Goal: Task Accomplishment & Management: Complete application form

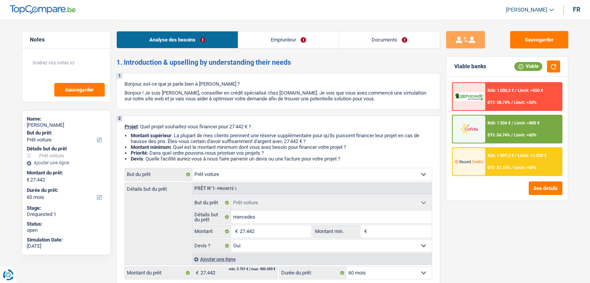
select select "car"
select select "60"
select select "car"
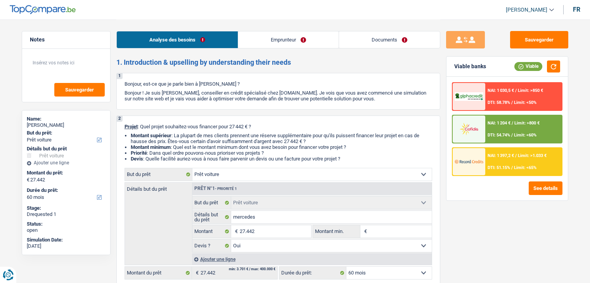
select select "yes"
select select "60"
select select "worker"
select select "netSalary"
select select "mealVouchers"
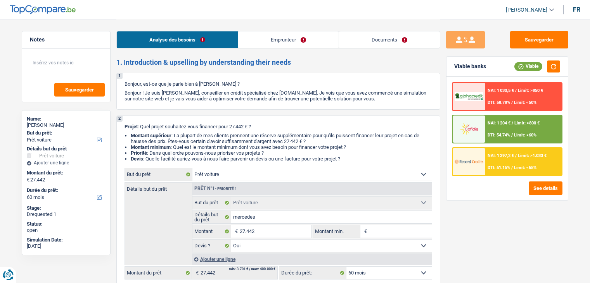
select select "rents"
select select "carLoan"
select select "24"
select select "car"
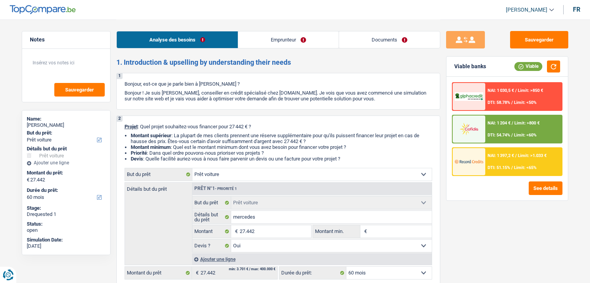
select select "yes"
select select "60"
click at [405, 41] on link "Documents" at bounding box center [389, 39] width 101 height 17
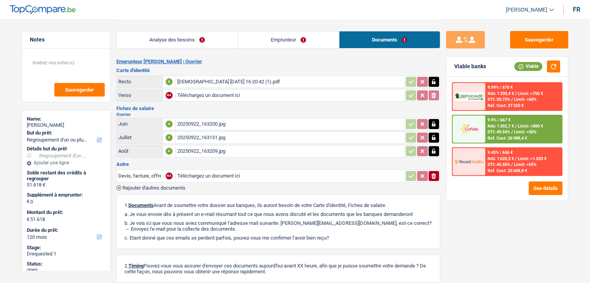
select select "refinancing"
select select "120"
select select "refinancing"
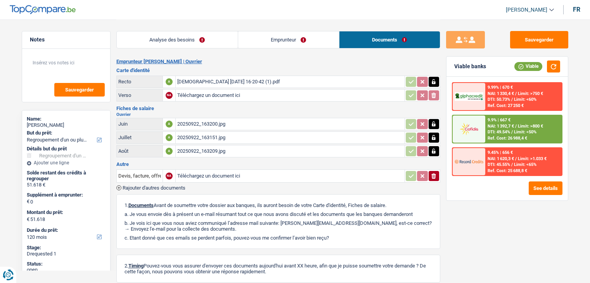
select select "120"
click at [206, 120] on div "20250922_163200.jpg" at bounding box center [290, 124] width 226 height 12
click at [225, 136] on div "20250922_163151.jpg" at bounding box center [290, 138] width 226 height 12
click at [217, 148] on div "20250922_163209.jpg" at bounding box center [290, 152] width 226 height 12
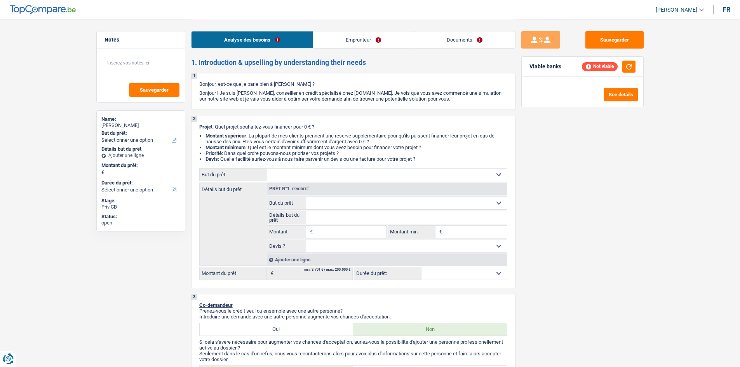
select select "publicEmployee"
select select "familyAllowances"
select select "netSalary"
select select "mealVouchers"
select select "other"
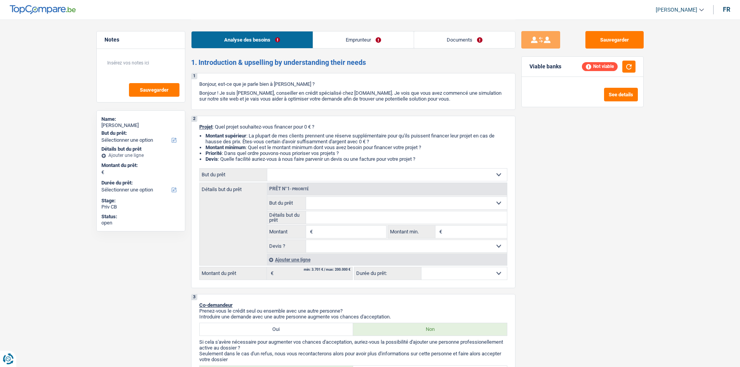
select select "liveWithParents"
select select "cardOrCredit"
select select "creditConsolidation"
select select "84"
select select "personalLoan"
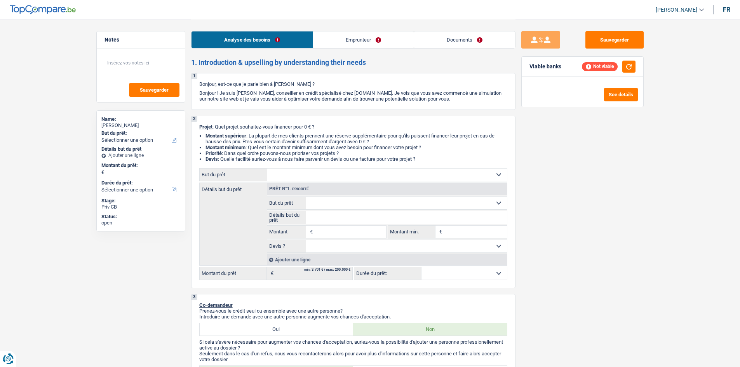
select select "smallWorks"
select select "120"
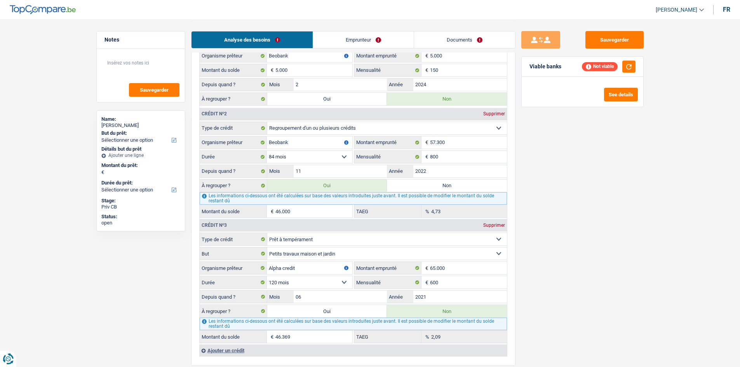
scroll to position [776, 0]
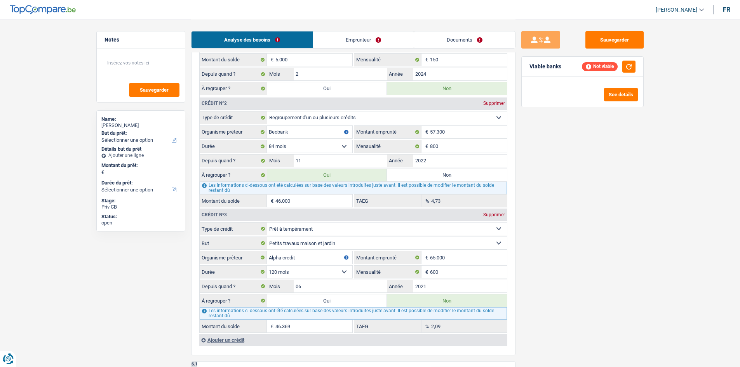
click at [453, 175] on label "Non" at bounding box center [447, 175] width 120 height 12
click at [453, 175] on input "Non" at bounding box center [447, 175] width 120 height 12
radio input "true"
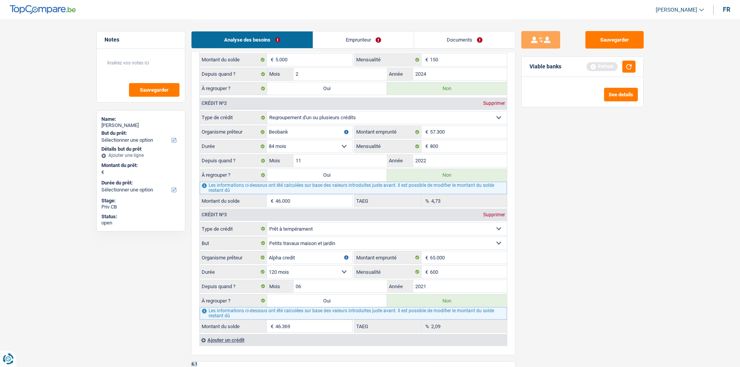
click at [324, 175] on label "Oui" at bounding box center [327, 175] width 120 height 12
click at [324, 175] on input "Oui" at bounding box center [327, 175] width 120 height 12
radio input "true"
type input "46.000"
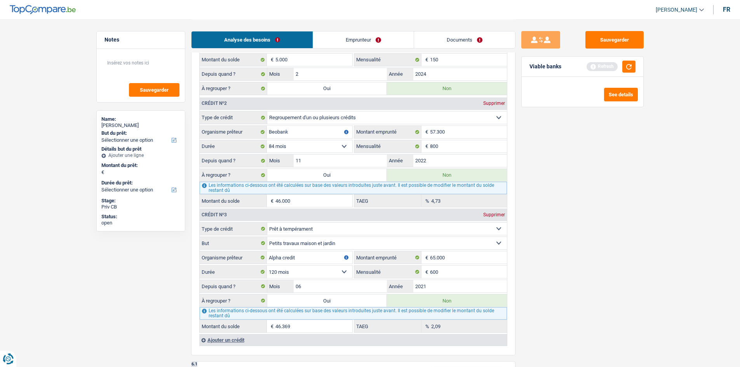
radio input "false"
type input "46.000"
select select "refinancing"
select select "144"
select select "refinancing"
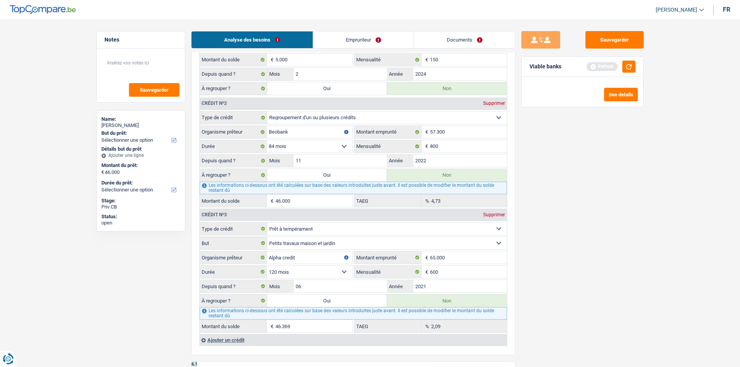
select select "refinancing"
select select "144"
select select "refinancing"
select select "144"
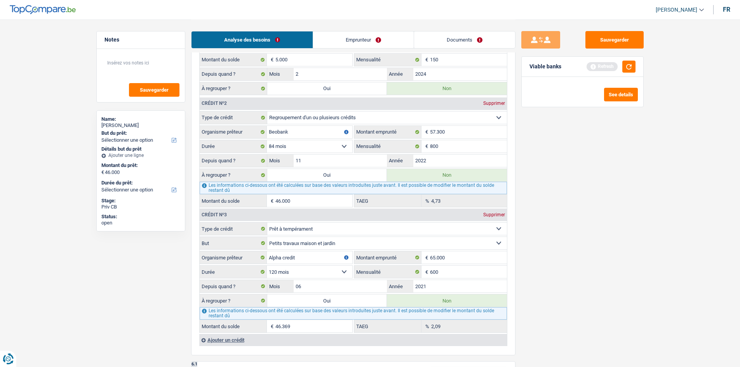
select select "refinancing"
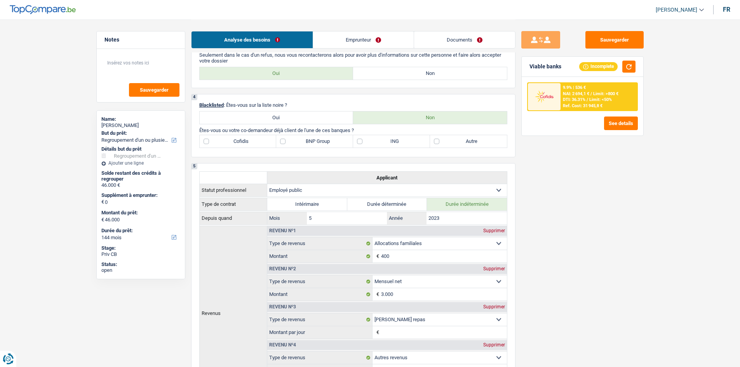
scroll to position [311, 0]
click at [364, 35] on link "Emprunteur" at bounding box center [363, 39] width 101 height 17
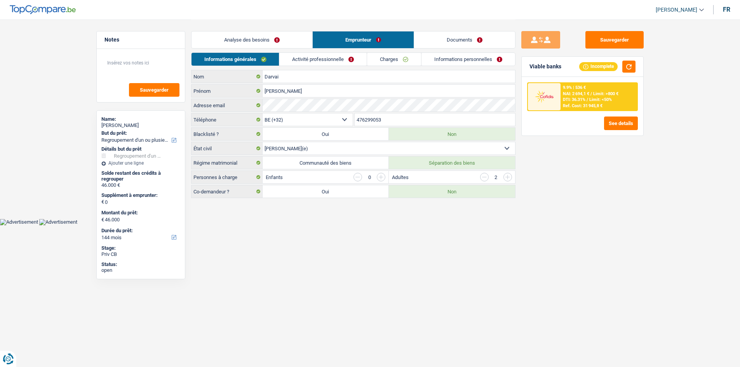
scroll to position [0, 0]
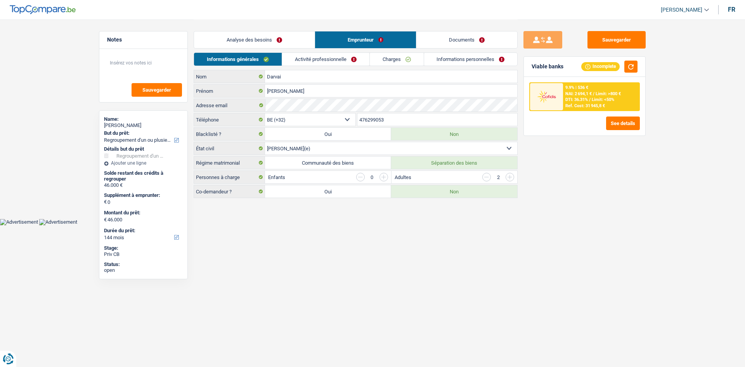
click at [312, 56] on link "Activité professionnelle" at bounding box center [325, 59] width 87 height 13
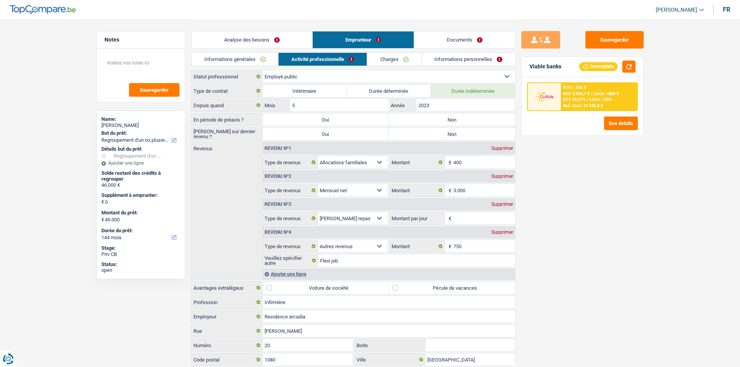
click at [382, 59] on link "Charges" at bounding box center [394, 59] width 54 height 13
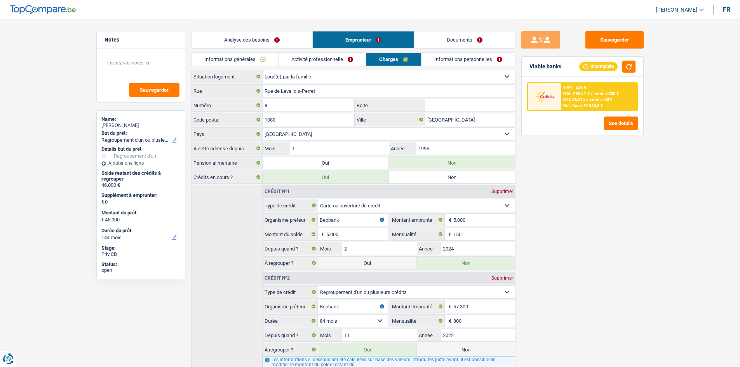
click at [331, 61] on link "Activité professionnelle" at bounding box center [321, 59] width 87 height 13
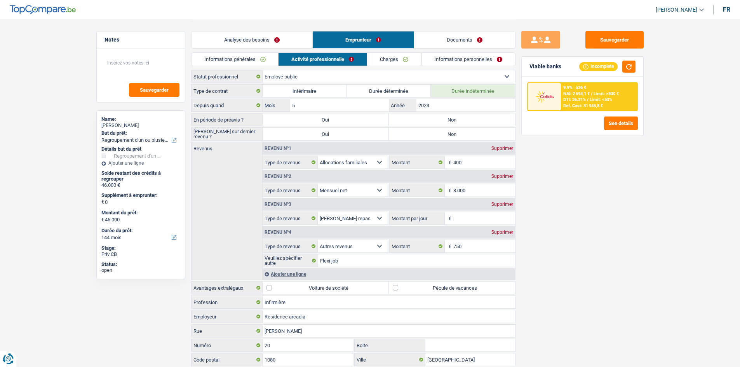
click at [247, 58] on link "Informations générales" at bounding box center [234, 59] width 87 height 13
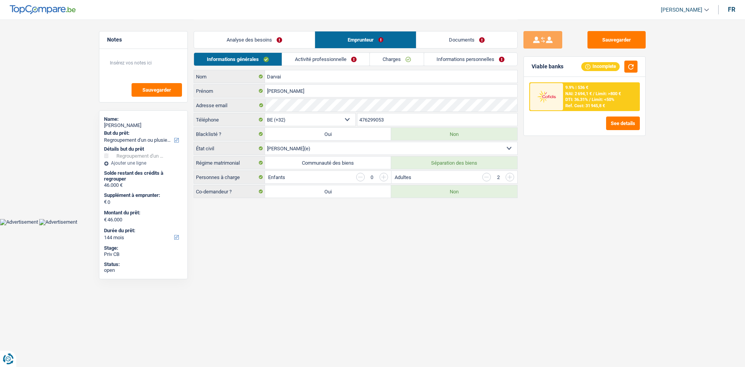
click at [271, 38] on link "Analyse des besoins" at bounding box center [254, 39] width 121 height 17
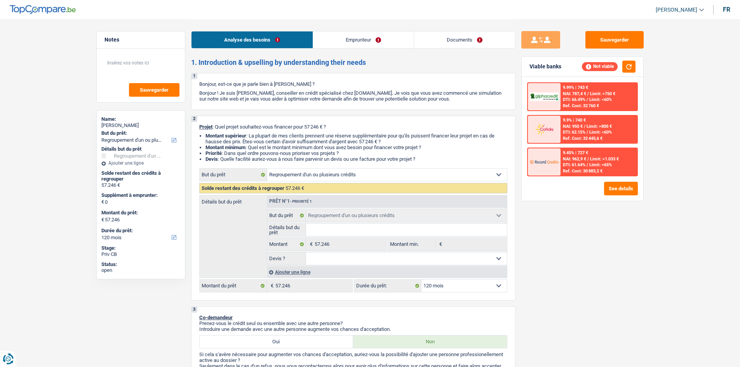
select select "refinancing"
select select "120"
select select "refinancing"
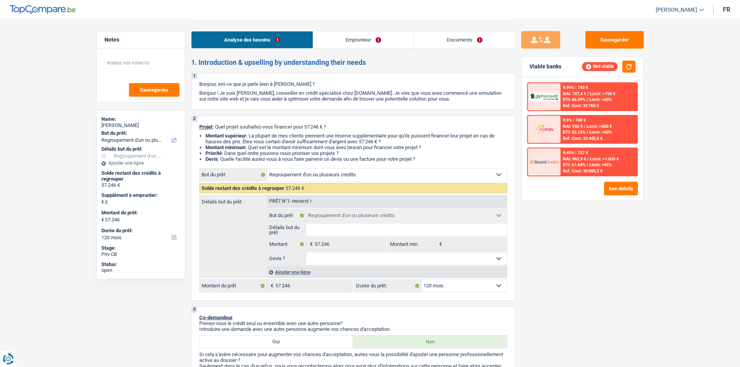
select select "120"
select select "publicEmployee"
select select "netSalary"
select select "mealVouchers"
select select "ownerWithMortgage"
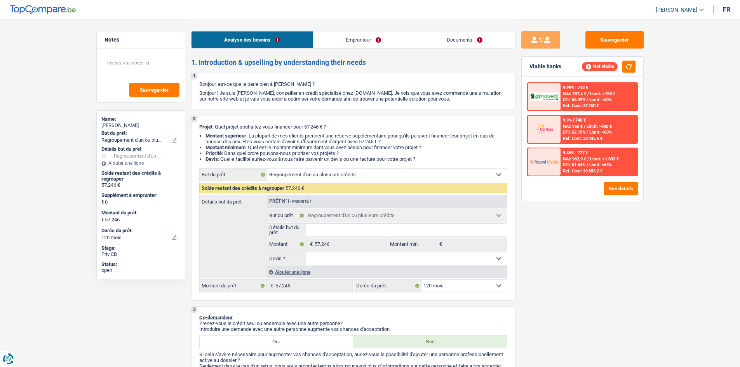
select select "mortgage"
select select "300"
select select "creditConsolidation"
select select "120"
select select "personalLoan"
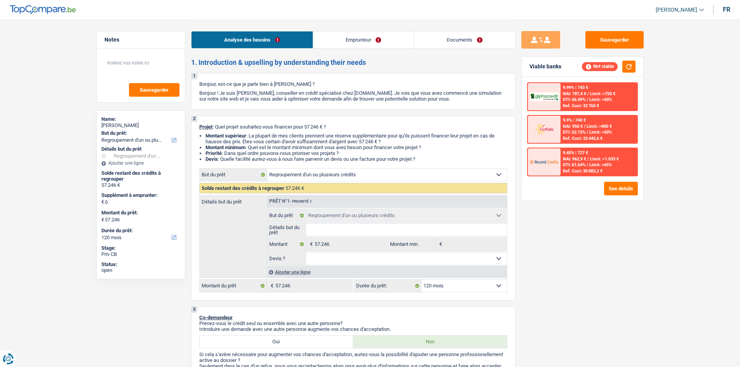
select select "smallWorks"
select select "30"
select select "personalLoan"
select select "other"
select select "30"
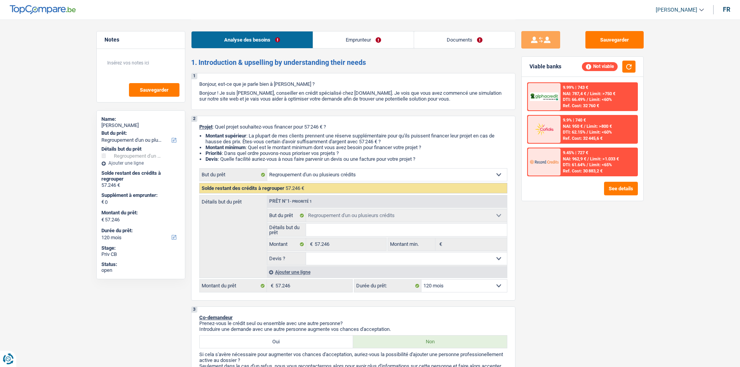
select select "refinancing"
select select "120"
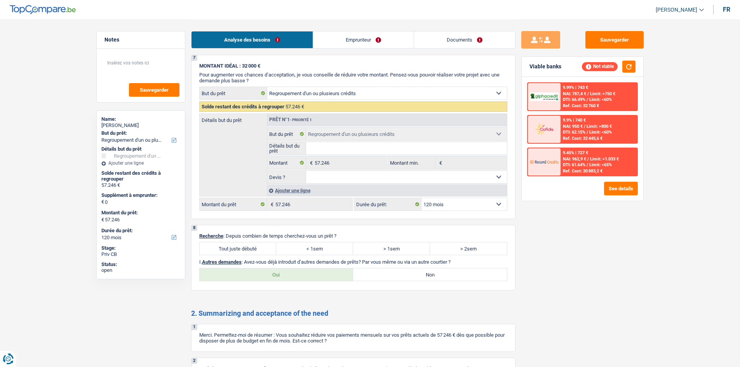
scroll to position [1242, 0]
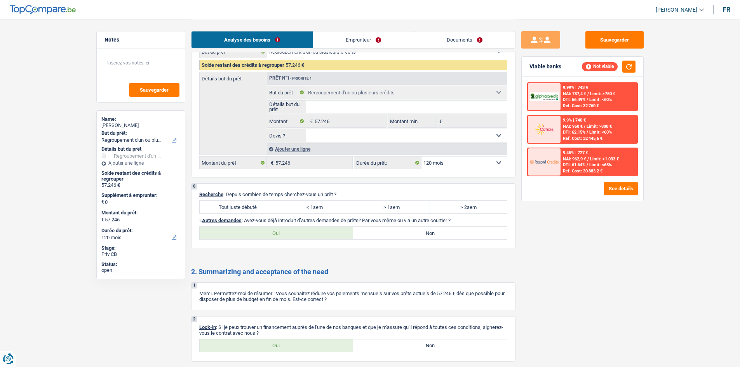
click at [253, 205] on label "Tout juste débuté" at bounding box center [238, 207] width 77 height 12
click at [253, 205] on input "Tout juste débuté" at bounding box center [238, 207] width 77 height 12
radio input "true"
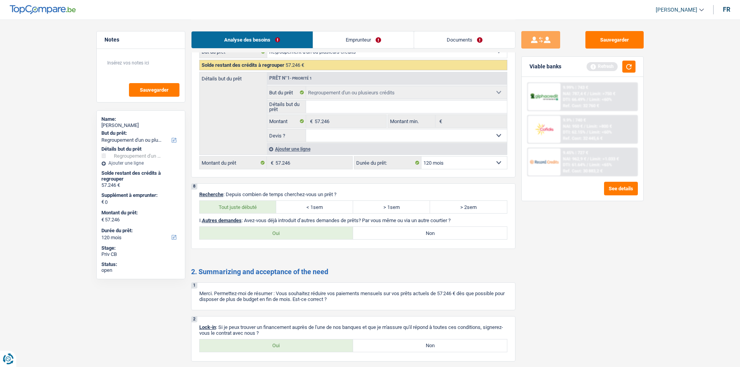
scroll to position [1311, 0]
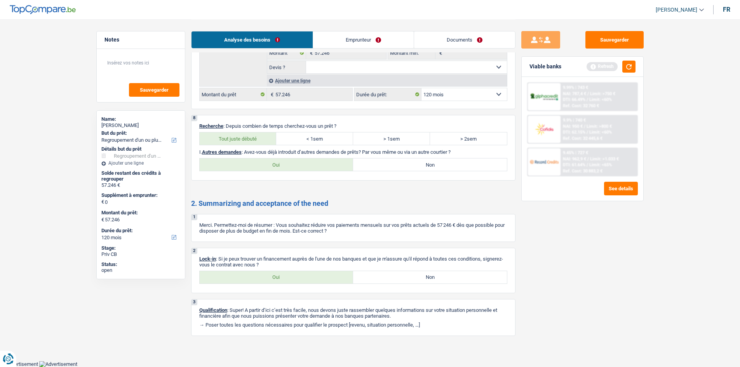
click at [283, 272] on label "Oui" at bounding box center [277, 277] width 154 height 12
click at [283, 272] on input "Oui" at bounding box center [277, 277] width 154 height 12
radio input "true"
click at [406, 161] on label "Non" at bounding box center [430, 164] width 154 height 12
click at [406, 161] on input "Non" at bounding box center [430, 164] width 154 height 12
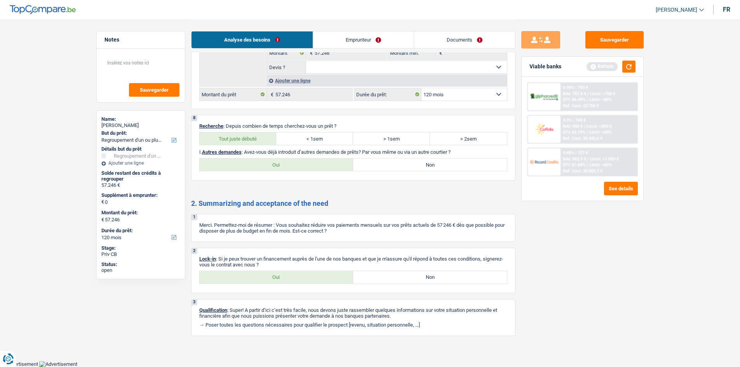
radio input "true"
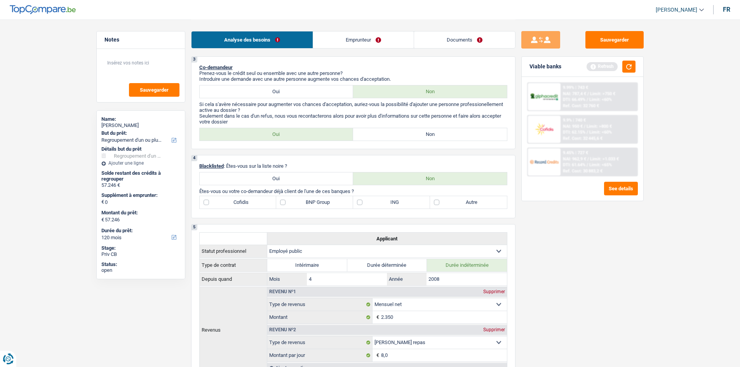
scroll to position [185, 0]
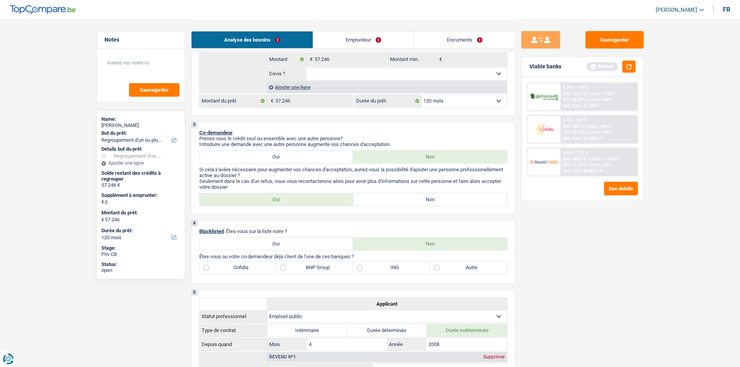
click at [442, 272] on label "Autre" at bounding box center [468, 267] width 77 height 12
click at [442, 272] on input "Autre" at bounding box center [468, 267] width 77 height 12
checkbox input "true"
drag, startPoint x: 324, startPoint y: 269, endPoint x: 321, endPoint y: 280, distance: 10.5
click at [326, 269] on label "BNP Group" at bounding box center [314, 267] width 77 height 12
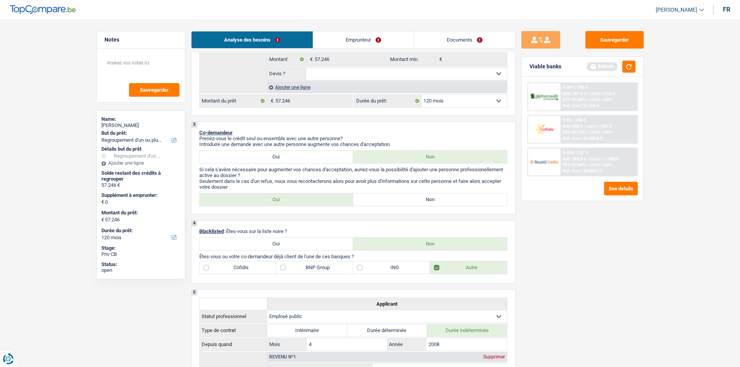
click at [325, 271] on label "BNP Group" at bounding box center [314, 267] width 77 height 12
click at [325, 271] on input "BNP Group" at bounding box center [314, 267] width 77 height 12
checkbox input "true"
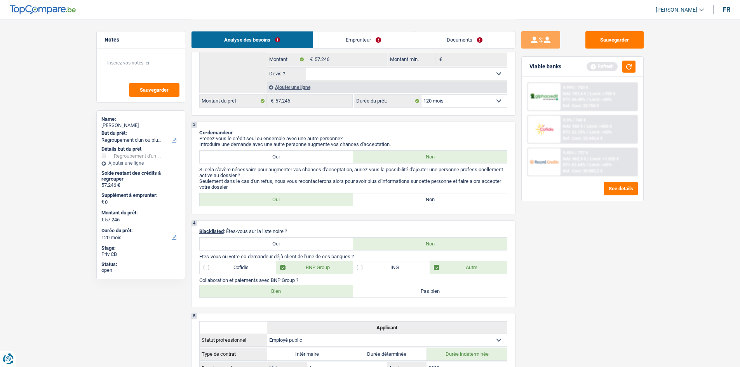
click at [290, 296] on label "Bien" at bounding box center [277, 291] width 154 height 12
click at [290, 296] on input "Bien" at bounding box center [277, 291] width 154 height 12
radio input "true"
click at [252, 267] on label "Cofidis" at bounding box center [238, 267] width 77 height 12
click at [252, 267] on input "Cofidis" at bounding box center [238, 267] width 77 height 12
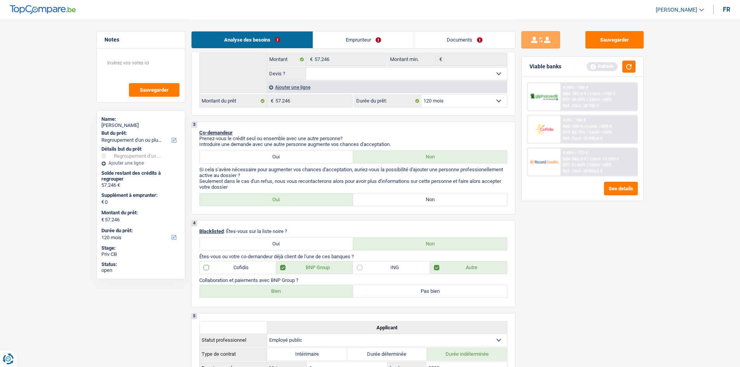
checkbox input "true"
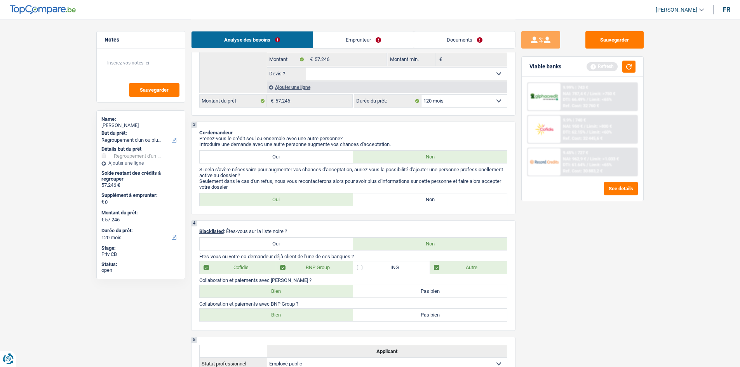
click at [295, 290] on label "Bien" at bounding box center [277, 291] width 154 height 12
click at [295, 290] on input "Bien" at bounding box center [277, 291] width 154 height 12
radio input "true"
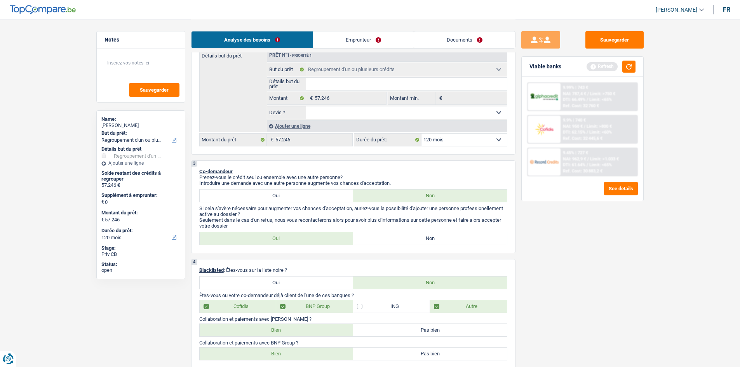
click at [461, 233] on label "Non" at bounding box center [430, 238] width 154 height 12
click at [461, 233] on input "Non" at bounding box center [430, 238] width 154 height 12
radio input "true"
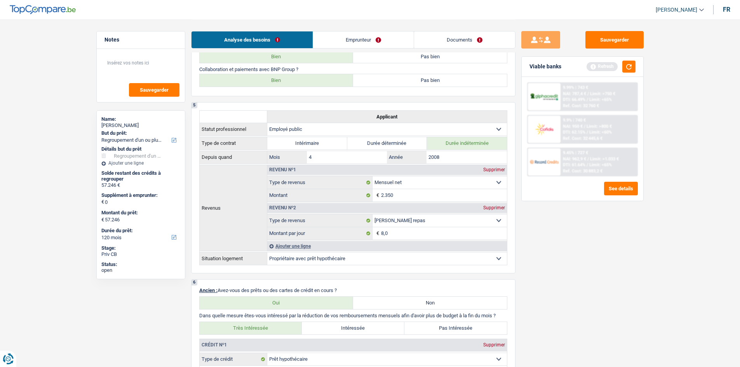
scroll to position [495, 0]
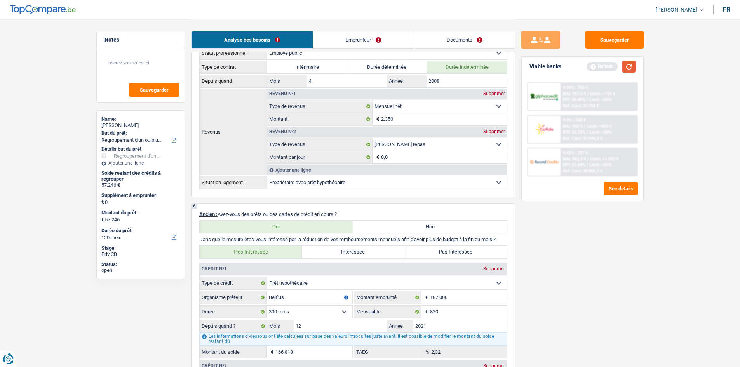
drag, startPoint x: 633, startPoint y: 66, endPoint x: 620, endPoint y: 123, distance: 59.3
click at [634, 66] on button "button" at bounding box center [628, 67] width 13 height 12
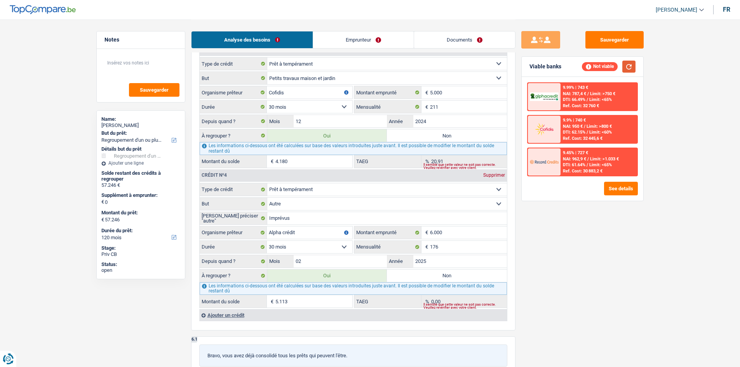
scroll to position [728, 0]
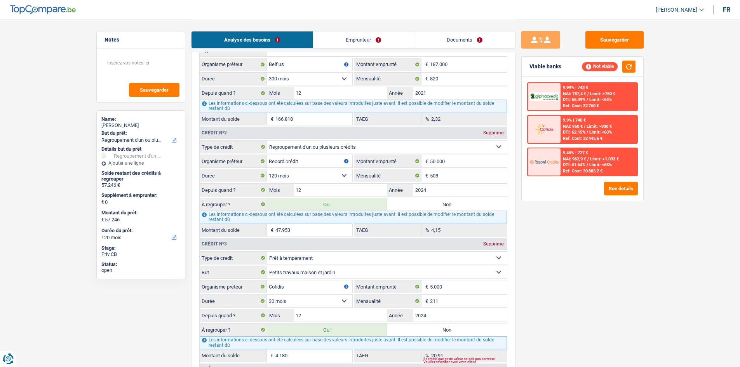
drag, startPoint x: 367, startPoint y: 42, endPoint x: 462, endPoint y: 124, distance: 125.3
click at [367, 42] on link "Emprunteur" at bounding box center [363, 39] width 101 height 17
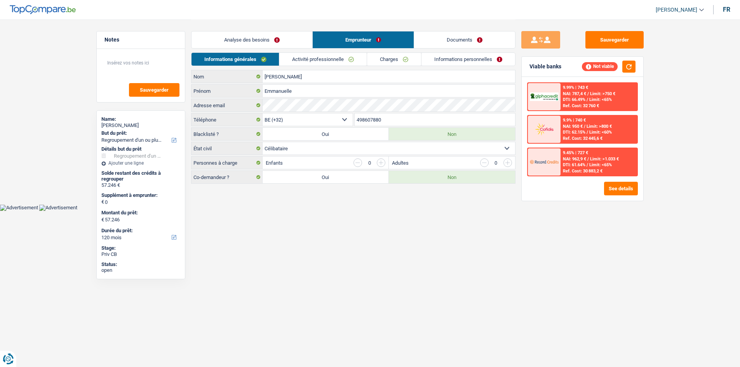
scroll to position [0, 0]
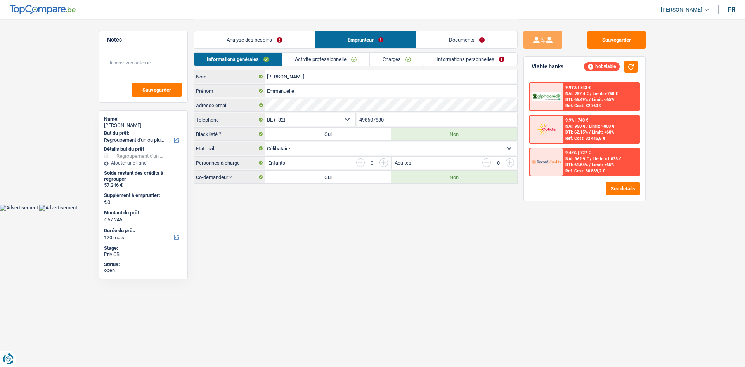
click at [329, 58] on link "Activité professionnelle" at bounding box center [325, 59] width 87 height 13
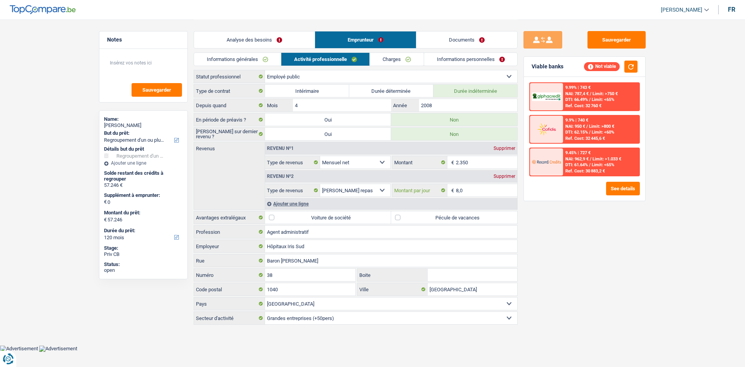
click at [485, 194] on input "8,0" at bounding box center [487, 190] width 62 height 12
click at [470, 214] on label "Pécule de vacances" at bounding box center [454, 217] width 126 height 12
click at [470, 214] on input "Pécule de vacances" at bounding box center [454, 217] width 126 height 12
checkbox input "true"
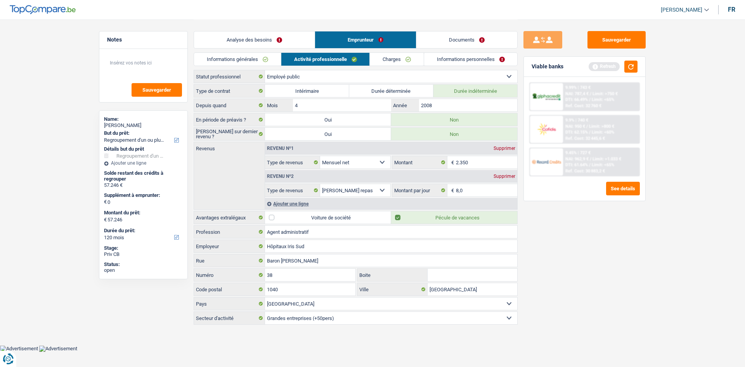
click at [572, 244] on div "Sauvegarder Viable banks Refresh 9.99% | 743 € NAI: 787,4 € / Limit: >750 € DTI…" at bounding box center [585, 192] width 134 height 323
click at [488, 156] on input "2.350" at bounding box center [487, 162] width 62 height 12
type input "2.364"
click at [588, 263] on div "Sauvegarder Viable banks Refresh 9.99% | 743 € NAI: 787,4 € / Limit: >750 € DTI…" at bounding box center [585, 192] width 134 height 323
click at [296, 203] on div "Ajouter une ligne" at bounding box center [391, 203] width 252 height 11
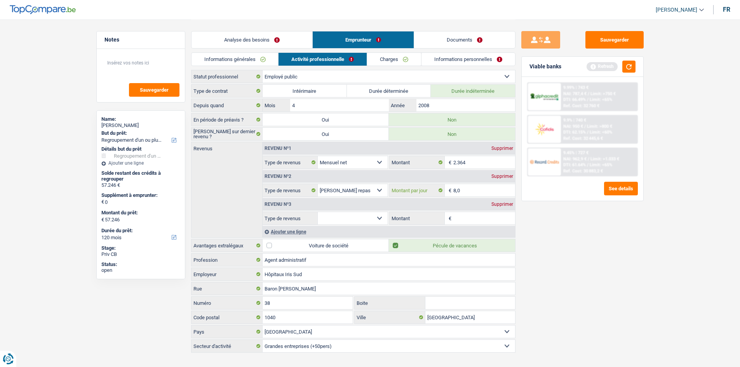
click at [479, 193] on input "8,0" at bounding box center [484, 190] width 62 height 12
type input "8"
type input "6,5"
click at [503, 204] on div "Supprimer" at bounding box center [502, 204] width 26 height 5
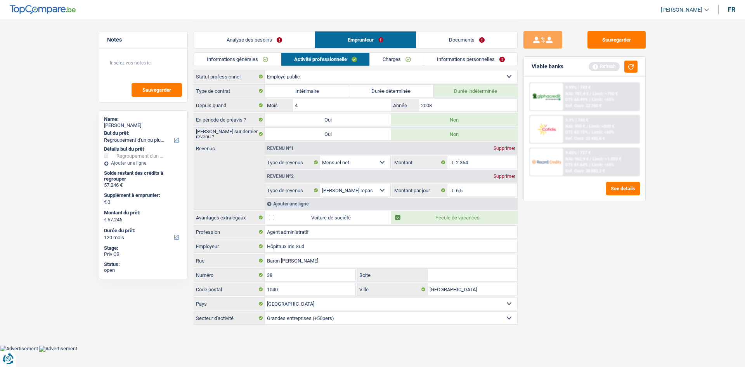
click at [609, 238] on div "Sauvegarder Viable banks Refresh 9.99% | 743 € NAI: 787,4 € / Limit: >750 € DTI…" at bounding box center [585, 192] width 134 height 323
drag, startPoint x: 398, startPoint y: 59, endPoint x: 412, endPoint y: 59, distance: 13.6
click at [398, 59] on link "Charges" at bounding box center [397, 59] width 54 height 13
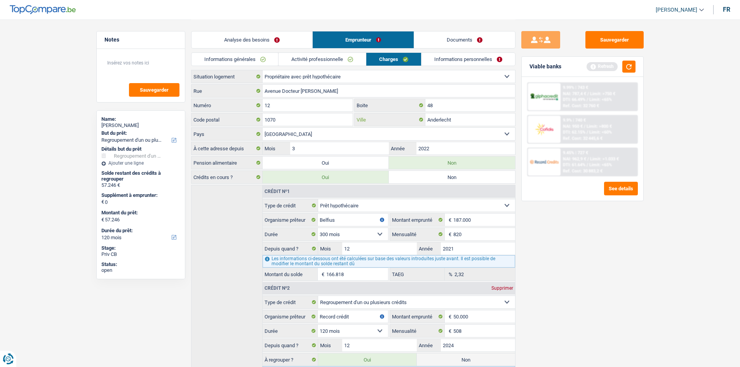
click at [454, 123] on input "Anderlecht" at bounding box center [470, 119] width 90 height 12
click at [469, 63] on link "Informations personnelles" at bounding box center [468, 59] width 94 height 13
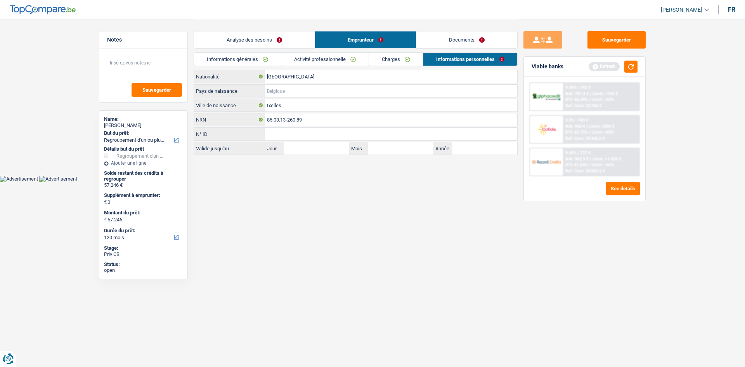
click at [307, 89] on input "Pays de naissance" at bounding box center [391, 91] width 252 height 12
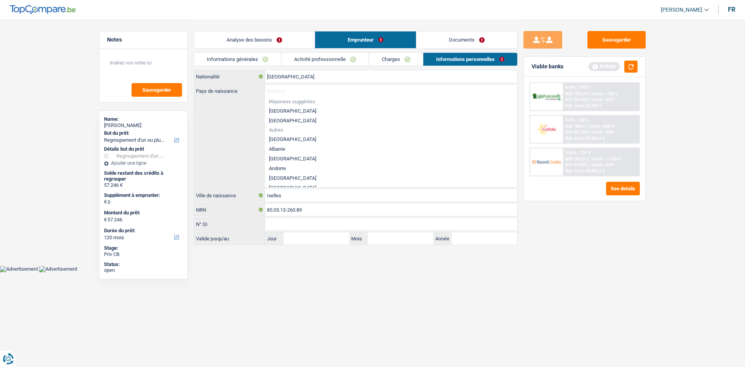
drag, startPoint x: 284, startPoint y: 109, endPoint x: 275, endPoint y: 57, distance: 52.5
click at [284, 109] on li "[GEOGRAPHIC_DATA]" at bounding box center [391, 111] width 252 height 10
type input "[GEOGRAPHIC_DATA]"
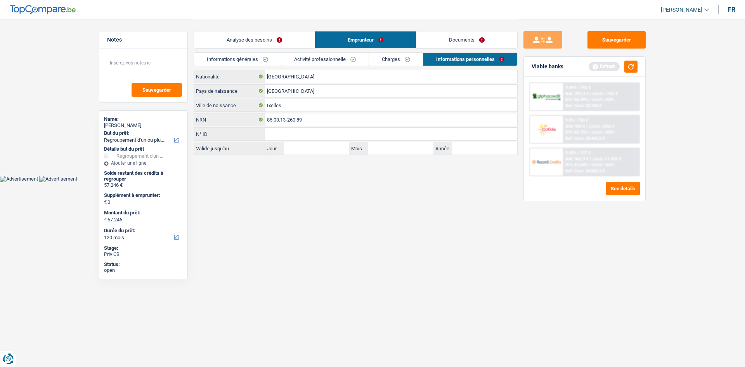
click at [257, 59] on link "Informations générales" at bounding box center [237, 59] width 87 height 13
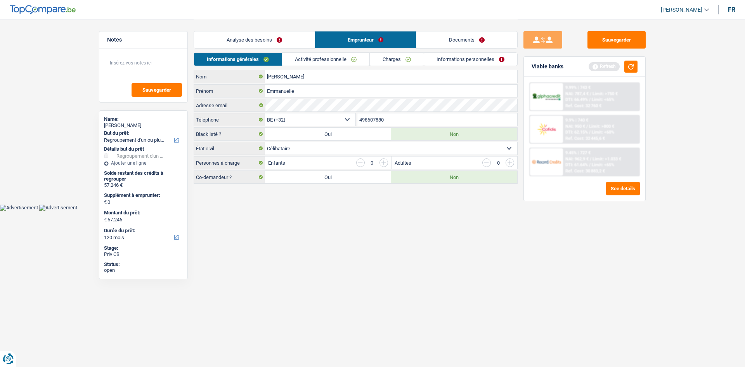
click at [306, 55] on link "Activité professionnelle" at bounding box center [325, 59] width 87 height 13
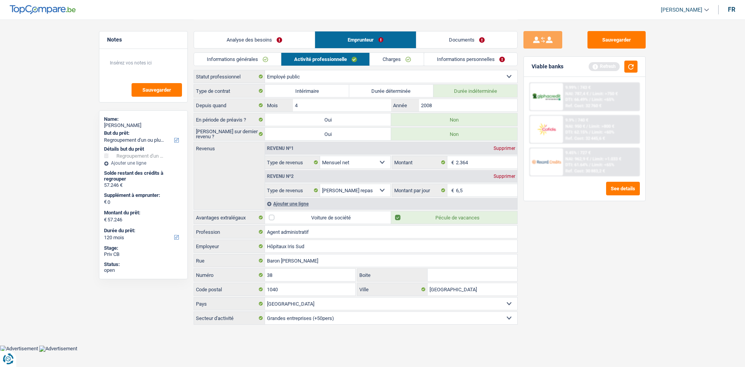
drag, startPoint x: 288, startPoint y: 32, endPoint x: 486, endPoint y: 155, distance: 232.5
click at [288, 32] on link "Analyse des besoins" at bounding box center [254, 39] width 121 height 17
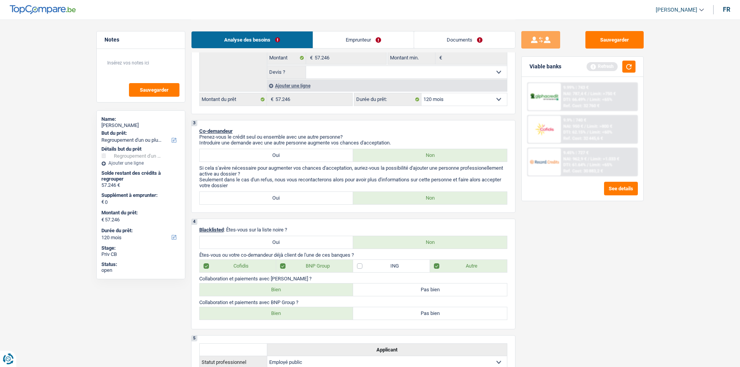
scroll to position [233, 0]
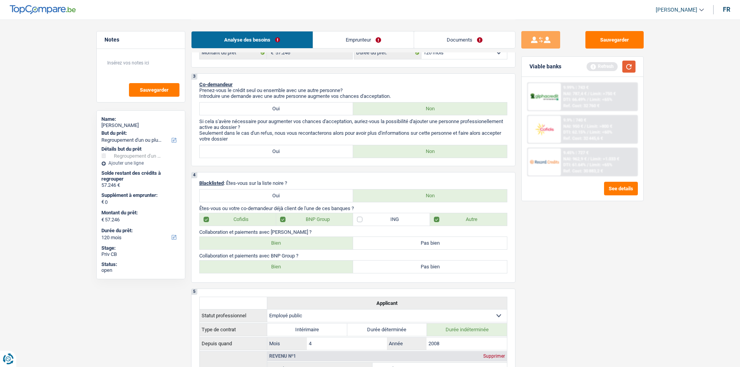
click at [629, 66] on button "button" at bounding box center [628, 67] width 13 height 12
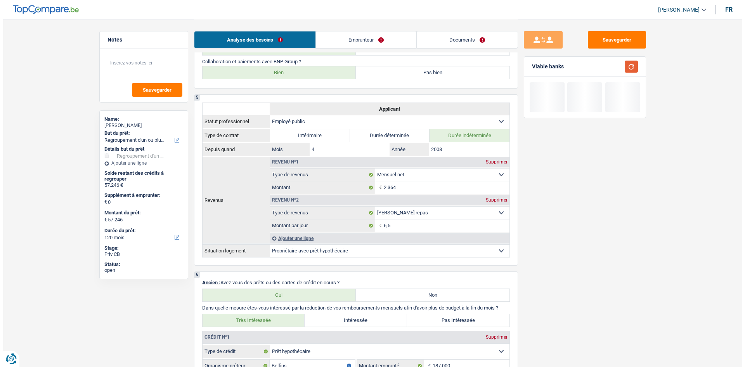
scroll to position [582, 0]
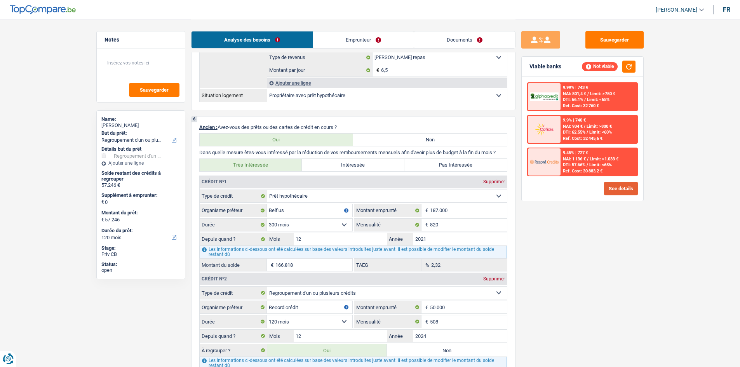
click at [612, 187] on button "See details" at bounding box center [621, 189] width 34 height 14
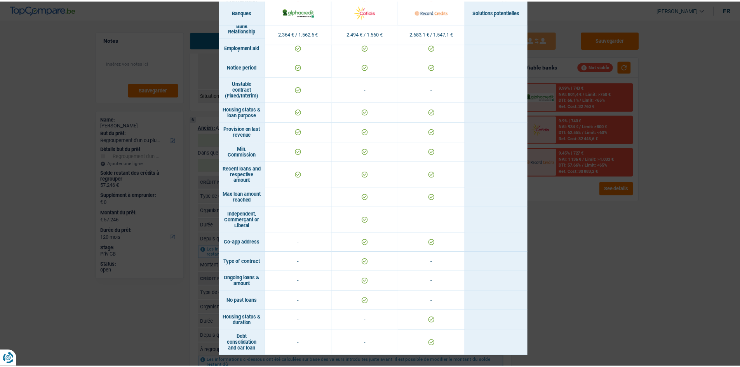
scroll to position [455, 0]
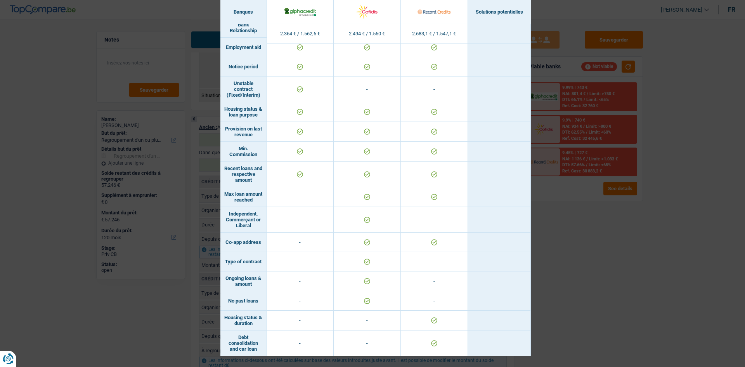
click at [589, 252] on div "Banks conditions × Banques Solutions potentielles Revenus / Charges 2.364 € / 1…" at bounding box center [372, 183] width 745 height 367
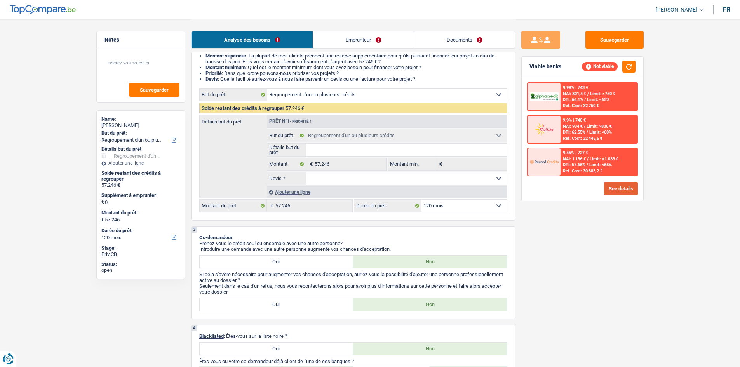
scroll to position [78, 0]
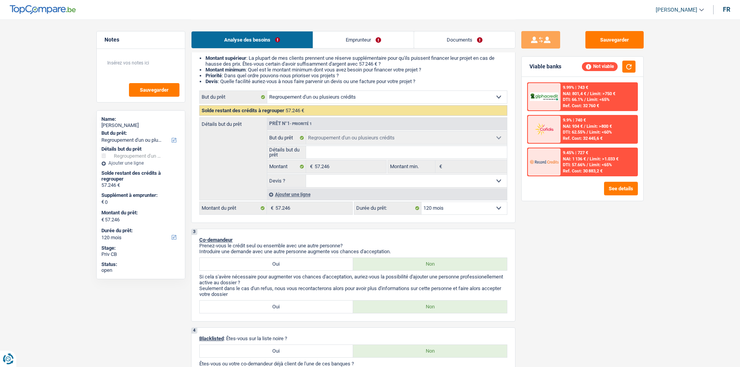
click at [460, 206] on select "12 mois 18 mois 24 mois 30 mois 36 mois 42 mois 48 mois 60 mois 72 mois 84 mois…" at bounding box center [463, 208] width 85 height 12
select select "144"
click at [421, 202] on select "12 mois 18 mois 24 mois 30 mois 36 mois 42 mois 48 mois 60 mois 72 mois 84 mois…" at bounding box center [463, 208] width 85 height 12
select select "144"
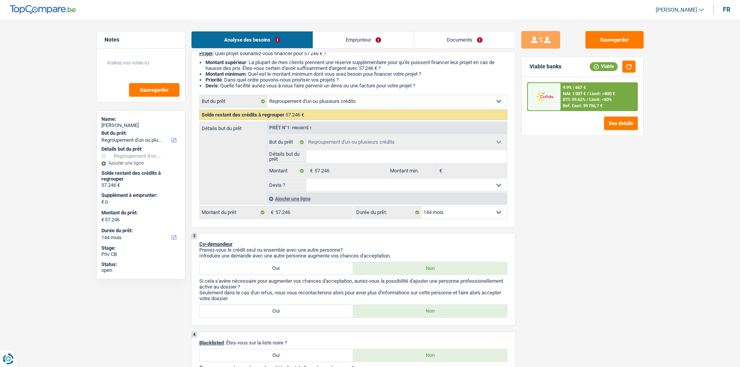
scroll to position [39, 0]
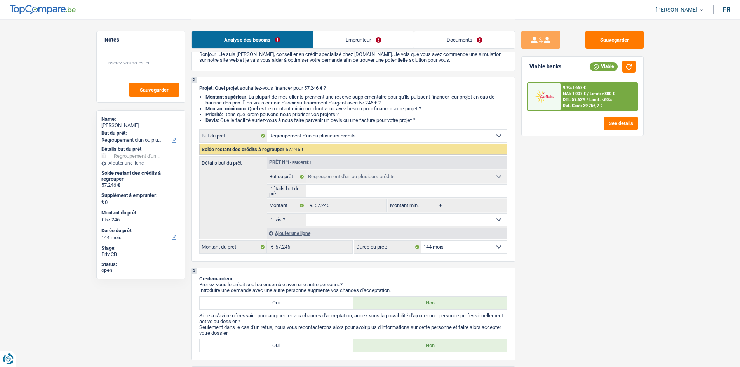
click at [591, 89] on div "9.9% | 667 € NAI: 1 007 € / Limit: >800 € DTI: 59.62% / Limit: <60% Ref. Cost: …" at bounding box center [598, 96] width 76 height 27
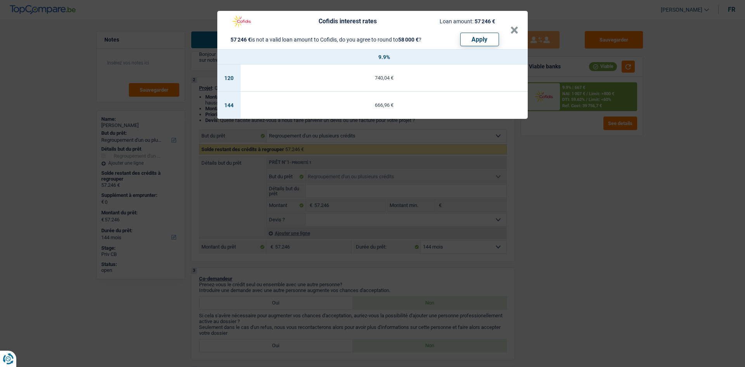
drag, startPoint x: 604, startPoint y: 225, endPoint x: 663, endPoint y: 147, distance: 98.3
click at [604, 225] on div "Cofidis interest rates Loan amount: 57 246 € 57 246 € is not a valid loan amoun…" at bounding box center [372, 183] width 745 height 367
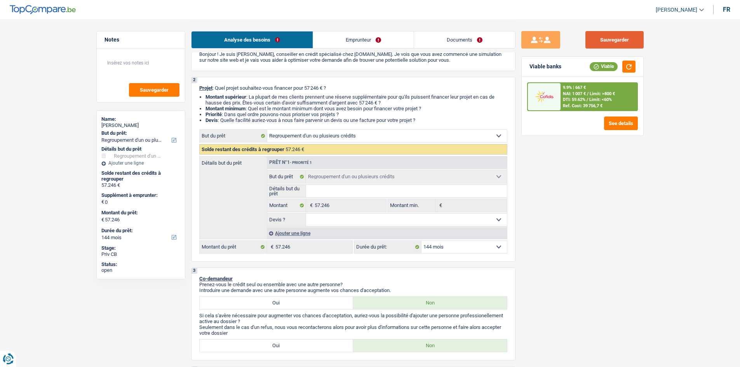
click at [627, 41] on button "Sauvegarder" at bounding box center [614, 39] width 58 height 17
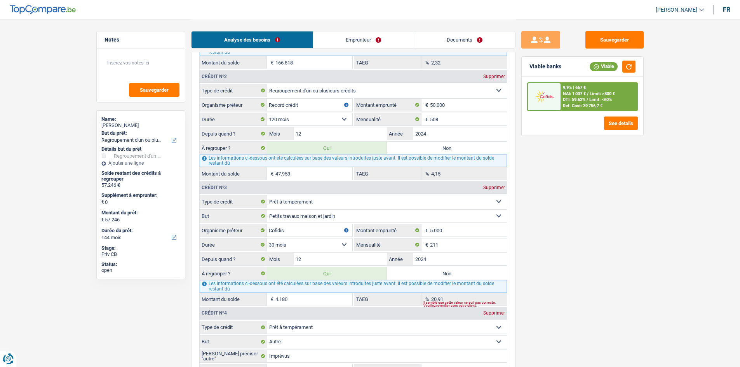
scroll to position [776, 0]
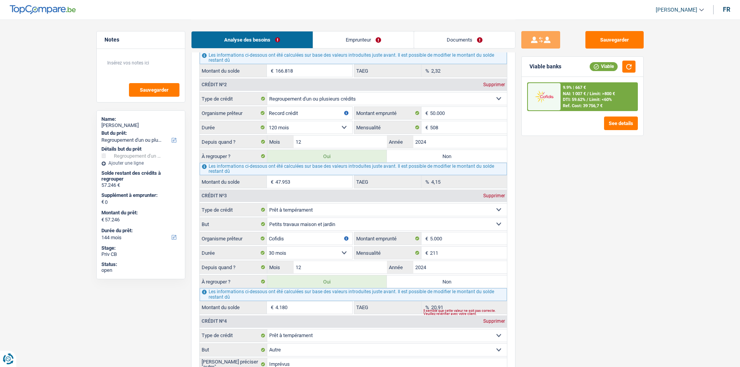
click at [314, 177] on input "47.953" at bounding box center [313, 181] width 77 height 12
click at [542, 240] on div "Sauvegarder Viable banks Viable 9.9% | 667 € NAI: 1 007 € / Limit: >800 € DTI: …" at bounding box center [582, 192] width 134 height 323
click at [457, 128] on input "508" at bounding box center [468, 127] width 77 height 12
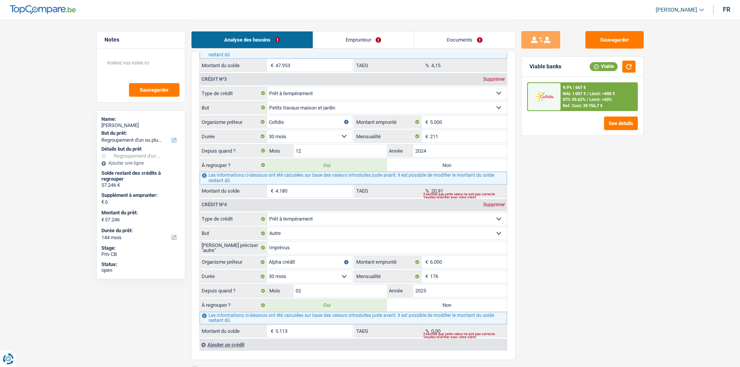
scroll to position [854, 0]
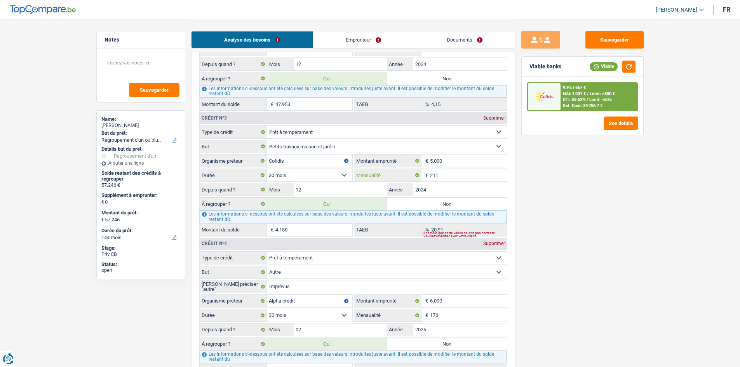
click at [460, 179] on input "211" at bounding box center [468, 175] width 77 height 12
type input "56.208"
type input "46.915"
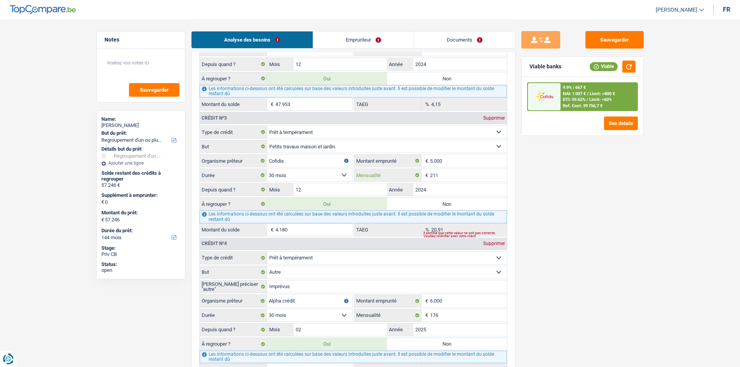
type input "56.208"
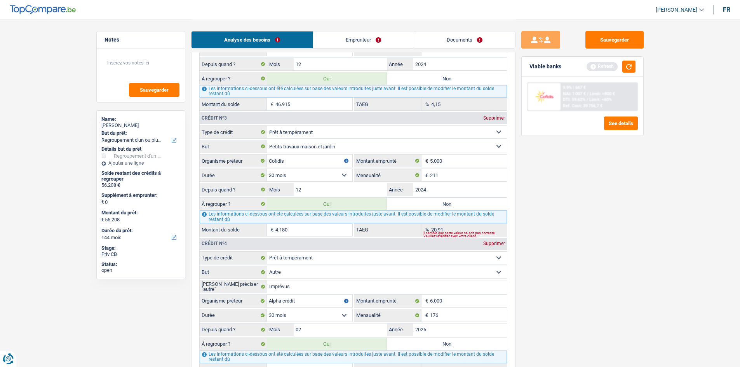
click at [333, 229] on input "4.180" at bounding box center [313, 230] width 77 height 12
type input "55.769"
type input "3.741"
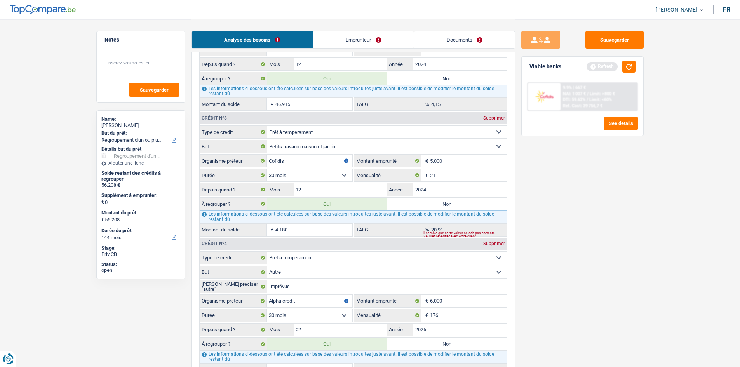
type input "55.769"
click at [592, 259] on div "Sauvegarder Viable banks Refresh 9.9% | 667 € NAI: 1 007 € / Limit: >800 € DTI:…" at bounding box center [582, 192] width 134 height 323
click at [313, 234] on input "3.741" at bounding box center [313, 230] width 77 height 12
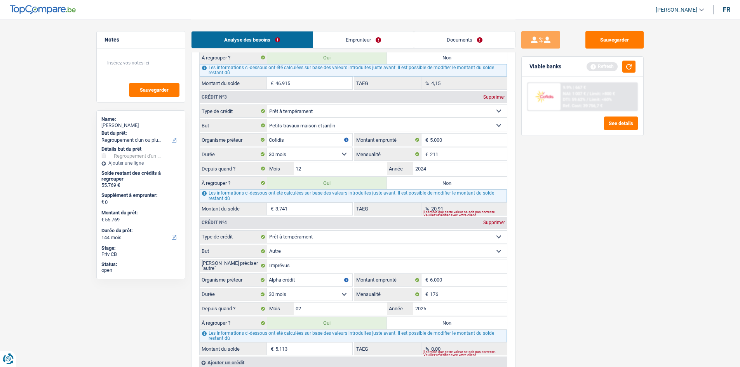
scroll to position [893, 0]
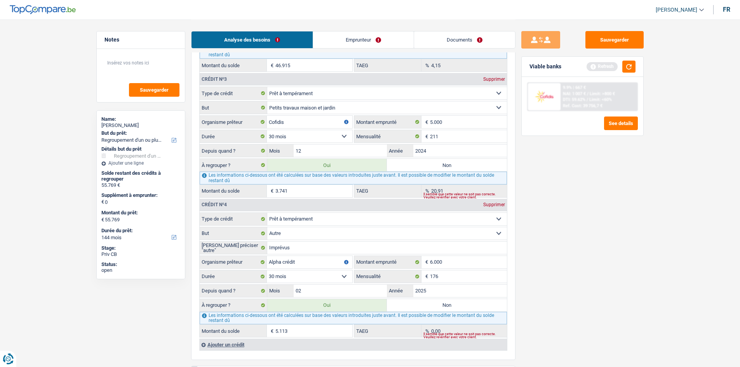
click at [306, 337] on input "5.113" at bounding box center [313, 331] width 77 height 12
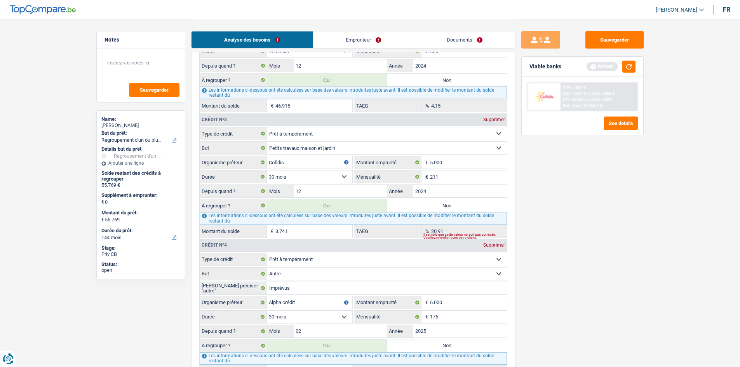
scroll to position [815, 0]
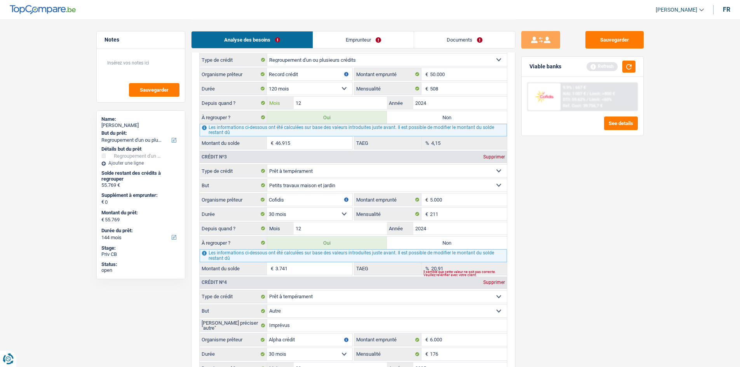
click at [353, 99] on input "12" at bounding box center [341, 103] width 94 height 12
click at [565, 225] on div "Sauvegarder Viable banks Refresh 9.9% | 667 € NAI: 1 007 € / Limit: >800 € DTI:…" at bounding box center [582, 192] width 134 height 323
click at [628, 64] on button "button" at bounding box center [628, 67] width 13 height 12
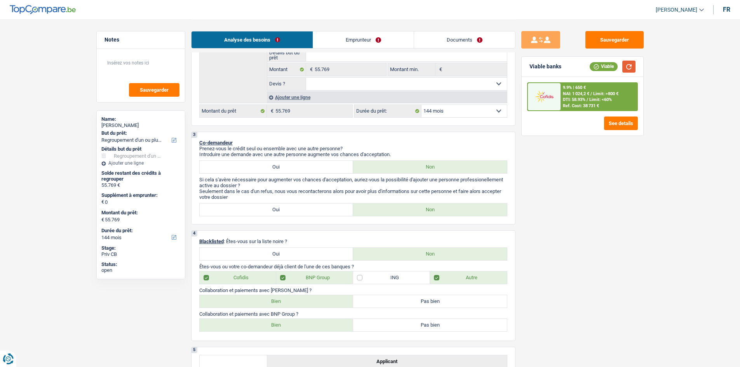
scroll to position [155, 0]
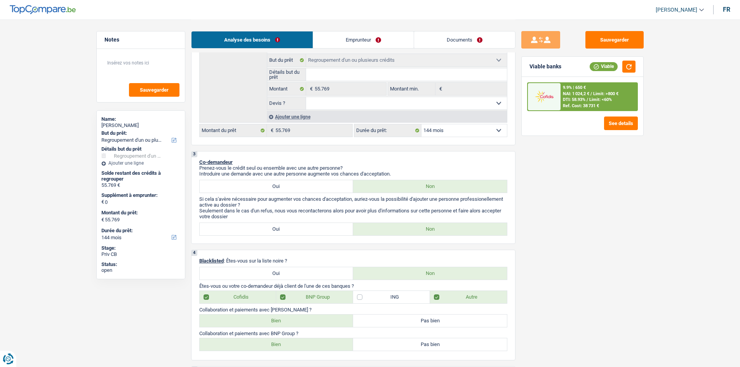
drag, startPoint x: 455, startPoint y: 130, endPoint x: 457, endPoint y: 134, distance: 4.9
click at [455, 130] on select "12 mois 18 mois 24 mois 30 mois 36 mois 42 mois 48 mois 60 mois 72 mois 84 mois…" at bounding box center [463, 130] width 85 height 12
select select "120"
click at [421, 124] on select "12 mois 18 mois 24 mois 30 mois 36 mois 42 mois 48 mois 60 mois 72 mois 84 mois…" at bounding box center [463, 130] width 85 height 12
select select "120"
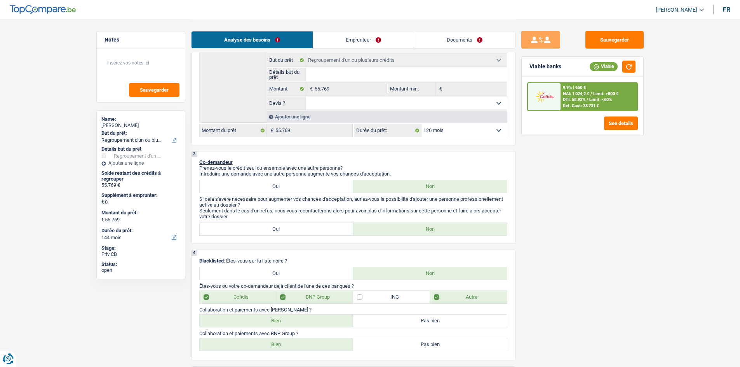
select select "120"
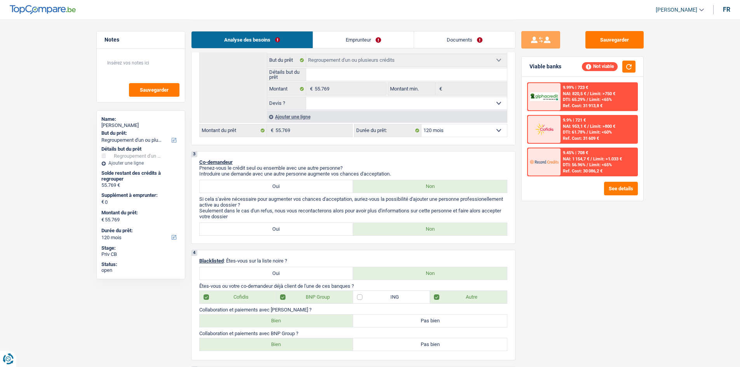
click at [476, 132] on select "12 mois 18 mois 24 mois 30 mois 36 mois 42 mois 48 mois 60 mois 72 mois 84 mois…" at bounding box center [463, 130] width 85 height 12
select select "144"
click at [421, 124] on select "12 mois 18 mois 24 mois 30 mois 36 mois 42 mois 48 mois 60 mois 72 mois 84 mois…" at bounding box center [463, 130] width 85 height 12
select select "144"
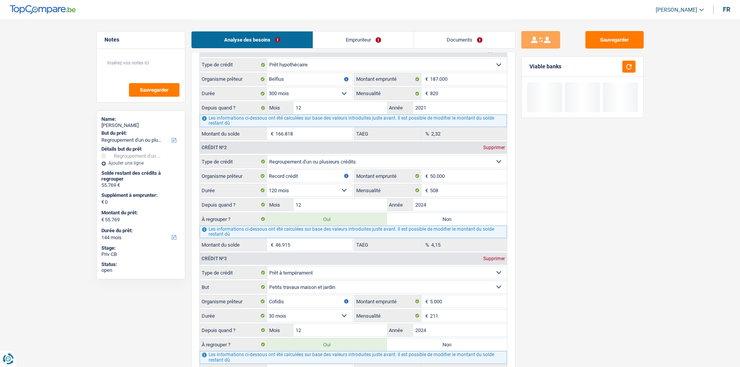
scroll to position [776, 0]
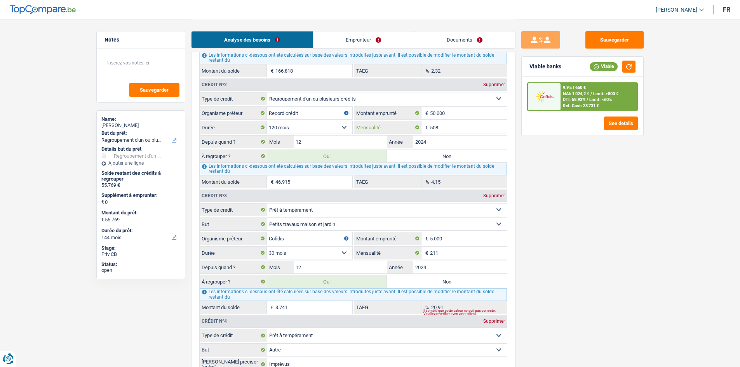
click at [455, 126] on input "508" at bounding box center [468, 127] width 77 height 12
click at [605, 242] on div "Sauvegarder Viable banks Viable 9.9% | 650 € NAI: 1 024,2 € / Limit: >800 € DTI…" at bounding box center [582, 192] width 134 height 323
click at [471, 258] on input "211" at bounding box center [468, 253] width 77 height 12
click at [602, 275] on div "Sauvegarder Viable banks Viable 9.9% | 650 € NAI: 1 024,2 € / Limit: >800 € DTI…" at bounding box center [582, 192] width 134 height 323
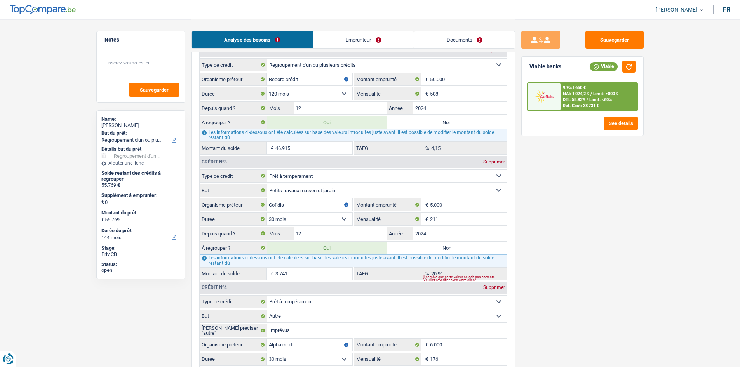
scroll to position [971, 0]
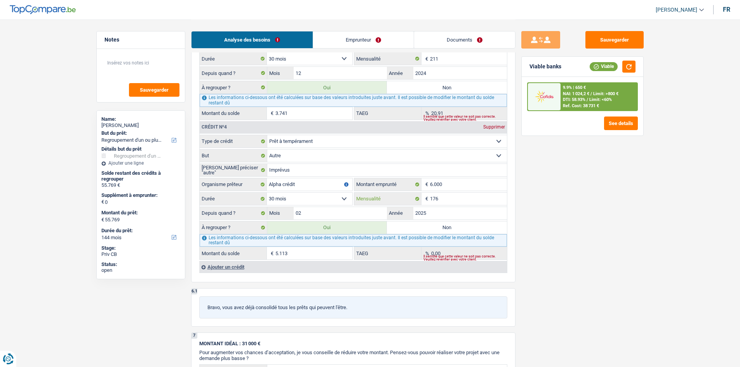
click at [457, 202] on input "176" at bounding box center [468, 199] width 77 height 12
click at [568, 218] on div "Sauvegarder Viable banks Viable 9.9% | 650 € NAI: 1 024,2 € / Limit: >800 € DTI…" at bounding box center [582, 192] width 134 height 323
type input "55.124"
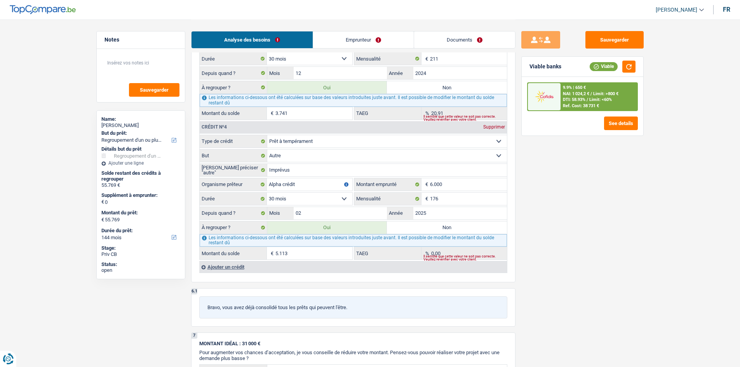
type input "4.468"
type input "55.124"
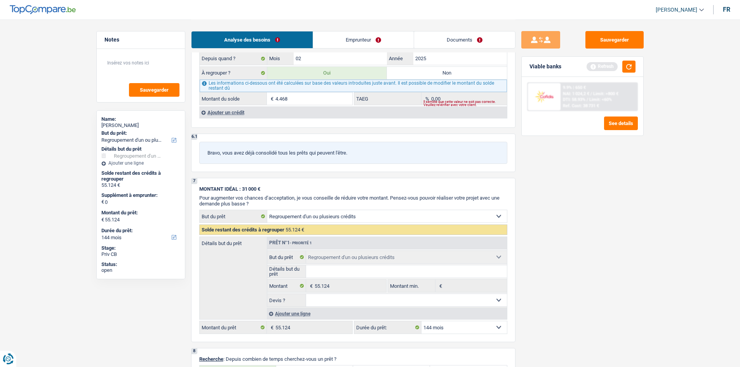
scroll to position [892, 0]
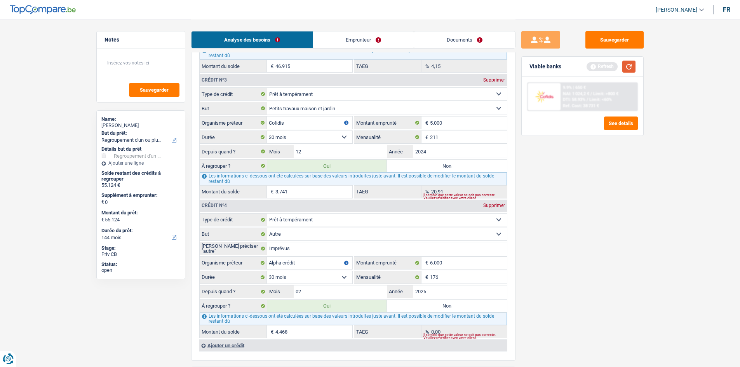
click at [625, 64] on button "button" at bounding box center [628, 67] width 13 height 12
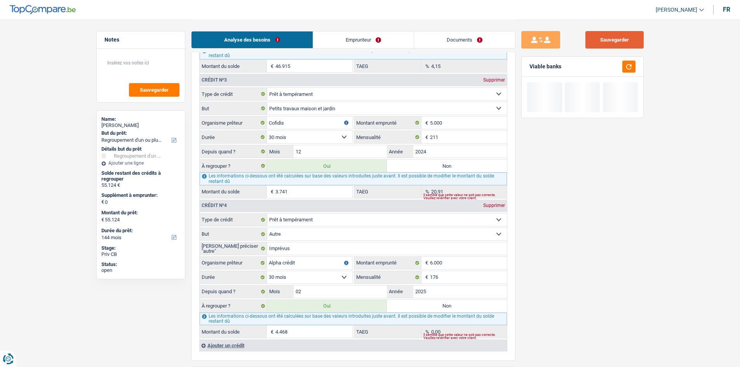
click at [623, 39] on button "Sauvegarder" at bounding box center [614, 39] width 58 height 17
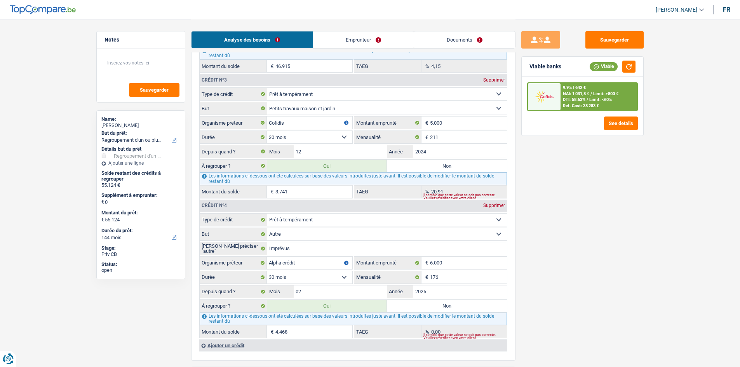
drag, startPoint x: 455, startPoint y: 40, endPoint x: 439, endPoint y: 69, distance: 33.4
click at [455, 40] on link "Documents" at bounding box center [464, 39] width 101 height 17
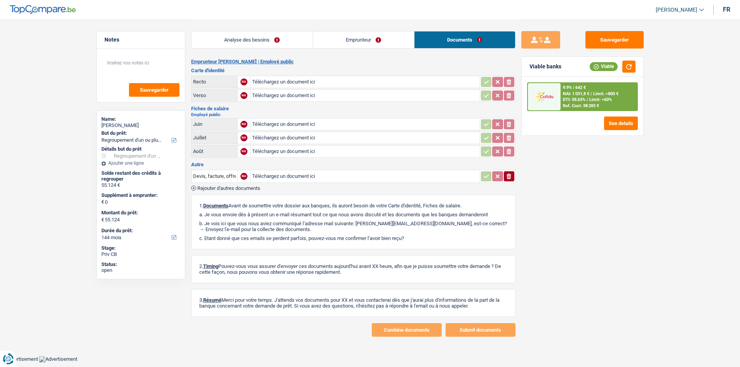
scroll to position [0, 0]
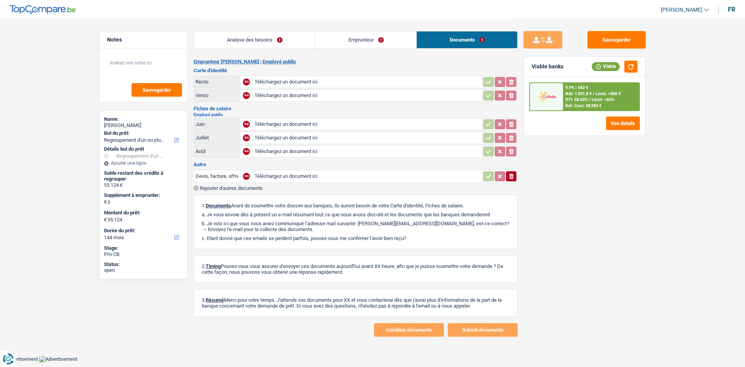
click at [285, 49] on div "Analyse des besoins Emprunteur Documents" at bounding box center [356, 35] width 324 height 33
drag, startPoint x: 290, startPoint y: 44, endPoint x: 416, endPoint y: 130, distance: 152.5
click at [290, 44] on link "Analyse des besoins" at bounding box center [254, 39] width 121 height 17
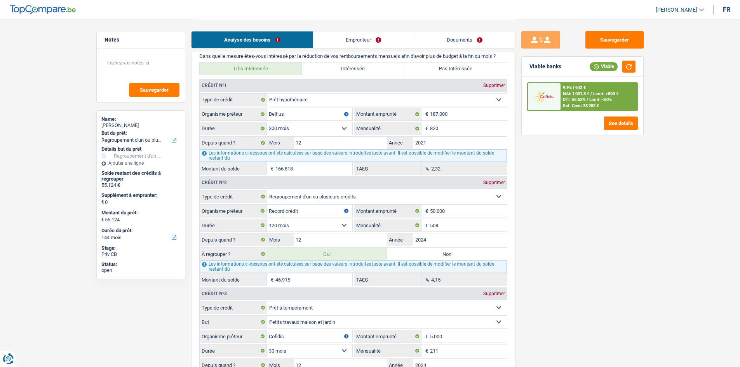
scroll to position [738, 0]
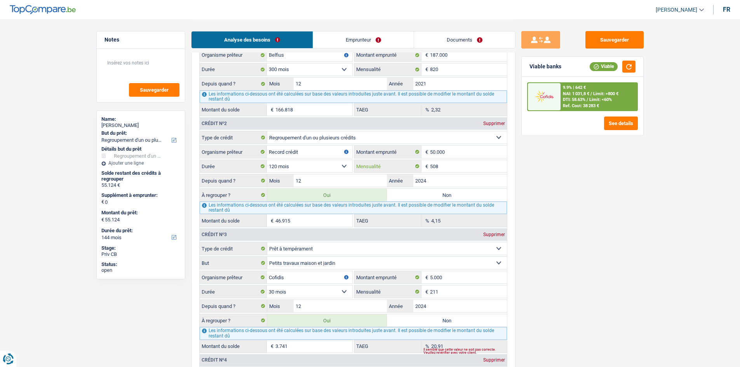
drag, startPoint x: 467, startPoint y: 168, endPoint x: 517, endPoint y: 180, distance: 51.5
click at [467, 168] on input "508" at bounding box center [468, 166] width 77 height 12
click at [637, 247] on div "Sauvegarder Viable banks Viable 9.9% | 642 € NAI: 1 031,8 € / Limit: >800 € DTI…" at bounding box center [582, 192] width 134 height 323
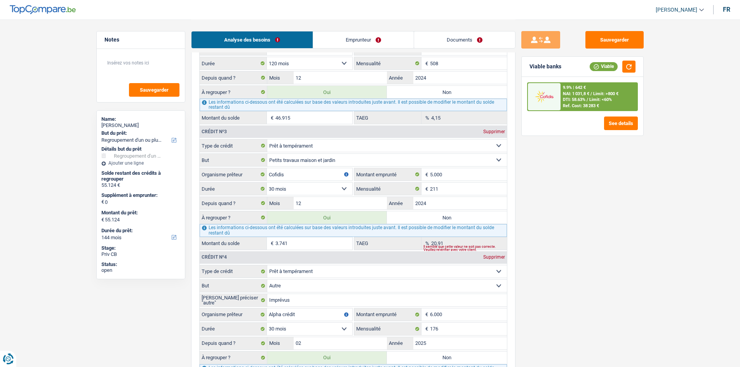
scroll to position [854, 0]
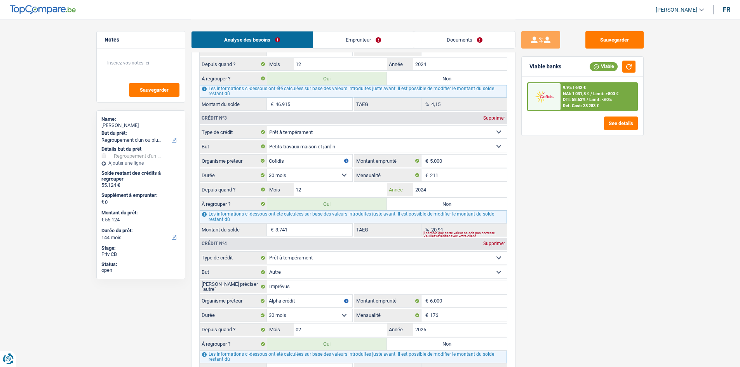
click at [450, 192] on input "2024" at bounding box center [460, 189] width 94 height 12
drag, startPoint x: 537, startPoint y: 212, endPoint x: 436, endPoint y: 186, distance: 103.5
click at [536, 212] on div "Sauvegarder Viable banks Viable 9.9% | 642 € NAI: 1 031,8 € / Limit: >800 € DTI…" at bounding box center [582, 192] width 134 height 323
click at [448, 183] on fieldset "Carte ou ouverture de crédit Prêt hypothécaire Vente à tempérament Prêt à tempé…" at bounding box center [353, 180] width 307 height 111
click at [453, 174] on input "211" at bounding box center [468, 175] width 77 height 12
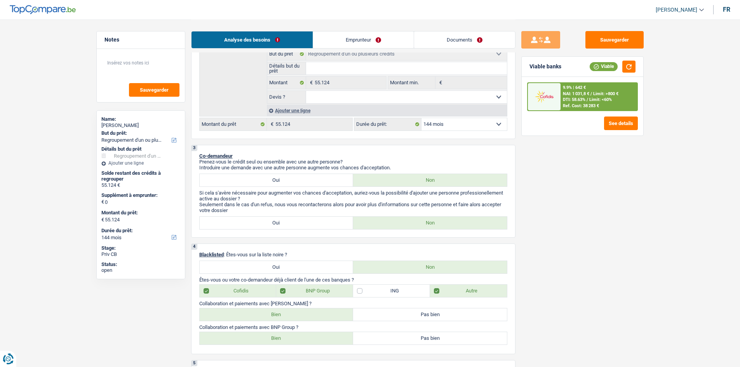
scroll to position [78, 0]
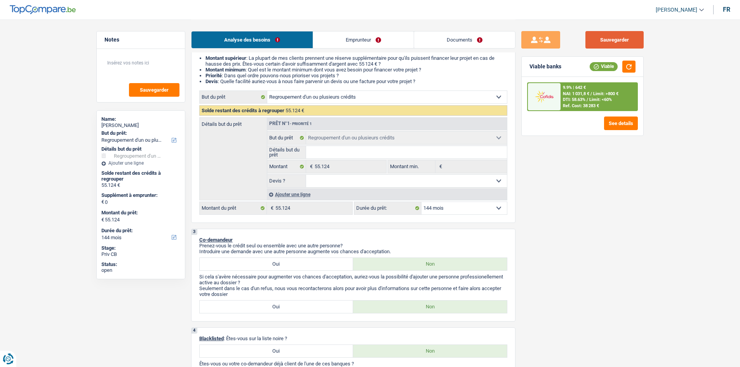
click at [624, 37] on button "Sauvegarder" at bounding box center [614, 39] width 58 height 17
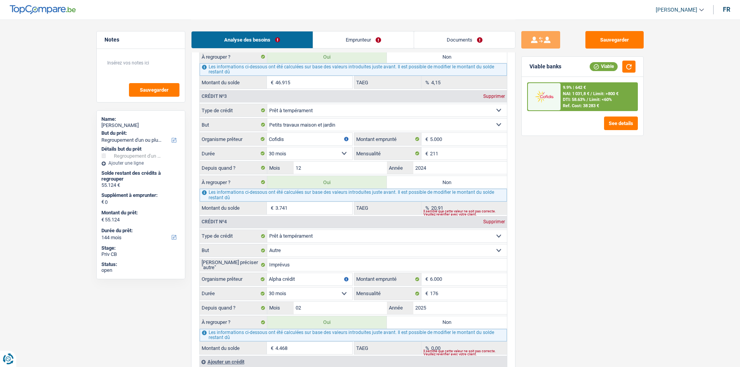
scroll to position [893, 0]
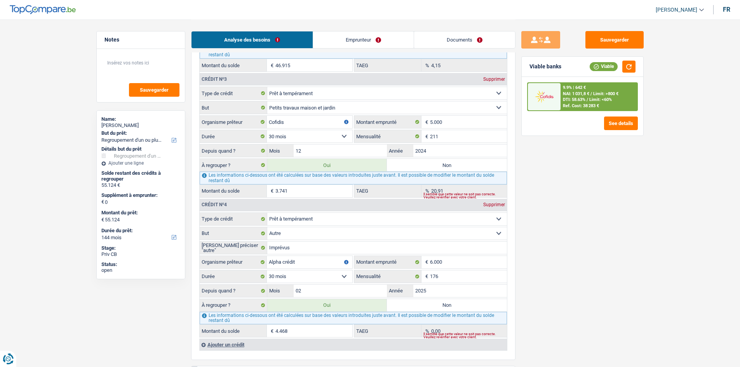
click at [464, 138] on input "211" at bounding box center [468, 136] width 77 height 12
drag, startPoint x: 448, startPoint y: 153, endPoint x: 457, endPoint y: 160, distance: 11.3
click at [448, 153] on input "2024" at bounding box center [460, 150] width 94 height 12
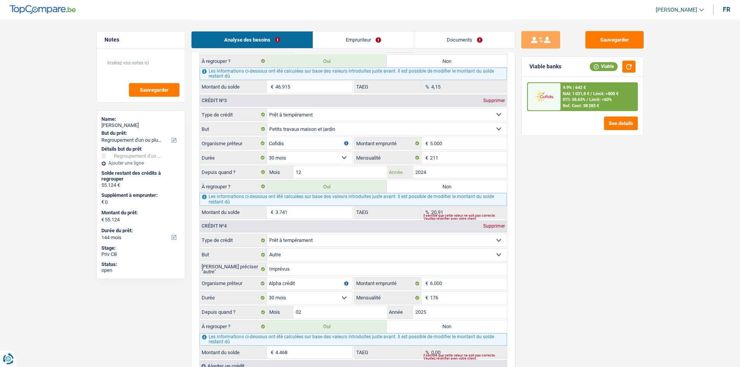
scroll to position [854, 0]
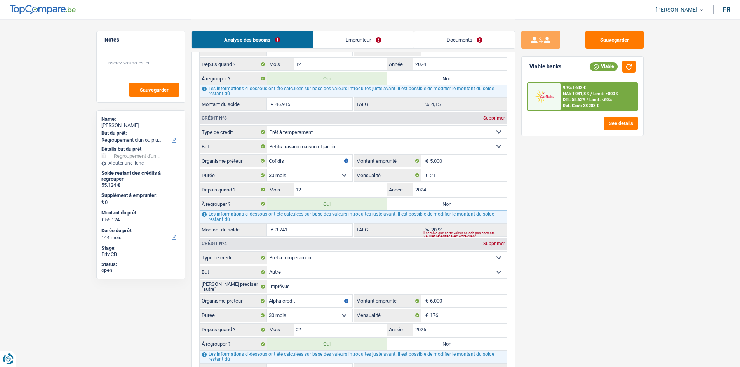
click at [624, 257] on div "Sauvegarder Viable banks Viable 9.9% | 642 € NAI: 1 031,8 € / Limit: >800 € DTI…" at bounding box center [582, 192] width 134 height 323
click at [605, 37] on button "Sauvegarder" at bounding box center [614, 39] width 58 height 17
drag, startPoint x: 490, startPoint y: 40, endPoint x: 501, endPoint y: 108, distance: 68.1
click at [490, 40] on link "Documents" at bounding box center [464, 39] width 101 height 17
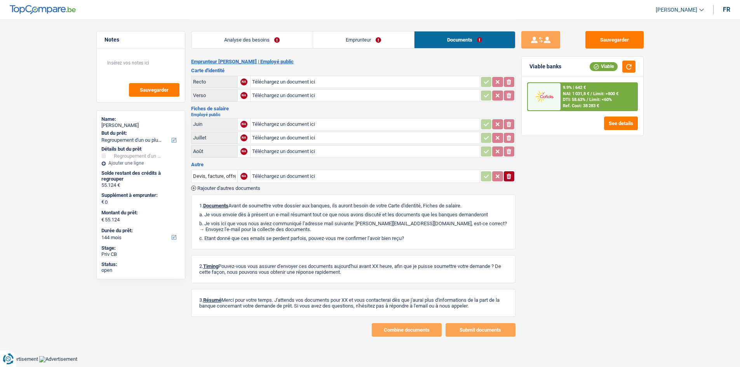
scroll to position [0, 0]
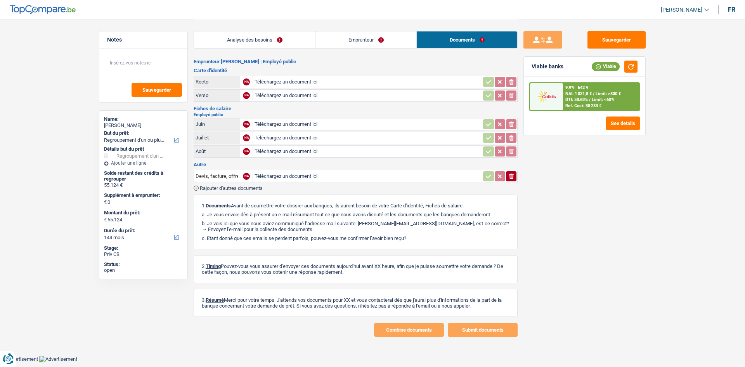
drag, startPoint x: 271, startPoint y: 44, endPoint x: 288, endPoint y: 55, distance: 20.2
click at [271, 44] on link "Analyse des besoins" at bounding box center [254, 39] width 121 height 17
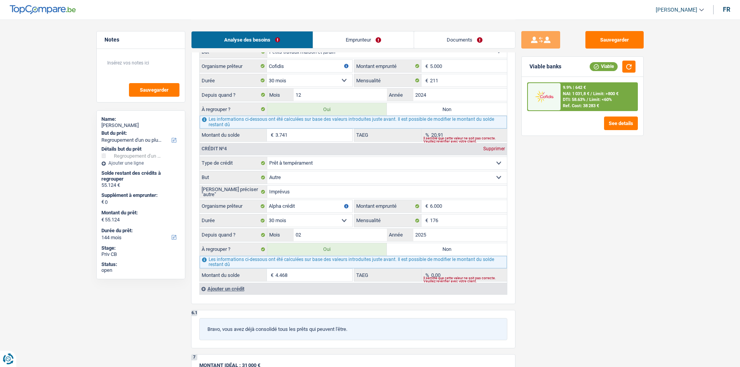
scroll to position [1009, 0]
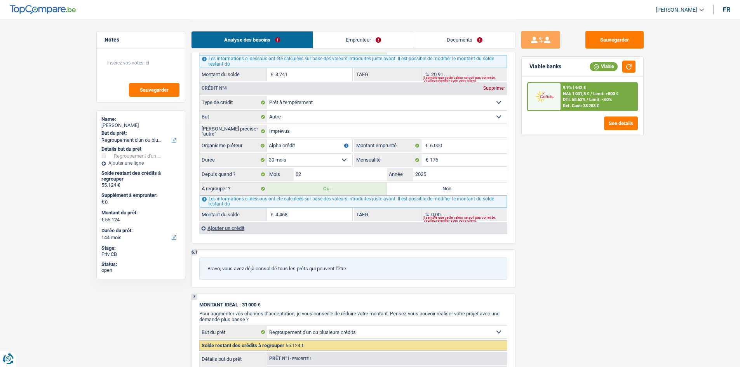
click at [530, 245] on div "Sauvegarder Viable banks Viable 9.9% | 642 € NAI: 1 031,8 € / Limit: >800 € DTI…" at bounding box center [582, 192] width 134 height 323
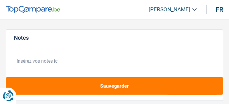
select select "refinancing"
select select "144"
select select "refinancing"
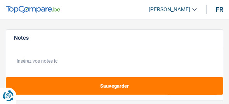
select select "144"
select select "publicEmployee"
select select "netSalary"
select select "mealVouchers"
select select "ownerWithMortgage"
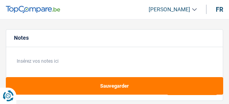
select select "mortgage"
select select "300"
select select "creditConsolidation"
select select "120"
select select "personalLoan"
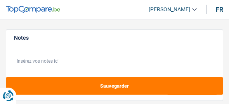
select select "smallWorks"
select select "30"
select select "personalLoan"
select select "other"
select select "30"
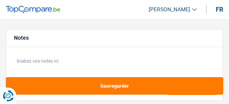
select select "refinancing"
select select "144"
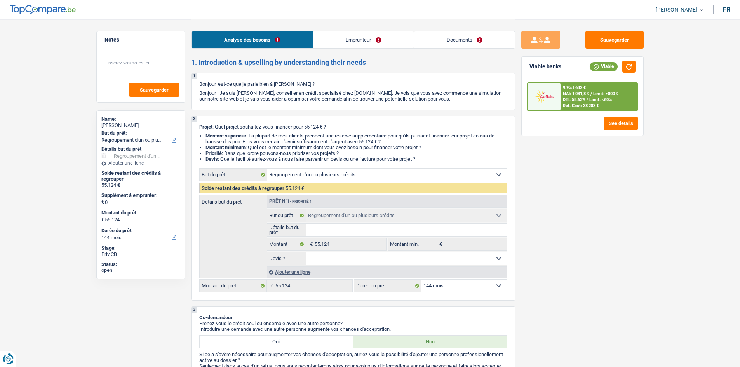
click at [229, 103] on div "Ajouter une ligne" at bounding box center [387, 271] width 240 height 11
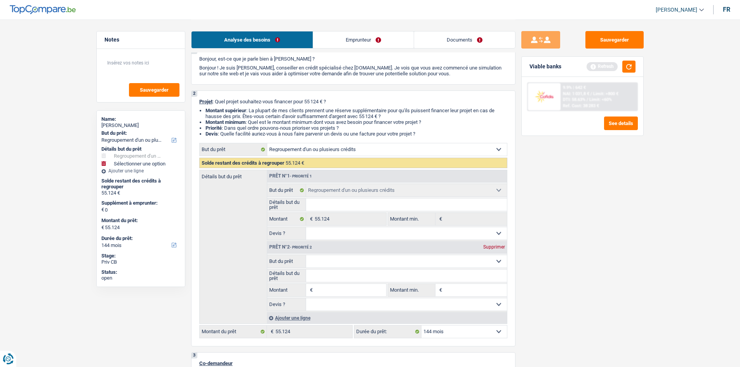
scroll to position [39, 0]
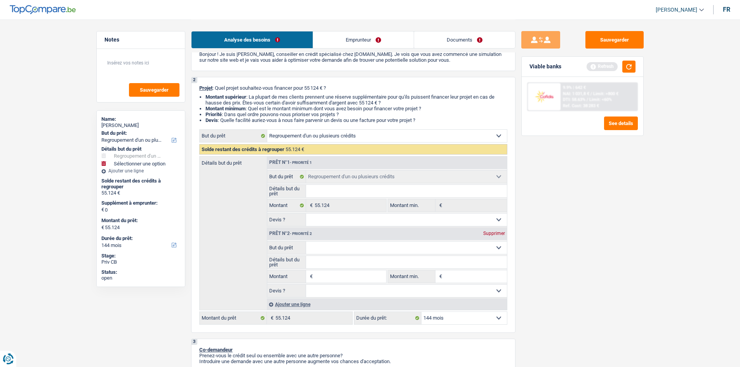
drag, startPoint x: 347, startPoint y: 246, endPoint x: 355, endPoint y: 234, distance: 14.3
click at [229, 103] on select "Confort maison: meubles, textile, peinture, électroménager, outillage non-profe…" at bounding box center [406, 247] width 201 height 12
drag, startPoint x: 358, startPoint y: 247, endPoint x: 361, endPoint y: 241, distance: 5.9
click at [229, 103] on select "Confort maison: meubles, textile, peinture, électroménager, outillage non-profe…" at bounding box center [406, 247] width 201 height 12
select select "tech"
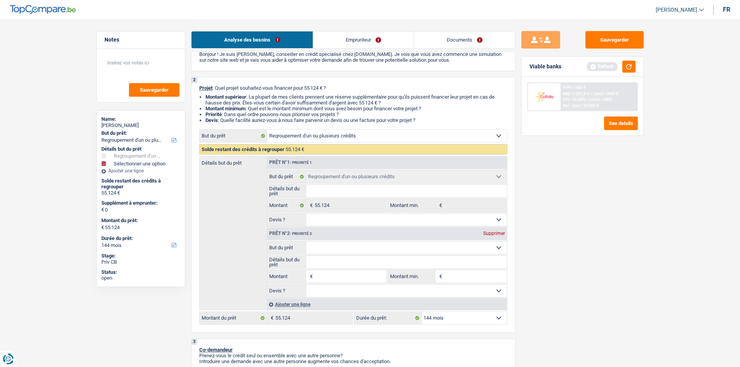
click at [229, 103] on select "Confort maison: meubles, textile, peinture, électroménager, outillage non-profe…" at bounding box center [406, 247] width 201 height 12
select select "tech"
type input "2"
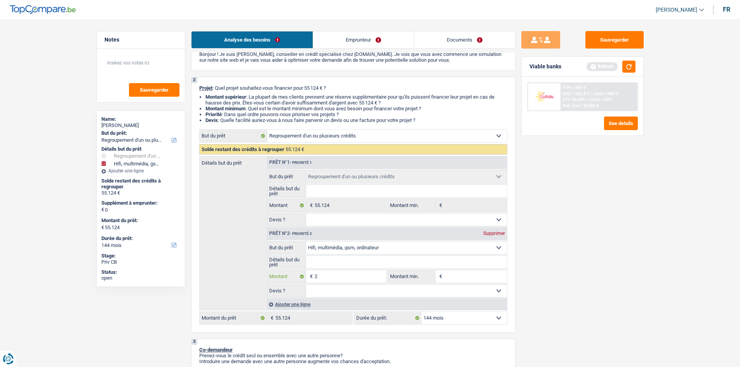
type input "20"
type input "200"
type input "2.000"
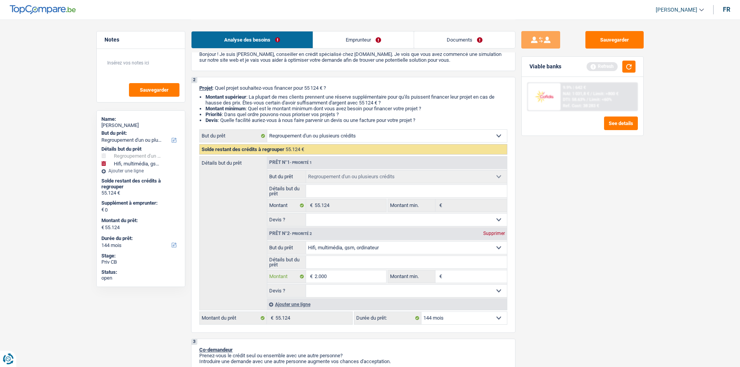
type input "2.000"
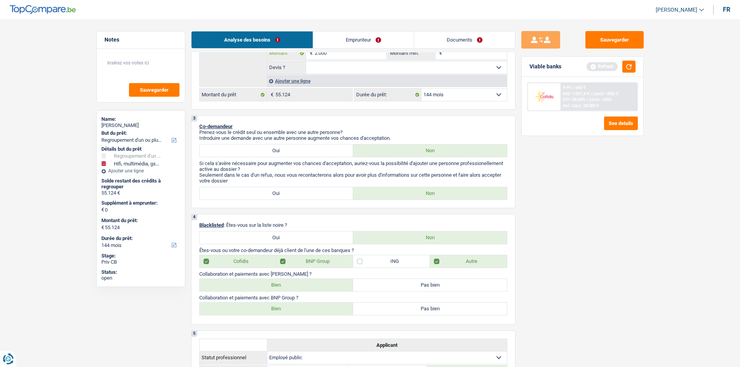
scroll to position [127, 0]
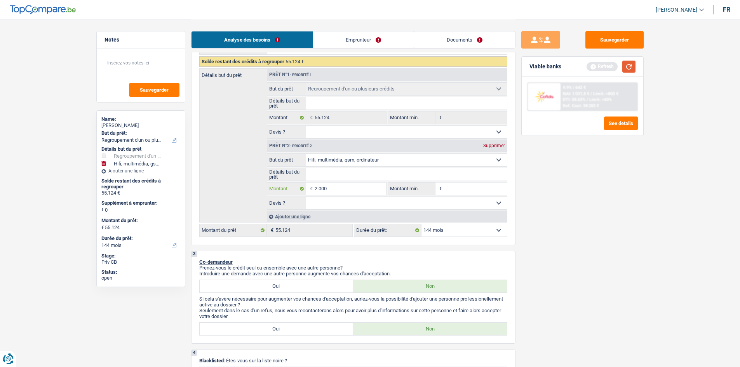
type input "2.000"
type input "57.124"
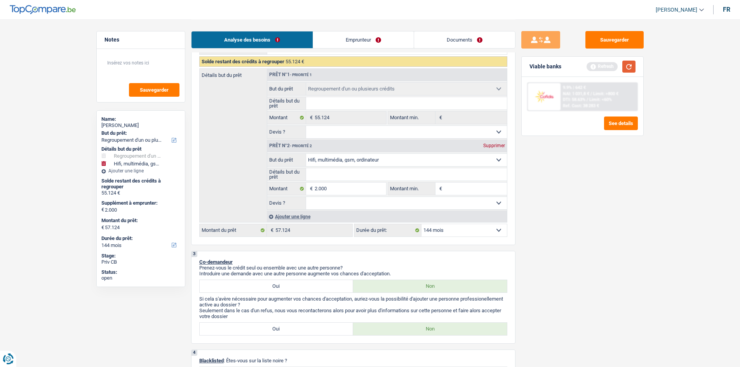
click at [229, 67] on button "button" at bounding box center [628, 67] width 13 height 12
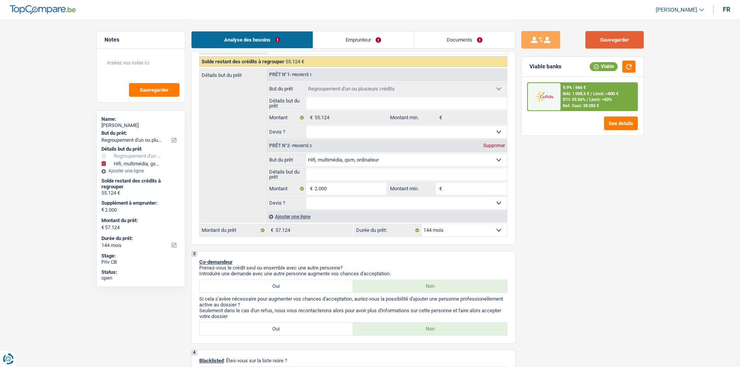
click at [229, 31] on button "Sauvegarder" at bounding box center [614, 39] width 58 height 17
drag, startPoint x: 342, startPoint y: 180, endPoint x: 355, endPoint y: 179, distance: 13.6
click at [229, 103] on input "Détails but du prêt" at bounding box center [406, 174] width 201 height 12
type input "m"
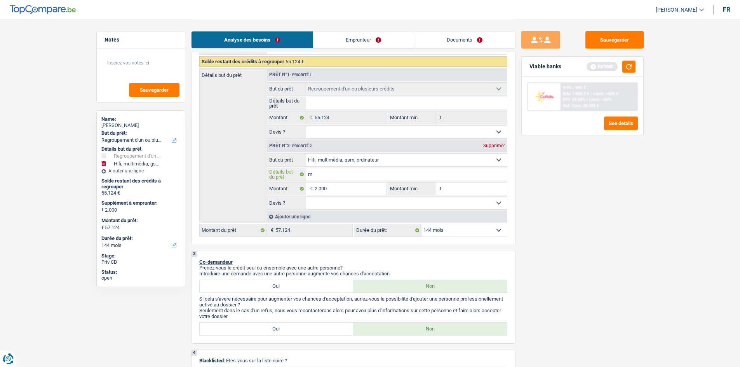
type input "mu"
type input "mul"
type input "mult"
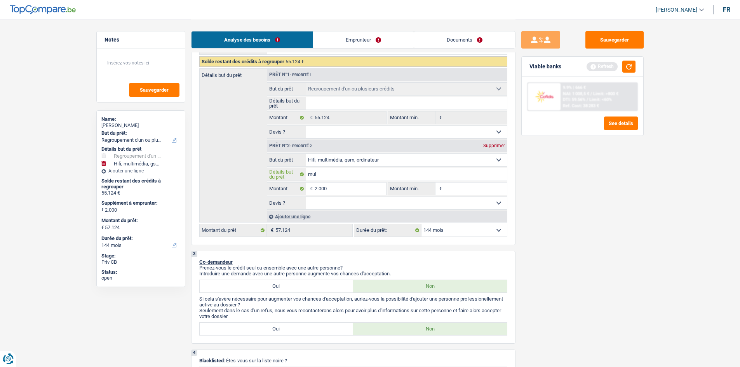
type input "mult"
type input "multi"
type input "multim"
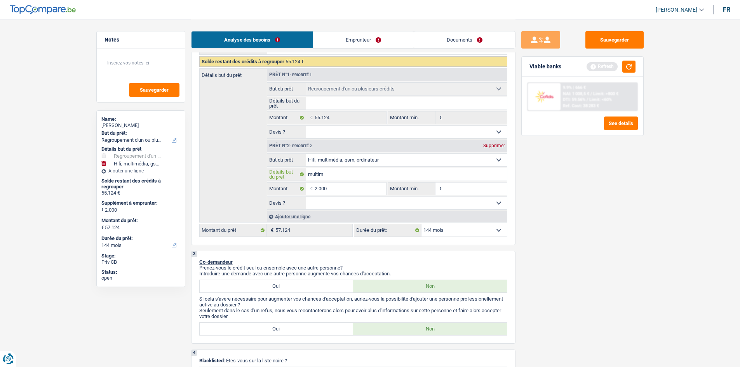
type input "multime"
type input "multimed"
type input "multimedi"
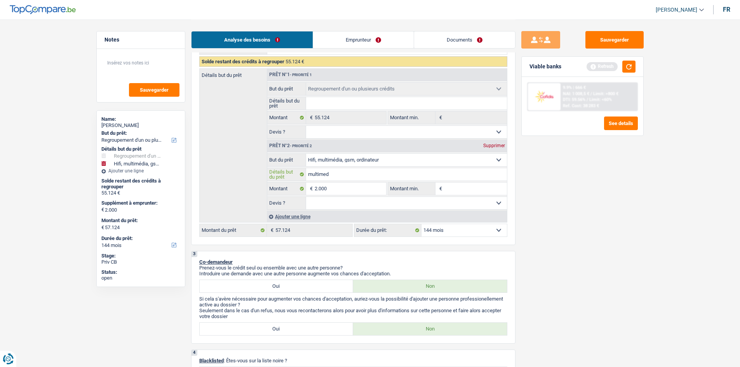
type input "multimedi"
type input "multimedia"
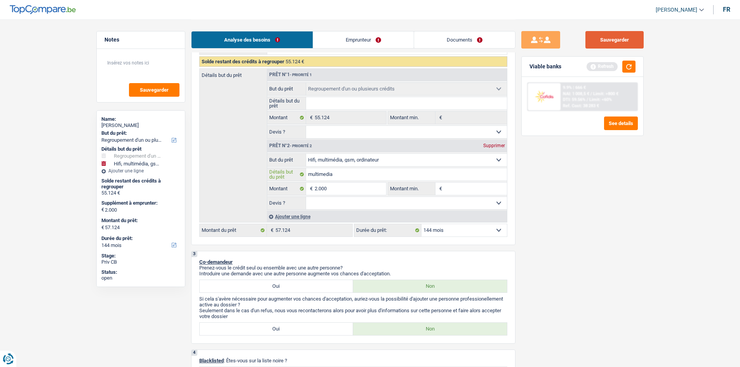
type input "multimedia"
click at [229, 37] on button "Sauvegarder" at bounding box center [614, 39] width 58 height 17
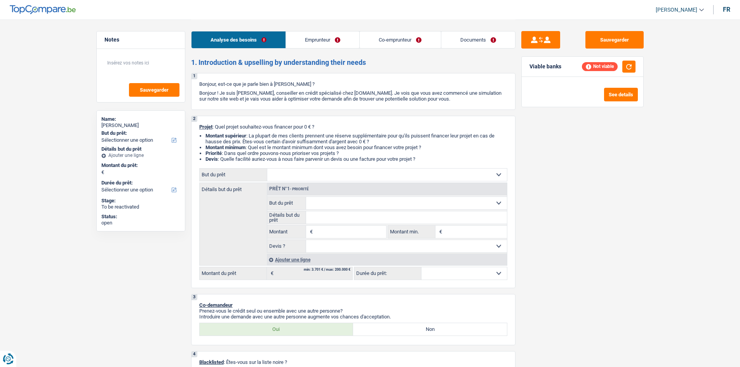
select select "worker"
select select "invalid"
select select "familyAllowances"
select select "netSalary"
select select "disabilityPension"
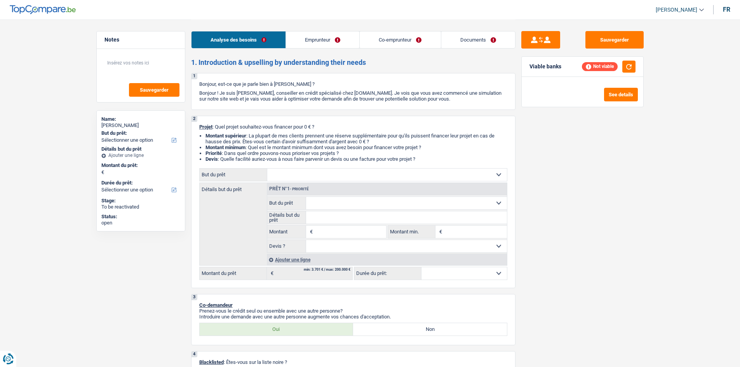
select select "ownerWithMortgage"
select select "mortgage"
select select "360"
select select "personalLoan"
select select "homeFurnishingOrRelocation"
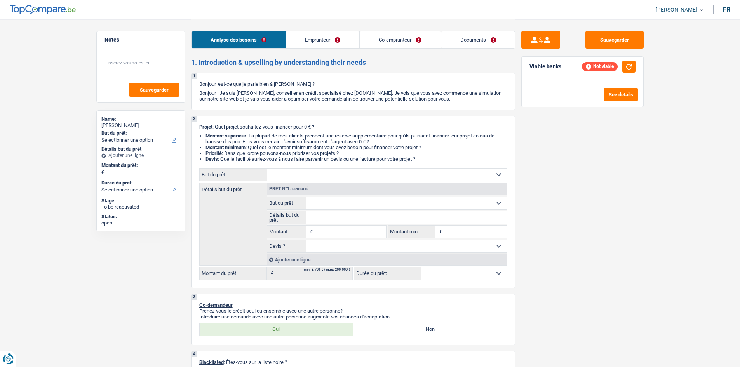
select select "120"
select select "carLoan"
select select "48"
select select "cardOrCredit"
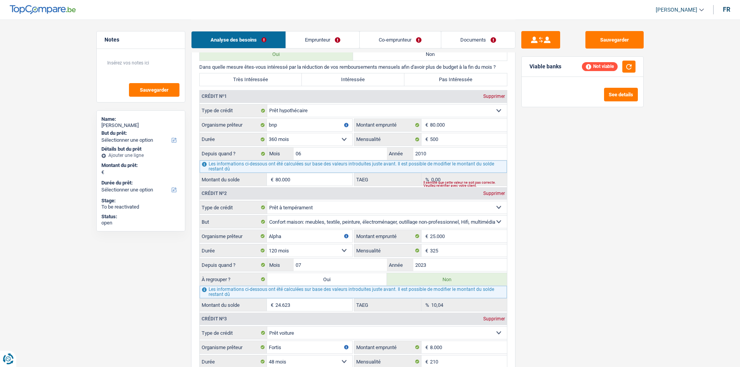
scroll to position [621, 0]
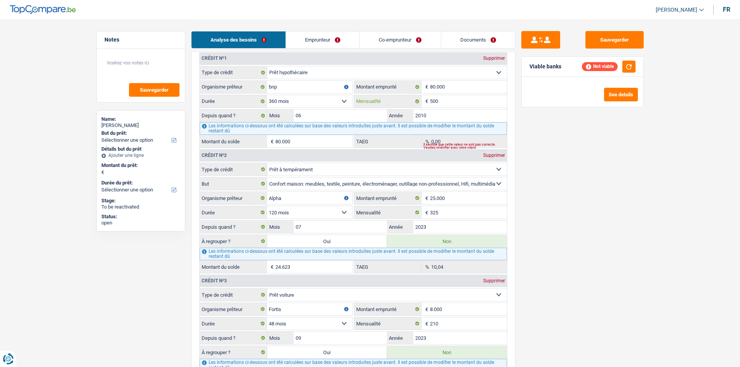
click at [441, 101] on input "500" at bounding box center [468, 101] width 77 height 12
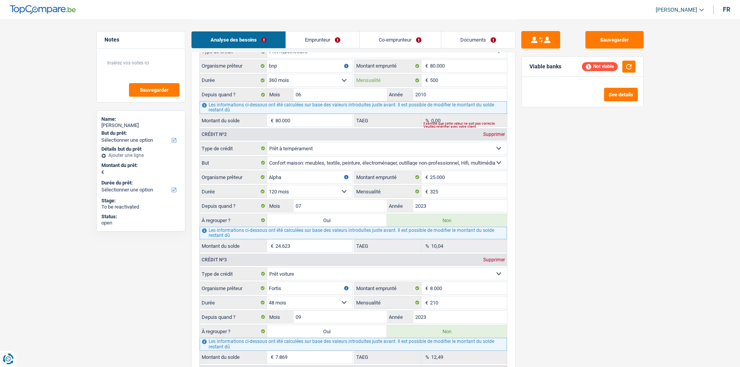
scroll to position [660, 0]
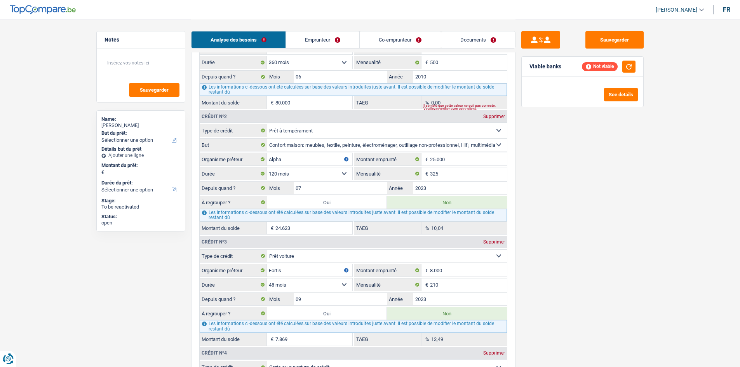
click at [576, 214] on div "Sauvegarder Viable banks Not viable See details" at bounding box center [582, 192] width 134 height 323
type input "77.187"
type input "1,91"
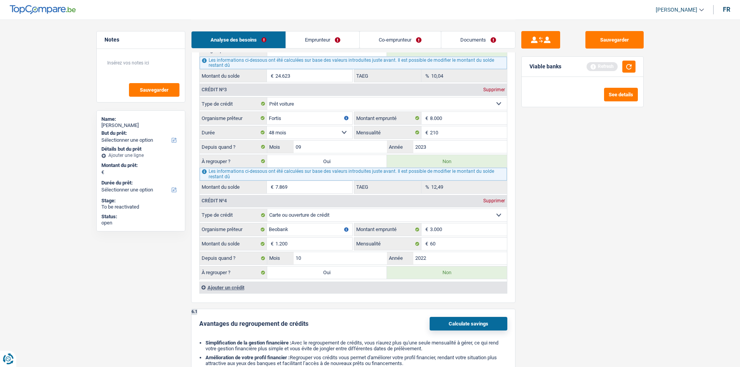
scroll to position [699, 0]
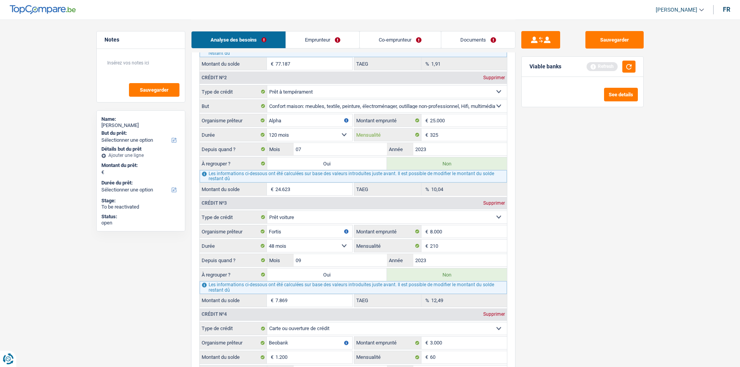
click at [465, 140] on input "325" at bounding box center [468, 135] width 77 height 12
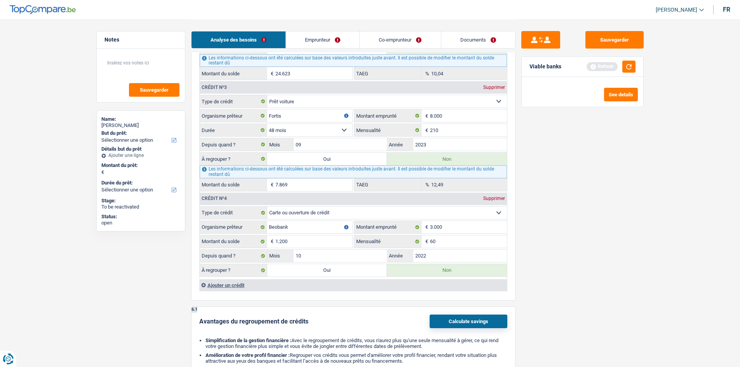
scroll to position [815, 0]
click at [464, 141] on input "2023" at bounding box center [460, 143] width 94 height 12
type input "21.409"
click at [469, 245] on input "60" at bounding box center [468, 240] width 77 height 12
type input "4.469"
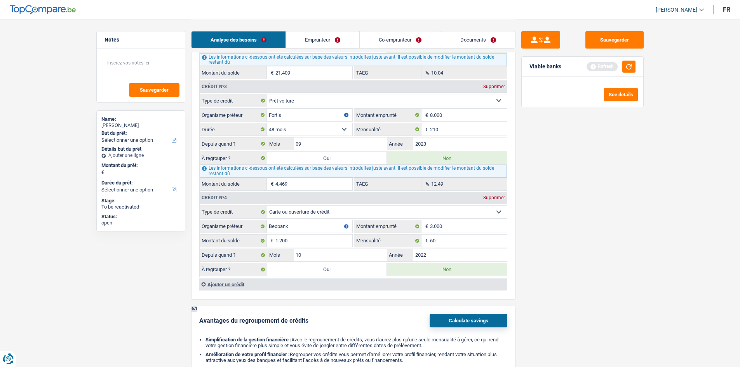
drag, startPoint x: 598, startPoint y: 241, endPoint x: 597, endPoint y: 233, distance: 7.8
click at [600, 240] on div "Sauvegarder Viable banks Refresh See details" at bounding box center [582, 192] width 134 height 323
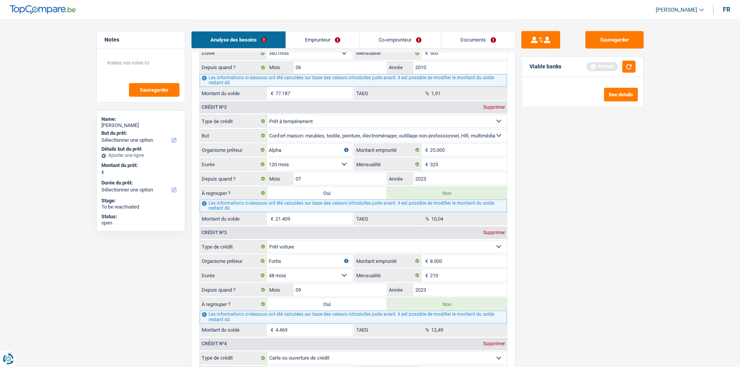
scroll to position [660, 0]
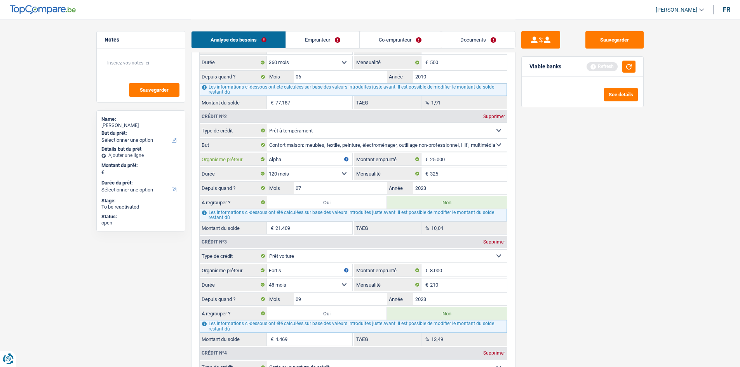
click at [316, 163] on input "Alpha" at bounding box center [309, 159] width 85 height 12
type input "Alpha credk"
click at [645, 227] on div "Sauvegarder Viable banks Refresh See details" at bounding box center [582, 192] width 134 height 323
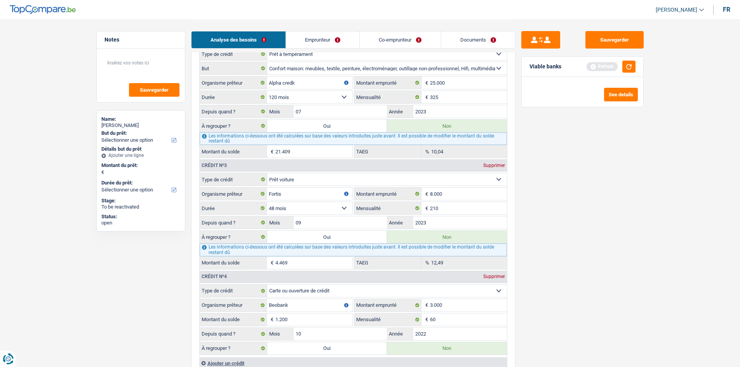
scroll to position [815, 0]
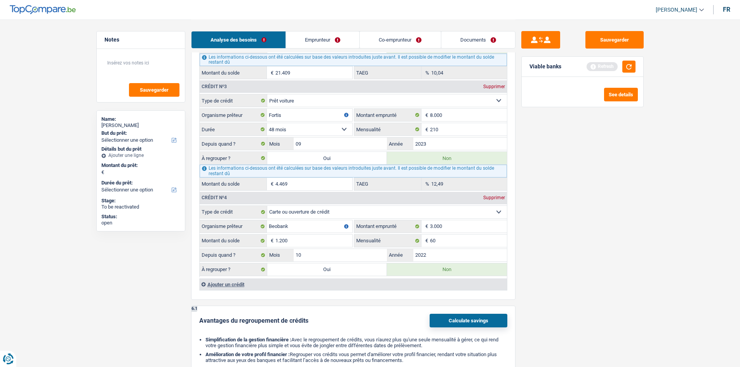
click at [238, 281] on div "Ajouter un crédit" at bounding box center [352, 284] width 307 height 12
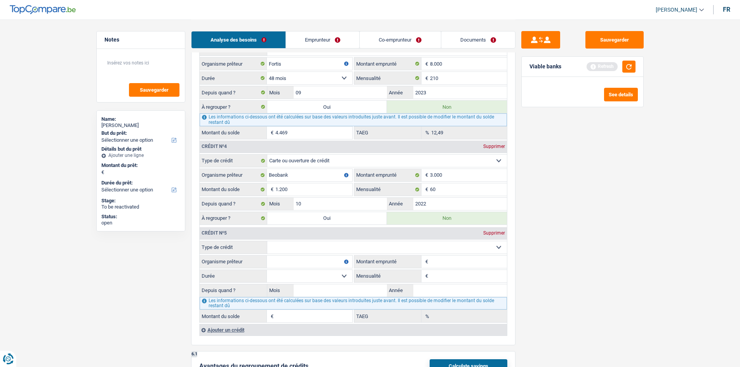
scroll to position [893, 0]
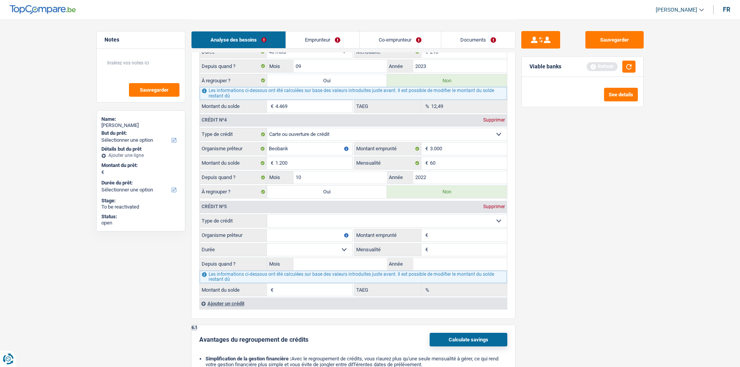
drag, startPoint x: 316, startPoint y: 217, endPoint x: 320, endPoint y: 219, distance: 4.3
click at [316, 217] on select "Carte ou ouverture de crédit Prêt hypothécaire Vente à tempérament Prêt à tempé…" at bounding box center [387, 221] width 240 height 12
select select "creditConsolidation"
type input "0"
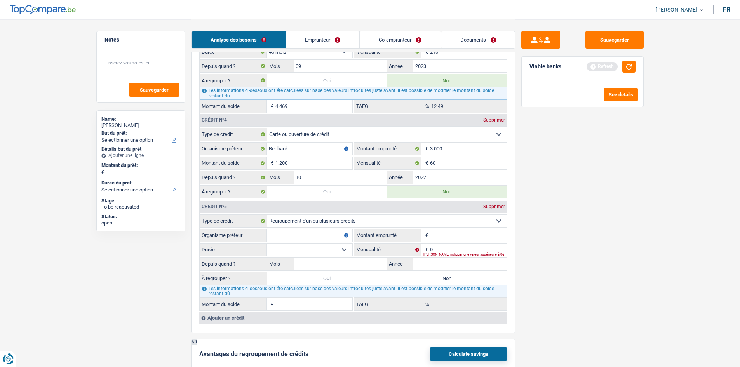
click at [458, 242] on fieldset "Carte ou ouverture de crédit Prêt hypothécaire Vente à tempérament Prêt à tempé…" at bounding box center [353, 262] width 307 height 96
click at [473, 240] on input "Montant emprunté" at bounding box center [468, 235] width 77 height 12
type input "80.000"
drag, startPoint x: 579, startPoint y: 215, endPoint x: 511, endPoint y: 261, distance: 81.7
click at [582, 214] on div "Sauvegarder Viable banks Refresh See details" at bounding box center [582, 192] width 134 height 323
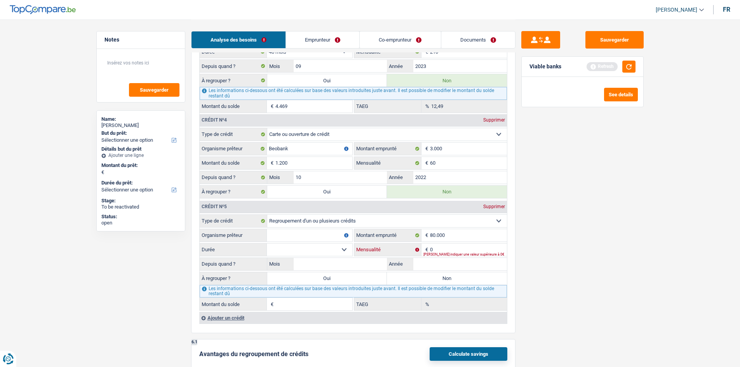
click at [481, 245] on input "0" at bounding box center [468, 249] width 77 height 12
type input "1.000"
click at [551, 276] on div "Sauvegarder Viable banks Refresh See details" at bounding box center [582, 192] width 134 height 323
click at [459, 255] on input "1.000" at bounding box center [468, 249] width 77 height 12
click at [474, 268] on input "Année" at bounding box center [460, 264] width 94 height 12
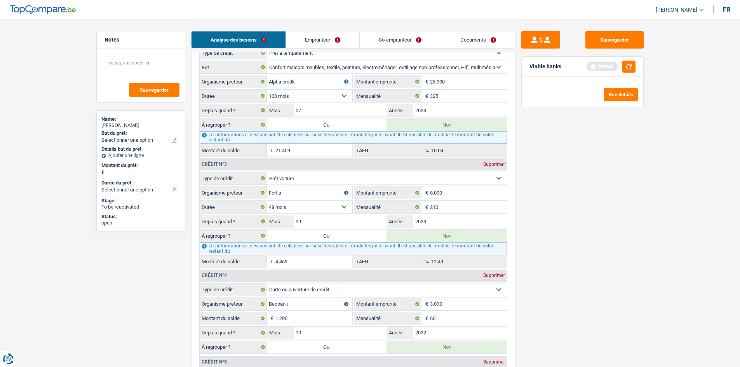
scroll to position [815, 0]
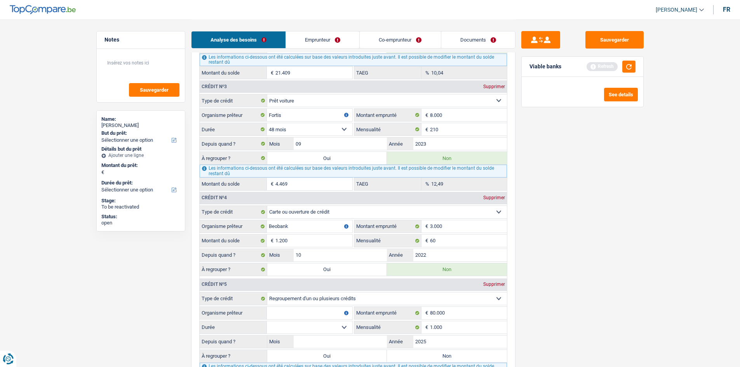
type input "2025"
click at [329, 344] on input "Mois" at bounding box center [341, 341] width 94 height 12
type input "2"
click at [315, 323] on select "12 mois 18 mois 24 mois 30 mois 36 mois 42 mois 48 mois 60 mois 72 mois 84 mois…" at bounding box center [309, 327] width 85 height 12
select select "120"
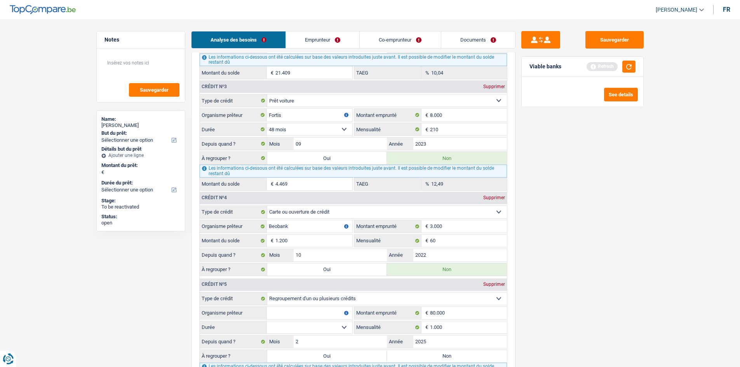
click at [267, 321] on select "12 mois 18 mois 24 mois 30 mois 36 mois 42 mois 48 mois 60 mois 72 mois 84 mois…" at bounding box center [309, 327] width 85 height 12
type input "76.991"
type input "9,04"
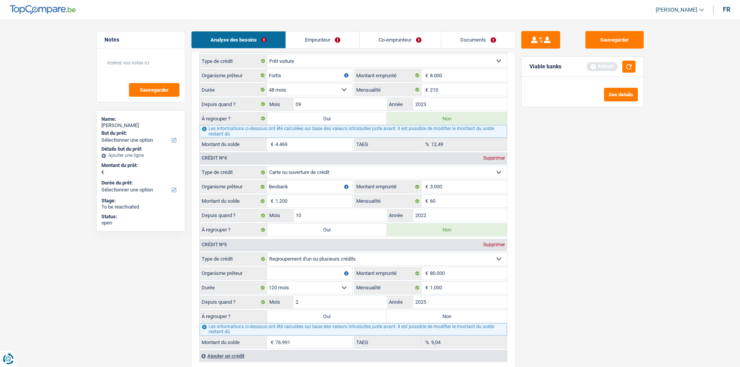
scroll to position [893, 0]
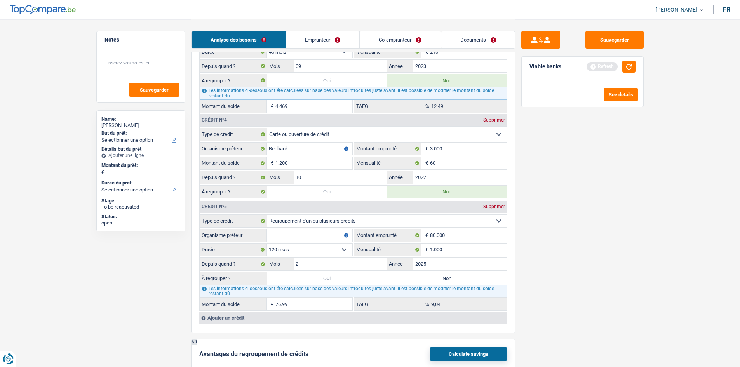
click at [303, 254] on select "12 mois 18 mois 24 mois 30 mois 36 mois 42 mois 48 mois 60 mois 72 mois 84 mois…" at bounding box center [309, 249] width 85 height 12
select select "84"
click at [267, 243] on select "12 mois 18 mois 24 mois 30 mois 36 mois 42 mois 48 mois 60 mois 72 mois 84 mois…" at bounding box center [309, 249] width 85 height 12
type input "73.627"
type input "1,40"
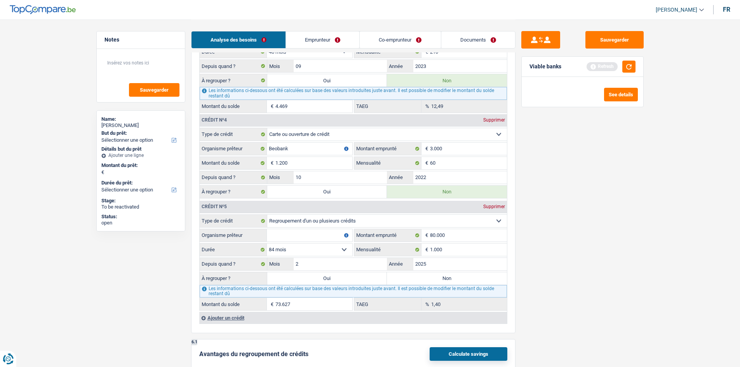
click at [325, 251] on select "12 mois 18 mois 24 mois 30 mois 36 mois 42 mois 48 mois 60 mois 72 mois 84 mois…" at bounding box center [309, 249] width 85 height 12
select select "120"
click at [267, 243] on select "12 mois 18 mois 24 mois 30 mois 36 mois 42 mois 48 mois 60 mois 72 mois 84 mois…" at bounding box center [309, 249] width 85 height 12
type input "76.991"
type input "9,04"
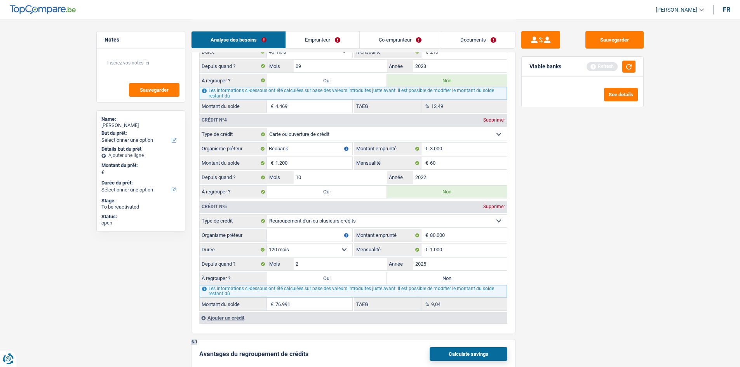
click at [306, 239] on input "Organisme prêteur" at bounding box center [309, 235] width 85 height 12
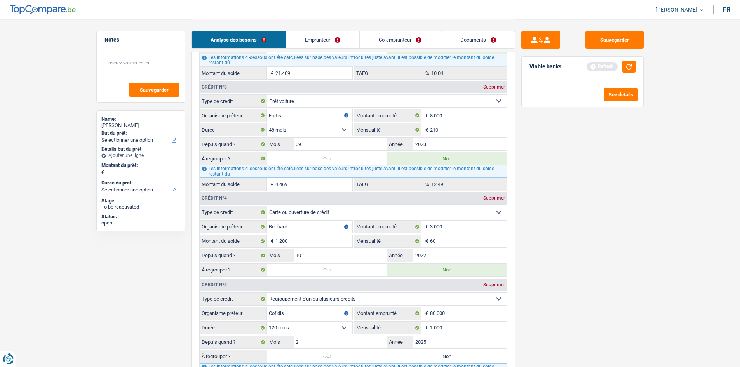
scroll to position [699, 0]
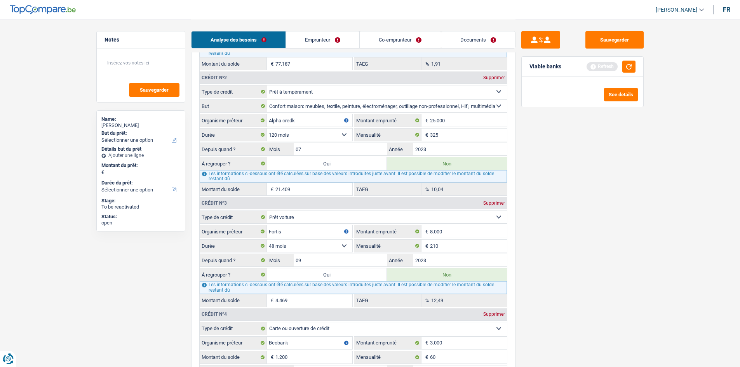
type input "Cofidis"
click at [496, 77] on div "Supprimer" at bounding box center [494, 77] width 26 height 5
select select "carLoan"
type input "Fortis"
type input "8.000"
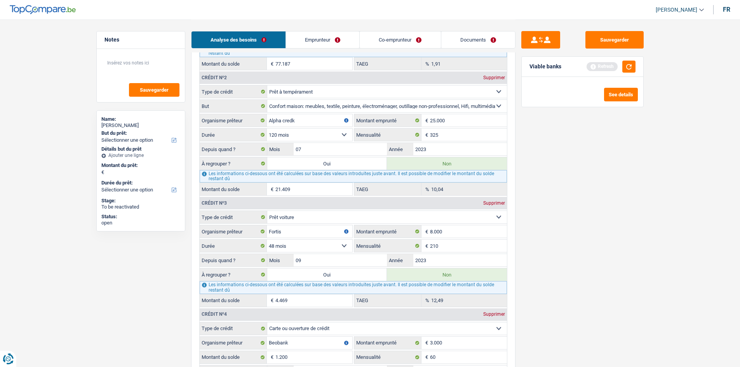
select select "48"
type input "210"
type input "09"
type input "4.469"
type input "12,49"
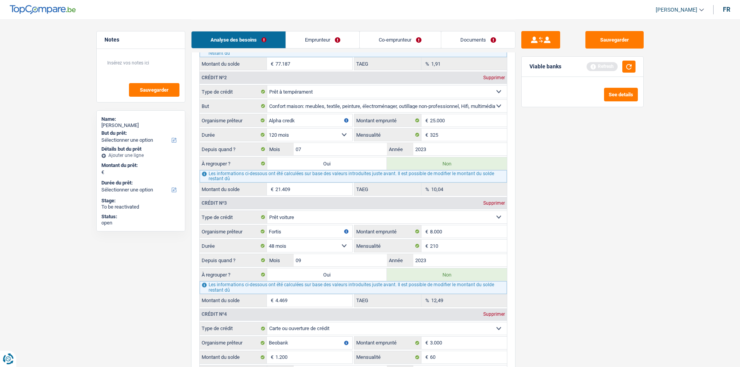
select select "cardOrCredit"
type input "Beobank"
type input "3.000"
type input "60"
type input "10"
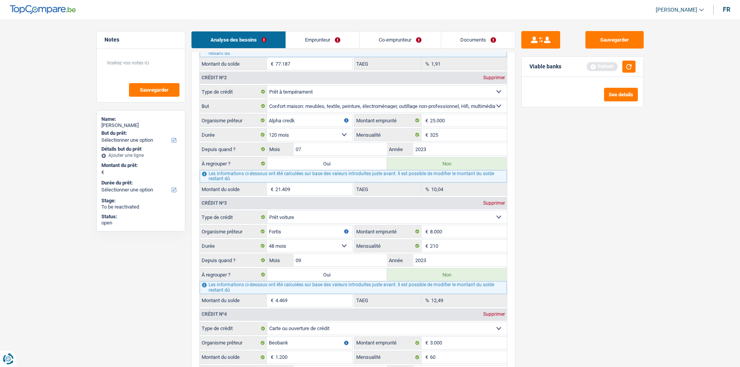
type input "2022"
select select "creditConsolidation"
type input "Cofidis"
type input "80.000"
type input "1.000"
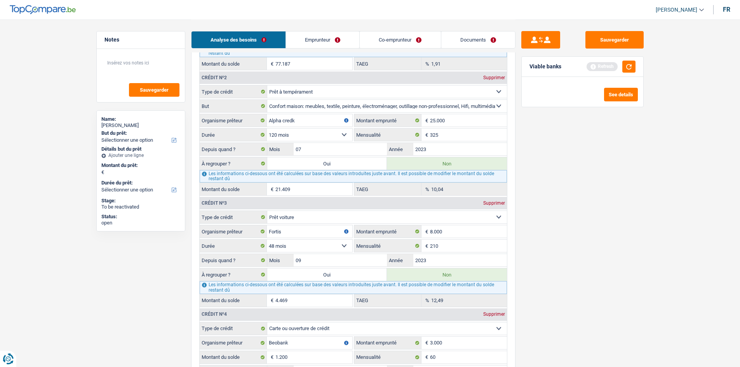
type input "2"
type input "2025"
radio input "false"
select select "120"
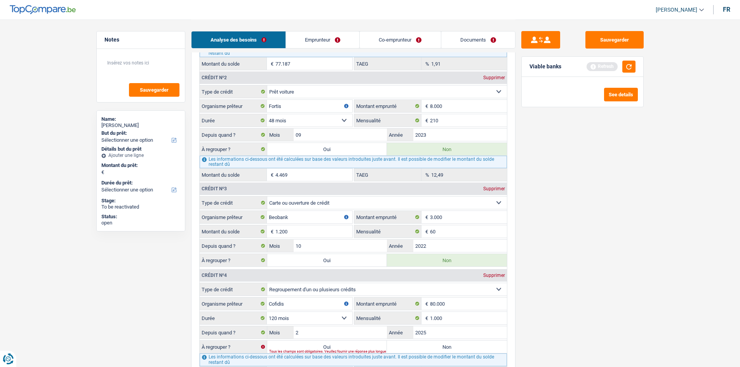
click at [496, 77] on div "Supprimer" at bounding box center [494, 77] width 26 height 5
select select "cardOrCredit"
type input "Beobank"
type input "3.000"
type input "60"
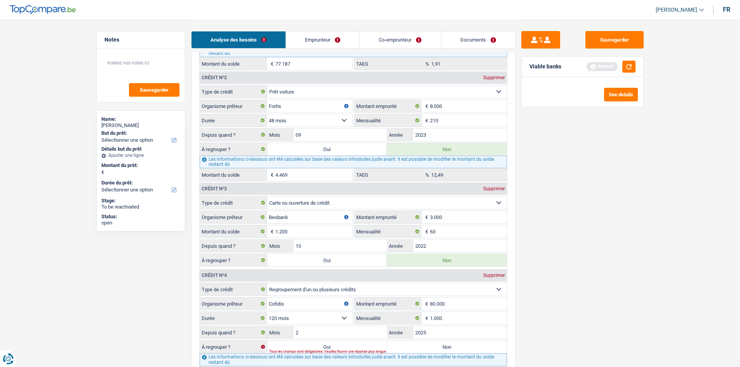
type input "10"
type input "2022"
select select "creditConsolidation"
type input "Cofidis"
type input "80.000"
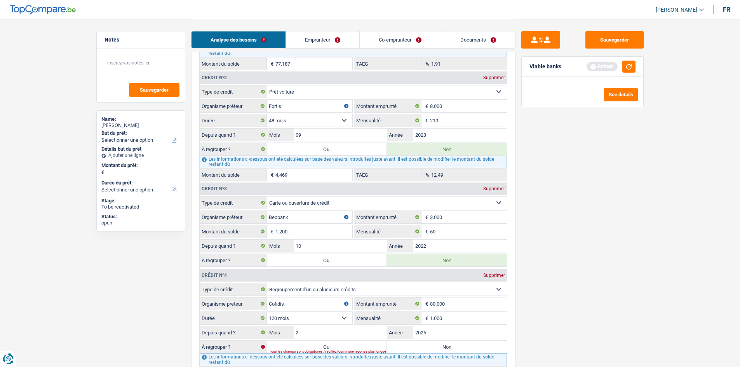
type input "1.000"
type input "2"
type input "2025"
radio input "false"
select select "120"
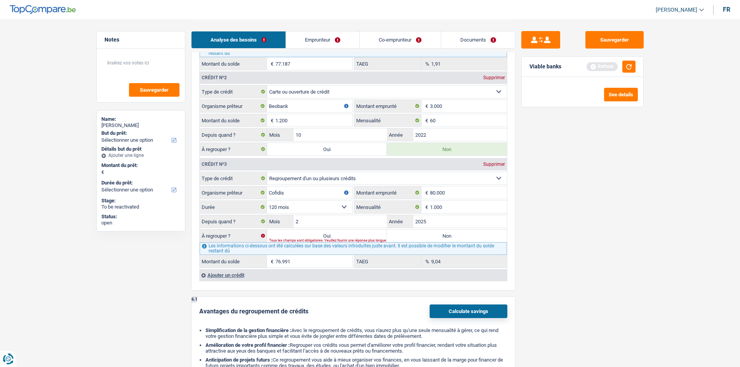
click at [496, 77] on div "Supprimer" at bounding box center [494, 77] width 26 height 5
select select "creditConsolidation"
type input "Cofidis"
type input "80.000"
type input "1.000"
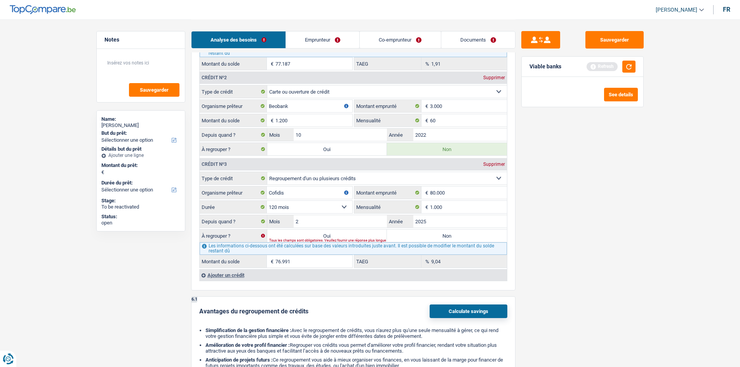
type input "2"
type input "2025"
radio input "false"
select select "120"
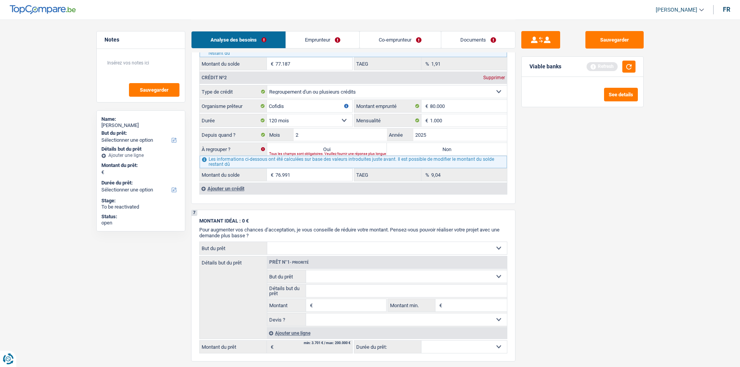
click at [332, 49] on div "Analyse des besoins Emprunteur Co-emprunteur Documents" at bounding box center [353, 35] width 324 height 33
click at [339, 44] on link "Emprunteur" at bounding box center [322, 39] width 73 height 17
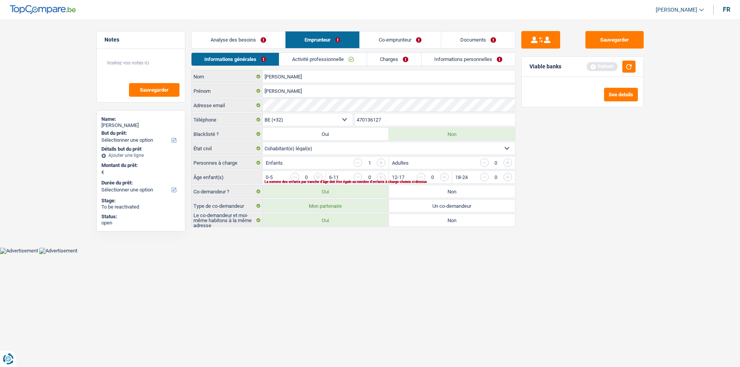
scroll to position [0, 0]
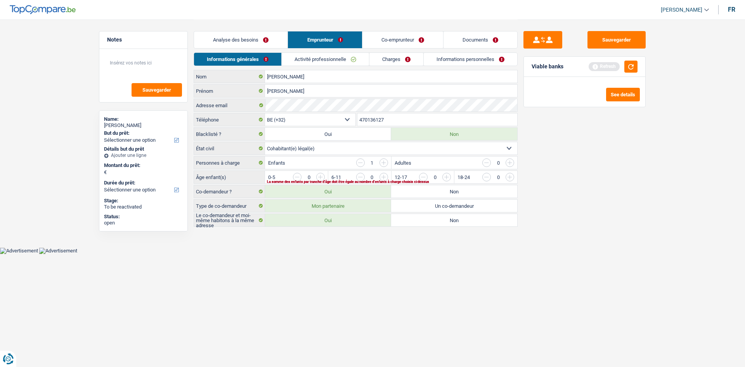
click at [327, 59] on link "Activité professionnelle" at bounding box center [325, 59] width 87 height 13
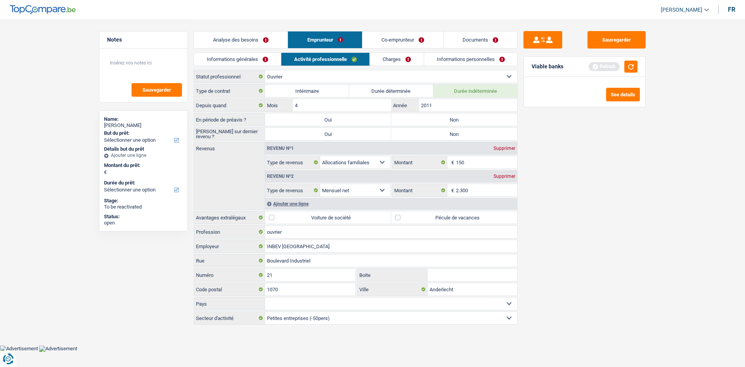
click at [461, 118] on label "Non" at bounding box center [454, 119] width 126 height 12
click at [461, 118] on input "Non" at bounding box center [454, 119] width 126 height 12
radio input "true"
click at [467, 134] on label "Non" at bounding box center [454, 134] width 126 height 12
click at [467, 134] on input "Non" at bounding box center [454, 134] width 126 height 12
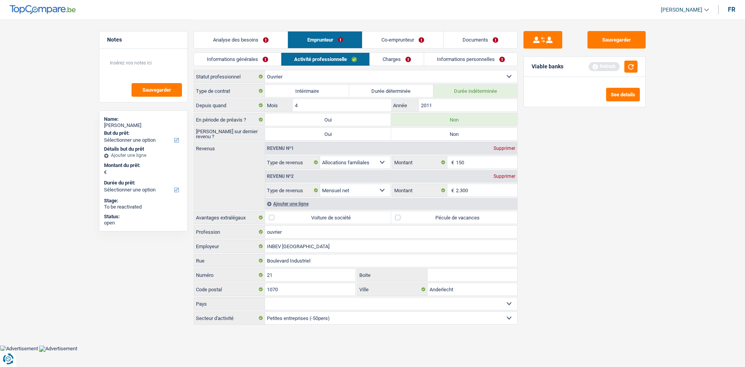
radio input "true"
click at [238, 63] on link "Informations générales" at bounding box center [237, 59] width 87 height 13
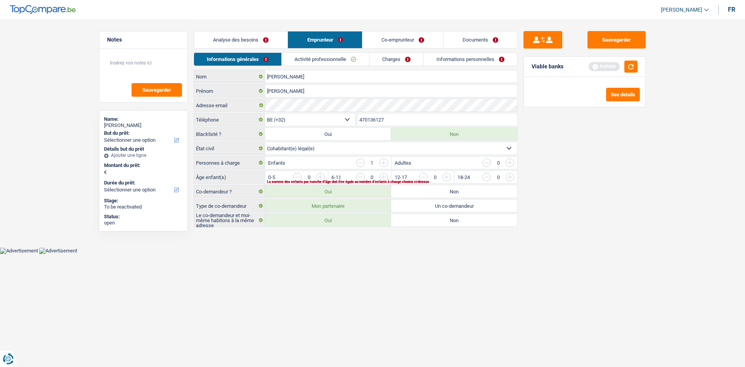
click at [267, 37] on link "Analyse des besoins" at bounding box center [241, 39] width 94 height 17
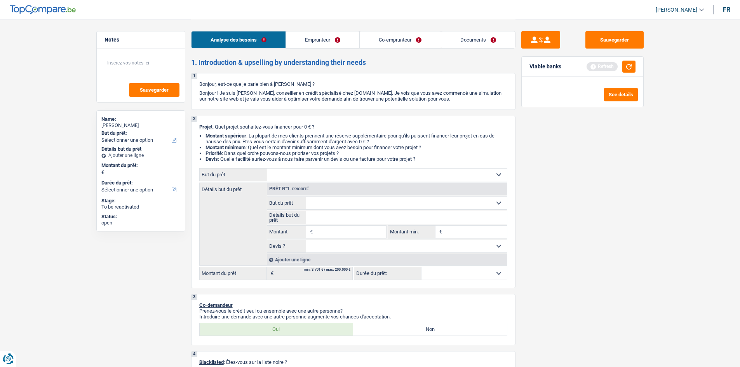
drag, startPoint x: 347, startPoint y: 178, endPoint x: 353, endPoint y: 179, distance: 5.9
click at [347, 178] on select "Confort maison: meubles, textile, peinture, électroménager, outillage non-profe…" at bounding box center [387, 174] width 240 height 12
select select "other"
click at [267, 168] on select "Confort maison: meubles, textile, peinture, électroménager, outillage non-profe…" at bounding box center [387, 174] width 240 height 12
select select "other"
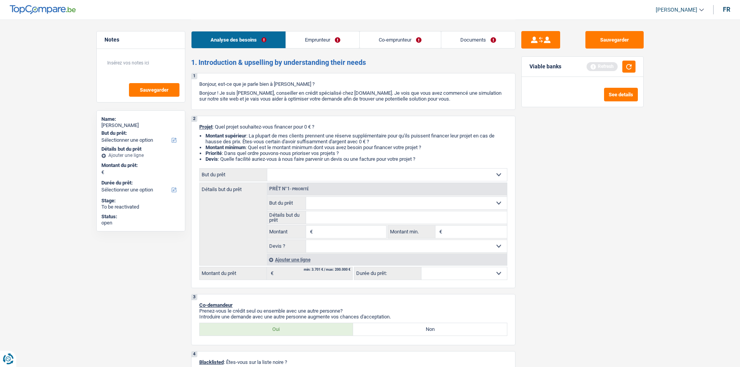
select select "other"
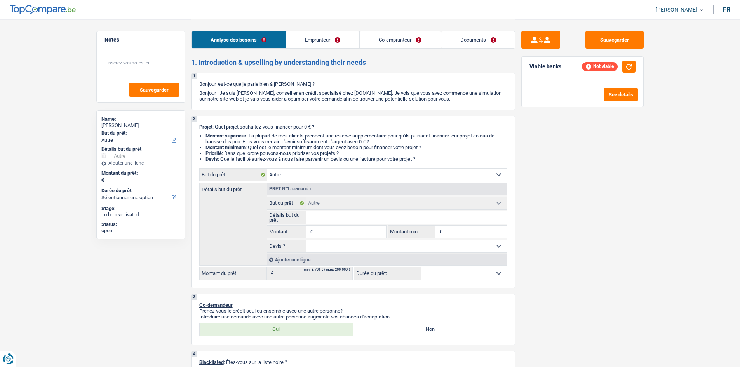
click at [330, 235] on input "Montant" at bounding box center [349, 232] width 71 height 12
click at [333, 171] on select "Confort maison: meubles, textile, peinture, électroménager, outillage non-profe…" at bounding box center [387, 174] width 240 height 12
click at [348, 233] on input "Montant" at bounding box center [349, 232] width 71 height 12
type input "1"
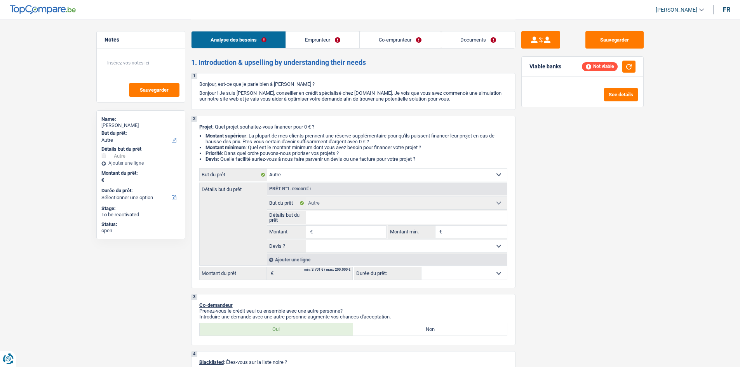
type input "1"
type input "10"
type input "100"
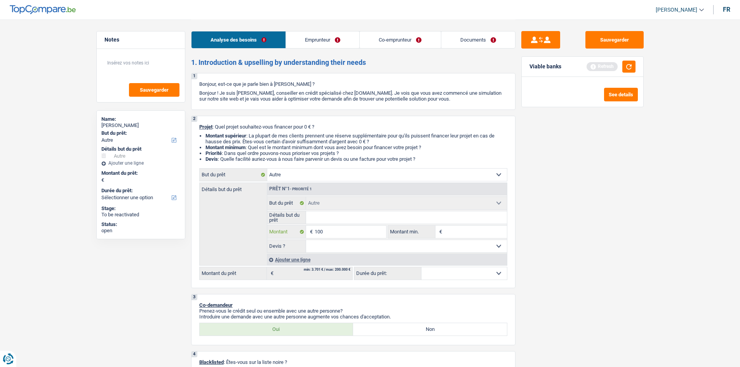
type input "1.000"
type input "10.000"
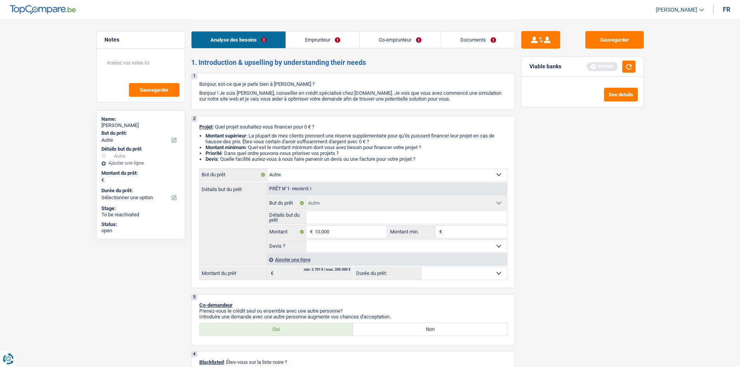
type input "10.000"
drag, startPoint x: 624, startPoint y: 241, endPoint x: 552, endPoint y: 234, distance: 72.6
click at [623, 240] on div "Sauvegarder Viable banks Refresh See details" at bounding box center [582, 192] width 134 height 323
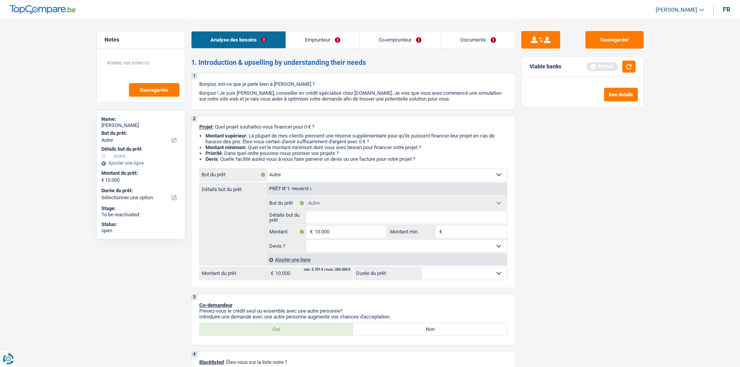
select select "48"
click at [382, 218] on input "Détails but du prêt" at bounding box center [406, 217] width 201 height 12
type input "p"
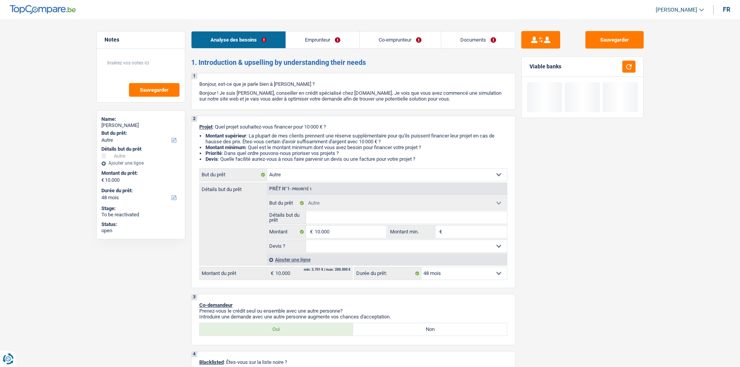
type input "p"
type input "pa"
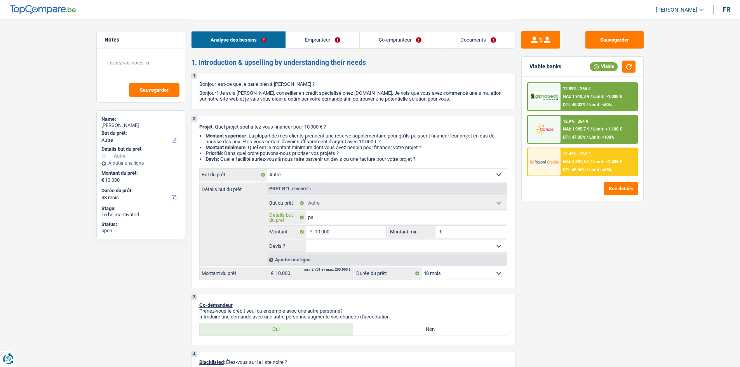
type input "pan"
type input "pann"
type input "panne"
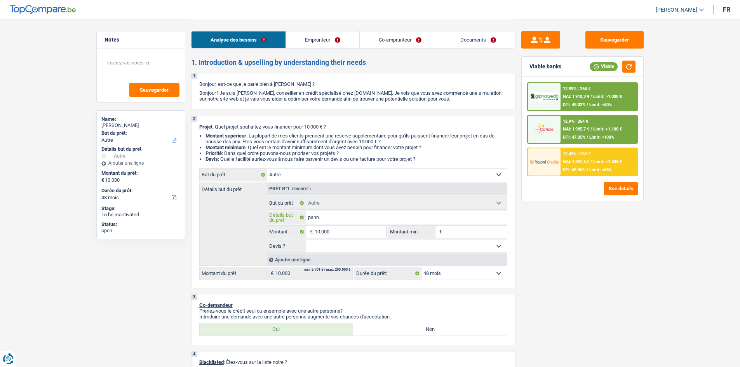
type input "panne"
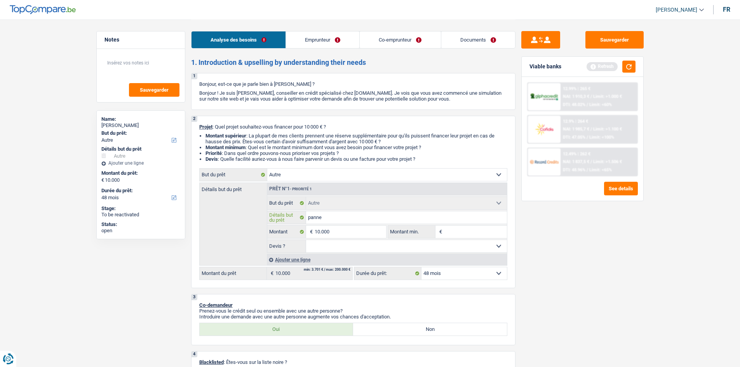
type input "pannea"
type input "panneau"
type input "panneaux"
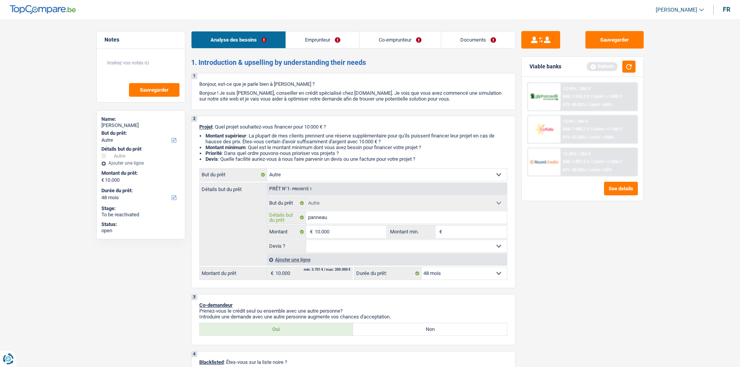
type input "panneaux"
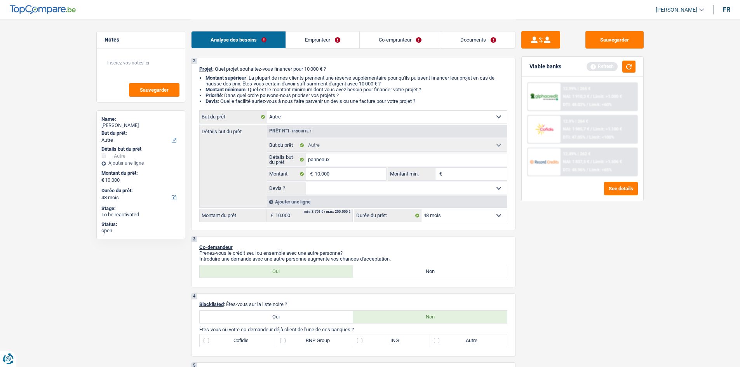
scroll to position [155, 0]
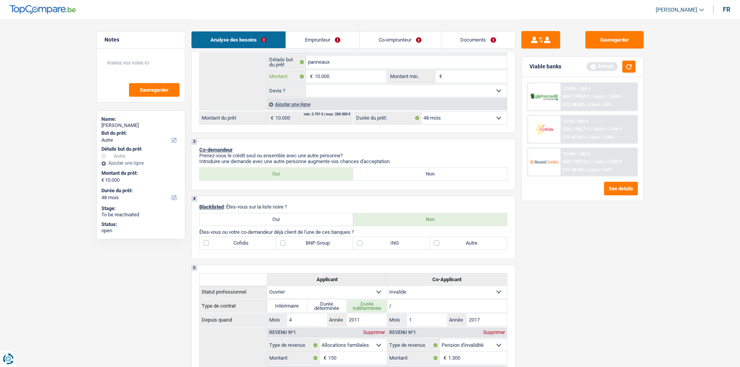
click at [347, 78] on input "10.000" at bounding box center [349, 76] width 71 height 12
type input "1.000"
type input "10.001"
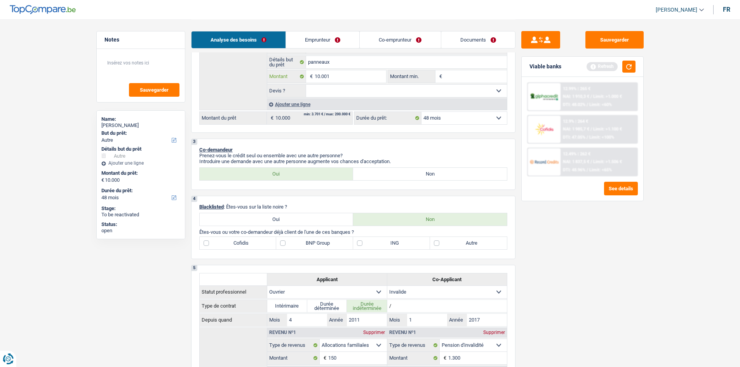
type input "10.001"
click at [619, 279] on div "Sauvegarder Viable banks Refresh 12.99% | 265 € NAI: 1 910,3 € / Limit: >1.000 …" at bounding box center [582, 192] width 134 height 323
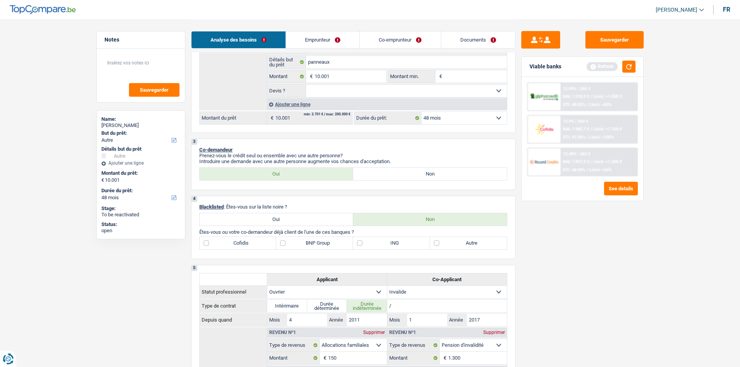
select select "60"
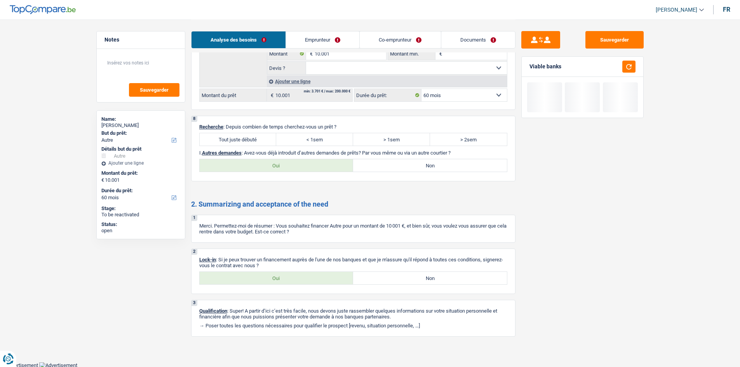
scroll to position [957, 0]
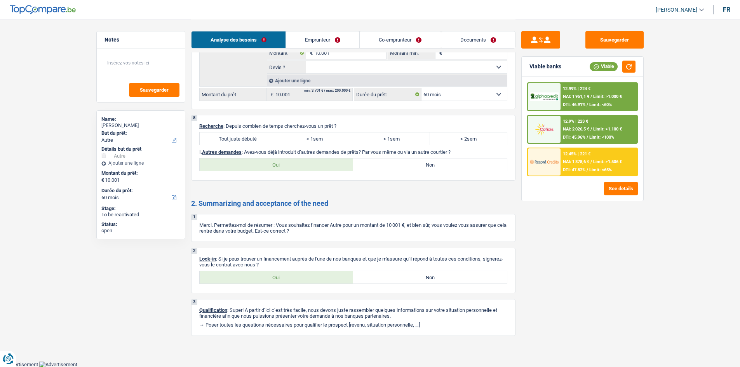
drag, startPoint x: 248, startPoint y: 141, endPoint x: 288, endPoint y: 232, distance: 99.6
click at [248, 141] on label "Tout juste débuté" at bounding box center [238, 138] width 77 height 12
click at [284, 276] on label "Oui" at bounding box center [277, 277] width 154 height 12
click at [284, 276] on input "Oui" at bounding box center [277, 277] width 154 height 12
radio input "true"
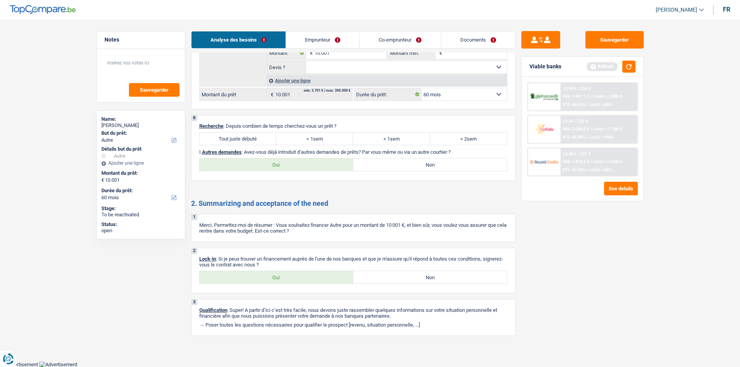
click at [441, 163] on label "Non" at bounding box center [430, 164] width 154 height 12
click at [441, 163] on input "Non" at bounding box center [430, 164] width 154 height 12
radio input "true"
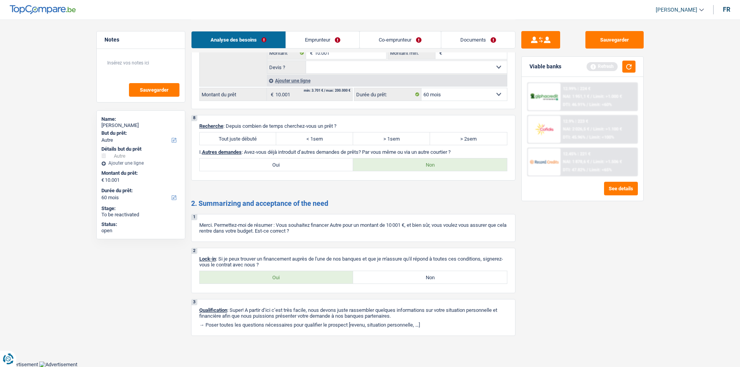
click at [229, 134] on label "Tout juste débuté" at bounding box center [238, 138] width 77 height 12
click at [229, 134] on input "Tout juste débuté" at bounding box center [238, 138] width 77 height 12
radio input "true"
click at [328, 40] on link "Emprunteur" at bounding box center [322, 39] width 73 height 17
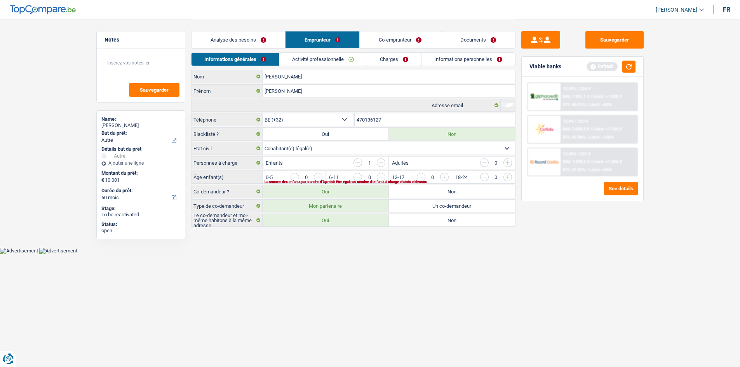
scroll to position [0, 0]
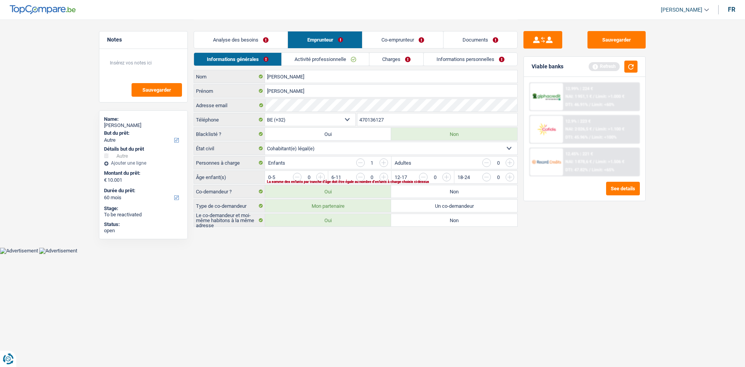
click at [316, 145] on select "Célibataire Marié(e) Cohabitant(e) légal(e) Divorcé(e) Veuf(ve) Séparé (de fait…" at bounding box center [391, 148] width 252 height 12
select select "married"
click at [265, 142] on select "Célibataire Marié(e) Cohabitant(e) légal(e) Divorcé(e) Veuf(ve) Séparé (de fait…" at bounding box center [391, 148] width 252 height 12
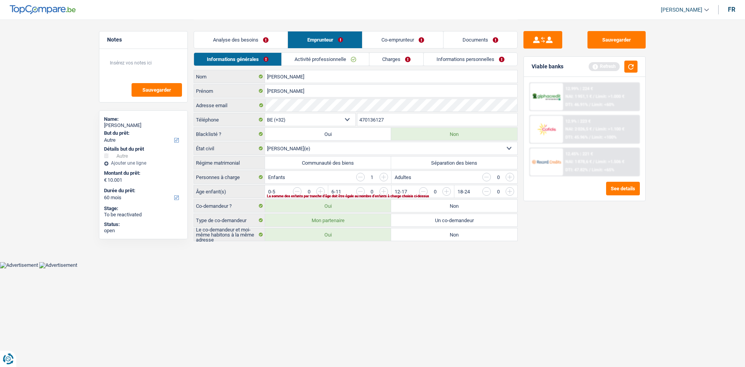
click at [439, 159] on label "Séparation des biens" at bounding box center [454, 162] width 126 height 12
click at [439, 159] on input "Séparation des biens" at bounding box center [454, 162] width 126 height 12
radio input "true"
drag, startPoint x: 269, startPoint y: 35, endPoint x: 386, endPoint y: 137, distance: 155.5
click at [269, 35] on link "Analyse des besoins" at bounding box center [241, 39] width 94 height 17
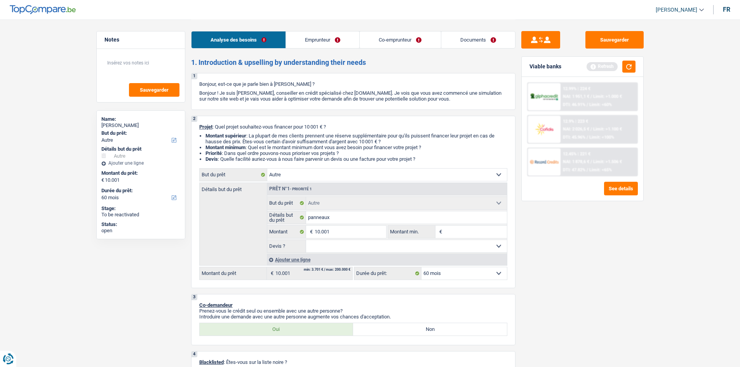
click at [332, 42] on link "Emprunteur" at bounding box center [322, 39] width 73 height 17
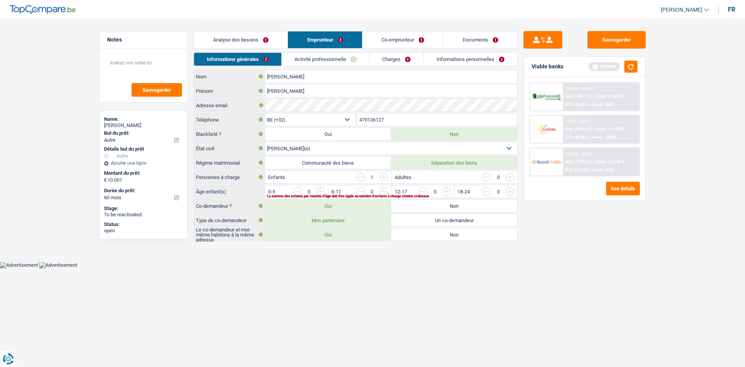
click at [380, 37] on link "Co-emprunteur" at bounding box center [403, 39] width 81 height 17
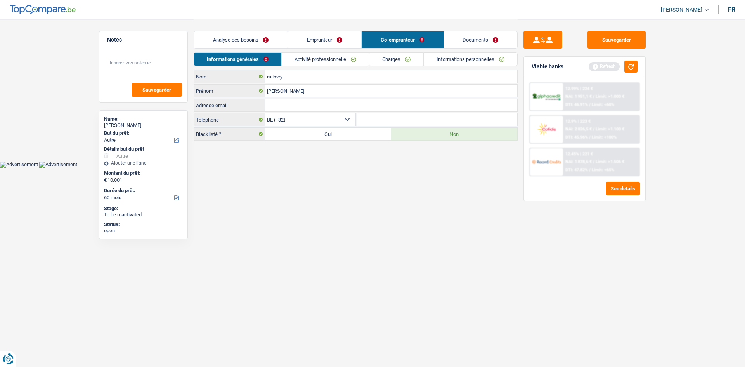
click at [343, 60] on link "Activité professionnelle" at bounding box center [325, 59] width 87 height 13
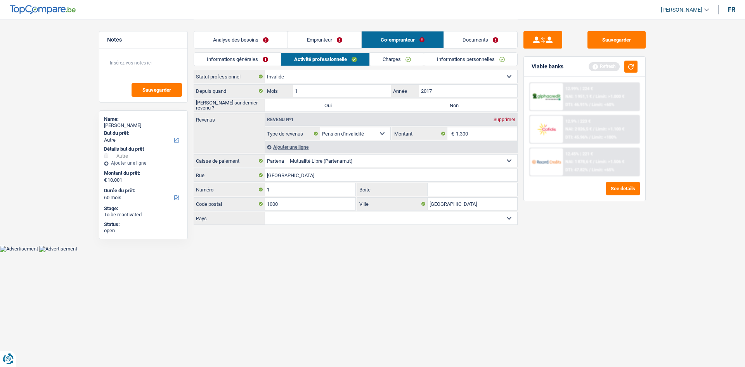
click at [356, 41] on link "Emprunteur" at bounding box center [324, 39] width 73 height 17
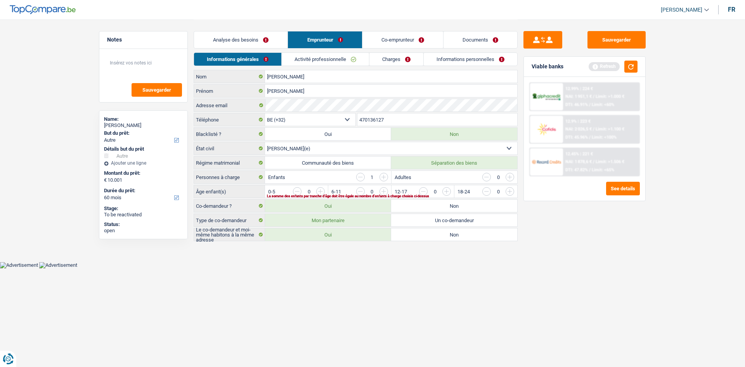
click at [244, 47] on link "Analyse des besoins" at bounding box center [241, 39] width 94 height 17
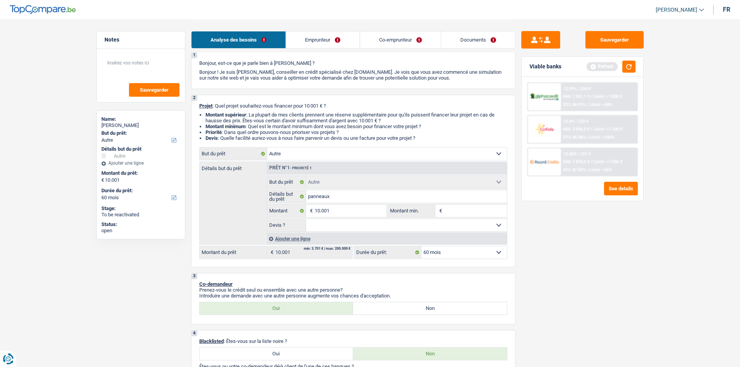
scroll to position [39, 0]
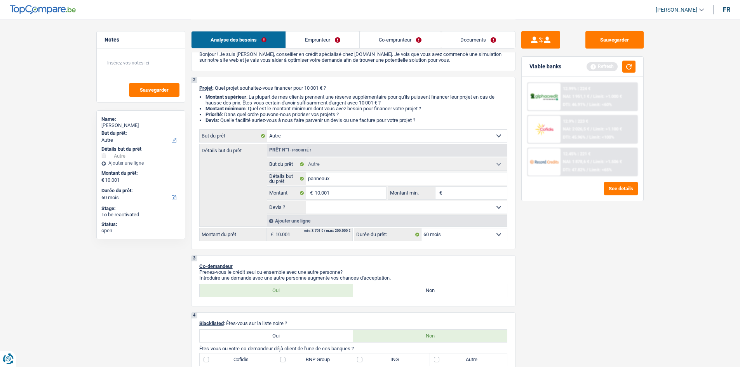
click at [334, 41] on link "Emprunteur" at bounding box center [322, 39] width 73 height 17
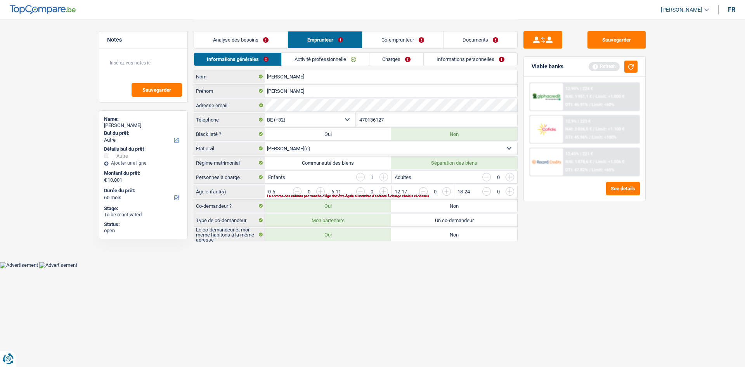
click at [366, 159] on label "Communauté des biens" at bounding box center [328, 162] width 126 height 12
click at [366, 159] on input "Communauté des biens" at bounding box center [328, 162] width 126 height 12
radio input "true"
click at [380, 192] on input "button" at bounding box center [541, 193] width 323 height 12
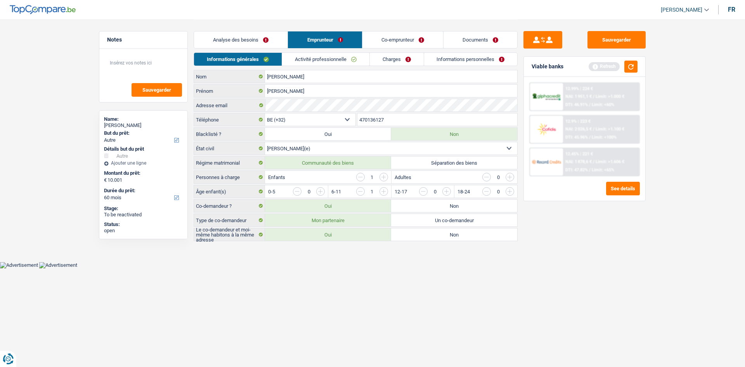
click at [322, 59] on link "Activité professionnelle" at bounding box center [325, 59] width 87 height 13
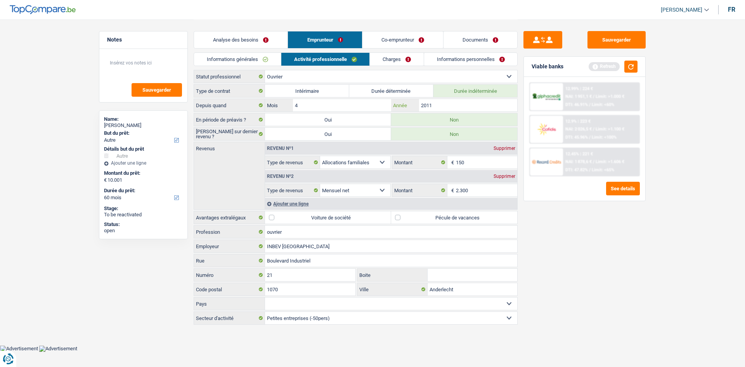
click at [458, 107] on input "2011" at bounding box center [468, 105] width 98 height 12
click at [469, 221] on label "Pécule de vacances" at bounding box center [454, 217] width 126 height 12
click at [469, 221] on input "Pécule de vacances" at bounding box center [454, 217] width 126 height 12
checkbox input "true"
click at [479, 162] on input "150" at bounding box center [487, 162] width 62 height 12
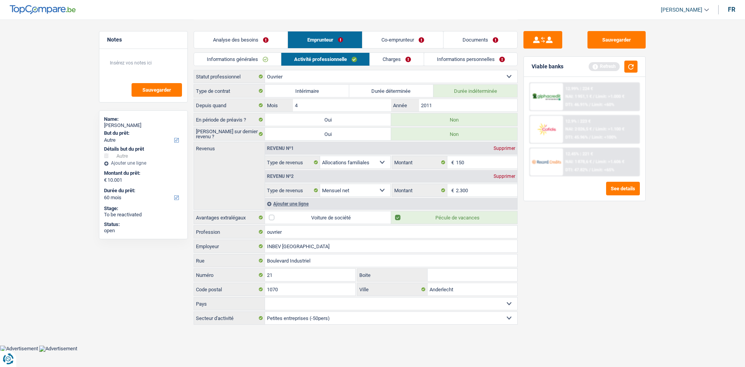
click at [293, 208] on div "Ajouter une ligne" at bounding box center [391, 203] width 252 height 11
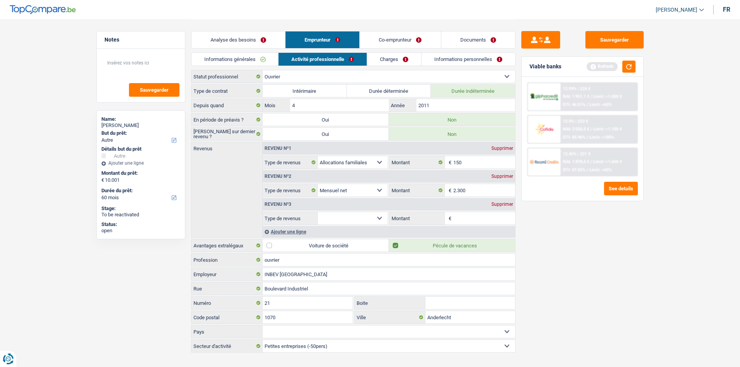
drag, startPoint x: 384, startPoint y: 39, endPoint x: 372, endPoint y: 45, distance: 13.6
click at [384, 39] on link "Co-emprunteur" at bounding box center [400, 39] width 81 height 17
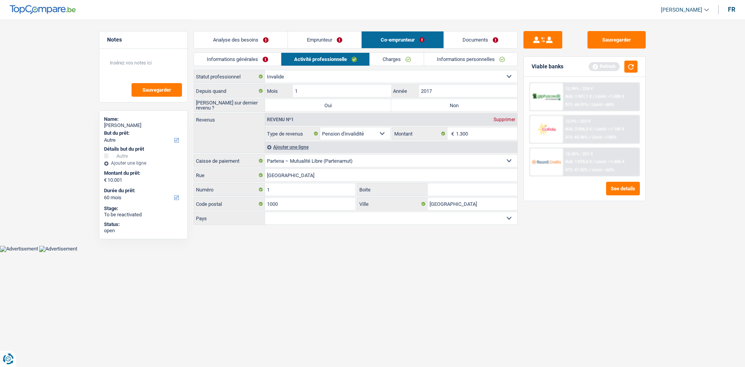
click at [336, 59] on link "Activité professionnelle" at bounding box center [325, 59] width 89 height 13
click at [304, 144] on div "Ajouter une ligne" at bounding box center [391, 146] width 252 height 11
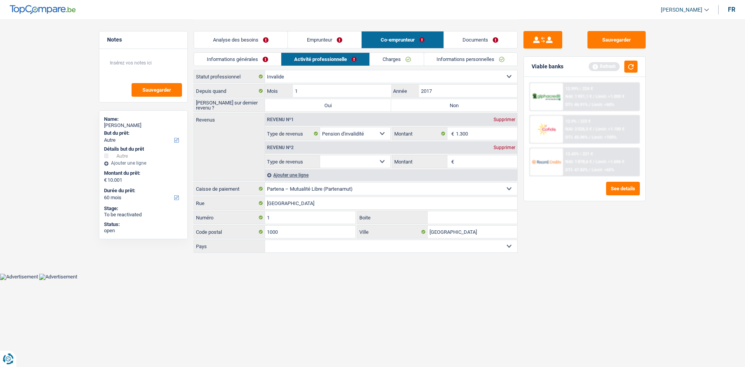
click at [347, 159] on select "Allocation d'handicap Allocations chômage Allocations familiales Chèques repas …" at bounding box center [355, 161] width 70 height 12
select select "familyAllowances"
click at [320, 155] on select "Allocation d'handicap Allocations chômage Allocations familiales Chèques repas …" at bounding box center [355, 161] width 70 height 12
click at [472, 160] on input "Montant" at bounding box center [487, 161] width 62 height 12
type input "130"
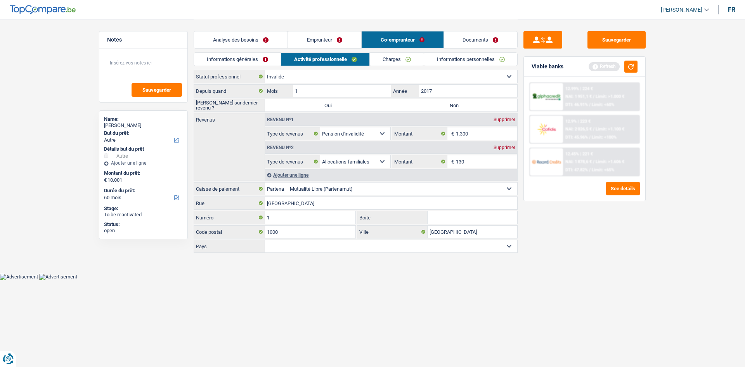
click at [350, 43] on link "Emprunteur" at bounding box center [324, 39] width 73 height 17
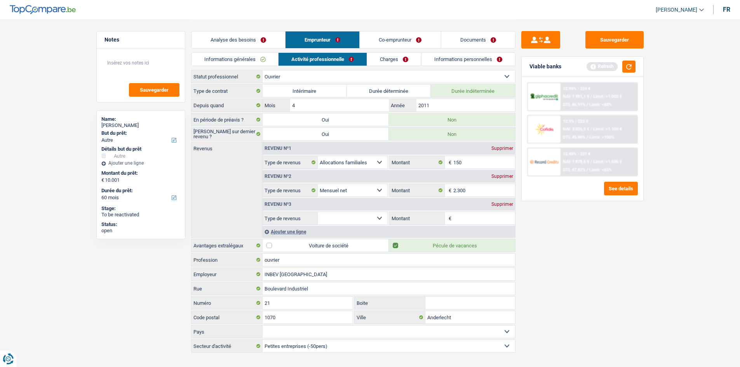
click at [507, 149] on div "Supprimer" at bounding box center [502, 148] width 26 height 5
select select "netSalary"
type input "2.300"
select select
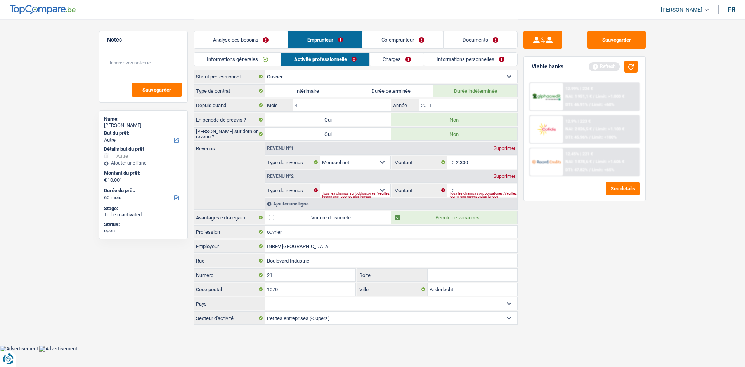
click at [413, 41] on link "Co-emprunteur" at bounding box center [403, 39] width 81 height 17
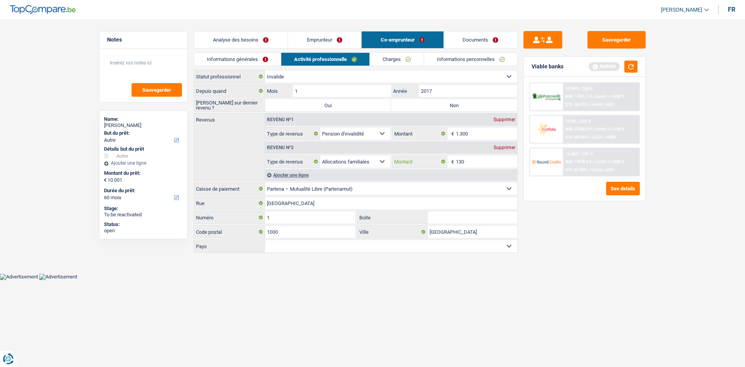
click at [480, 163] on input "130" at bounding box center [487, 161] width 62 height 12
type input "150"
click at [544, 292] on div "Sauvegarder Viable banks Refresh 12.99% | 224 € NAI: 1 951,1 € / Limit: >1.000 …" at bounding box center [585, 192] width 134 height 323
click at [331, 40] on link "Emprunteur" at bounding box center [324, 39] width 73 height 17
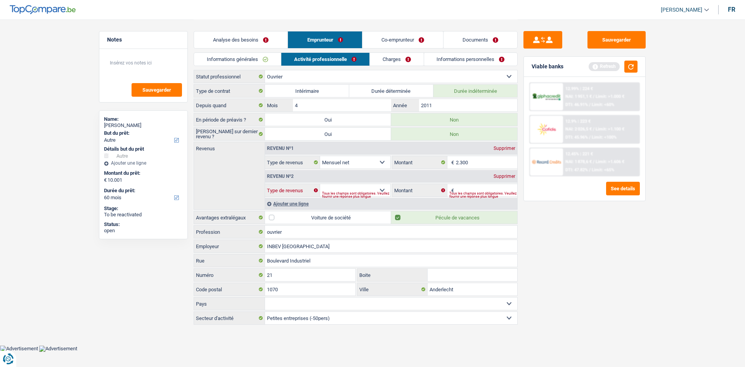
click at [372, 189] on select "Allocation d'handicap Allocations chômage Allocations familiales Chèques repas …" at bounding box center [355, 190] width 70 height 12
select select "mutualityIndemnity"
click at [320, 184] on select "Allocation d'handicap Allocations chômage Allocations familiales Chèques repas …" at bounding box center [355, 190] width 70 height 12
click at [482, 189] on input "Montant" at bounding box center [487, 190] width 62 height 12
type input "1.200"
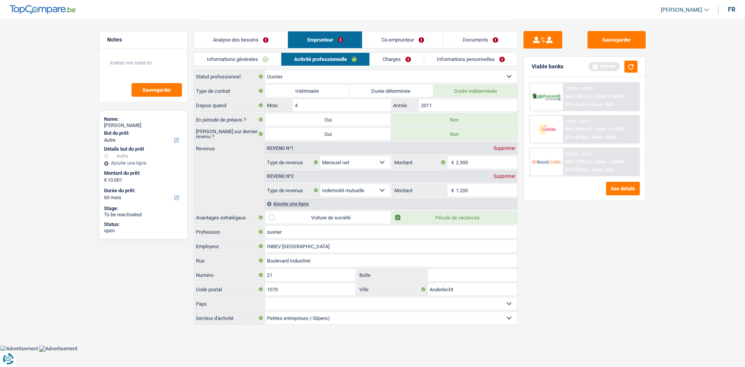
click at [606, 250] on div "Sauvegarder Viable banks Refresh 12.99% | 224 € NAI: 1 951,1 € / Limit: >1.000 …" at bounding box center [585, 192] width 134 height 323
click at [476, 164] on input "2.300" at bounding box center [487, 162] width 62 height 12
type input "2"
type input "2.000"
click at [607, 253] on div "Sauvegarder Viable banks Refresh 12.99% | 224 € NAI: 1 951,1 € / Limit: >1.000 …" at bounding box center [585, 192] width 134 height 323
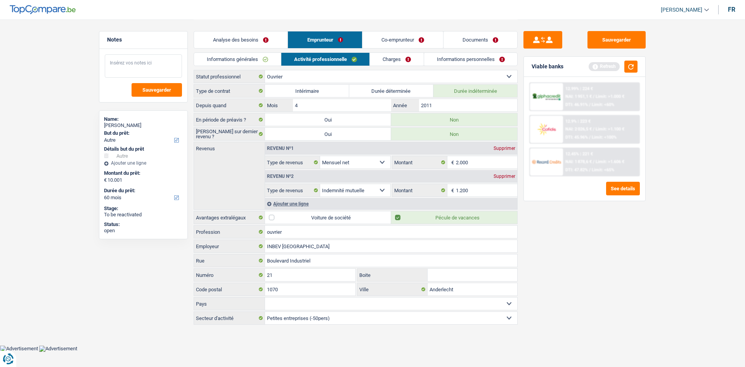
click at [128, 66] on textarea at bounding box center [143, 65] width 77 height 23
click at [487, 192] on input "1.200" at bounding box center [487, 190] width 62 height 12
click at [166, 66] on textarea at bounding box center [143, 65] width 77 height 23
type textarea "partenamut"
drag, startPoint x: 476, startPoint y: 191, endPoint x: 537, endPoint y: 206, distance: 62.8
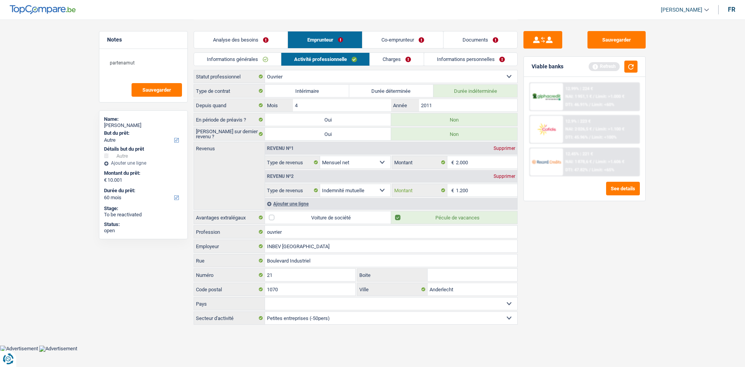
click at [476, 191] on input "1.200" at bounding box center [487, 190] width 62 height 12
type input "1.000"
click at [603, 225] on div "Sauvegarder Viable banks Refresh 12.99% | 224 € NAI: 1 951,1 € / Limit: >1.000 …" at bounding box center [585, 192] width 134 height 323
click at [403, 58] on link "Charges" at bounding box center [397, 59] width 54 height 13
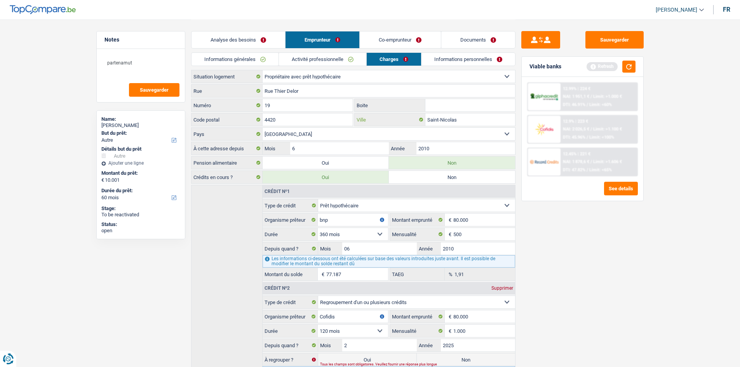
click at [482, 120] on input "Saint-Nicolas" at bounding box center [470, 119] width 90 height 12
click at [470, 151] on input "2010" at bounding box center [465, 148] width 98 height 12
click at [465, 60] on link "Informations personnelles" at bounding box center [468, 59] width 94 height 13
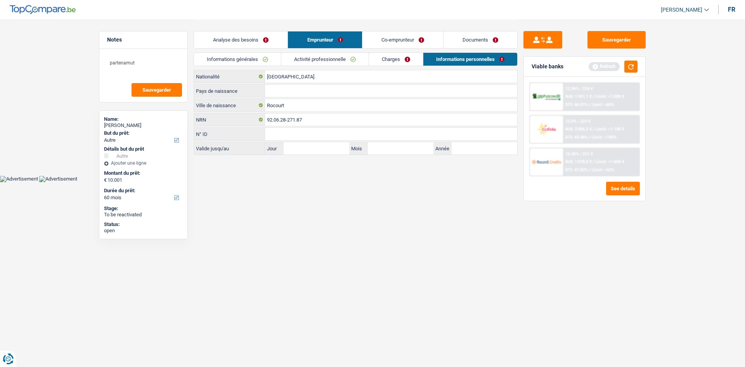
click at [405, 58] on link "Charges" at bounding box center [396, 59] width 54 height 13
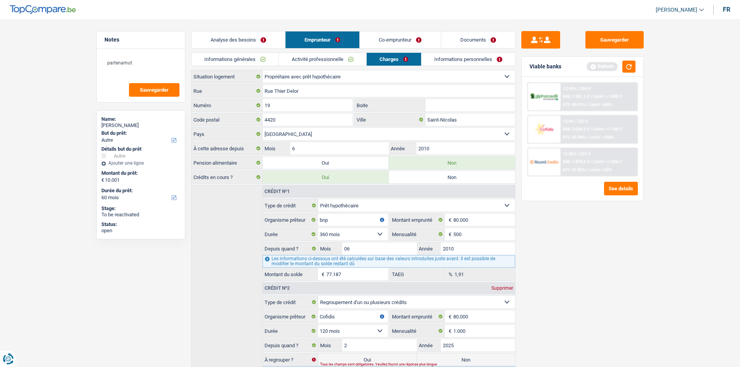
click at [469, 57] on link "Informations personnelles" at bounding box center [468, 59] width 94 height 13
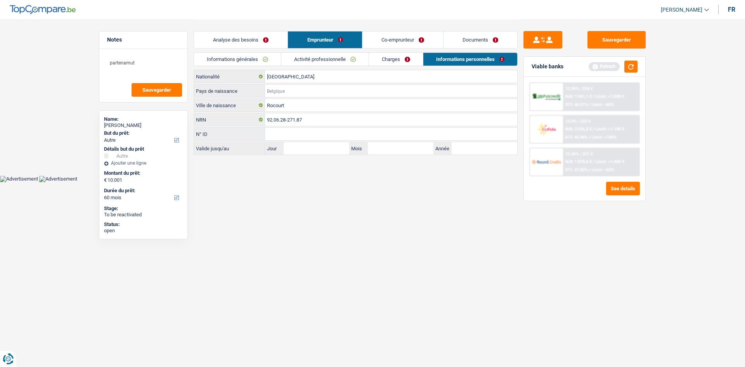
click at [295, 89] on input "Pays de naissance" at bounding box center [391, 91] width 252 height 12
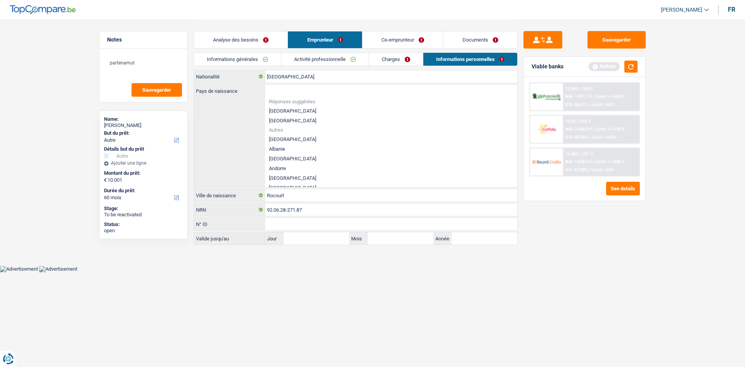
click at [294, 108] on li "[GEOGRAPHIC_DATA]" at bounding box center [391, 111] width 252 height 10
type input "[GEOGRAPHIC_DATA]"
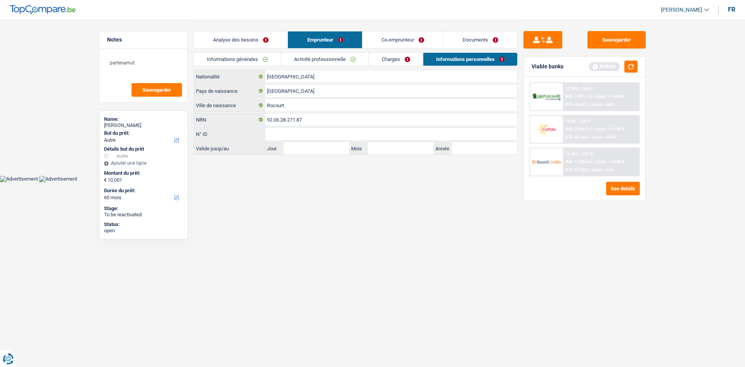
click at [389, 45] on link "Co-emprunteur" at bounding box center [403, 39] width 81 height 17
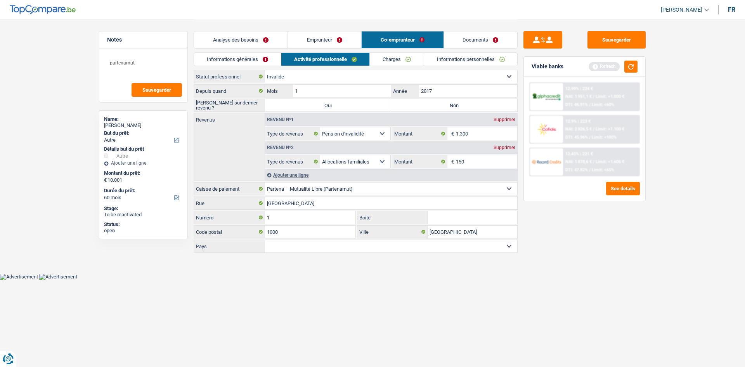
click at [246, 62] on link "Informations générales" at bounding box center [237, 59] width 87 height 13
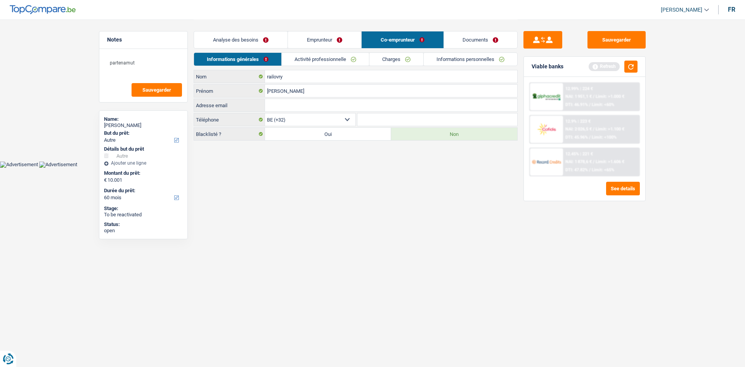
click at [313, 62] on link "Activité professionnelle" at bounding box center [325, 59] width 87 height 13
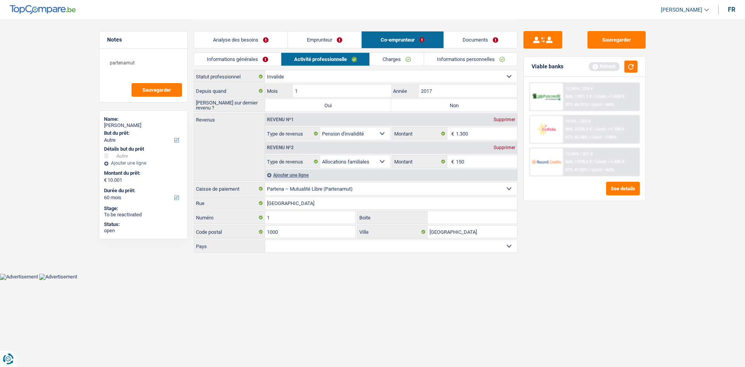
click at [445, 108] on label "Non" at bounding box center [454, 105] width 126 height 12
click at [445, 108] on input "Non" at bounding box center [454, 105] width 126 height 12
radio input "true"
click at [452, 93] on input "2017" at bounding box center [468, 91] width 98 height 12
click at [480, 141] on div "Revenu nº2 Supprimer Allocation d'handicap Allocations chômage Allocations fami…" at bounding box center [391, 154] width 252 height 28
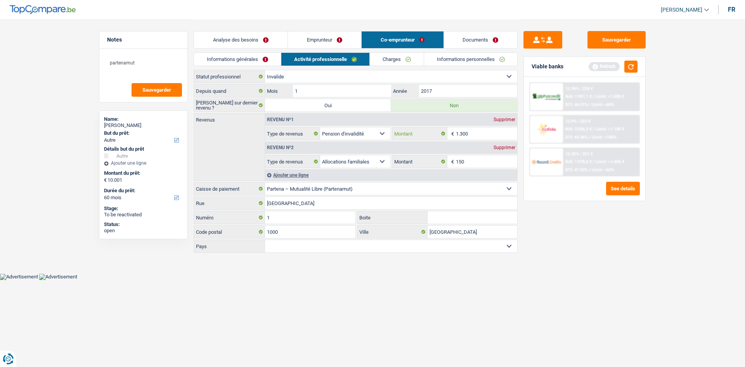
click at [481, 137] on input "1.300" at bounding box center [487, 133] width 62 height 12
click at [395, 58] on link "Charges" at bounding box center [397, 59] width 54 height 13
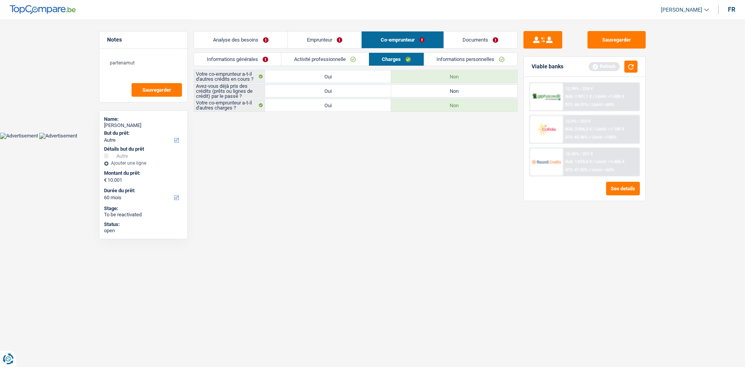
click at [320, 86] on label "Oui" at bounding box center [328, 91] width 126 height 12
click at [320, 86] on input "Oui" at bounding box center [328, 91] width 126 height 12
radio input "true"
click at [487, 56] on link "Informations personnelles" at bounding box center [471, 59] width 94 height 13
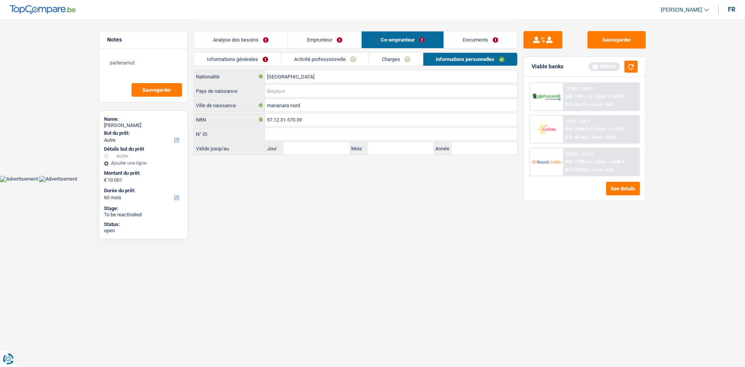
click at [316, 93] on input "Pays de naissance" at bounding box center [391, 91] width 252 height 12
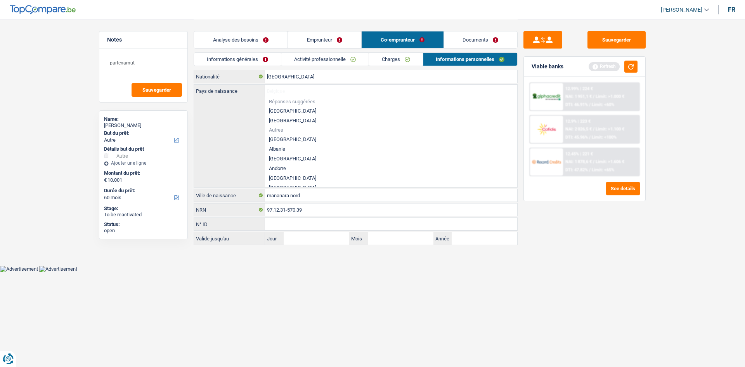
click at [288, 114] on li "[GEOGRAPHIC_DATA]" at bounding box center [391, 111] width 252 height 10
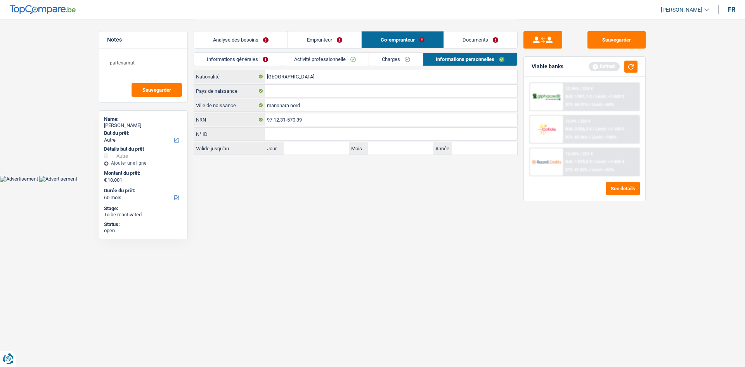
type input "[GEOGRAPHIC_DATA]"
click at [296, 101] on input "mananara nord" at bounding box center [391, 105] width 252 height 12
click at [320, 93] on input "[GEOGRAPHIC_DATA]" at bounding box center [391, 91] width 252 height 12
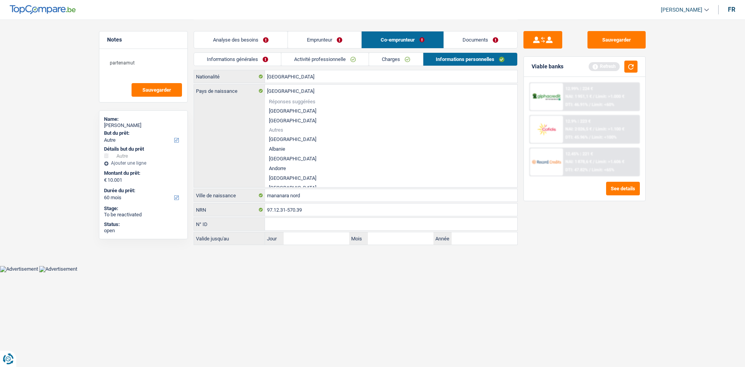
click at [282, 248] on main "Notes partenamut Sauvegarder Name: cedric geissen But du prêt: Confort maison: …" at bounding box center [372, 133] width 745 height 266
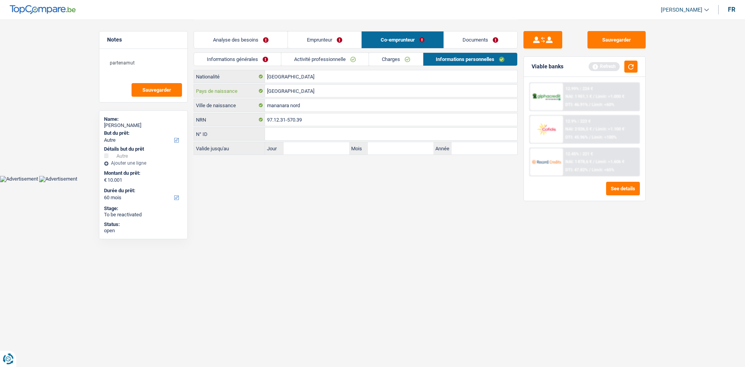
click at [303, 90] on input "[GEOGRAPHIC_DATA]" at bounding box center [391, 91] width 252 height 12
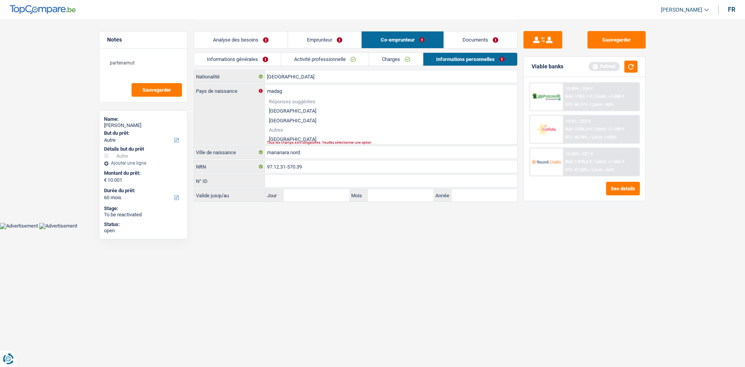
click at [274, 139] on li "[GEOGRAPHIC_DATA]" at bounding box center [391, 139] width 252 height 10
type input "[GEOGRAPHIC_DATA]"
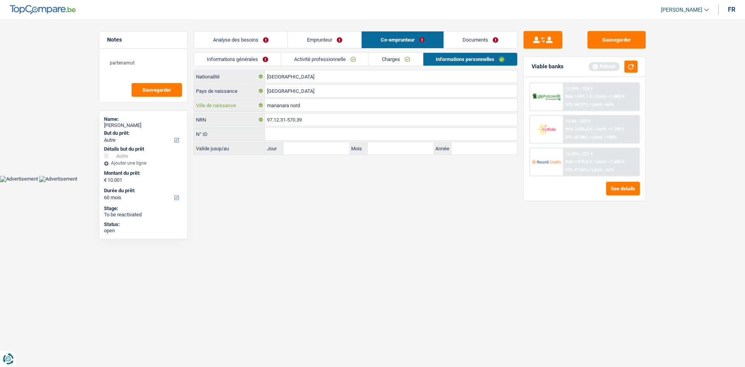
click at [310, 109] on input "mananara nord" at bounding box center [391, 105] width 252 height 12
drag, startPoint x: 230, startPoint y: 34, endPoint x: 679, endPoint y: 88, distance: 452.4
click at [231, 34] on link "Analyse des besoins" at bounding box center [241, 39] width 94 height 17
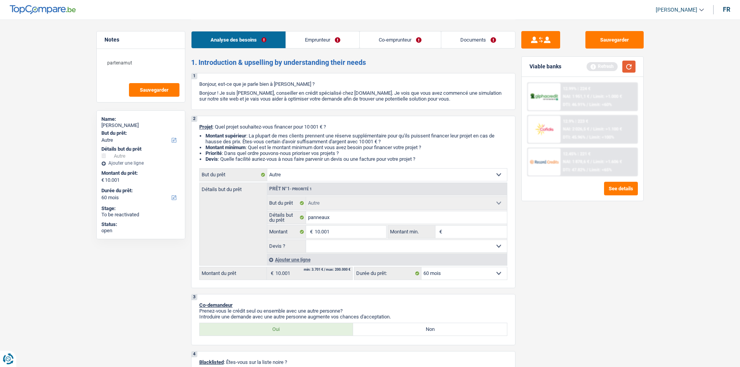
drag, startPoint x: 634, startPoint y: 70, endPoint x: 626, endPoint y: 57, distance: 15.3
click at [633, 69] on button "button" at bounding box center [628, 67] width 13 height 12
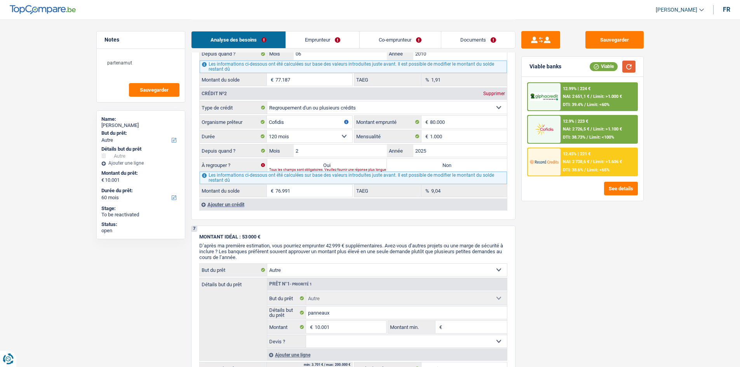
scroll to position [569, 0]
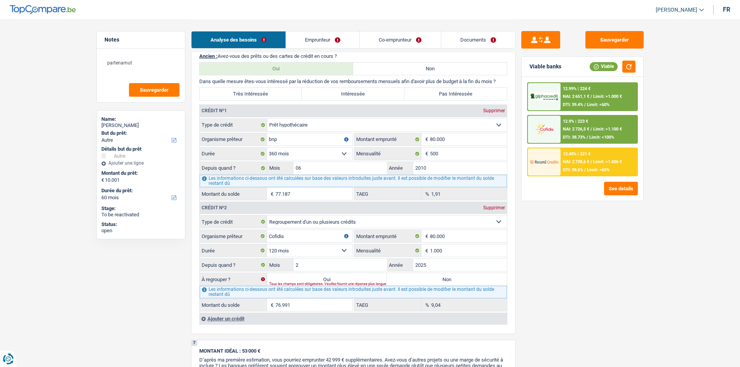
click at [496, 278] on label "Non" at bounding box center [447, 279] width 120 height 12
click at [496, 278] on input "Non" at bounding box center [447, 279] width 120 height 12
radio input "true"
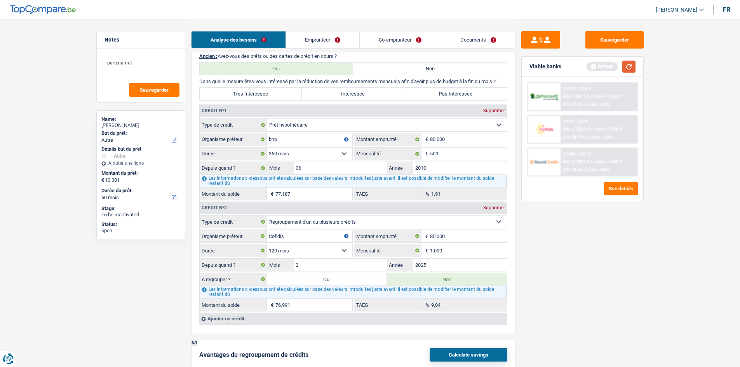
click at [624, 68] on button "button" at bounding box center [628, 67] width 13 height 12
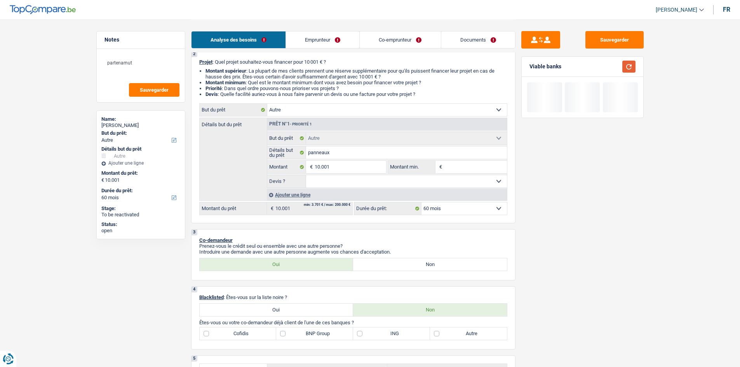
scroll to position [64, 0]
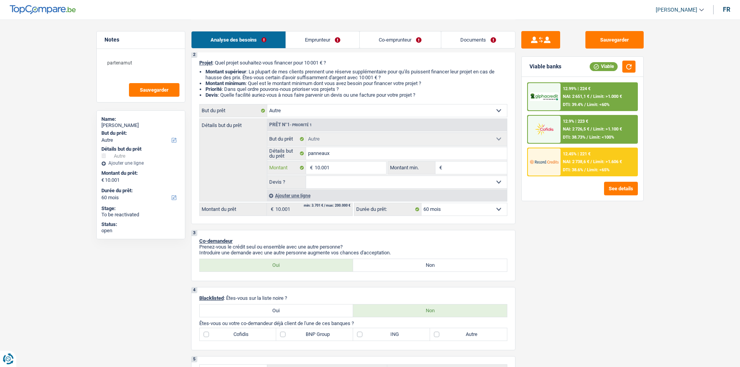
click at [342, 167] on input "10.001" at bounding box center [349, 168] width 71 height 12
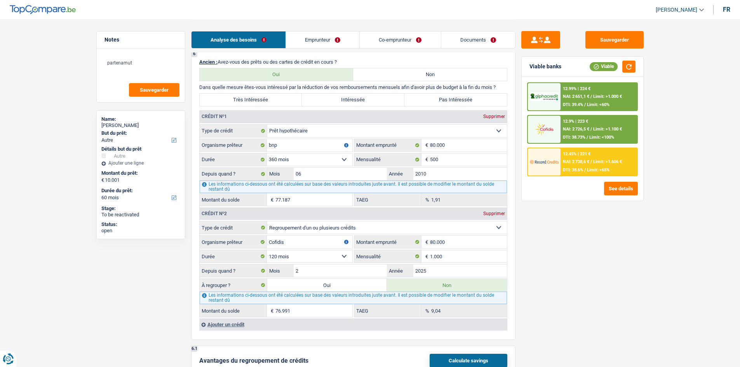
scroll to position [608, 0]
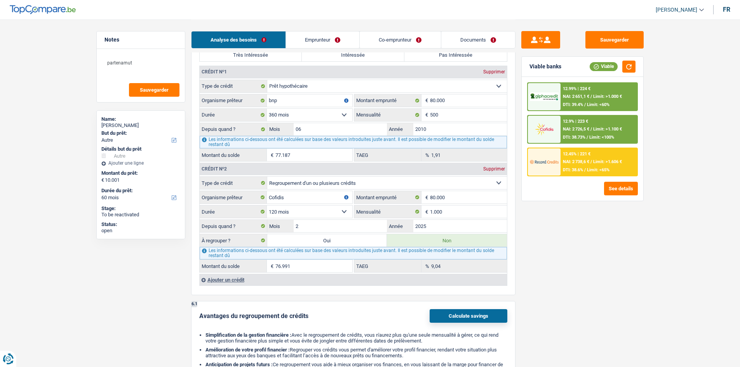
click at [354, 237] on label "Oui" at bounding box center [327, 240] width 120 height 12
click at [354, 237] on input "Oui" at bounding box center [327, 240] width 120 height 12
radio input "true"
type input "86.992"
type input "76.991"
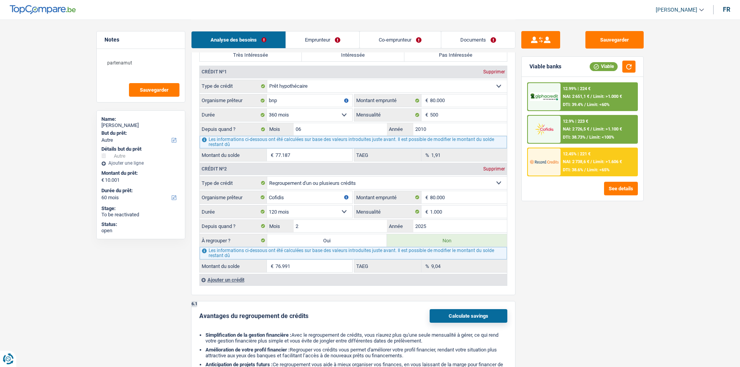
radio input "false"
type input "76.991"
select select "refinancing"
select select "144"
select select "refinancing"
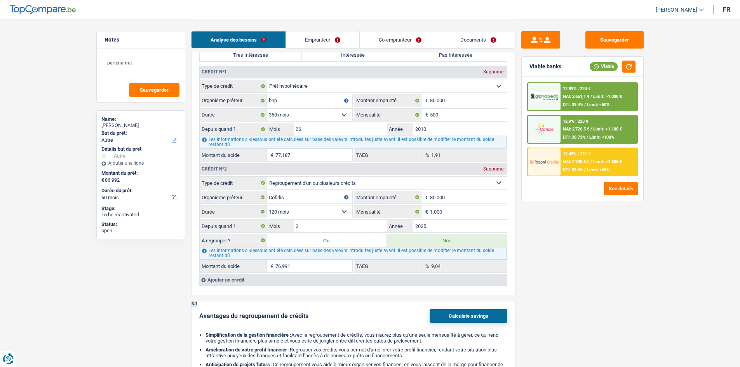
select select "refinancing"
select select "144"
select select "refinancing"
select select "144"
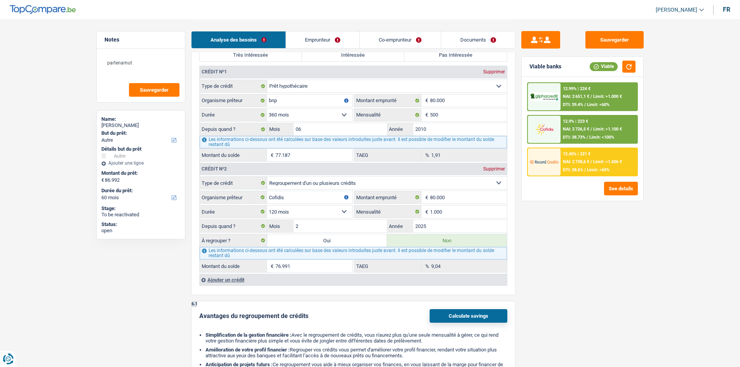
select select "refinancing"
select select "other"
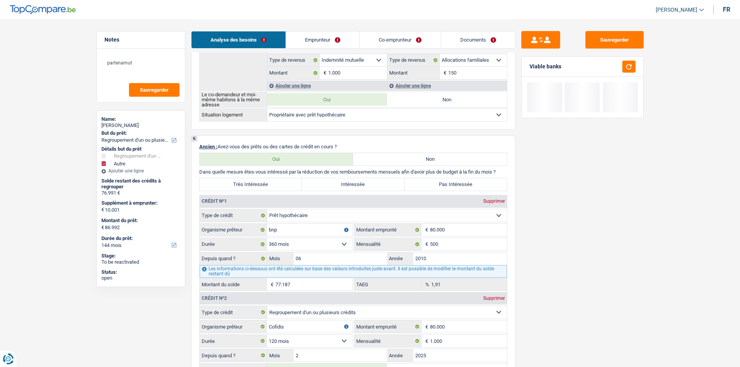
scroll to position [491, 0]
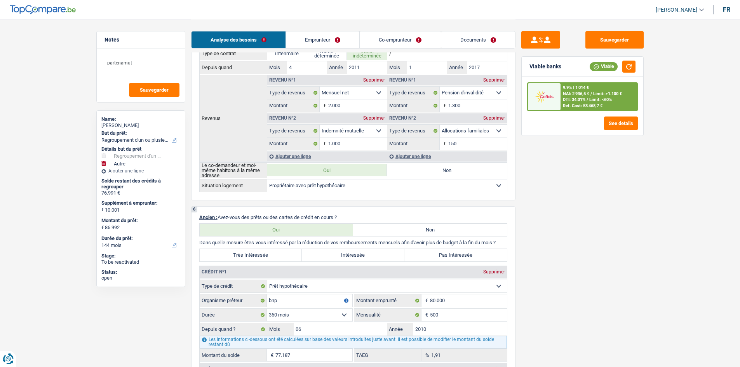
click at [335, 259] on label "Intéressée" at bounding box center [353, 255] width 102 height 12
click at [335, 259] on input "Intéressée" at bounding box center [353, 255] width 102 height 12
radio input "true"
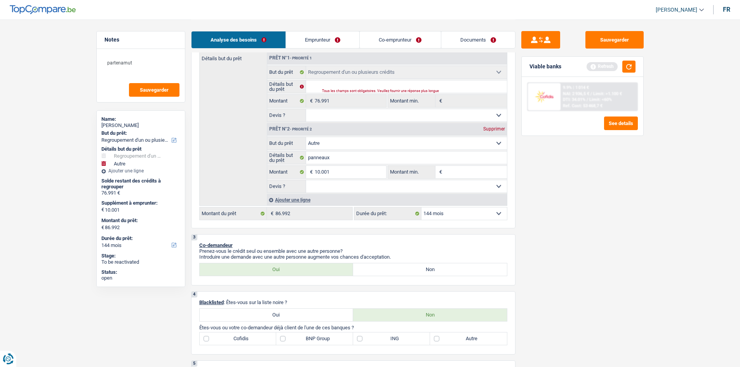
scroll to position [142, 0]
drag, startPoint x: 461, startPoint y: 215, endPoint x: 510, endPoint y: 220, distance: 48.8
click at [461, 215] on select "12 mois 18 mois 24 mois 30 mois 36 mois 42 mois 48 mois 60 mois 72 mois 84 mois…" at bounding box center [463, 215] width 85 height 12
select select "120"
click at [421, 209] on select "12 mois 18 mois 24 mois 30 mois 36 mois 42 mois 48 mois 60 mois 72 mois 84 mois…" at bounding box center [463, 215] width 85 height 12
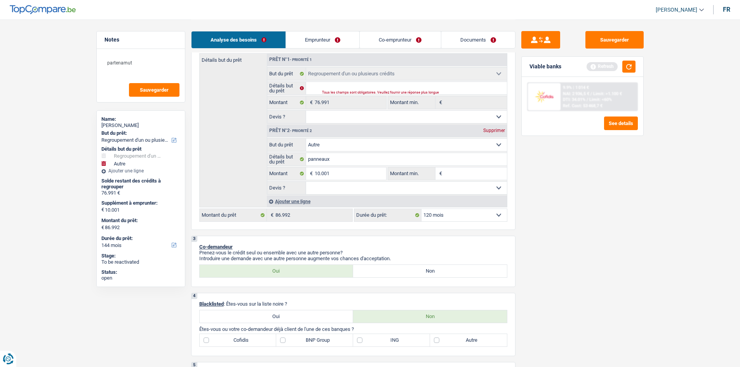
select select "120"
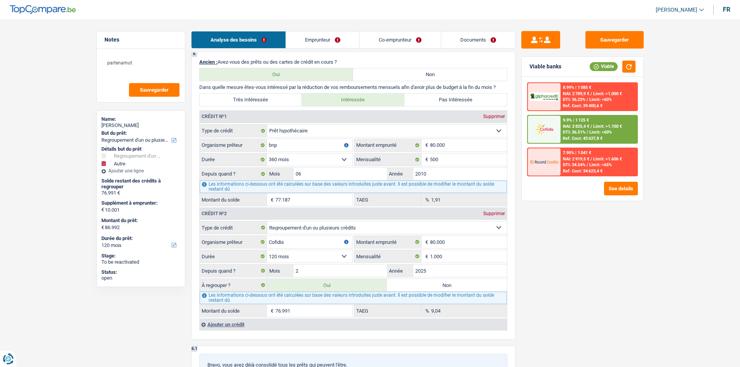
scroll to position [608, 0]
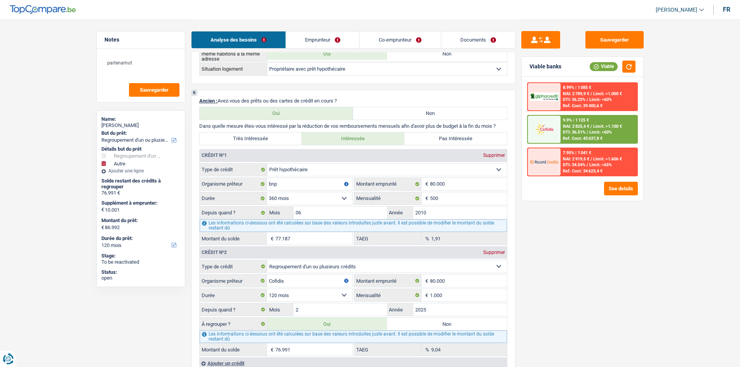
drag, startPoint x: 740, startPoint y: 248, endPoint x: 575, endPoint y: 267, distance: 166.0
click at [575, 267] on div "Sauvegarder Viable banks Viable 8.99% | 1 085 € NAI: 2 789,9 € / Limit: >1.000 …" at bounding box center [582, 192] width 134 height 323
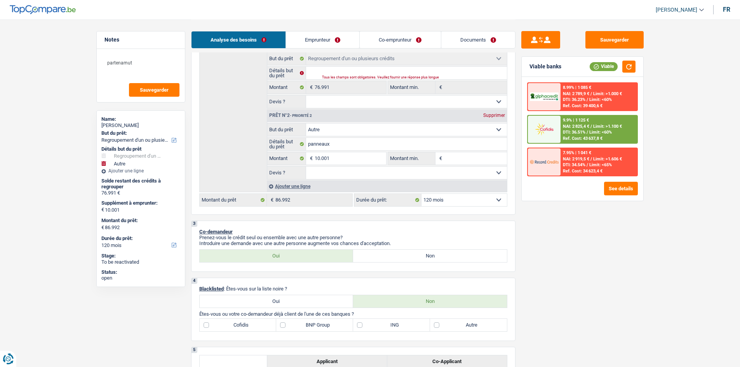
scroll to position [78, 0]
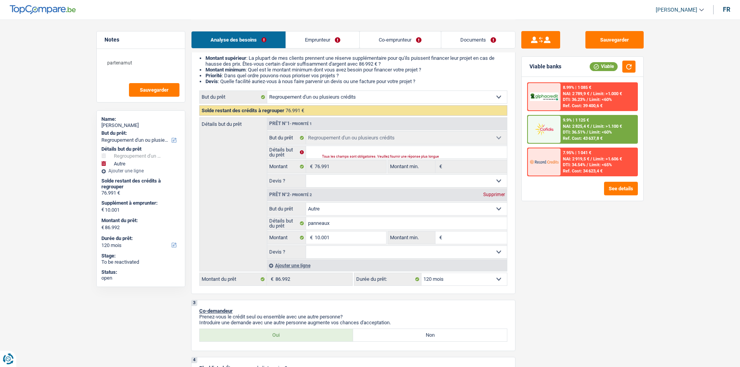
drag, startPoint x: 319, startPoint y: 248, endPoint x: 314, endPoint y: 257, distance: 10.6
click at [321, 247] on select "Oui Non Non répondu Sélectionner une option" at bounding box center [406, 252] width 201 height 12
select select "yes"
click at [306, 246] on select "Oui Non Non répondu Sélectionner une option" at bounding box center [406, 252] width 201 height 12
select select "yes"
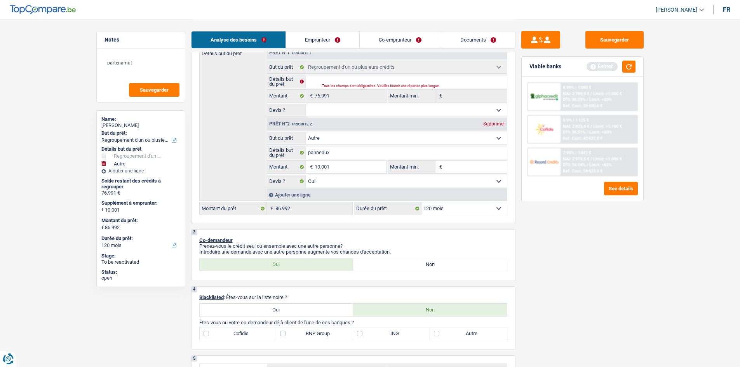
scroll to position [155, 0]
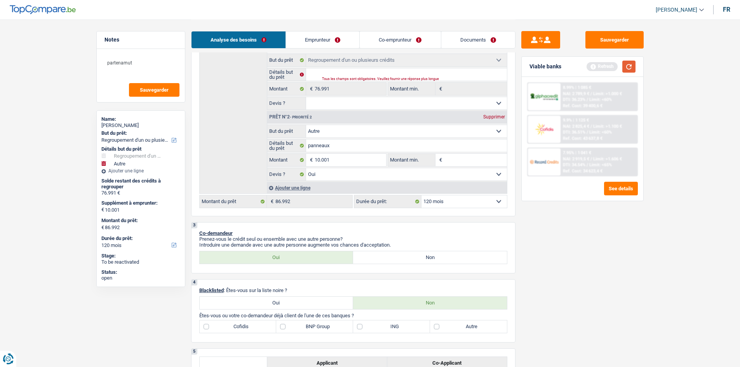
click at [630, 67] on button "button" at bounding box center [628, 67] width 13 height 12
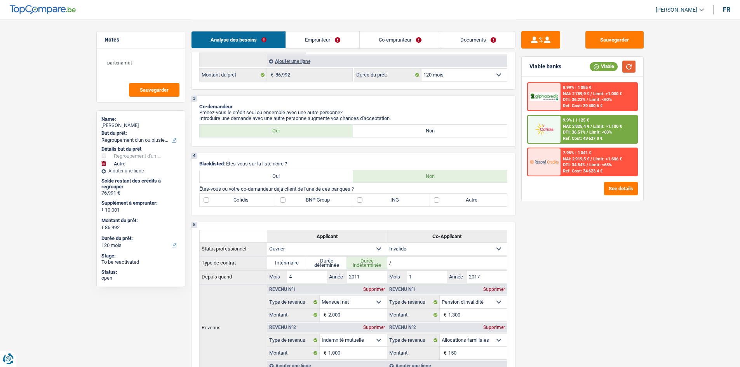
scroll to position [272, 0]
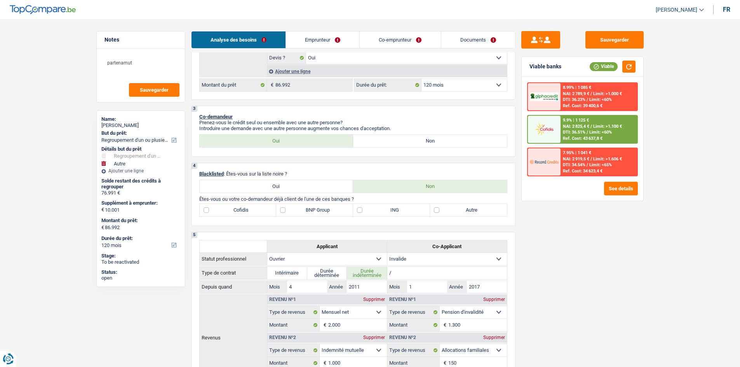
drag, startPoint x: 317, startPoint y: 215, endPoint x: 293, endPoint y: 240, distance: 34.9
click at [317, 215] on label "BNP Group" at bounding box center [314, 210] width 77 height 12
click at [317, 215] on input "BNP Group" at bounding box center [314, 210] width 77 height 12
checkbox input "true"
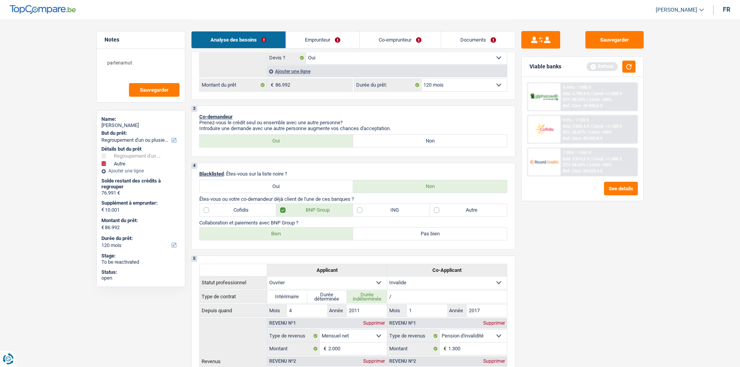
click at [300, 236] on label "Bien" at bounding box center [277, 234] width 154 height 12
click at [300, 236] on input "Bien" at bounding box center [277, 234] width 154 height 12
radio input "true"
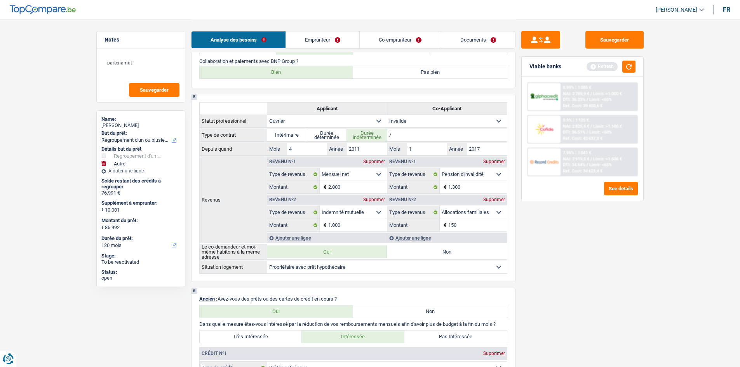
scroll to position [311, 0]
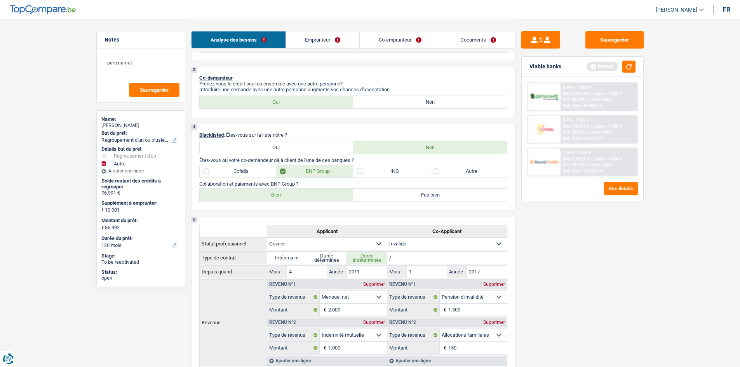
click at [249, 170] on label "Cofidis" at bounding box center [238, 171] width 77 height 12
click at [249, 170] on input "Cofidis" at bounding box center [238, 171] width 77 height 12
checkbox input "true"
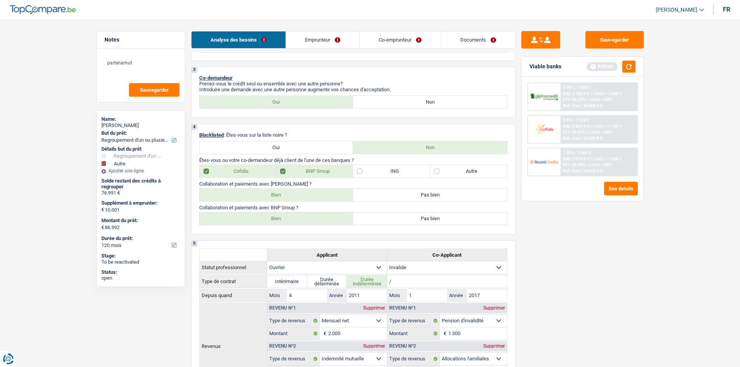
click at [261, 197] on label "Bien" at bounding box center [277, 195] width 154 height 12
click at [261, 197] on input "Bien" at bounding box center [277, 195] width 154 height 12
radio input "true"
drag, startPoint x: 478, startPoint y: 31, endPoint x: 641, endPoint y: 64, distance: 166.2
click at [479, 31] on link "Documents" at bounding box center [478, 39] width 74 height 17
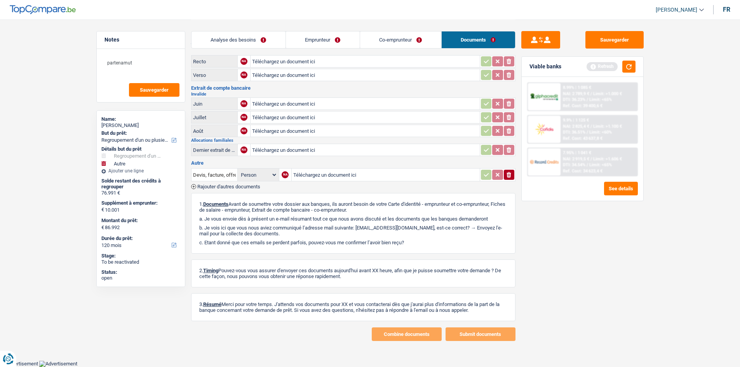
scroll to position [182, 0]
click at [632, 70] on button "button" at bounding box center [628, 67] width 13 height 12
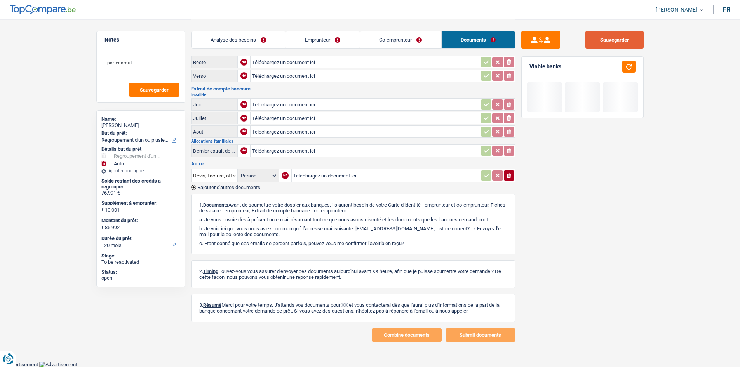
click at [625, 45] on button "Sauvegarder" at bounding box center [614, 39] width 58 height 17
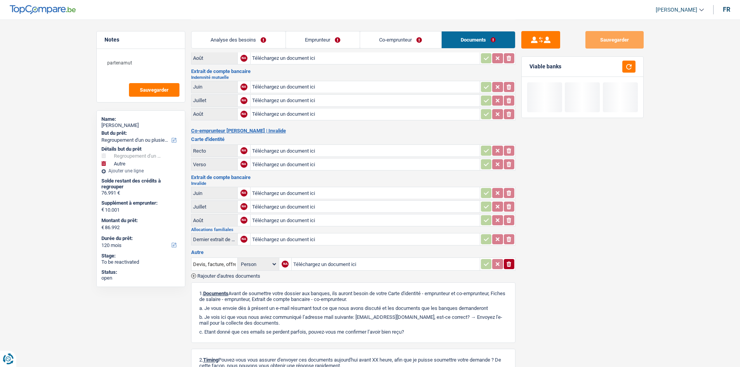
scroll to position [0, 0]
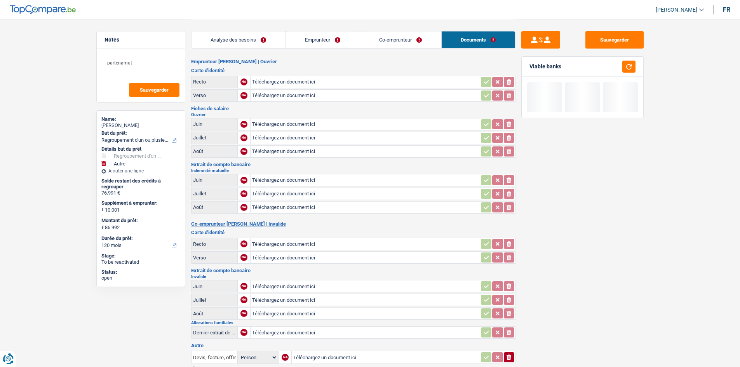
click at [263, 38] on link "Analyse des besoins" at bounding box center [238, 39] width 94 height 17
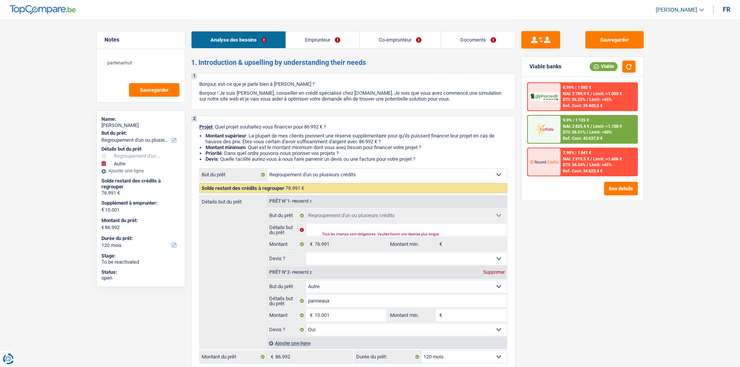
click at [470, 42] on link "Documents" at bounding box center [478, 39] width 74 height 17
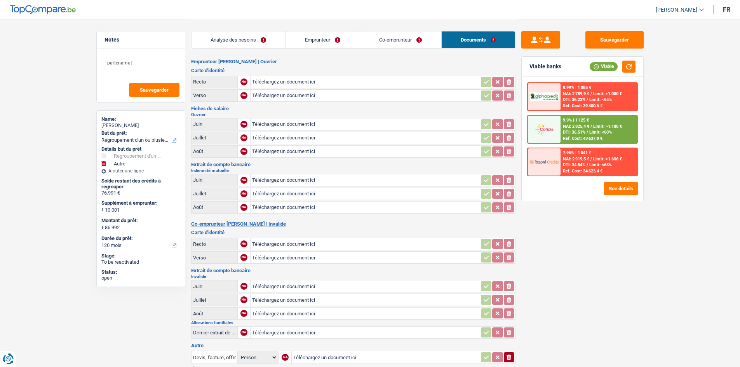
click at [256, 44] on link "Analyse des besoins" at bounding box center [238, 39] width 94 height 17
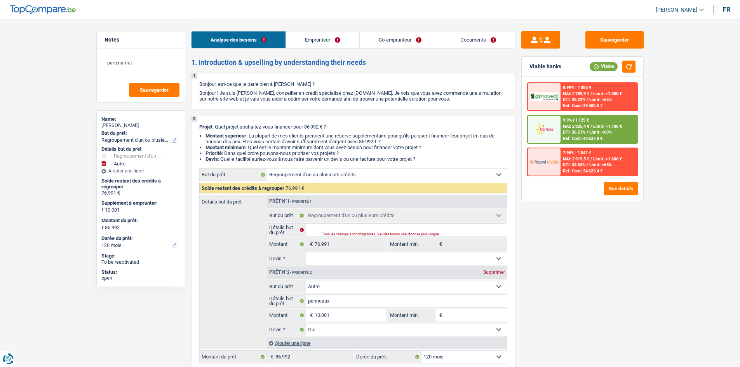
click at [480, 36] on link "Documents" at bounding box center [478, 39] width 74 height 17
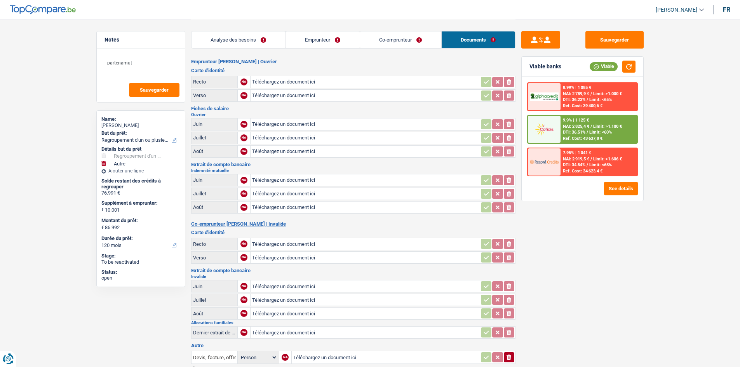
scroll to position [39, 0]
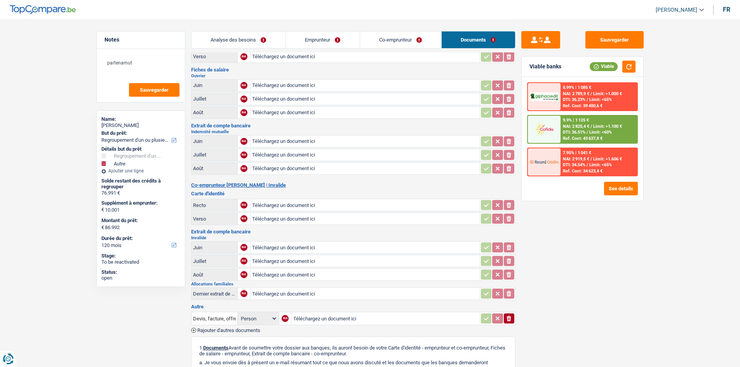
drag, startPoint x: 403, startPoint y: 37, endPoint x: 396, endPoint y: 40, distance: 6.6
click at [403, 37] on link "Co-emprunteur" at bounding box center [400, 39] width 81 height 17
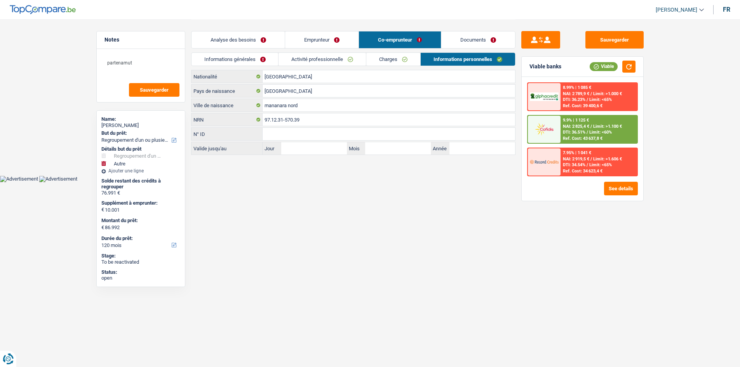
scroll to position [0, 0]
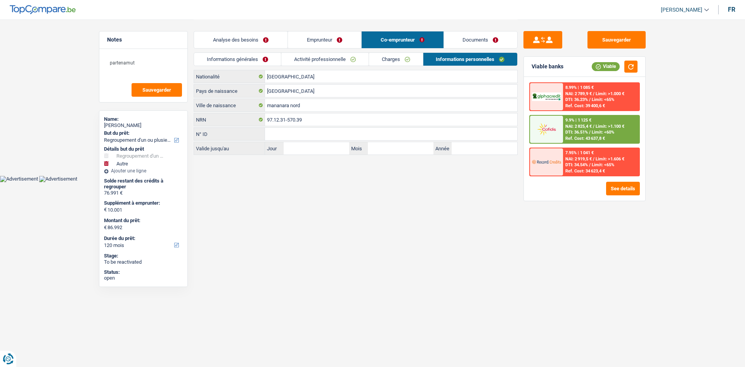
click at [345, 56] on link "Activité professionnelle" at bounding box center [324, 59] width 87 height 13
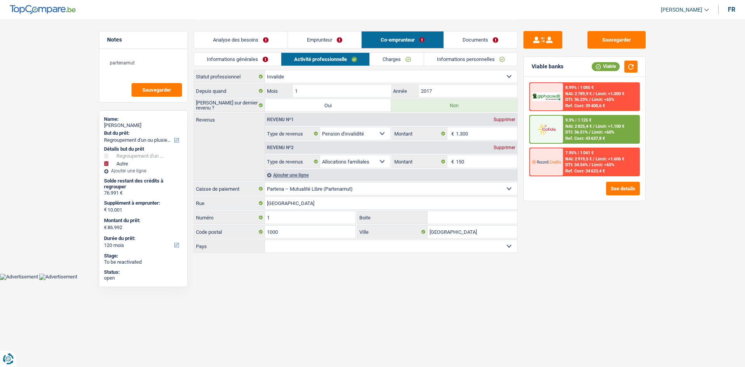
click at [354, 41] on link "Emprunteur" at bounding box center [324, 39] width 73 height 17
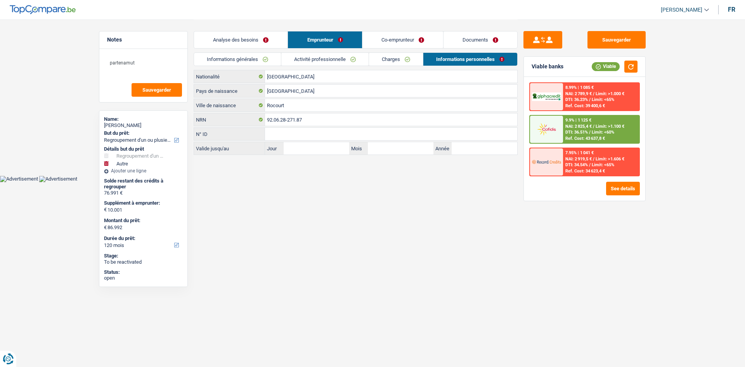
click at [476, 37] on link "Documents" at bounding box center [481, 39] width 74 height 17
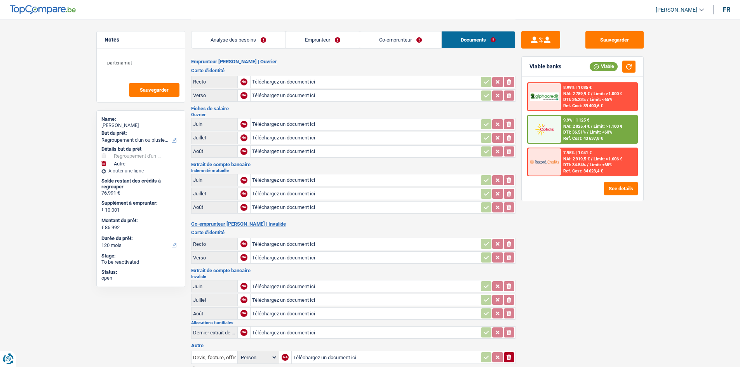
click at [257, 38] on link "Analyse des besoins" at bounding box center [238, 39] width 94 height 17
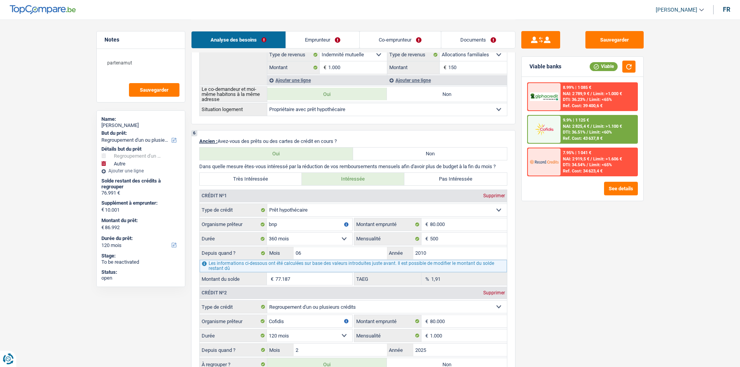
scroll to position [699, 0]
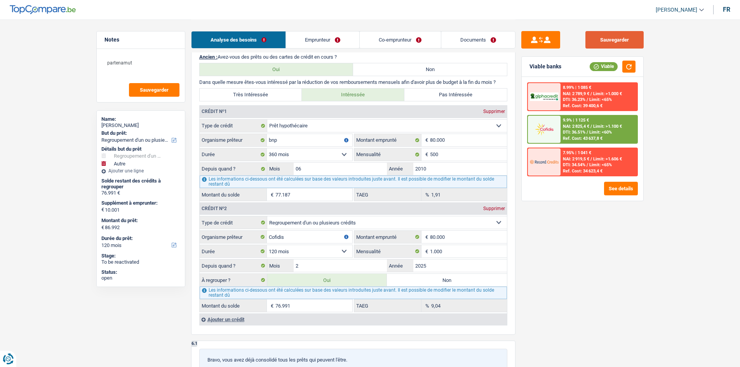
click at [608, 35] on button "Sauvegarder" at bounding box center [614, 39] width 58 height 17
click at [155, 83] on button "Sauvegarder" at bounding box center [154, 90] width 50 height 14
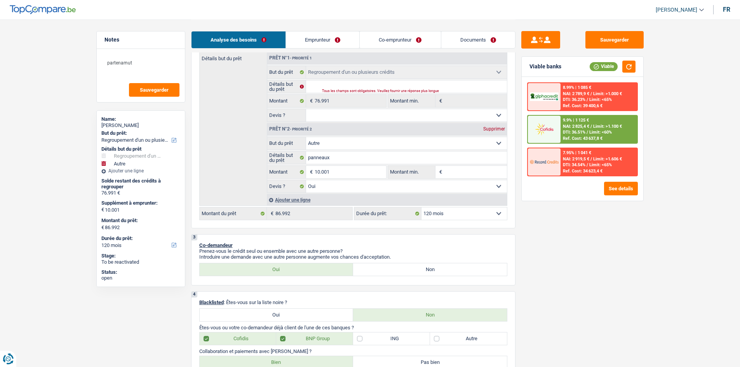
scroll to position [155, 0]
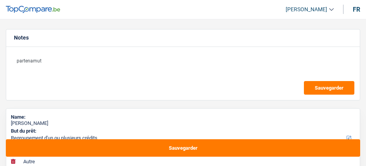
select select "refinancing"
select select "other"
select select "120"
select select "refinancing"
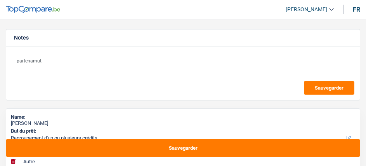
select select "refinancing"
select select "other"
select select "yes"
select select "120"
select select "worker"
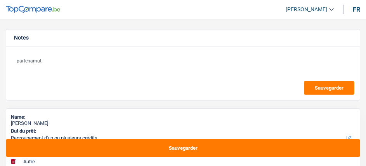
select select "invalid"
select select "netSalary"
select select "mutualityIndemnity"
select select "familyAllowances"
select select "disabilityPension"
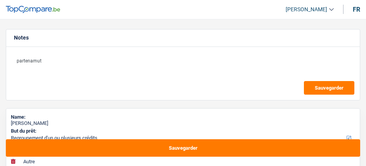
select select "familyAllowances"
select select "ownerWithMortgage"
select select "mortgage"
select select "360"
select select "creditConsolidation"
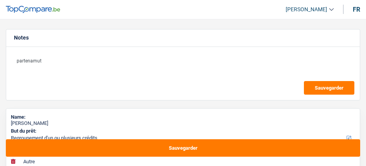
select select "120"
select select "refinancing"
select select "other"
select select "yes"
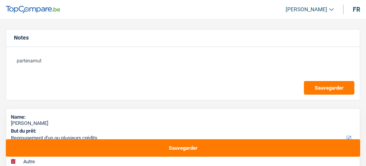
select select "120"
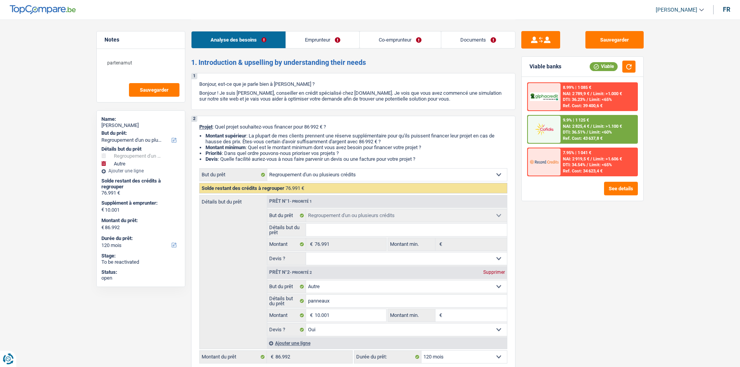
click at [366, 136] on div "Ref. Cost: 43 637,8 €" at bounding box center [583, 138] width 40 height 5
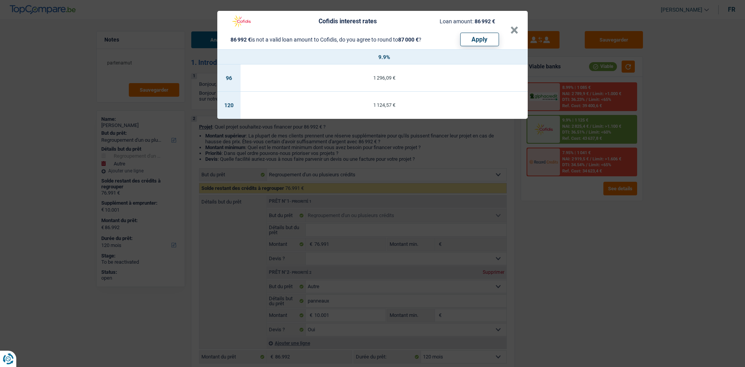
click at [366, 166] on div "Cofidis interest rates Loan amount: 86 992 € 86 992 € is not a valid loan amoun…" at bounding box center [372, 183] width 745 height 367
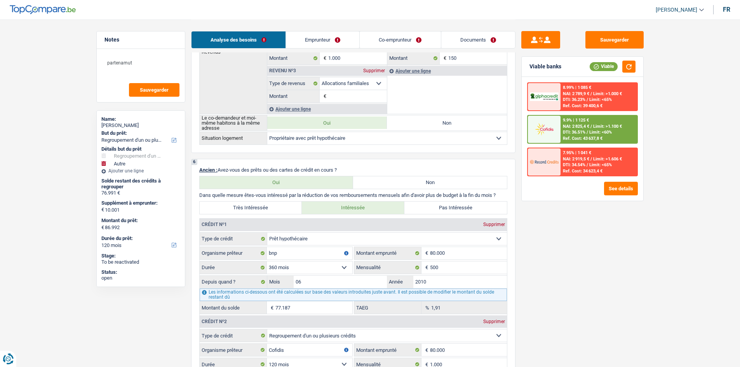
scroll to position [466, 0]
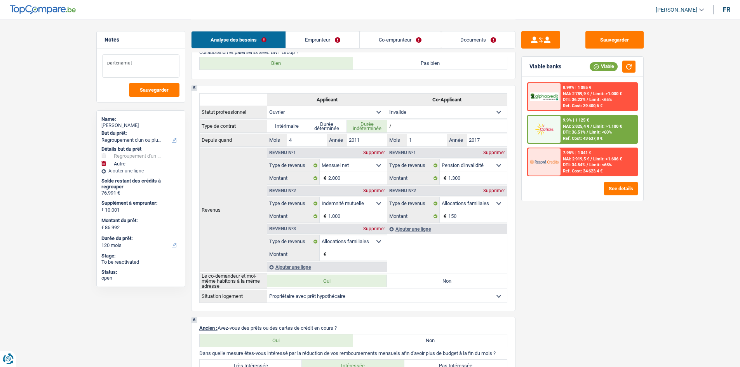
drag, startPoint x: 155, startPoint y: 64, endPoint x: 184, endPoint y: 37, distance: 39.6
click at [156, 62] on textarea "partenamut" at bounding box center [140, 65] width 77 height 23
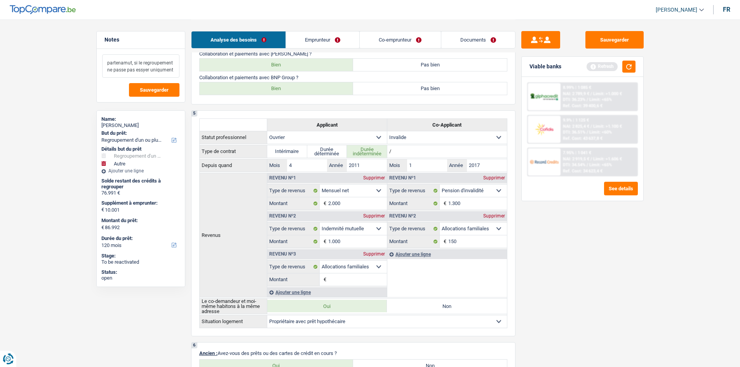
scroll to position [427, 0]
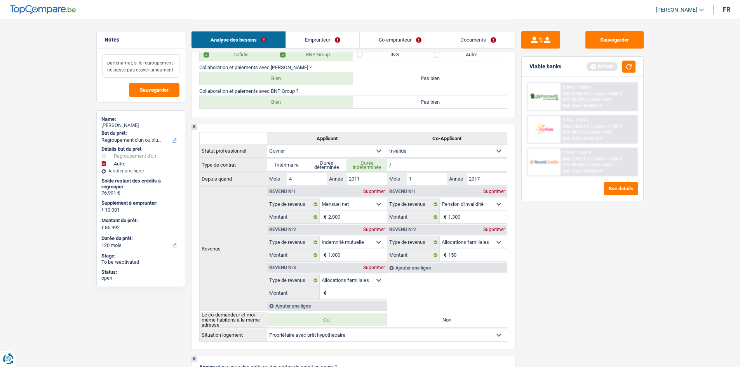
click at [146, 69] on textarea "partenamut, si le regroupement ne passe pas essyer uniqument" at bounding box center [140, 65] width 77 height 23
click at [142, 67] on textarea "partenamut, si le regroupement ne passe pas essyer uniqument" at bounding box center [140, 65] width 77 height 23
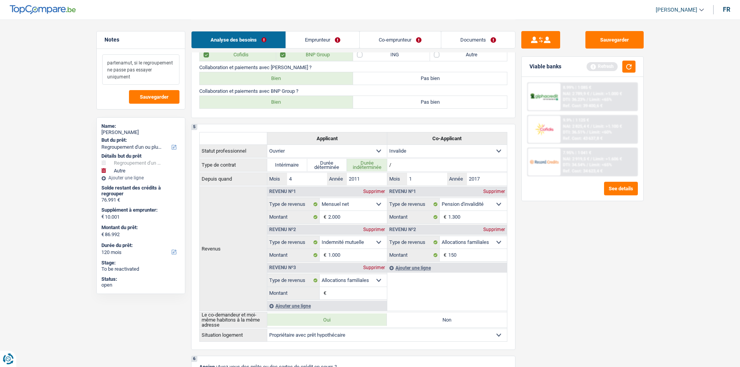
drag, startPoint x: 142, startPoint y: 79, endPoint x: 157, endPoint y: 88, distance: 17.0
click at [141, 79] on textarea "partenamut, si le regroupement ne passe pas essayer uniqument" at bounding box center [140, 69] width 77 height 30
click at [118, 80] on textarea "partenamut, si le regroupement ne passe pas essayer uniqument" at bounding box center [140, 69] width 77 height 30
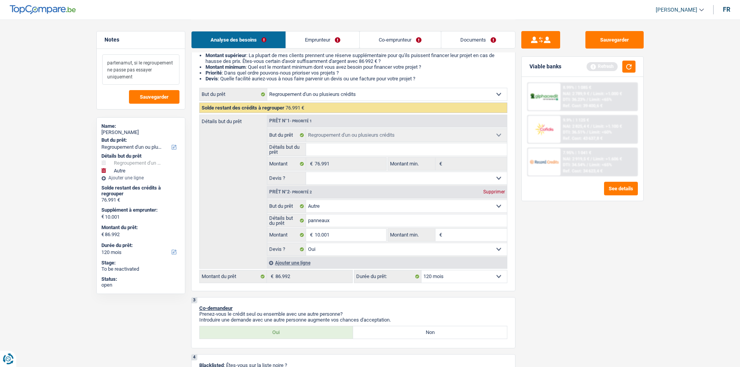
scroll to position [0, 0]
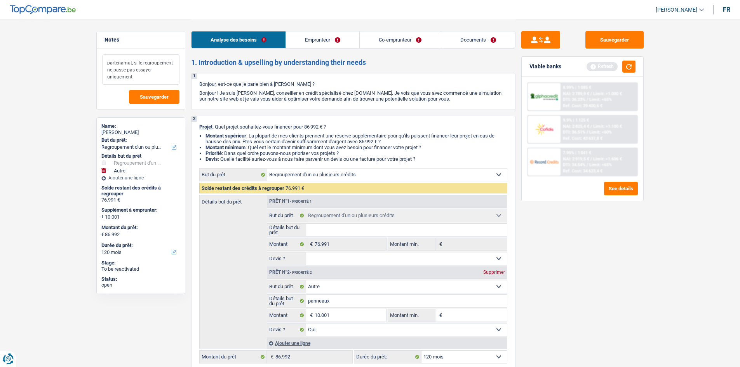
click at [156, 82] on textarea "partenamut, si le regroupement ne passe pas essayer uniquement" at bounding box center [140, 69] width 77 height 30
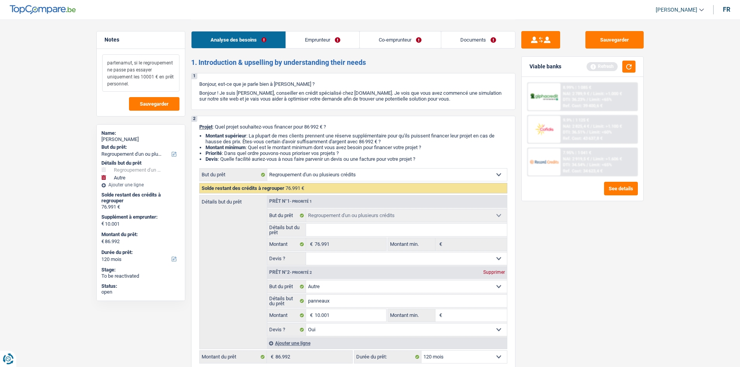
click at [107, 65] on textarea "partenamut, si le regroupement ne passe pas essayer uniquement les 10001 € en p…" at bounding box center [140, 72] width 77 height 37
drag, startPoint x: 109, startPoint y: 64, endPoint x: 115, endPoint y: 61, distance: 7.1
click at [110, 64] on textarea "partenamut, si le regroupement ne passe pas essayer uniquement les 10001 € en p…" at bounding box center [140, 72] width 77 height 37
click at [145, 85] on textarea "Partenamut, si le regroupement ne passe pas essayer uniquement les 10001 € en p…" at bounding box center [140, 72] width 77 height 37
type textarea "Partenamut, si le regroupement ne passe pas essayer uniquement les 10001 € en p…"
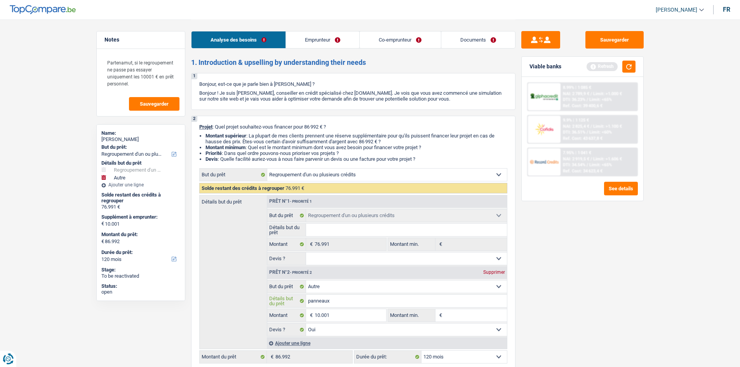
click at [366, 166] on input "panneaux" at bounding box center [406, 301] width 201 height 12
type input "panneaux s"
type input "panneaux so"
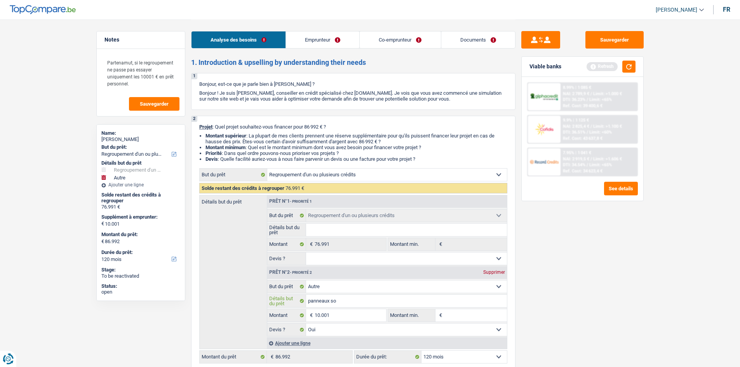
type input "panneaux sol"
type input "panneaux sola"
type input "panneaux solai"
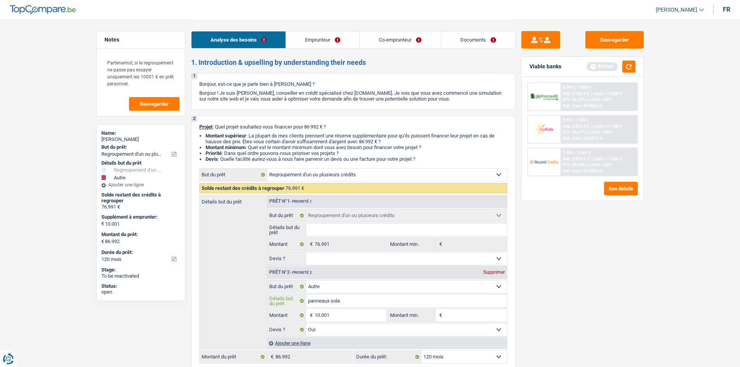
type input "panneaux solai"
type input "panneaux solair"
type input "panneaux solaire"
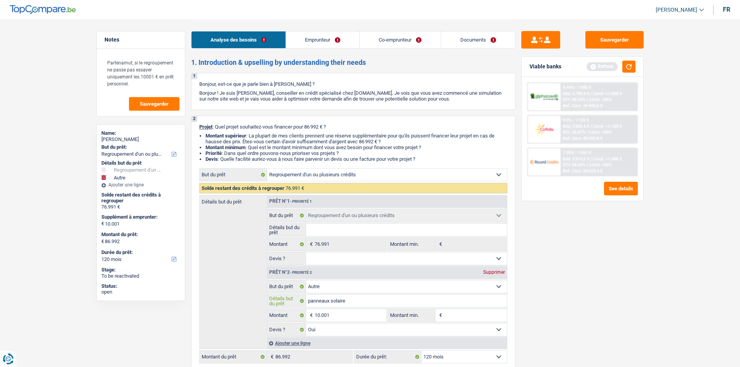
type input "panneaux solaire"
click at [164, 106] on span "Sauvegarder" at bounding box center [154, 103] width 29 height 5
click at [366, 42] on button "Sauvegarder" at bounding box center [614, 39] width 58 height 17
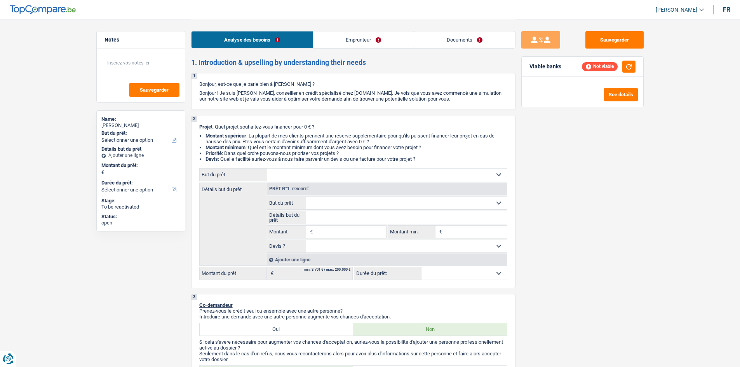
select select "publicEmployee"
select select "familyAllowances"
select select "netSalary"
select select "mealVouchers"
select select "rents"
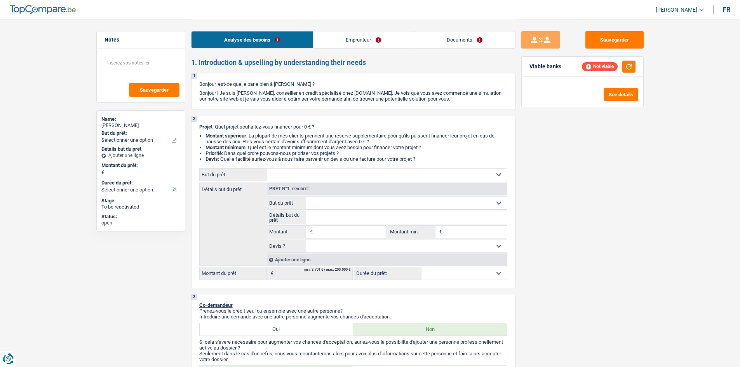
select select "personalLoan"
select select "homeFurnishingOrRelocation"
select select "24"
select select "cardOrCredit"
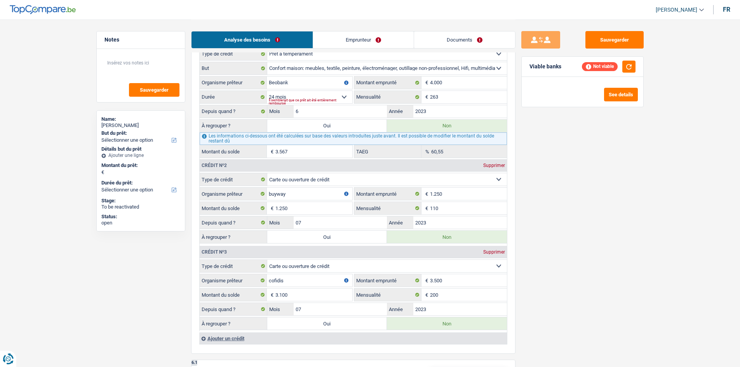
scroll to position [670, 0]
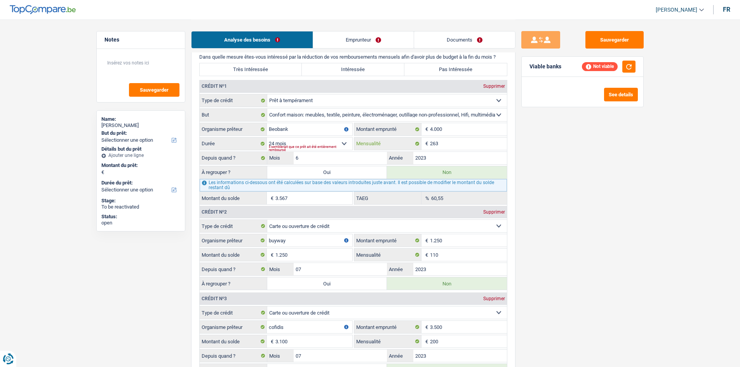
click at [458, 142] on input "263" at bounding box center [468, 143] width 77 height 12
type input "1"
click at [446, 127] on input "4.000" at bounding box center [468, 129] width 77 height 12
click at [610, 175] on div "Sauvegarder Viable banks Refresh See details" at bounding box center [582, 192] width 134 height 323
click at [319, 139] on select "12 mois 18 mois 24 mois 30 mois 36 mois Sélectionner une option" at bounding box center [309, 143] width 85 height 12
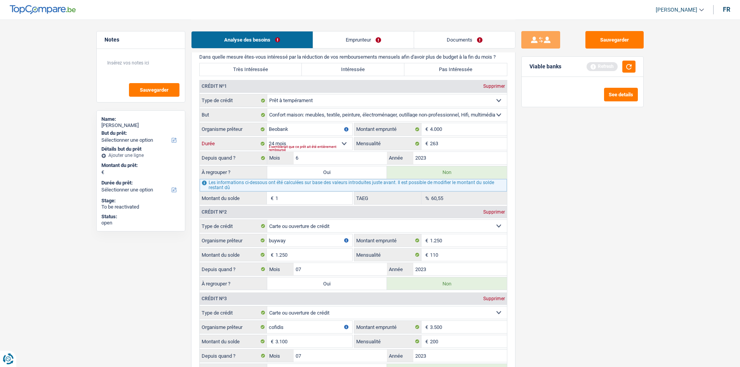
drag, startPoint x: 319, startPoint y: 139, endPoint x: 361, endPoint y: 135, distance: 42.5
click at [319, 139] on select "12 mois 18 mois 24 mois 30 mois 36 mois Sélectionner une option" at bounding box center [309, 143] width 85 height 12
click at [330, 98] on select "Carte ou ouverture de crédit Prêt hypothécaire Vente à tempérament Prêt à tempé…" at bounding box center [387, 100] width 240 height 12
select select "creditConsolidation"
click at [267, 94] on select "Carte ou ouverture de crédit Prêt hypothécaire Vente à tempérament Prêt à tempé…" at bounding box center [387, 100] width 240 height 12
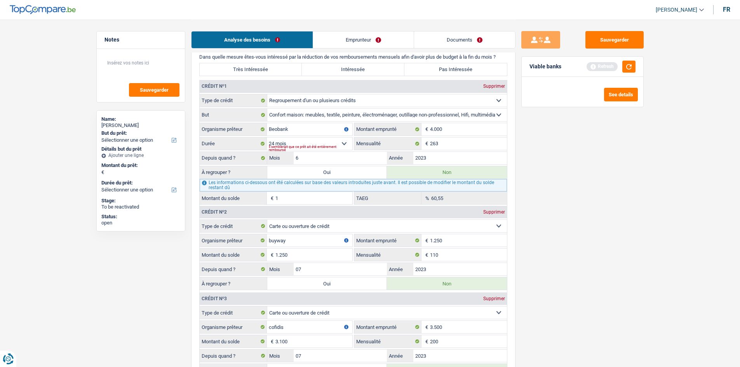
select select
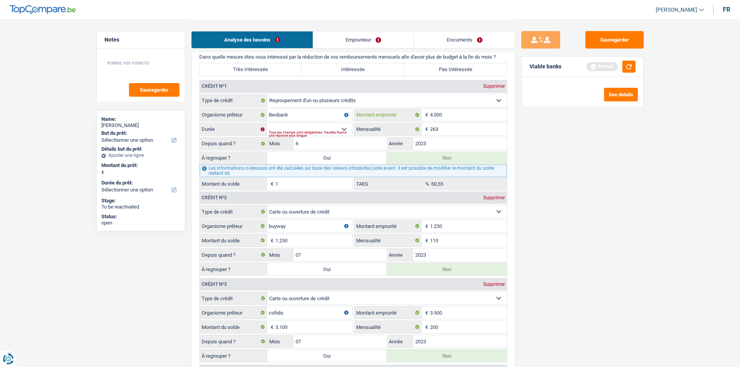
click at [456, 113] on input "4.000" at bounding box center [468, 115] width 77 height 12
type input "4"
type input "10.000"
click at [541, 175] on div "Sauvegarder Viable banks Refresh See details" at bounding box center [582, 192] width 134 height 323
click at [287, 116] on input "Beobank" at bounding box center [309, 115] width 85 height 12
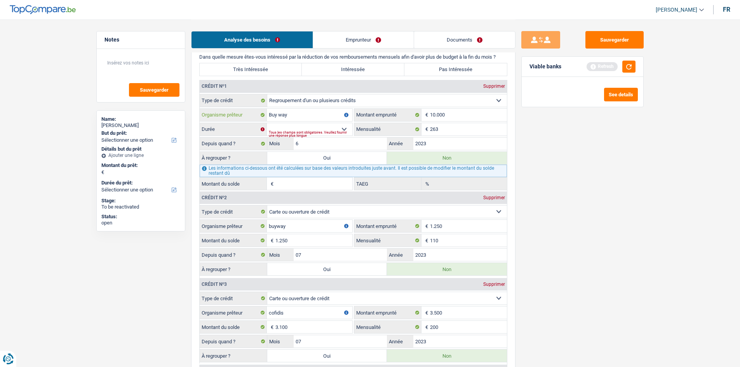
type input "Buy way"
click at [610, 224] on div "Sauvegarder Viable banks Refresh See details" at bounding box center [582, 192] width 134 height 323
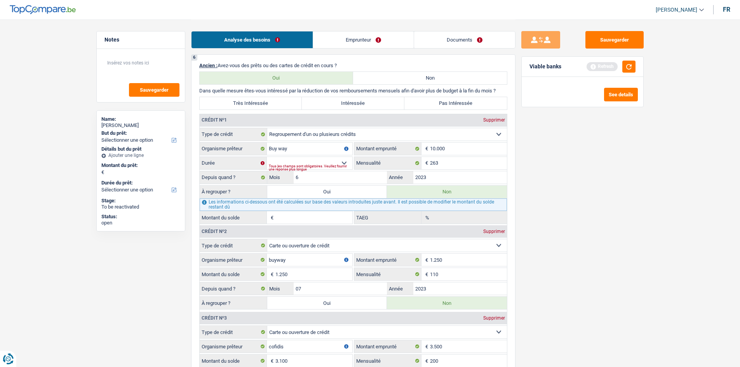
scroll to position [631, 0]
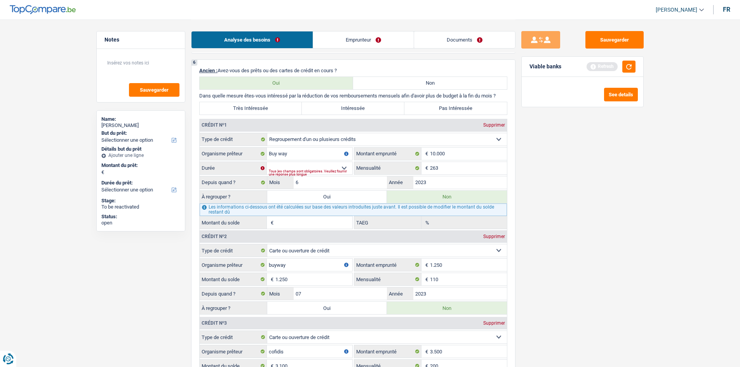
drag, startPoint x: 499, startPoint y: 236, endPoint x: 535, endPoint y: 231, distance: 36.8
click at [499, 237] on div "Supprimer" at bounding box center [494, 236] width 26 height 5
type input "cofidis"
type input "3.500"
type input "3.100"
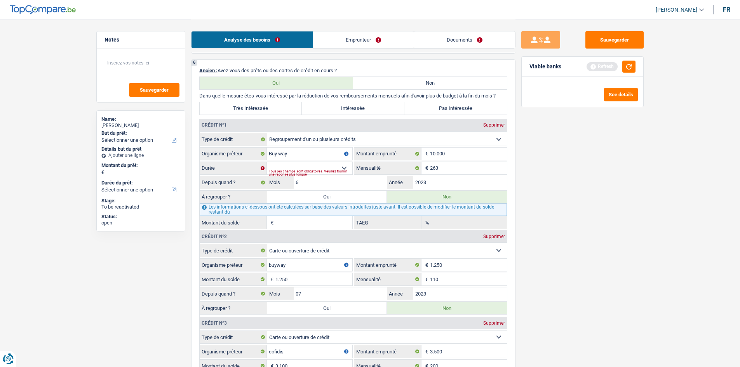
type input "200"
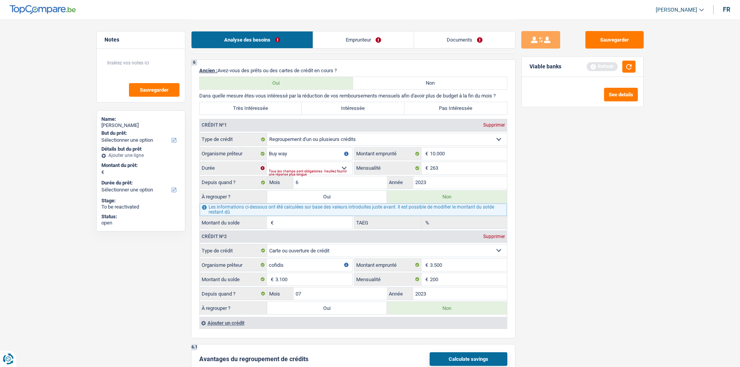
click at [501, 235] on div "Supprimer" at bounding box center [494, 236] width 26 height 5
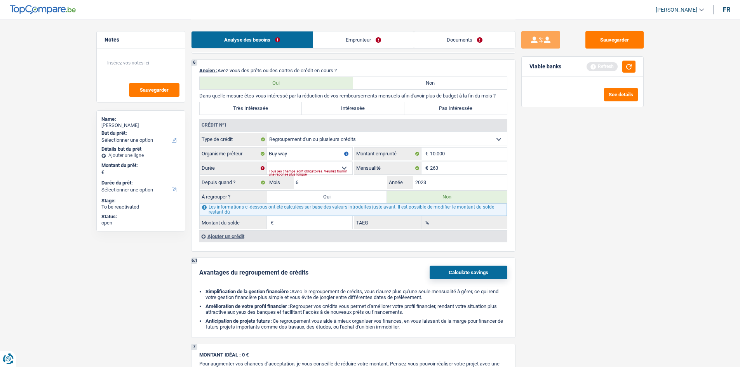
drag, startPoint x: 327, startPoint y: 137, endPoint x: 338, endPoint y: 133, distance: 12.0
click at [327, 137] on select "Carte ou ouverture de crédit Prêt hypothécaire Vente à tempérament Prêt à tempé…" at bounding box center [387, 139] width 240 height 12
click at [267, 133] on select "Carte ou ouverture de crédit Prêt hypothécaire Vente à tempérament Prêt à tempé…" at bounding box center [387, 139] width 240 height 12
click at [316, 151] on input "Buy way" at bounding box center [309, 154] width 85 height 12
type input "B"
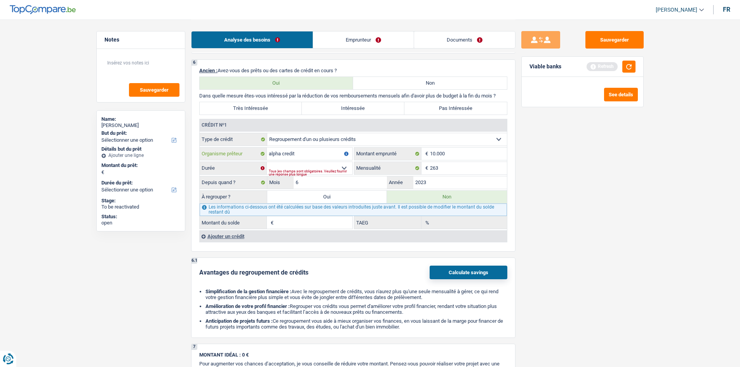
type input "alpha credit"
click at [467, 149] on input "10.000" at bounding box center [468, 154] width 77 height 12
type input "1"
type input "26.000"
drag, startPoint x: 604, startPoint y: 186, endPoint x: 450, endPoint y: 156, distance: 157.8
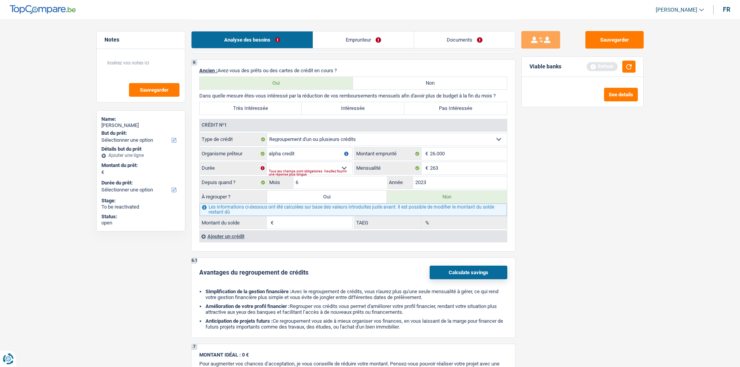
click at [604, 185] on div "Sauvegarder Viable banks Refresh See details" at bounding box center [582, 192] width 134 height 323
click at [474, 170] on input "263" at bounding box center [468, 168] width 77 height 12
type input "2"
click at [659, 190] on main "Notes Sauvegarder Name: [PERSON_NAME] But du prêt: Confort maison: meubles, tex…" at bounding box center [370, 58] width 740 height 1379
drag, startPoint x: 476, startPoint y: 179, endPoint x: 694, endPoint y: 203, distance: 219.1
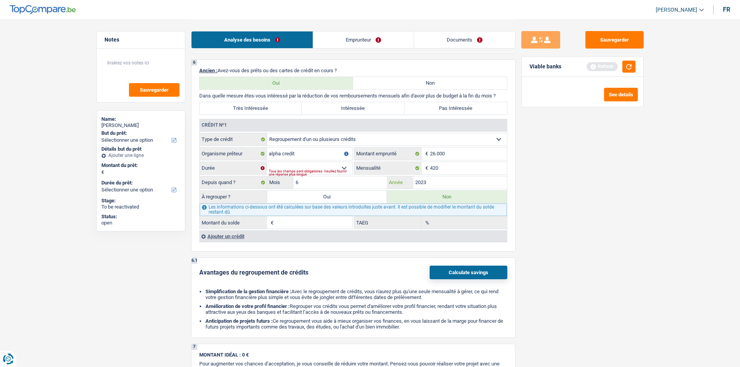
click at [476, 179] on input "2023" at bounding box center [460, 182] width 94 height 12
click at [460, 160] on fieldset "26.000 € Montant emprunté" at bounding box center [430, 153] width 153 height 13
drag, startPoint x: 470, startPoint y: 171, endPoint x: 501, endPoint y: 181, distance: 33.0
click at [471, 170] on input "420" at bounding box center [468, 168] width 77 height 12
type input "449"
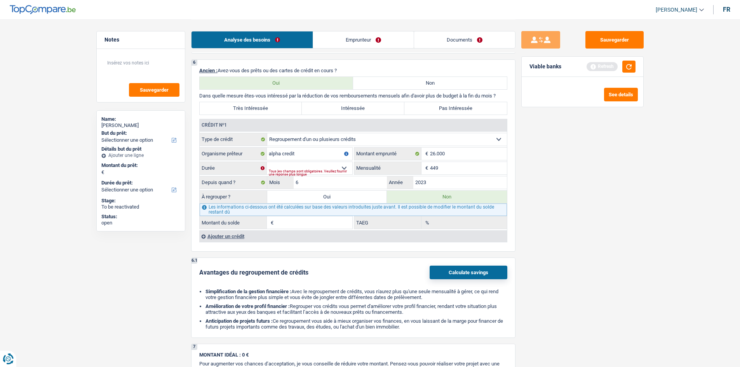
drag, startPoint x: 625, startPoint y: 187, endPoint x: 519, endPoint y: 164, distance: 108.1
click at [611, 181] on div "Sauvegarder Viable banks Refresh See details" at bounding box center [582, 192] width 134 height 323
click at [490, 182] on input "2023" at bounding box center [460, 182] width 94 height 12
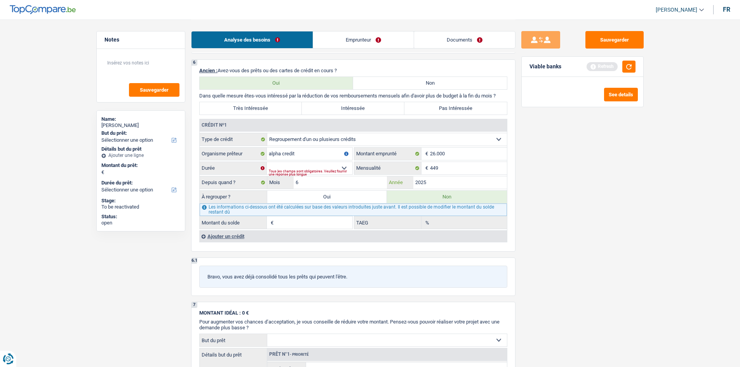
type input "2025"
click at [630, 208] on div "Sauvegarder Viable banks Refresh See details" at bounding box center [582, 192] width 134 height 323
drag, startPoint x: 365, startPoint y: 187, endPoint x: 628, endPoint y: 238, distance: 268.5
click at [365, 187] on input "6" at bounding box center [341, 182] width 94 height 12
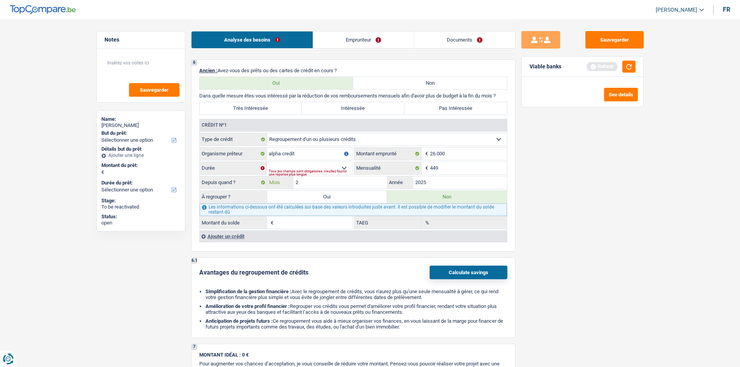
type input "2"
drag, startPoint x: 729, startPoint y: 223, endPoint x: 611, endPoint y: 257, distance: 122.9
click at [670, 250] on main "Notes Sauvegarder Name: [PERSON_NAME] But du prêt: Confort maison: meubles, tex…" at bounding box center [370, 58] width 740 height 1379
click at [325, 165] on select "12 mois 18 mois 24 mois 30 mois 36 mois 42 mois 48 mois 60 mois 72 mois 84 mois…" at bounding box center [309, 168] width 85 height 12
select select "120"
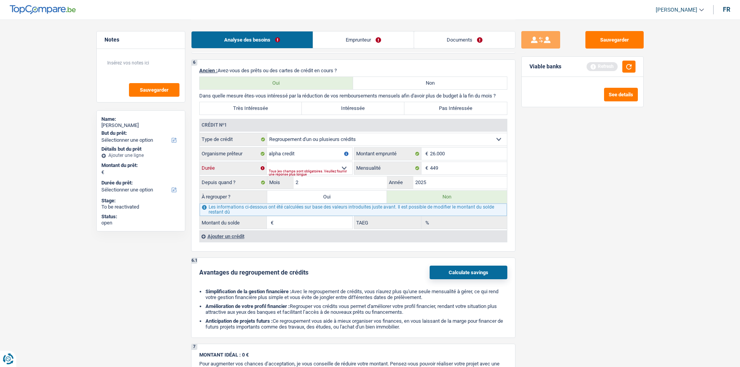
click at [267, 162] on select "12 mois 18 mois 24 mois 30 mois 36 mois 42 mois 48 mois 60 mois 72 mois 84 mois…" at bounding box center [309, 168] width 85 height 12
type input "25.384"
type input "18,19"
drag, startPoint x: 584, startPoint y: 210, endPoint x: 596, endPoint y: 208, distance: 13.0
click at [582, 208] on div "Sauvegarder Viable banks Refresh See details" at bounding box center [582, 192] width 134 height 323
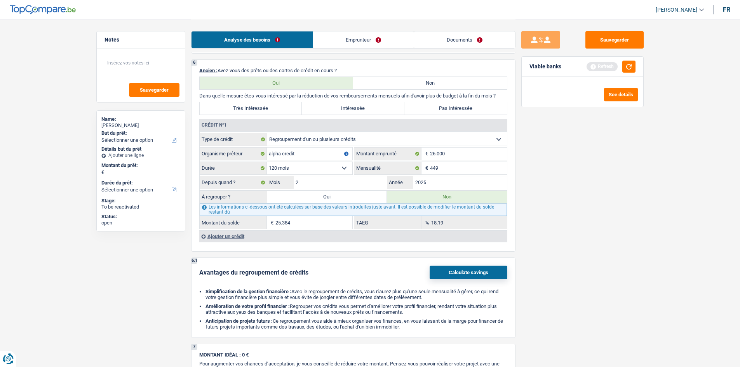
click at [293, 170] on select "12 mois 18 mois 24 mois 30 mois 36 mois 42 mois 48 mois 60 mois 72 mois 84 mois…" at bounding box center [309, 168] width 85 height 12
select select "84"
click at [267, 162] on select "12 mois 18 mois 24 mois 30 mois 36 mois 42 mois 48 mois 60 mois 72 mois 84 mois…" at bounding box center [309, 168] width 85 height 12
type input "24.527"
type input "11,88"
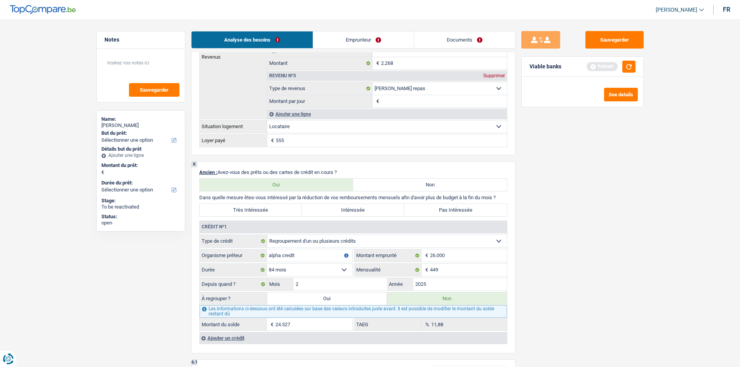
scroll to position [592, 0]
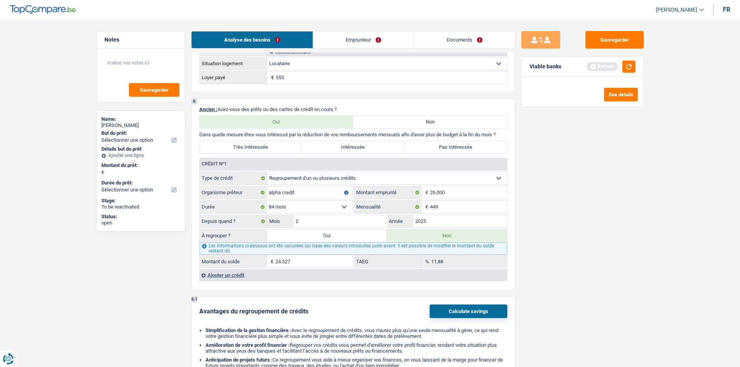
click at [347, 49] on div "Analyse des besoins Emprunteur Documents" at bounding box center [353, 35] width 324 height 33
click at [360, 47] on link "Emprunteur" at bounding box center [363, 39] width 101 height 17
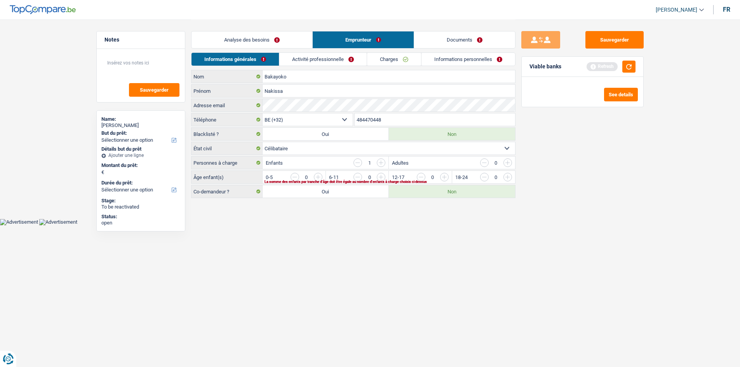
scroll to position [0, 0]
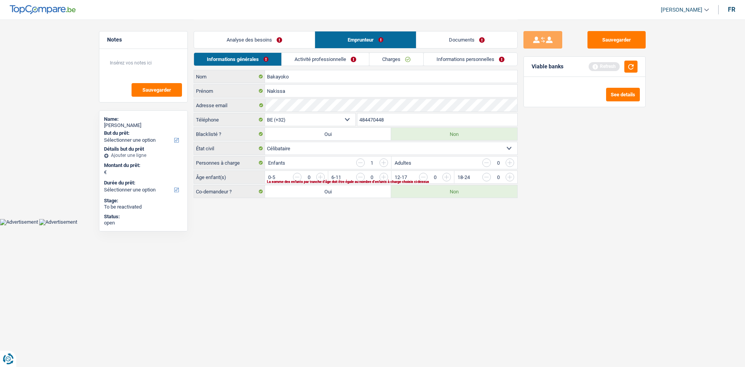
click at [353, 55] on link "Activité professionnelle" at bounding box center [325, 59] width 87 height 13
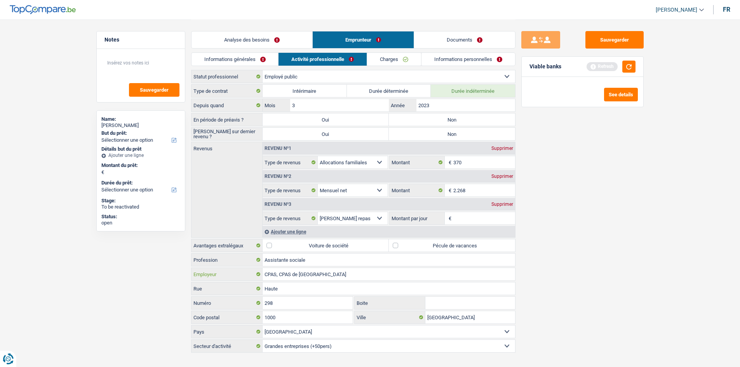
click at [279, 274] on input "CPAS, CPAS de [GEOGRAPHIC_DATA]" at bounding box center [388, 274] width 252 height 12
click at [268, 40] on link "Analyse des besoins" at bounding box center [251, 39] width 121 height 17
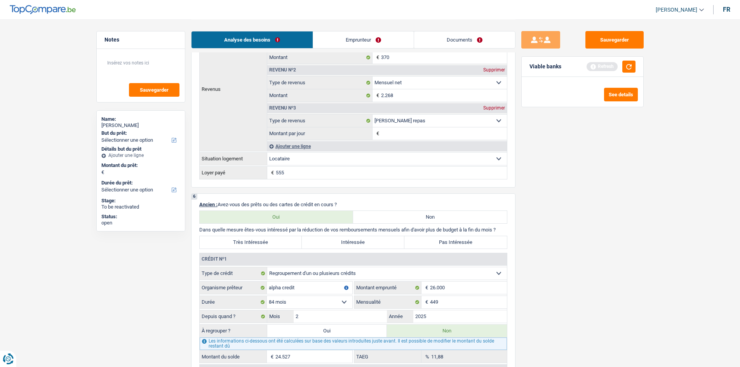
scroll to position [544, 0]
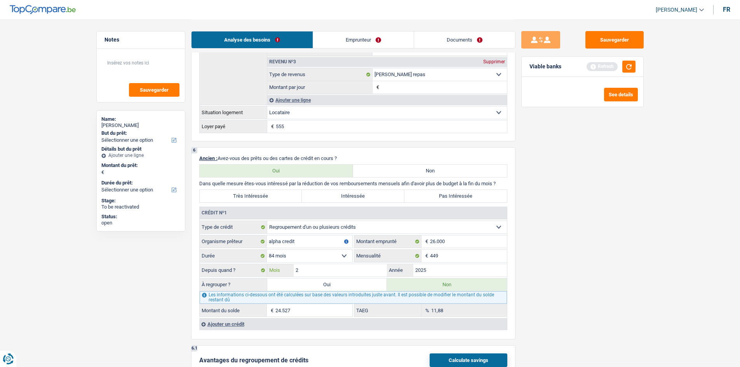
click at [357, 274] on input "2" at bounding box center [341, 270] width 94 height 12
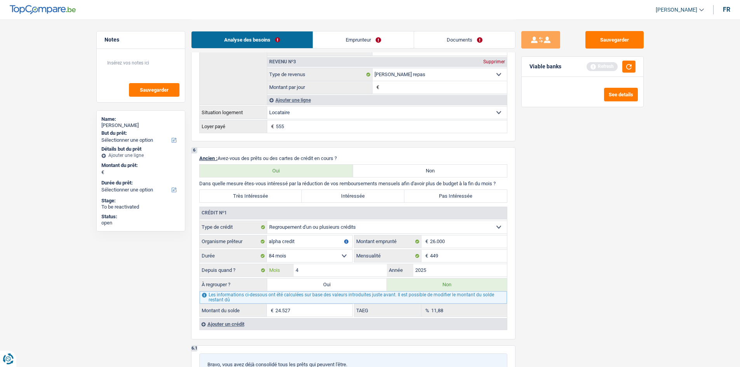
type input "4"
type input "24.958"
click at [613, 309] on div "Sauvegarder Viable banks Refresh See details" at bounding box center [582, 192] width 134 height 323
click at [301, 265] on div "Depuis quand ? 4 Mois / 2025 Année" at bounding box center [353, 270] width 307 height 13
click at [304, 267] on input "4" at bounding box center [341, 270] width 94 height 12
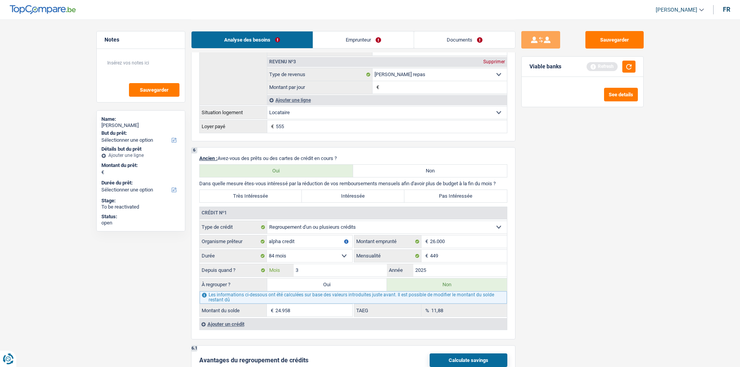
type input "3"
type input "24.743"
click at [662, 273] on main "Notes Sauvegarder Name: [PERSON_NAME] But du prêt: Confort maison: meubles, tex…" at bounding box center [370, 145] width 740 height 1379
drag, startPoint x: 300, startPoint y: 256, endPoint x: 296, endPoint y: 258, distance: 4.5
click at [300, 256] on select "12 mois 18 mois 24 mois 30 mois 36 mois 42 mois 48 mois 60 mois 72 mois 84 mois…" at bounding box center [309, 256] width 85 height 12
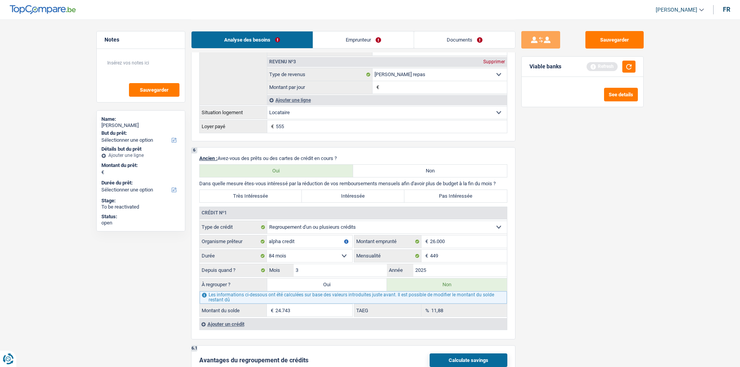
select select "96"
click at [267, 250] on select "12 mois 18 mois 24 mois 30 mois 36 mois 42 mois 48 mois 60 mois 72 mois 84 mois…" at bounding box center [309, 256] width 85 height 12
type input "25.077"
type input "14,73"
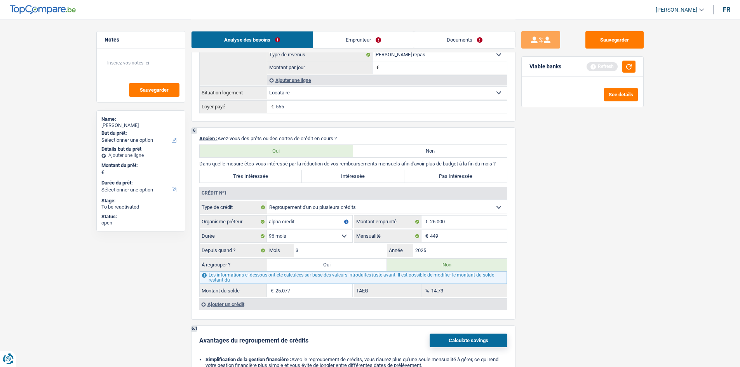
scroll to position [699, 0]
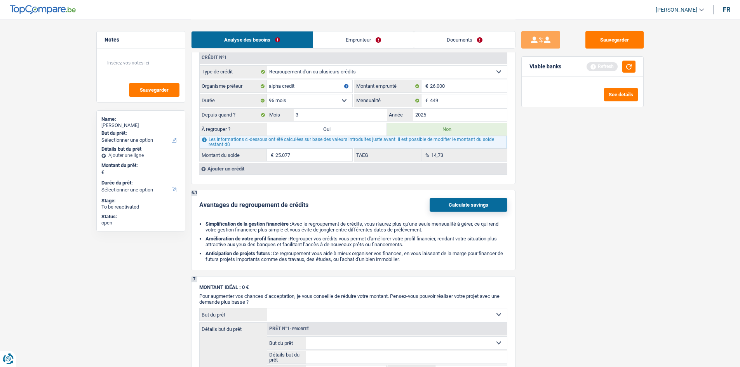
click at [247, 170] on div "Ajouter un crédit" at bounding box center [352, 169] width 307 height 12
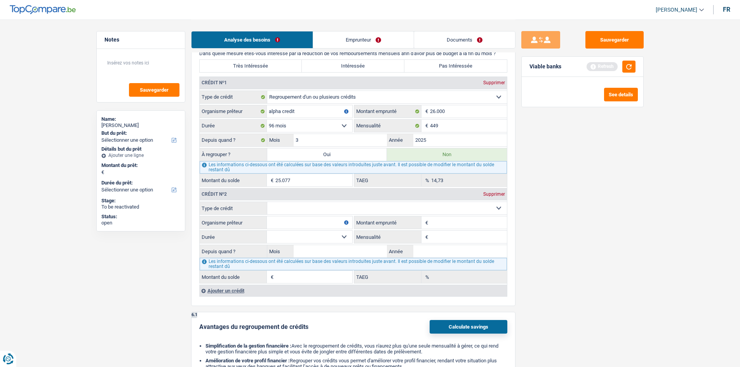
scroll to position [660, 0]
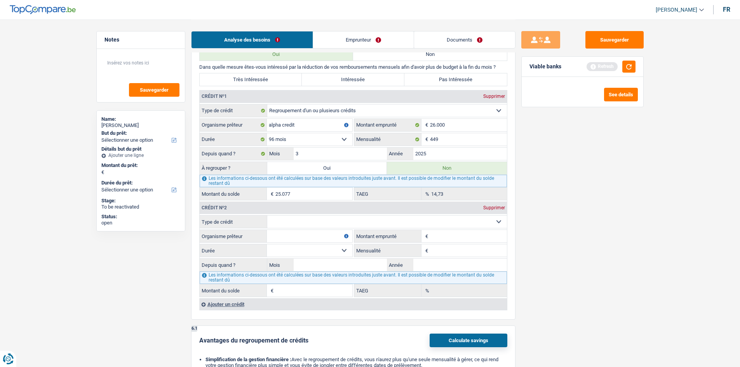
click at [349, 224] on select "Carte ou ouverture de crédit Prêt hypothécaire Vente à tempérament Prêt à tempé…" at bounding box center [387, 221] width 240 height 12
select select "personalLoan"
type input "0"
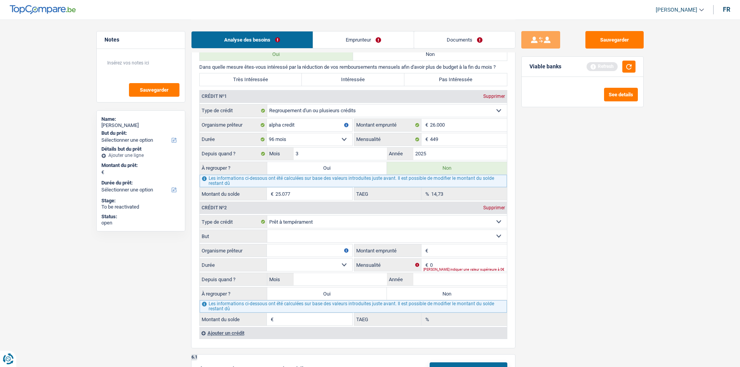
click at [316, 217] on select "Carte ou ouverture de crédit Prêt hypothécaire Vente à tempérament Prêt à tempé…" at bounding box center [387, 221] width 240 height 12
select select "cardOrCredit"
click at [267, 215] on select "Carte ou ouverture de crédit Prêt hypothécaire Vente à tempérament Prêt à tempé…" at bounding box center [387, 221] width 240 height 12
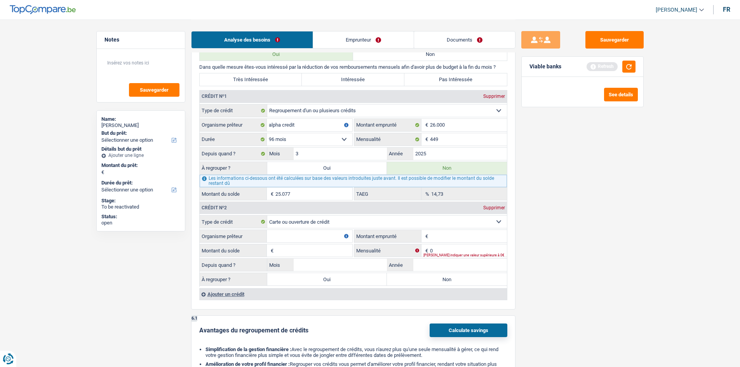
click at [251, 294] on div "Ajouter un crédit" at bounding box center [352, 294] width 307 height 12
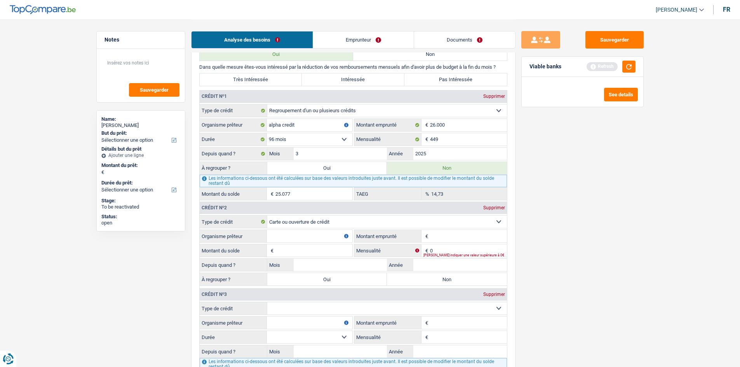
click at [309, 309] on select "Carte ou ouverture de crédit Prêt hypothécaire Vente à tempérament Prêt à tempé…" at bounding box center [387, 308] width 240 height 12
select select "cardOrCredit"
type input "0"
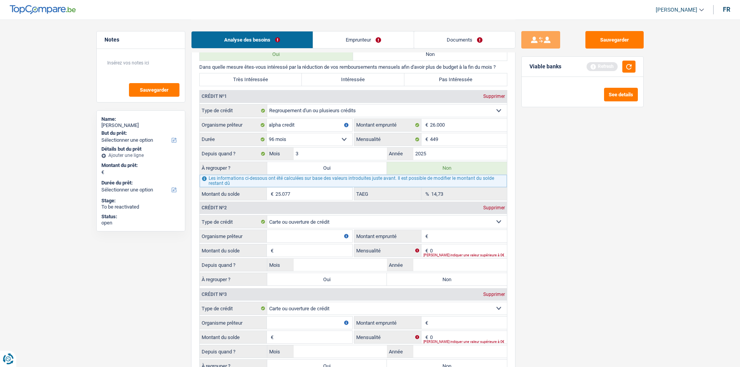
click at [313, 236] on input "Organisme prêteur" at bounding box center [309, 236] width 85 height 12
type input "buy way"
click at [305, 331] on input "Montant du solde" at bounding box center [313, 337] width 77 height 12
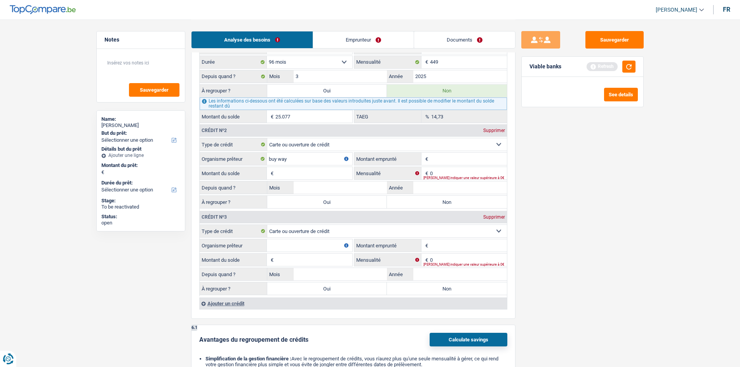
scroll to position [738, 0]
click at [297, 247] on input "Organisme prêteur" at bounding box center [309, 245] width 85 height 12
type input "beobank"
click at [471, 153] on input "Montant emprunté" at bounding box center [468, 158] width 77 height 12
click at [460, 248] on input "Montant emprunté" at bounding box center [468, 245] width 77 height 12
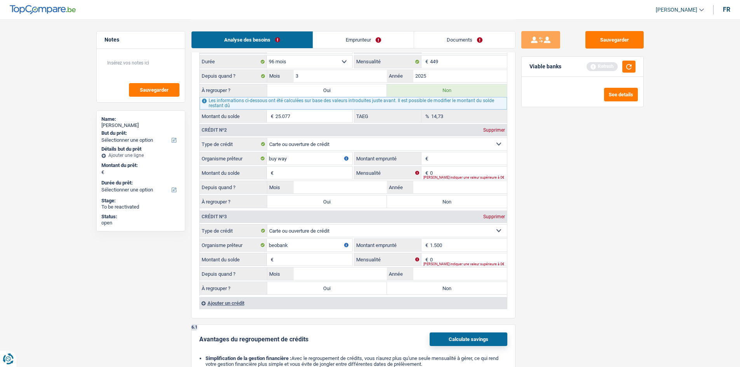
type input "1.500"
click at [556, 250] on div "Sauvegarder Viable banks Refresh See details" at bounding box center [582, 192] width 134 height 323
click at [444, 158] on input "Montant emprunté" at bounding box center [468, 158] width 77 height 12
type input "10.000"
drag, startPoint x: 577, startPoint y: 247, endPoint x: 310, endPoint y: 198, distance: 271.9
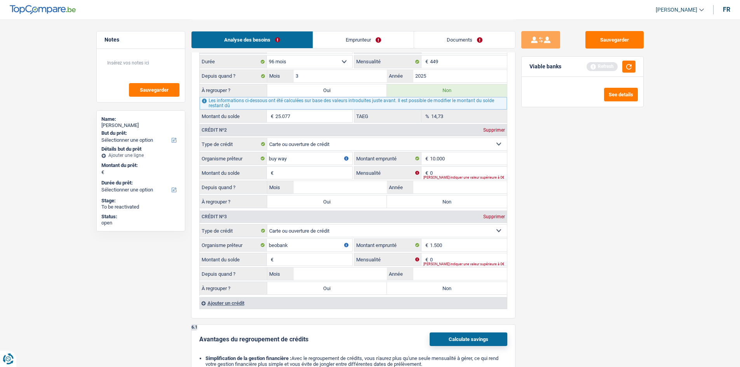
click at [578, 247] on div "Sauvegarder Viable banks Refresh See details" at bounding box center [582, 192] width 134 height 323
click at [292, 169] on input "Montant du solde" at bounding box center [313, 173] width 77 height 12
type input "0"
click at [557, 209] on div "Sauvegarder Viable banks Refresh See details" at bounding box center [582, 192] width 134 height 323
drag, startPoint x: 327, startPoint y: 182, endPoint x: 325, endPoint y: 173, distance: 8.7
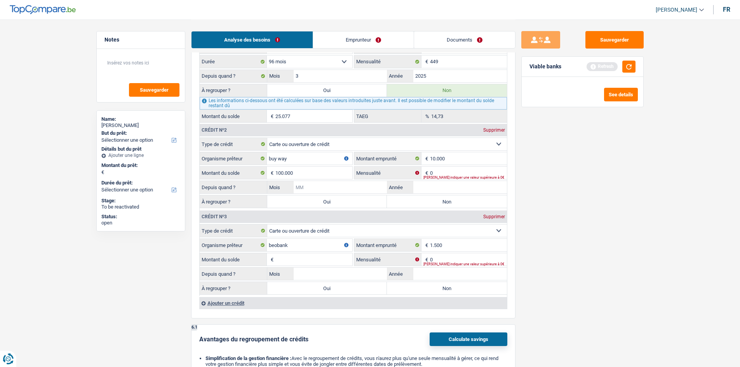
click at [327, 179] on fieldset "Carte ou ouverture de crédit Prêt hypothécaire Vente à tempérament Prêt à tempé…" at bounding box center [353, 173] width 307 height 72
click at [325, 173] on input "100.000" at bounding box center [313, 173] width 77 height 12
type input "10.000"
click at [600, 253] on div "Sauvegarder Viable banks Refresh See details" at bounding box center [582, 192] width 134 height 323
click at [315, 257] on input "Montant du solde" at bounding box center [313, 259] width 77 height 12
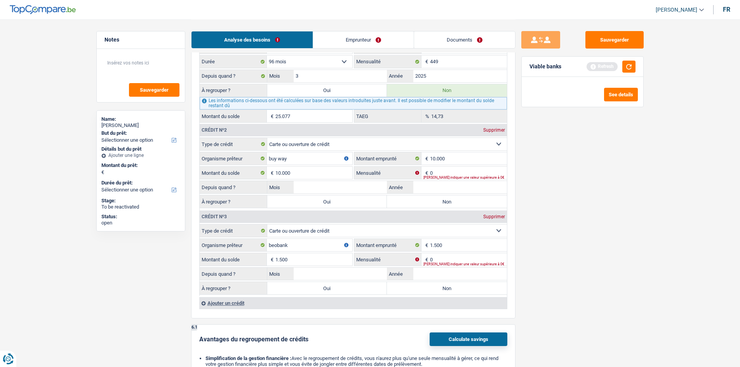
type input "1.500"
click at [578, 228] on div "Sauvegarder Viable banks Refresh See details" at bounding box center [582, 192] width 134 height 323
click at [436, 171] on input "0" at bounding box center [468, 173] width 77 height 12
type input "275"
click at [571, 224] on div "Sauvegarder Viable banks Refresh See details" at bounding box center [582, 192] width 134 height 323
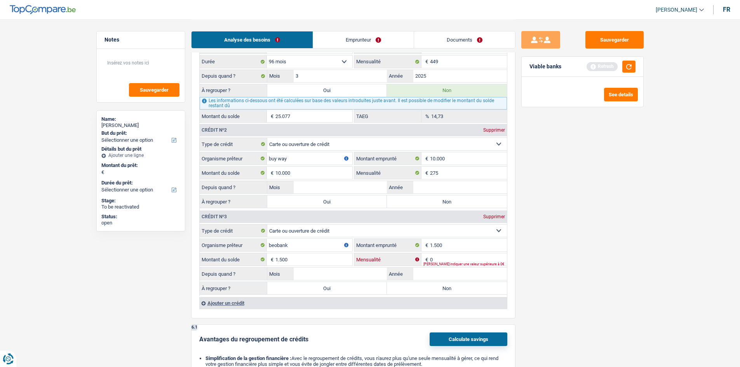
click at [451, 254] on input "0" at bounding box center [468, 259] width 77 height 12
type input "65"
click at [632, 280] on div "Sauvegarder Viable banks Refresh See details" at bounding box center [582, 192] width 134 height 323
click at [439, 189] on input "Année" at bounding box center [460, 187] width 94 height 12
type input "2023"
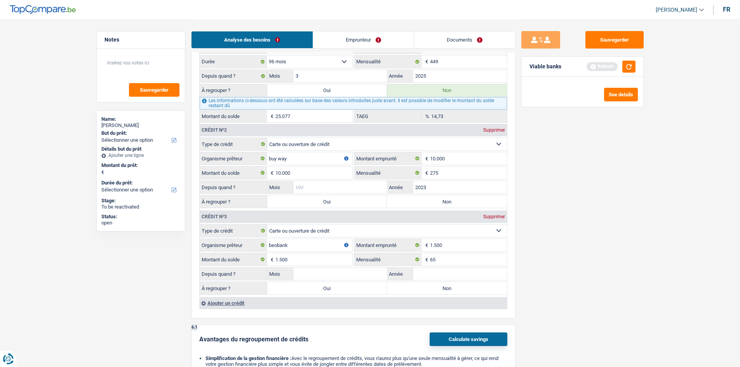
click at [346, 187] on input "Mois" at bounding box center [341, 187] width 94 height 12
type input "3"
drag, startPoint x: 577, startPoint y: 211, endPoint x: 439, endPoint y: 221, distance: 138.6
click at [574, 211] on div "Sauvegarder Viable banks Refresh See details" at bounding box center [582, 192] width 134 height 323
drag, startPoint x: 352, startPoint y: 274, endPoint x: 400, endPoint y: 275, distance: 48.2
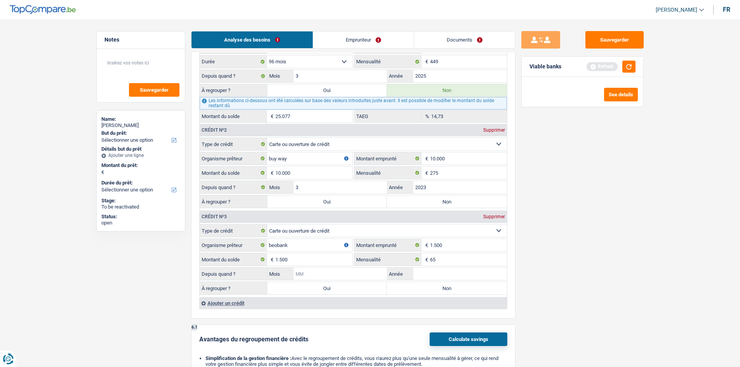
click at [356, 273] on input "Mois" at bounding box center [341, 273] width 94 height 12
click at [456, 269] on input "Année" at bounding box center [460, 273] width 94 height 12
type input "2021"
click at [359, 275] on input "Mois" at bounding box center [341, 273] width 94 height 12
type input "3"
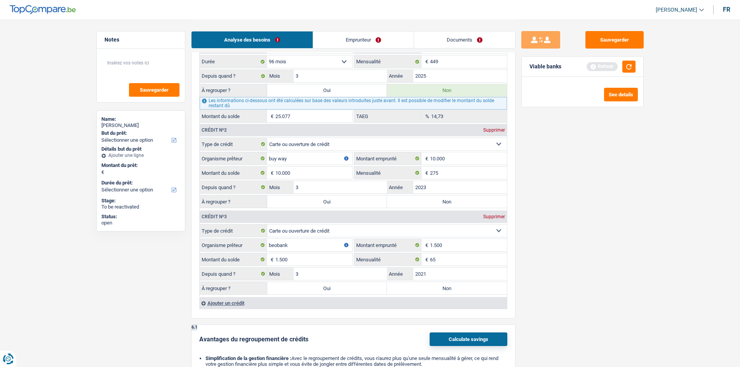
drag, startPoint x: 584, startPoint y: 211, endPoint x: 522, endPoint y: 174, distance: 71.8
click at [568, 203] on div "Sauvegarder Viable banks Refresh See details" at bounding box center [582, 192] width 134 height 323
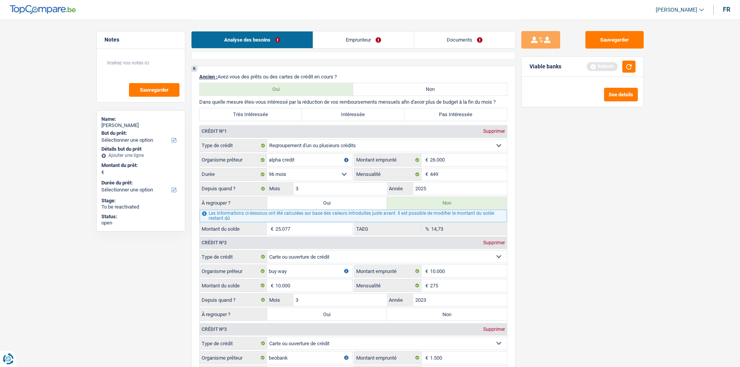
scroll to position [621, 0]
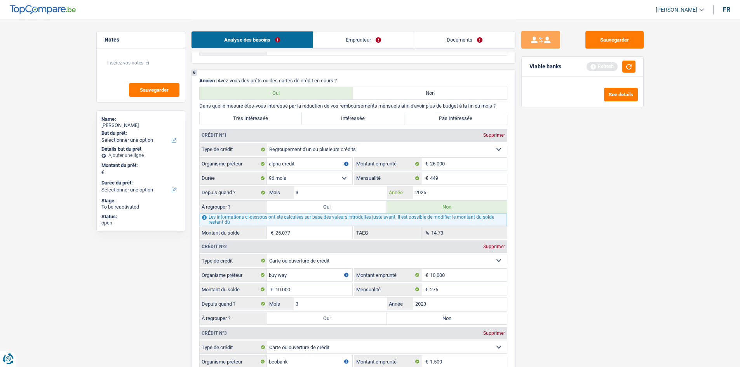
click at [488, 186] on div "Depuis quand ? 3 Mois / 2025 Année" at bounding box center [353, 192] width 307 height 13
click at [479, 174] on input "449" at bounding box center [468, 178] width 77 height 12
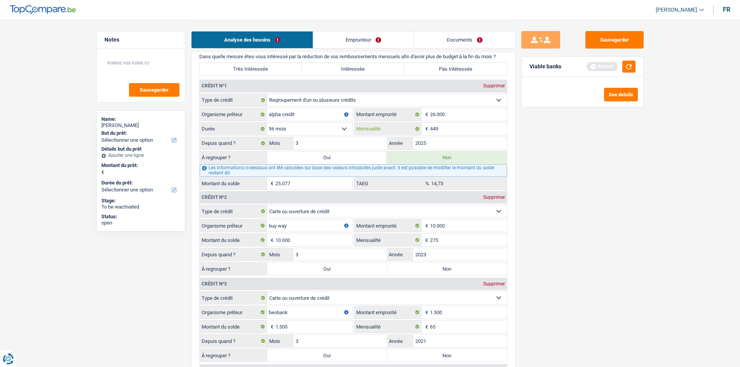
scroll to position [699, 0]
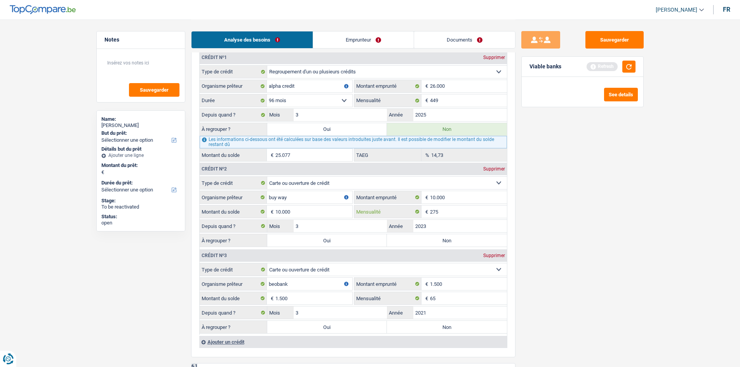
click at [468, 214] on input "275" at bounding box center [468, 211] width 77 height 12
drag, startPoint x: 631, startPoint y: 248, endPoint x: 633, endPoint y: 243, distance: 6.0
click at [632, 243] on div "Sauvegarder Viable banks Refresh See details" at bounding box center [582, 192] width 134 height 323
click at [335, 239] on label "Oui" at bounding box center [327, 240] width 120 height 12
click at [335, 239] on input "Oui" at bounding box center [327, 240] width 120 height 12
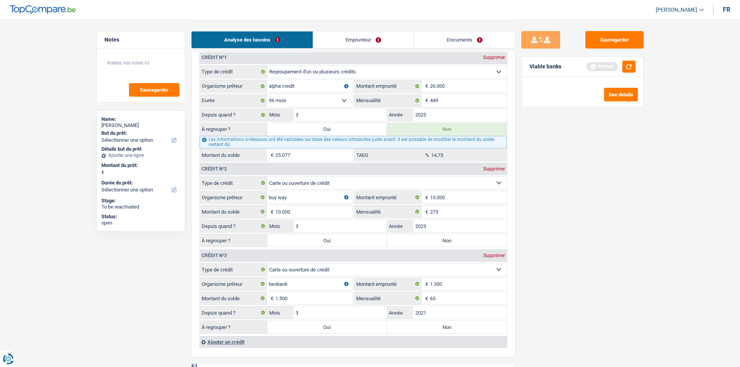
radio input "true"
type input "10.000"
select select "refinancing"
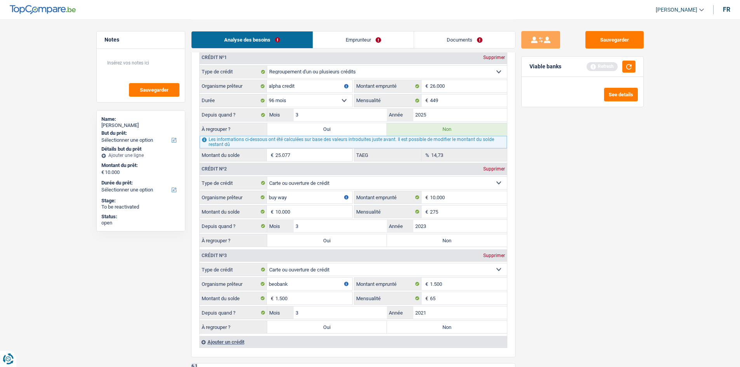
select select "48"
select select "refinancing"
select select "48"
select select "refinancing"
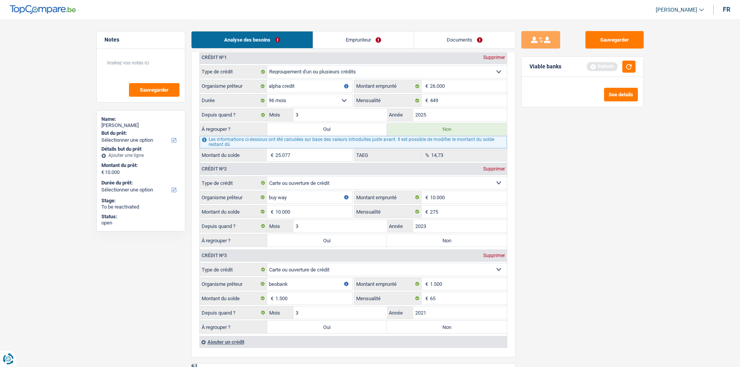
select select "refinancing"
select select "48"
select select "refinancing"
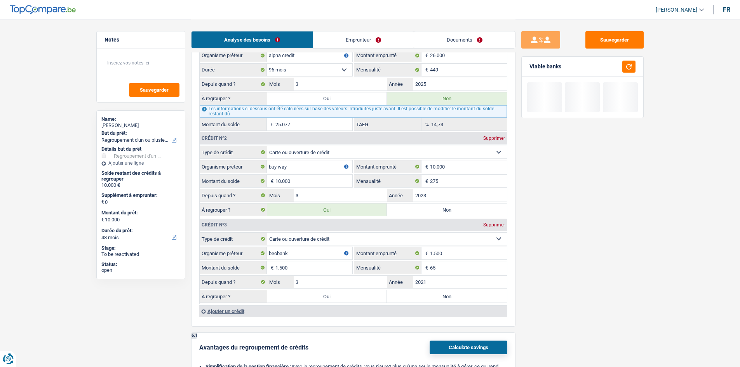
scroll to position [738, 0]
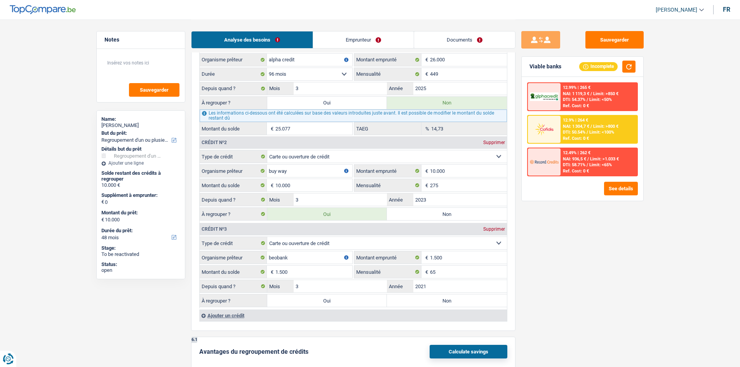
click at [316, 300] on label "Oui" at bounding box center [327, 300] width 120 height 12
click at [316, 300] on input "Oui" at bounding box center [327, 300] width 120 height 12
radio input "true"
type input "11.500"
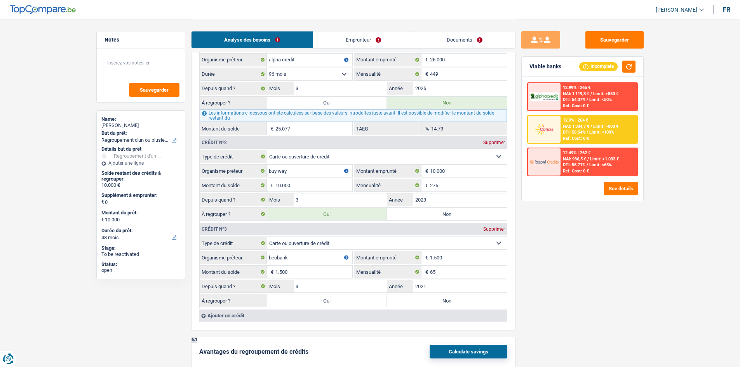
type input "11.500"
select select "60"
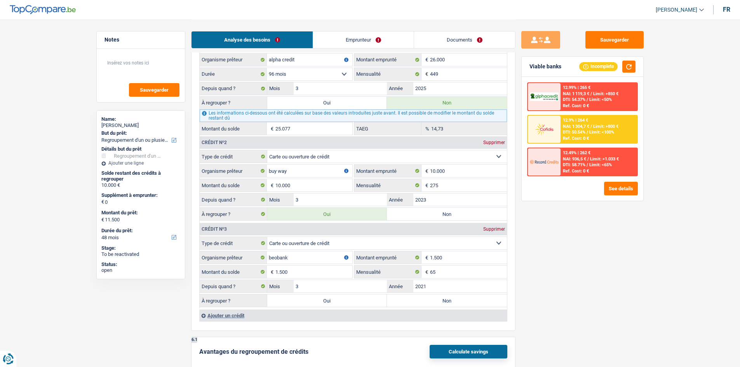
select select "60"
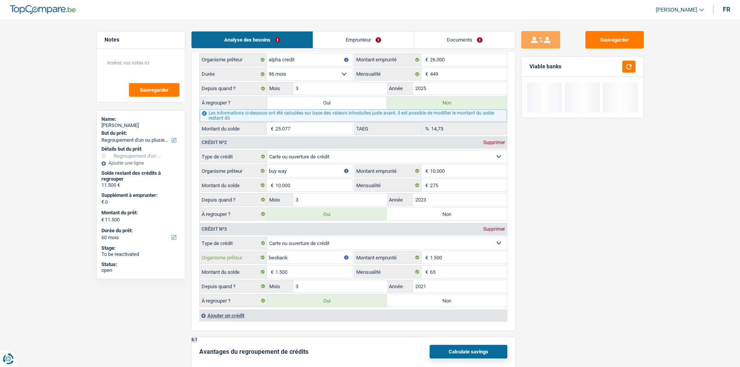
click at [301, 255] on input "beobank" at bounding box center [309, 257] width 85 height 12
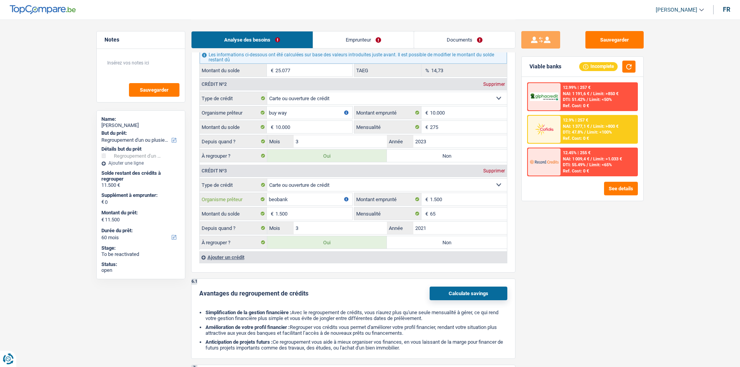
scroll to position [660, 0]
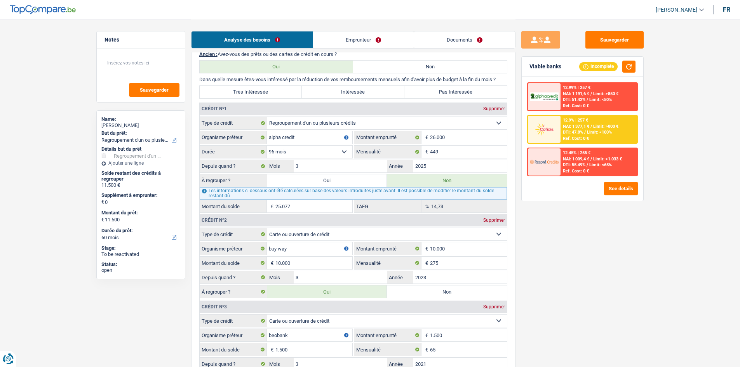
click at [337, 183] on label "Oui" at bounding box center [327, 180] width 120 height 12
click at [337, 183] on input "Oui" at bounding box center [327, 180] width 120 height 12
radio input "true"
type input "36.577"
radio input "false"
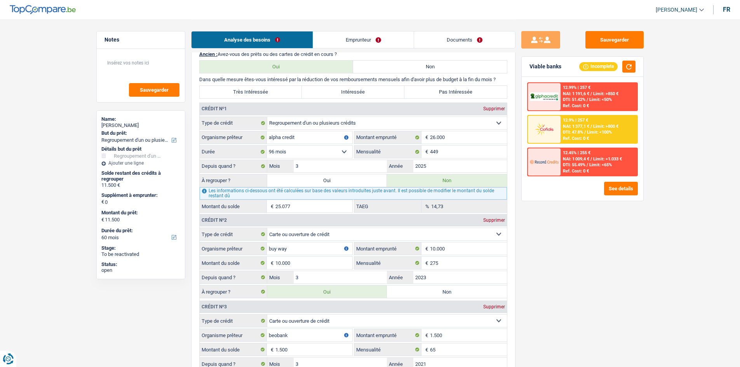
type input "36.577"
select select "120"
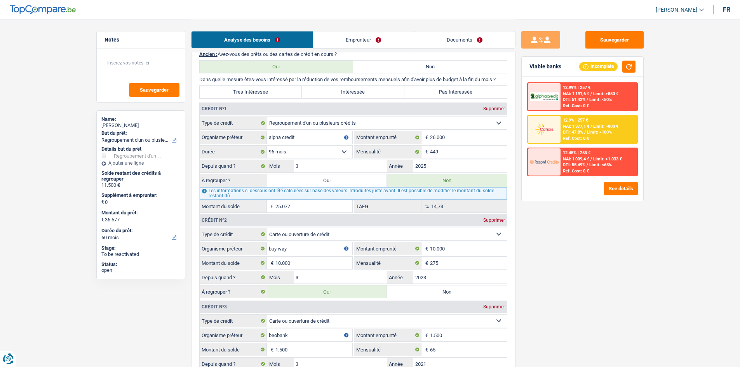
select select "120"
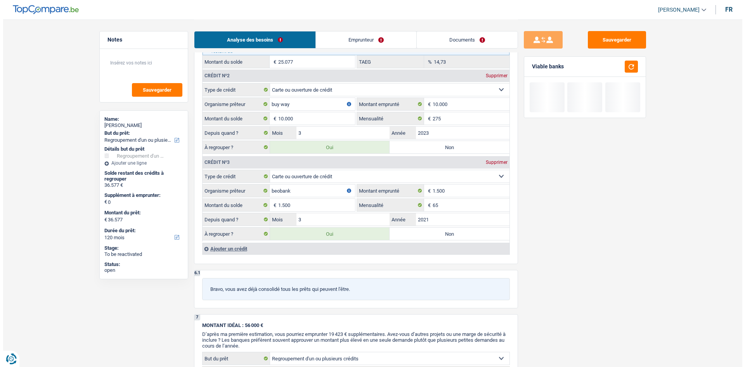
scroll to position [854, 0]
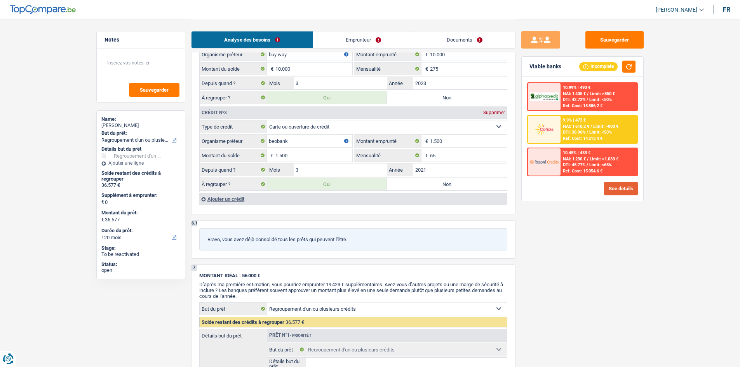
click at [613, 193] on button "See details" at bounding box center [621, 189] width 34 height 14
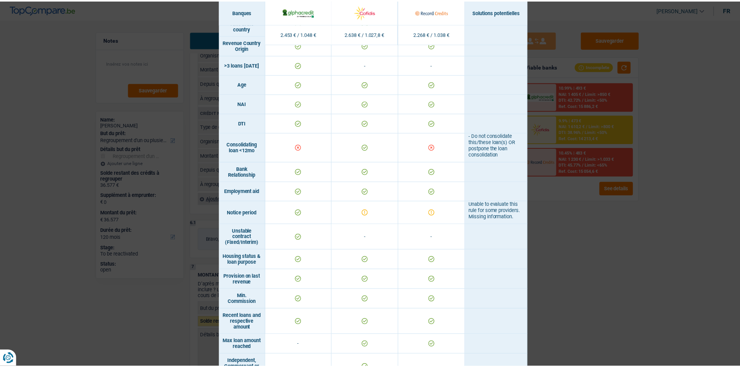
scroll to position [349, 0]
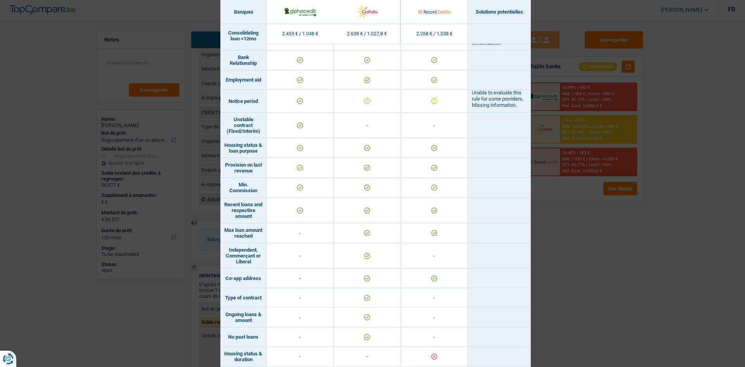
drag, startPoint x: 558, startPoint y: 230, endPoint x: 561, endPoint y: 177, distance: 53.3
click at [559, 229] on div "Banks conditions × Banques Solutions potentielles Revenus / Charges 2.453 € / 1…" at bounding box center [372, 183] width 745 height 367
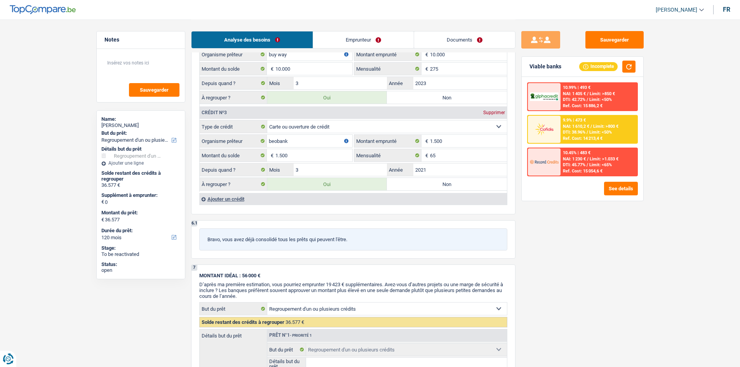
click at [568, 134] on span "DTI: 38.96%" at bounding box center [574, 132] width 23 height 5
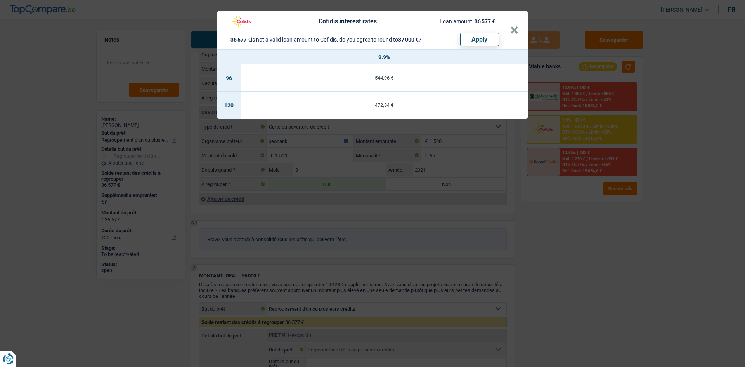
click at [555, 233] on div "Cofidis interest rates Loan amount: 36 577 € 36 577 € is not a valid loan amoun…" at bounding box center [372, 183] width 745 height 367
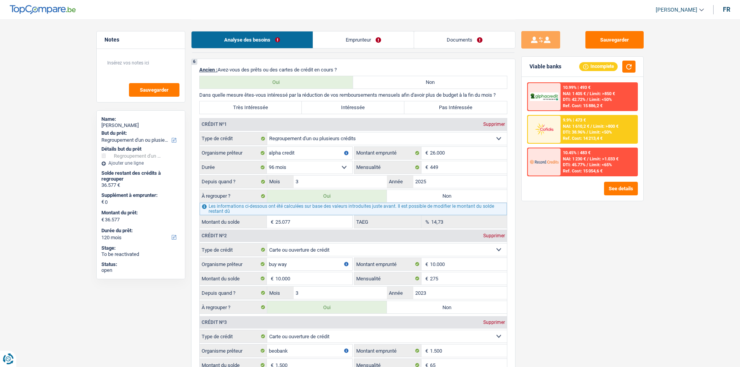
scroll to position [636, 0]
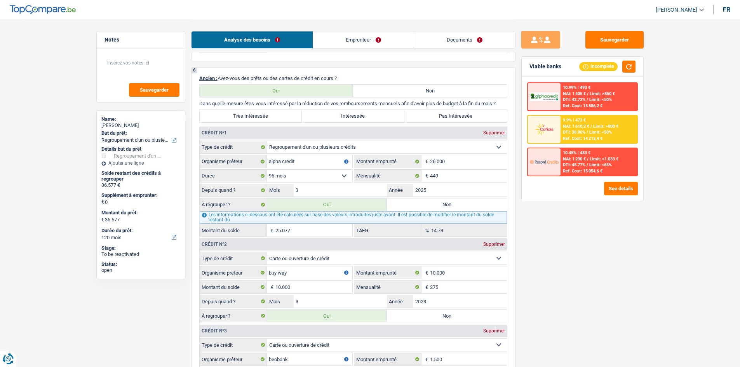
click at [366, 110] on label "Intéressée" at bounding box center [353, 116] width 102 height 12
click at [366, 110] on input "Intéressée" at bounding box center [353, 116] width 102 height 12
radio input "true"
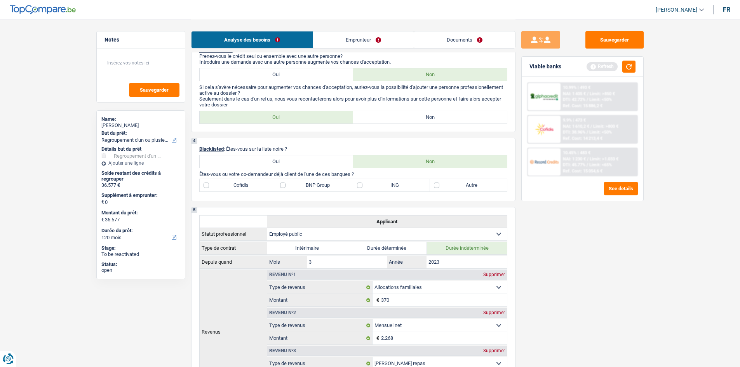
scroll to position [194, 0]
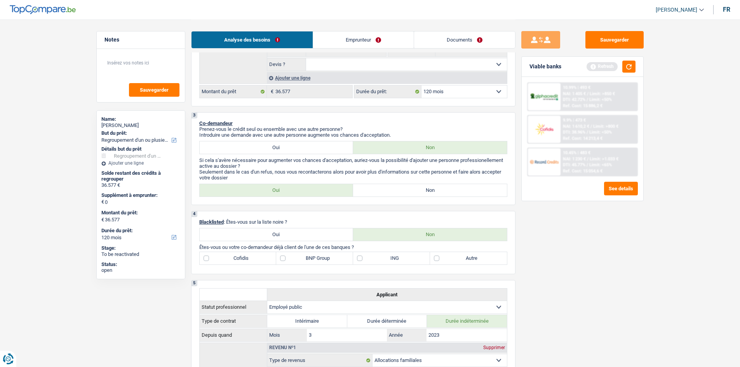
click at [332, 262] on label "BNP Group" at bounding box center [314, 258] width 77 height 12
click at [332, 262] on input "BNP Group" at bounding box center [314, 258] width 77 height 12
checkbox input "true"
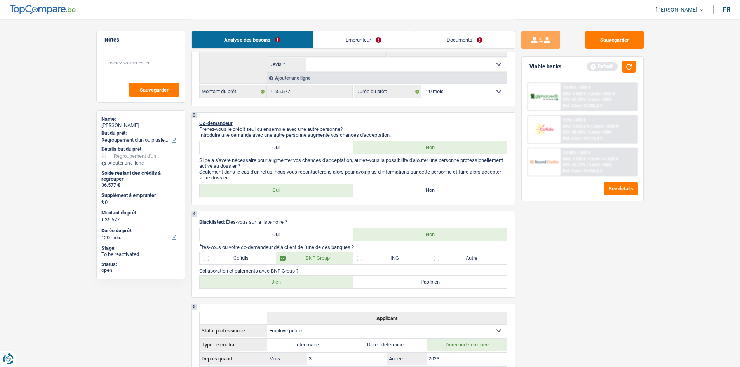
click at [265, 285] on label "Bien" at bounding box center [277, 282] width 154 height 12
click at [265, 285] on input "Bien" at bounding box center [277, 282] width 154 height 12
radio input "true"
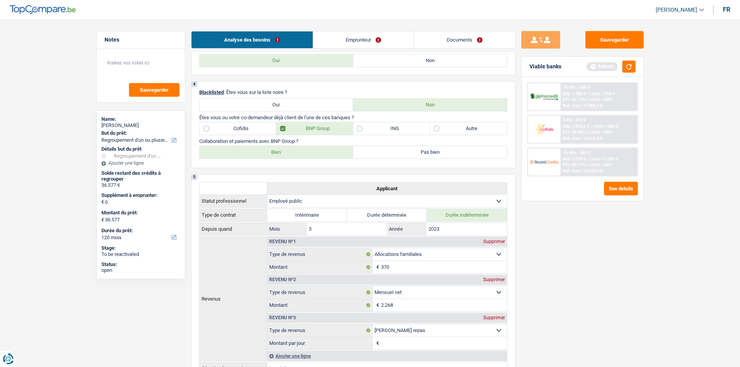
scroll to position [272, 0]
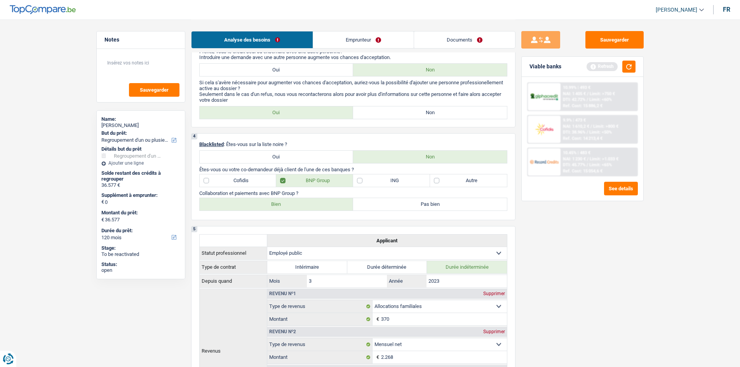
click at [467, 184] on label "Autre" at bounding box center [468, 180] width 77 height 12
click at [467, 184] on input "Autre" at bounding box center [468, 180] width 77 height 12
checkbox input "true"
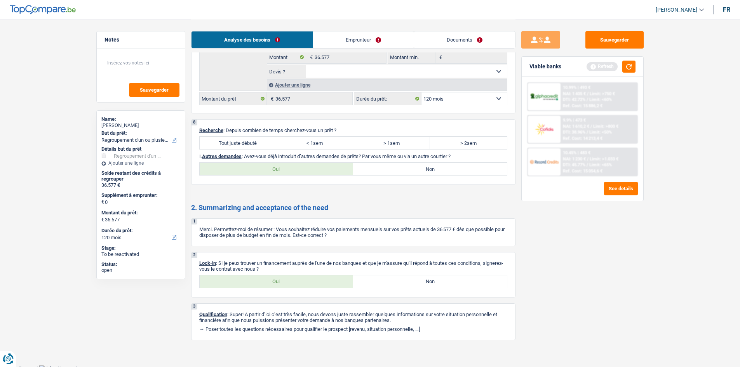
scroll to position [1203, 0]
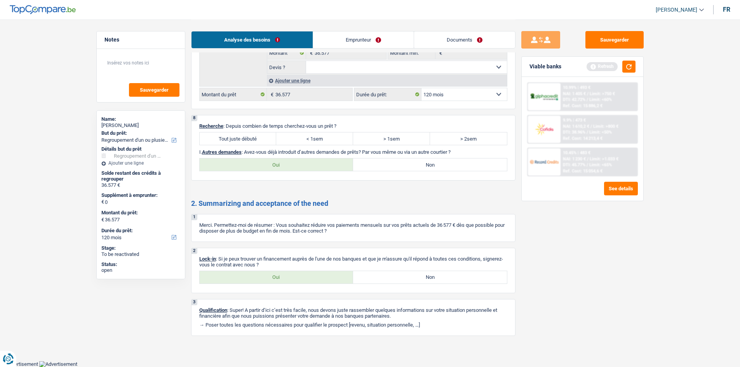
click at [247, 130] on div "8 Recherche : Depuis combien de temps cherchez-vous un prêt ? Tout juste débuté…" at bounding box center [353, 148] width 324 height 66
click at [245, 132] on label "Tout juste débuté" at bounding box center [238, 138] width 77 height 12
click at [245, 132] on input "Tout juste débuté" at bounding box center [238, 138] width 77 height 12
radio input "true"
click at [314, 285] on div "2 Lock-in : Si je peux trouver un financement auprès de l'une de nos banques et…" at bounding box center [353, 270] width 324 height 45
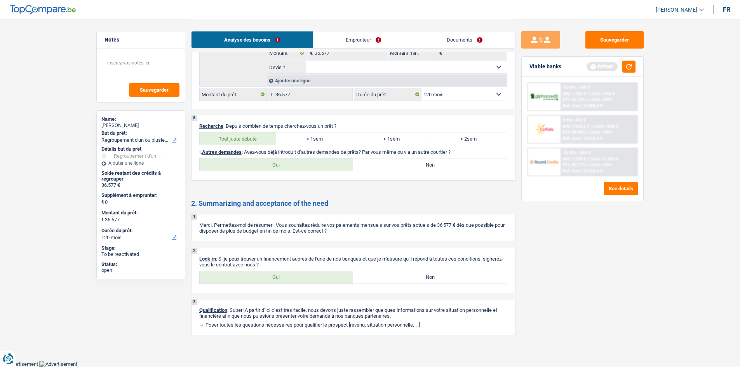
click at [314, 280] on label "Oui" at bounding box center [277, 277] width 154 height 12
click at [314, 280] on input "Oui" at bounding box center [277, 277] width 154 height 12
radio input "true"
drag, startPoint x: 448, startPoint y: 163, endPoint x: 745, endPoint y: 305, distance: 329.4
click at [448, 162] on label "Non" at bounding box center [430, 164] width 154 height 12
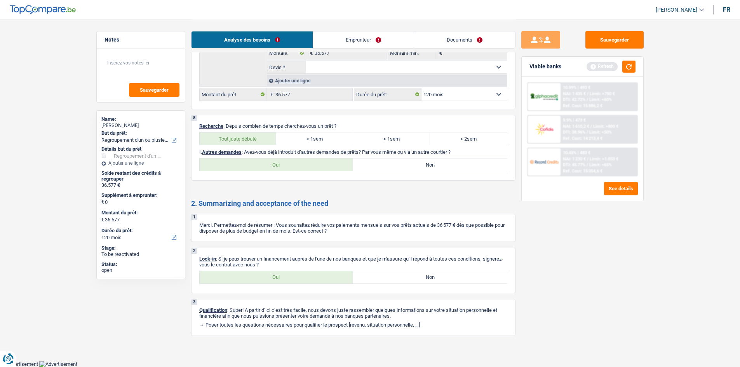
click at [448, 162] on input "Non" at bounding box center [430, 164] width 154 height 12
radio input "true"
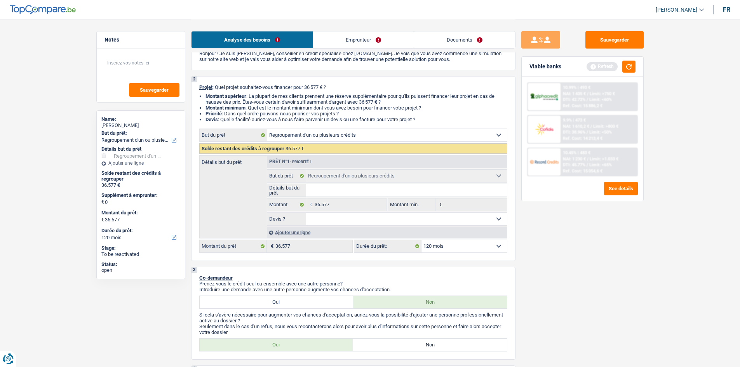
scroll to position [0, 0]
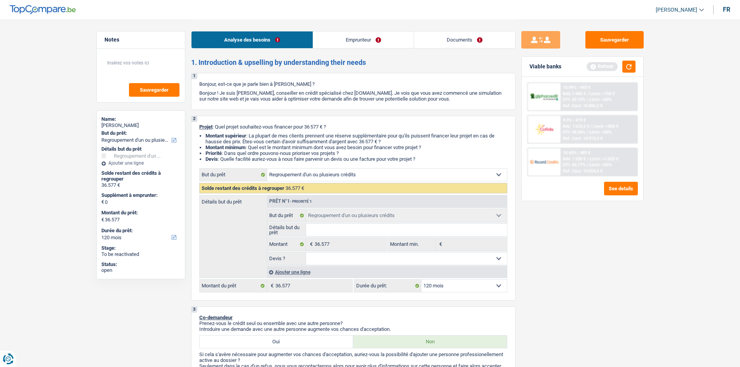
click at [348, 37] on link "Emprunteur" at bounding box center [363, 39] width 101 height 17
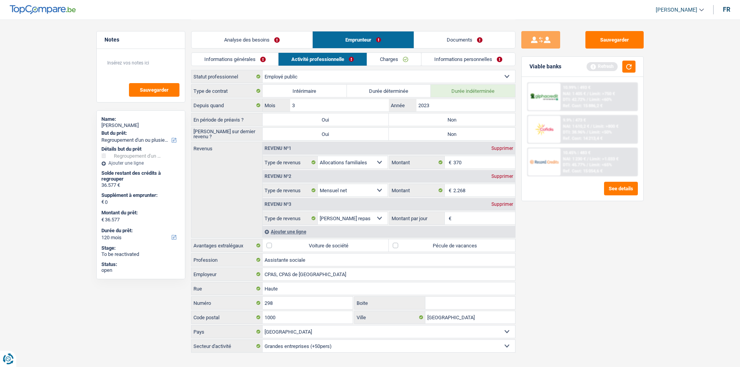
click at [236, 54] on link "Informations générales" at bounding box center [234, 59] width 87 height 13
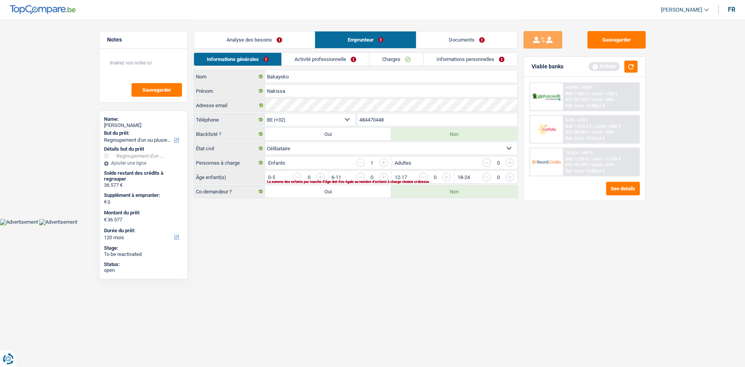
click at [384, 162] on input "button" at bounding box center [384, 162] width 9 height 9
click at [385, 176] on input "button" at bounding box center [541, 179] width 323 height 12
click at [320, 173] on input "button" at bounding box center [477, 179] width 323 height 12
click at [335, 60] on link "Activité professionnelle" at bounding box center [325, 59] width 87 height 13
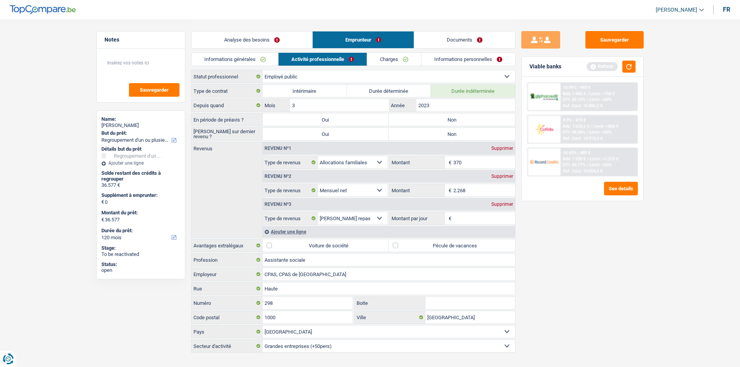
click at [470, 119] on label "Non" at bounding box center [452, 119] width 126 height 12
click at [470, 119] on input "Non" at bounding box center [452, 119] width 126 height 12
radio input "true"
click at [458, 132] on label "Non" at bounding box center [452, 134] width 126 height 12
click at [458, 132] on input "Non" at bounding box center [452, 134] width 126 height 12
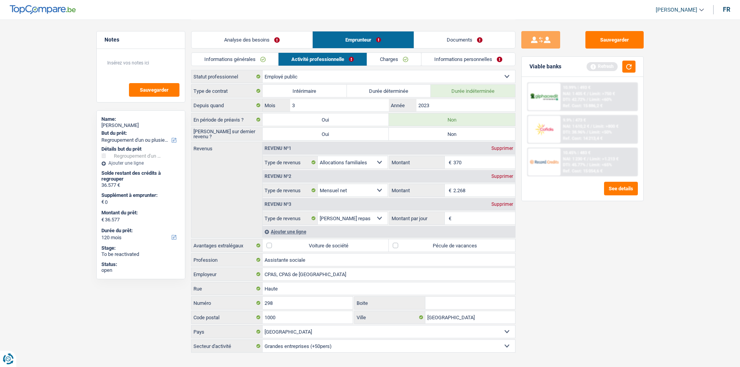
radio input "true"
click at [460, 104] on input "2023" at bounding box center [465, 105] width 98 height 12
click at [473, 166] on input "370" at bounding box center [484, 162] width 62 height 12
type input "3"
click at [651, 265] on main "Notes Sauvegarder Name: [PERSON_NAME] But du prêt: Confort maison: meubles, tex…" at bounding box center [370, 186] width 740 height 373
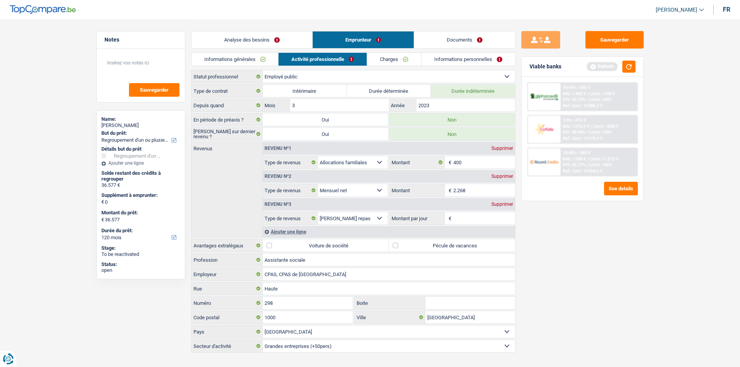
click at [470, 186] on input "2.268" at bounding box center [484, 190] width 62 height 12
click at [479, 158] on input "400" at bounding box center [484, 162] width 62 height 12
type input "456"
drag, startPoint x: 632, startPoint y: 267, endPoint x: 590, endPoint y: 229, distance: 57.2
click at [633, 267] on div "Sauvegarder Viable banks Refresh 10.99% | 493 € NAI: 1 405 € / Limit: >750 € DT…" at bounding box center [582, 192] width 134 height 323
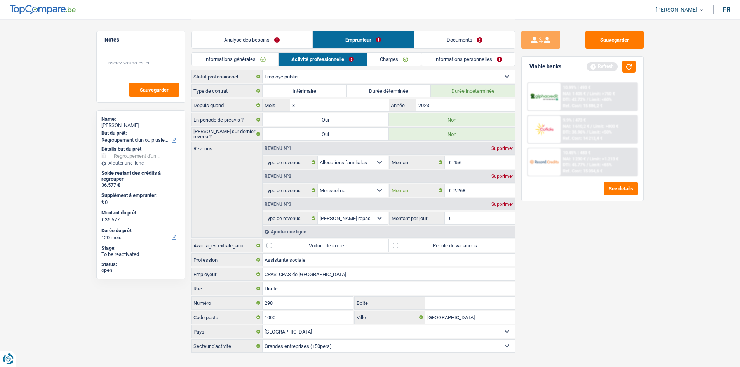
click at [496, 194] on input "2.268" at bounding box center [484, 190] width 62 height 12
type input "2"
type input "2.500"
click at [507, 207] on div "Supprimer" at bounding box center [502, 204] width 26 height 5
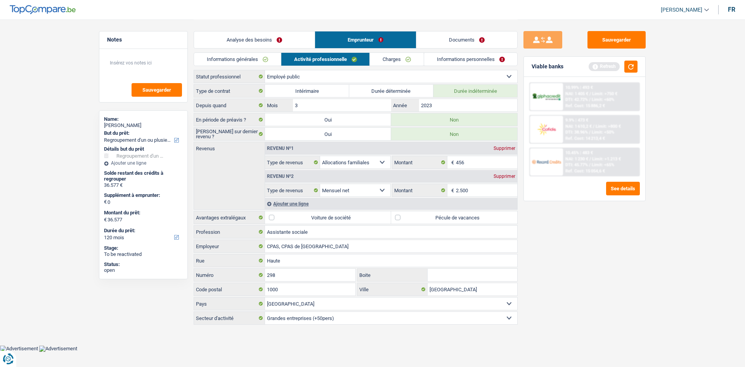
click at [511, 202] on div "Ajouter une ligne" at bounding box center [391, 203] width 252 height 11
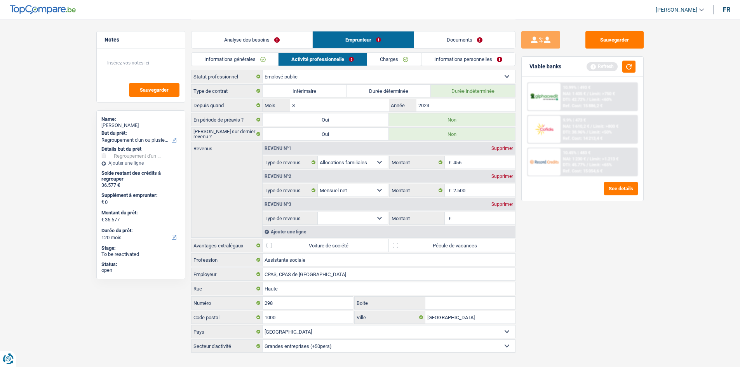
click at [448, 246] on label "Pécule de vacances" at bounding box center [452, 245] width 126 height 12
click at [448, 246] on input "Pécule de vacances" at bounding box center [452, 245] width 126 height 12
checkbox input "true"
click at [484, 218] on input "Montant" at bounding box center [484, 218] width 62 height 12
click at [346, 221] on select "Allocation d'handicap Allocations chômage Allocations familiales Chèques repas …" at bounding box center [353, 218] width 70 height 12
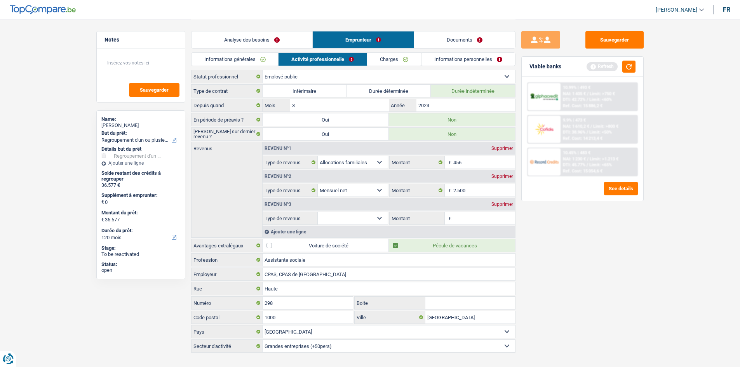
select select "mealVouchers"
click at [318, 212] on select "Allocation d'handicap Allocations chômage Allocations familiales Chèques repas …" at bounding box center [353, 218] width 70 height 12
click at [470, 216] on input "Montant par jour" at bounding box center [484, 218] width 62 height 12
type input "8,0"
drag, startPoint x: 415, startPoint y: 59, endPoint x: 423, endPoint y: 59, distance: 7.8
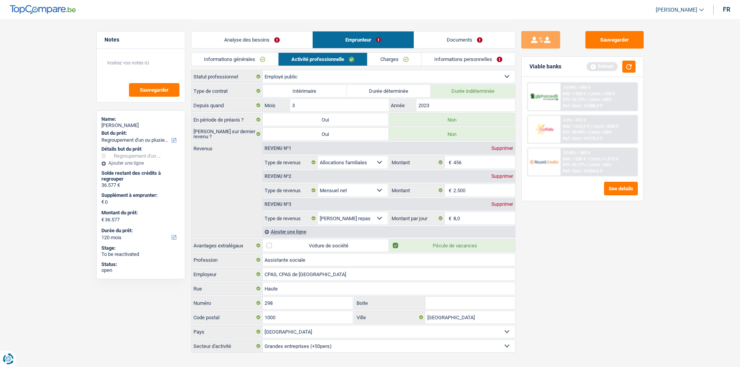
click at [415, 59] on link "Charges" at bounding box center [394, 59] width 54 height 13
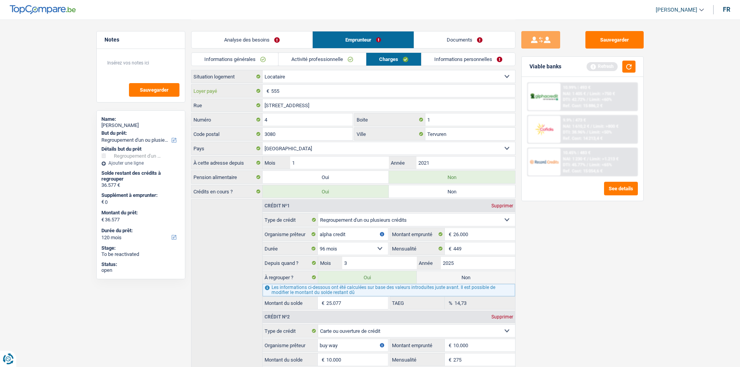
click at [323, 92] on input "555" at bounding box center [393, 91] width 244 height 12
click at [494, 129] on input "Tervuren" at bounding box center [470, 134] width 90 height 12
click at [313, 92] on input "555" at bounding box center [393, 91] width 244 height 12
type input "5"
type input "835"
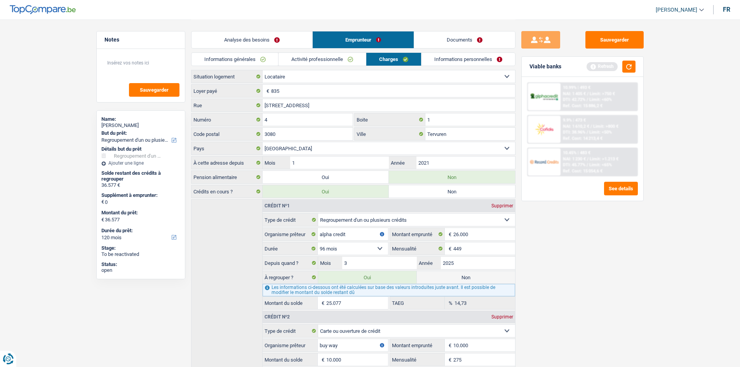
click at [575, 288] on div "Sauvegarder Viable banks Refresh 10.99% | 493 € NAI: 1 405 € / Limit: >750 € DT…" at bounding box center [582, 192] width 134 height 323
click at [477, 52] on div "Analyse des besoins Emprunteur Documents" at bounding box center [353, 35] width 324 height 33
click at [489, 61] on link "Informations personnelles" at bounding box center [468, 59] width 94 height 13
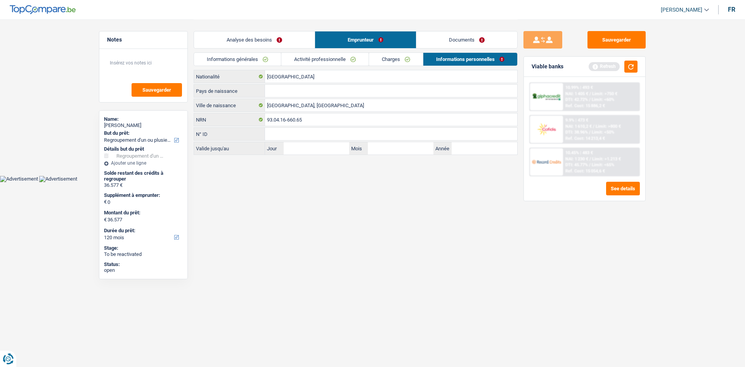
click at [398, 55] on link "Charges" at bounding box center [396, 59] width 54 height 13
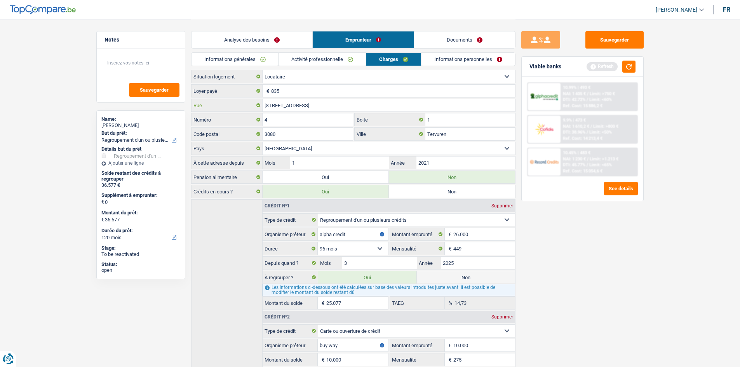
click at [316, 107] on input "[STREET_ADDRESS]" at bounding box center [388, 105] width 252 height 12
type input "P"
click at [275, 105] on input "[GEOGRAPHIC_DATA][DEMOGRAPHIC_DATA]" at bounding box center [388, 105] width 252 height 12
click at [272, 104] on input "[GEOGRAPHIC_DATA][DEMOGRAPHIC_DATA]" at bounding box center [388, 105] width 252 height 12
click at [274, 105] on input "[GEOGRAPHIC_DATA][DEMOGRAPHIC_DATA]" at bounding box center [388, 105] width 252 height 12
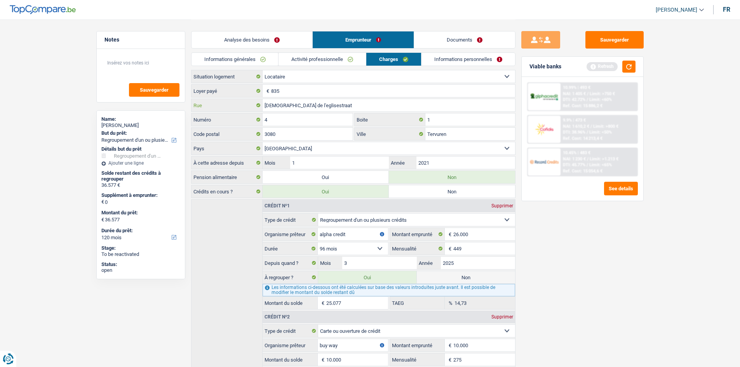
type input "[DEMOGRAPHIC_DATA] de l'eglisestraat"
click at [286, 114] on input "4" at bounding box center [307, 119] width 90 height 12
type input "25"
click at [570, 230] on div "Sauvegarder Viable banks Refresh 10.99% | 493 € NAI: 1 405 € / Limit: >750 € DT…" at bounding box center [582, 192] width 134 height 323
click at [453, 132] on input "Tervuren" at bounding box center [470, 134] width 90 height 12
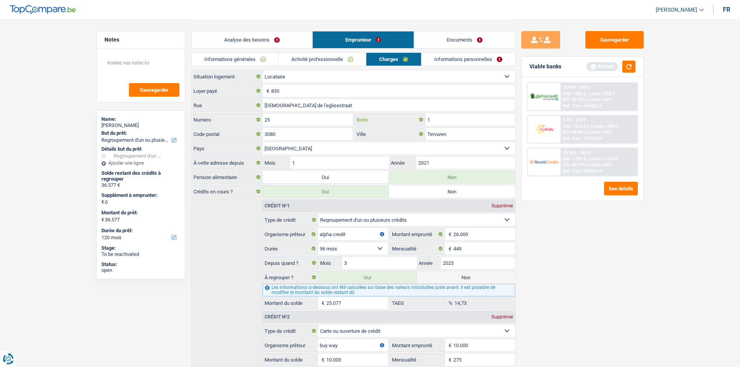
click at [456, 122] on input "1" at bounding box center [470, 119] width 90 height 12
click at [618, 239] on div "Sauvegarder Viable banks Refresh 10.99% | 493 € NAI: 1 405 € / Limit: >750 € DT…" at bounding box center [582, 192] width 134 height 323
click at [460, 122] on input "Boite" at bounding box center [470, 119] width 90 height 12
click at [280, 107] on input "[DEMOGRAPHIC_DATA] de l'eglisestraat" at bounding box center [388, 105] width 252 height 12
click at [278, 105] on input "[DEMOGRAPHIC_DATA] de l'eglisestraat" at bounding box center [388, 105] width 252 height 12
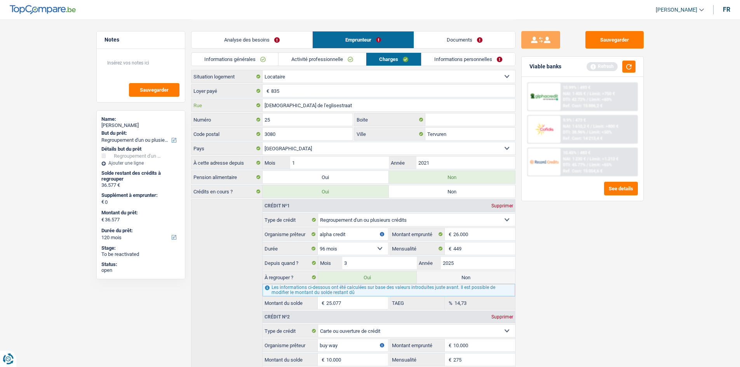
click at [278, 104] on input "[DEMOGRAPHIC_DATA] de l'eglisestraat" at bounding box center [388, 105] width 252 height 12
type input "[GEOGRAPHIC_DATA]"
click at [463, 123] on input "Boite" at bounding box center [470, 119] width 90 height 12
type input "102"
click at [447, 161] on input "2021" at bounding box center [465, 162] width 98 height 12
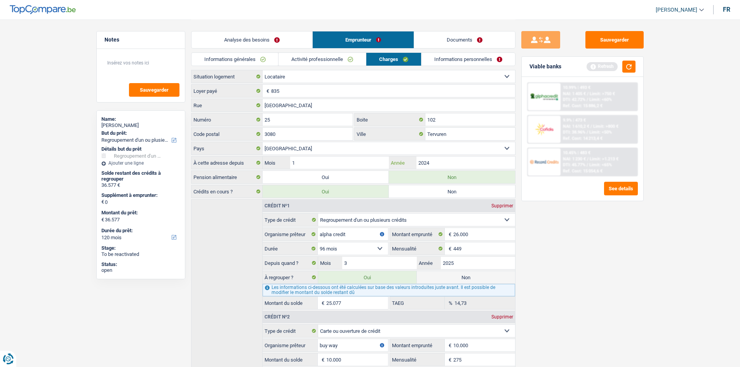
type input "2024"
drag, startPoint x: 623, startPoint y: 270, endPoint x: 377, endPoint y: 205, distance: 254.7
click at [622, 270] on div "Sauvegarder Viable banks Refresh 10.99% | 493 € NAI: 1 405 € / Limit: >750 € DT…" at bounding box center [582, 192] width 134 height 323
click at [336, 160] on input "1" at bounding box center [339, 162] width 98 height 12
type input "8"
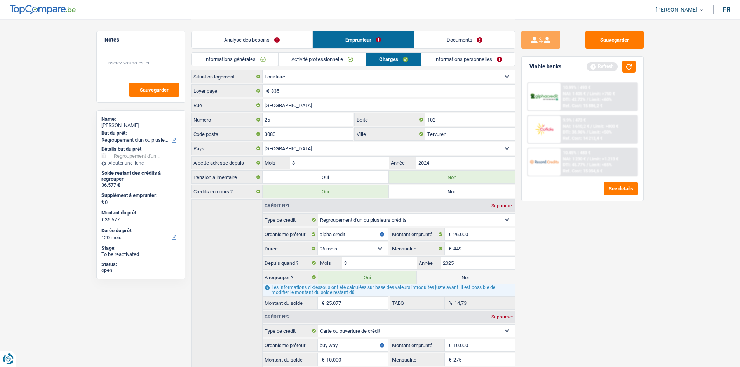
click at [629, 251] on div "Sauvegarder Viable banks Refresh 10.99% | 493 € NAI: 1 405 € / Limit: >750 € DT…" at bounding box center [582, 192] width 134 height 323
click at [439, 167] on input "2024" at bounding box center [465, 162] width 98 height 12
click at [655, 264] on main "Notes Sauvegarder Name: [PERSON_NAME] But du prêt: Confort maison: meubles, tex…" at bounding box center [370, 258] width 740 height 516
click at [448, 167] on input "2023" at bounding box center [465, 162] width 98 height 12
type input "2024"
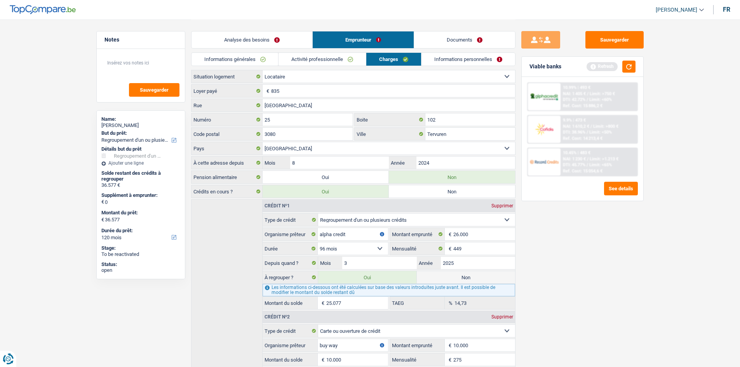
click at [646, 242] on div "Sauvegarder Viable banks Refresh 10.99% | 493 € NAI: 1 405 € / Limit: >750 € DT…" at bounding box center [582, 192] width 134 height 323
drag, startPoint x: 465, startPoint y: 60, endPoint x: 455, endPoint y: 66, distance: 11.7
click at [465, 60] on link "Informations personnelles" at bounding box center [468, 59] width 94 height 13
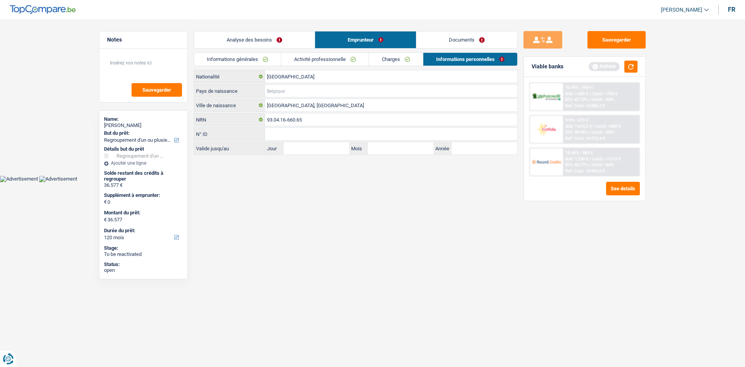
click at [309, 90] on input "Pays de naissance" at bounding box center [391, 91] width 252 height 12
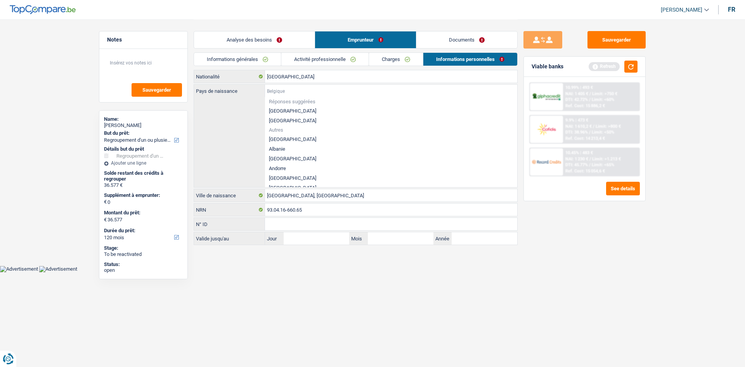
type input "x"
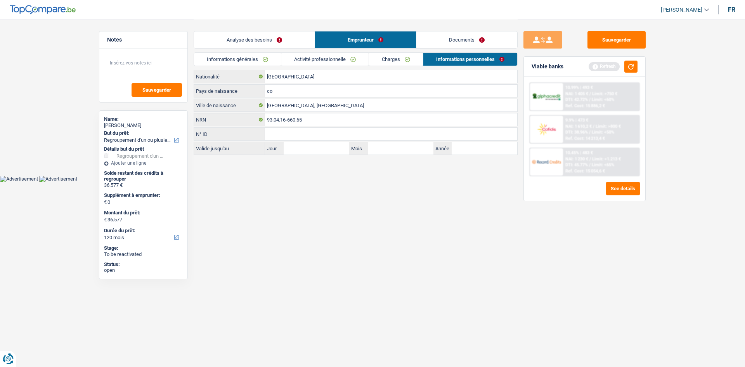
type input "c"
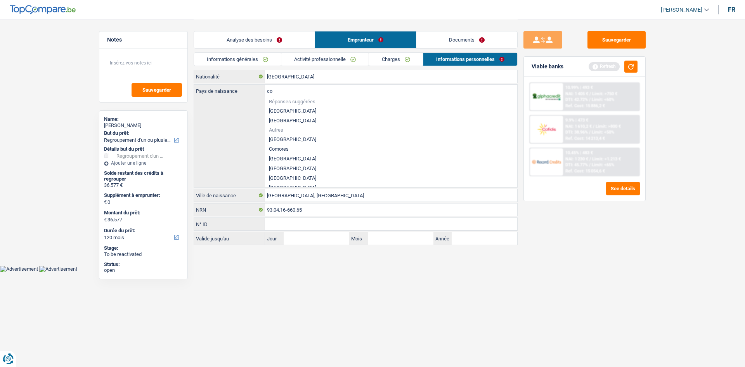
type input "c"
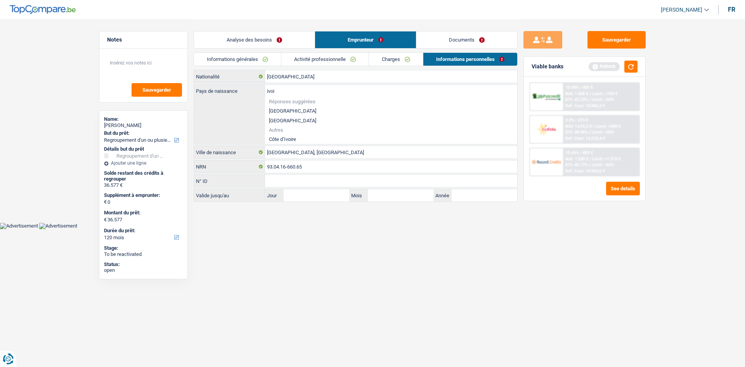
click at [287, 139] on li "Côte d’Ivoire" at bounding box center [391, 139] width 252 height 10
type input "Côte d’Ivoire"
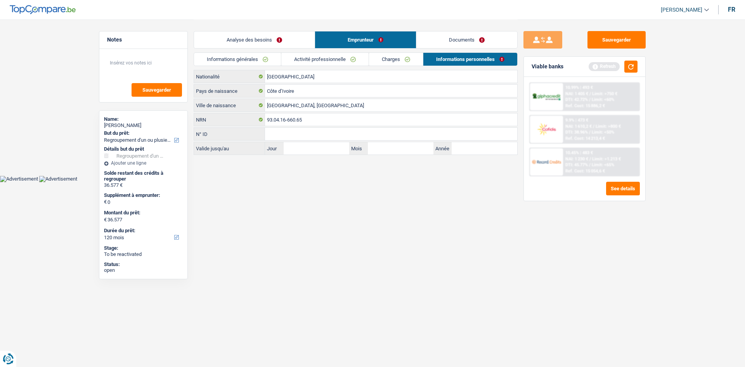
drag, startPoint x: 274, startPoint y: 40, endPoint x: 468, endPoint y: 59, distance: 194.7
click at [273, 40] on link "Analyse des besoins" at bounding box center [254, 39] width 121 height 17
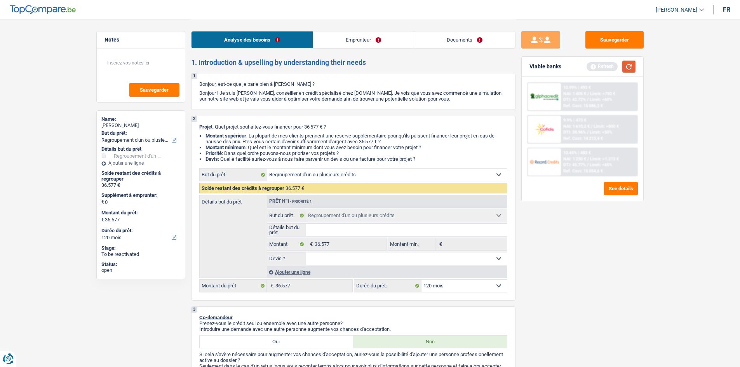
drag, startPoint x: 620, startPoint y: 69, endPoint x: 627, endPoint y: 71, distance: 6.6
click at [621, 69] on div "Refresh" at bounding box center [610, 67] width 49 height 12
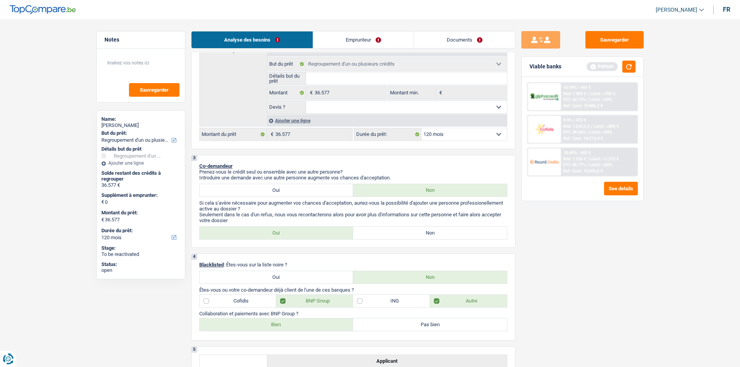
scroll to position [233, 0]
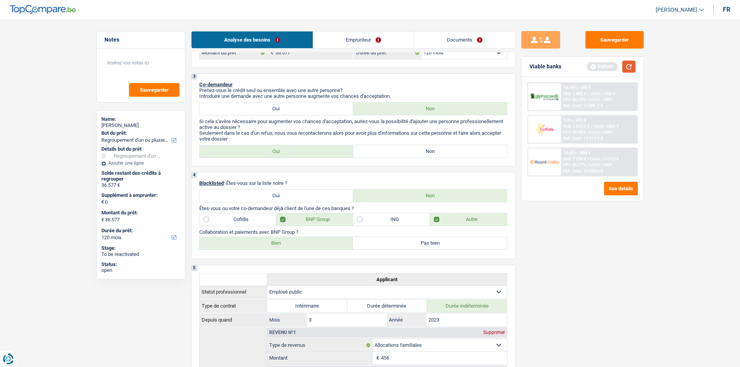
click at [635, 61] on button "button" at bounding box center [628, 67] width 13 height 12
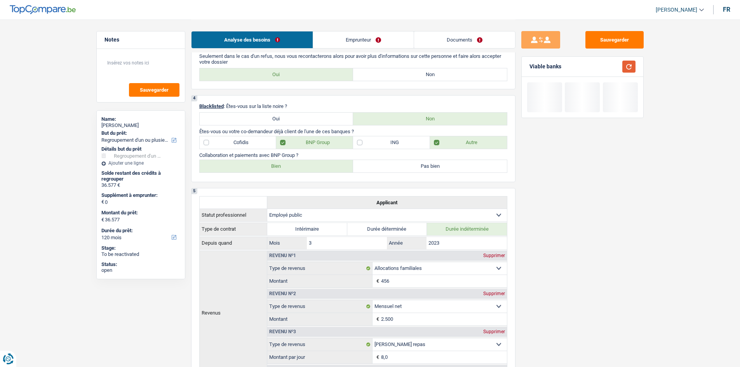
scroll to position [194, 0]
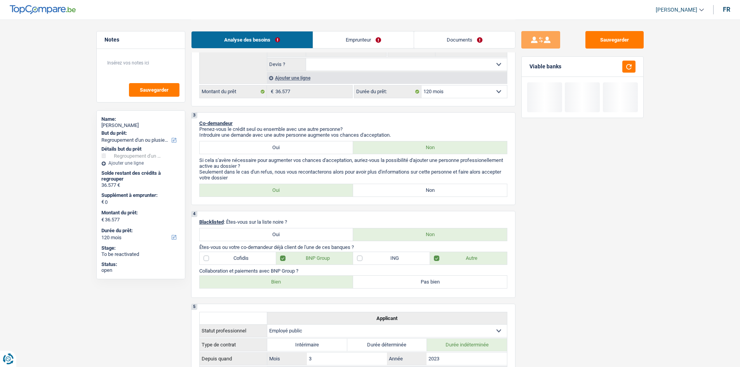
click at [464, 181] on div "3 Co-demandeur Prenez-vous le crédit seul ou ensemble avec une autre personne? …" at bounding box center [353, 158] width 324 height 93
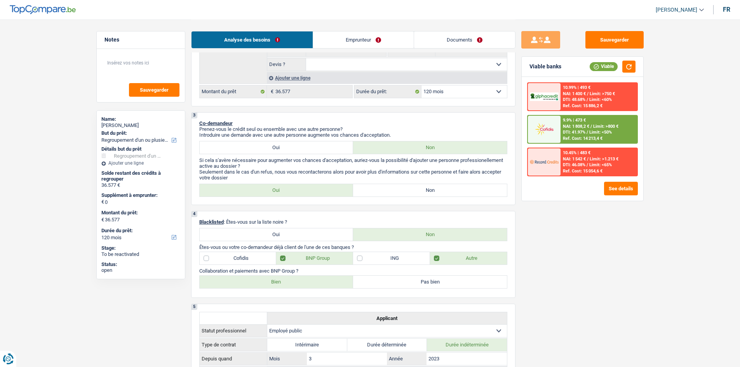
click at [453, 190] on label "Non" at bounding box center [430, 190] width 154 height 12
click at [453, 190] on input "Non" at bounding box center [430, 190] width 154 height 12
radio input "true"
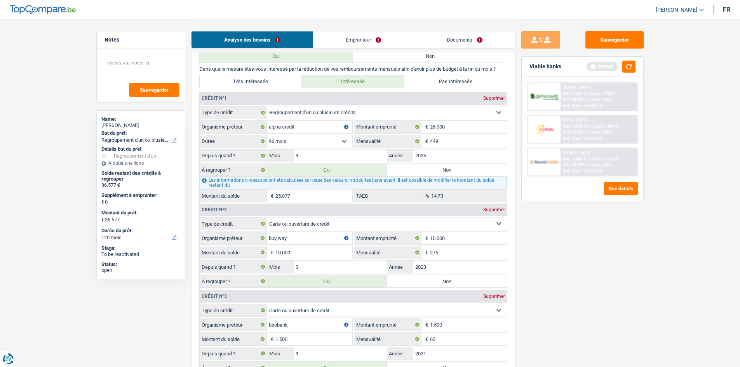
scroll to position [738, 0]
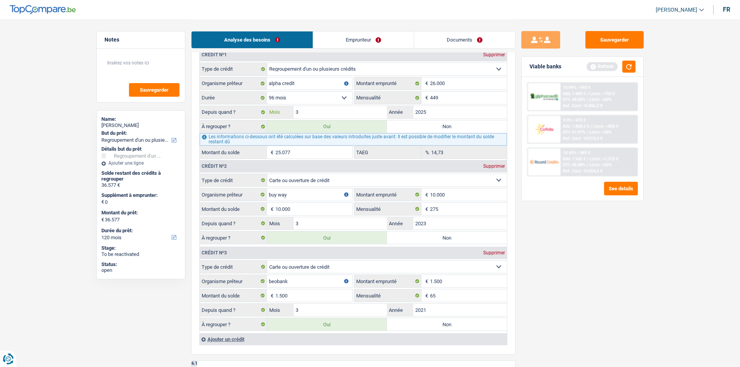
click at [310, 115] on input "3" at bounding box center [341, 112] width 94 height 12
click at [585, 298] on div "Sauvegarder Viable banks Refresh 10.99% | 493 € NAI: 1 400 € / Limit: >750 € DT…" at bounding box center [582, 192] width 134 height 323
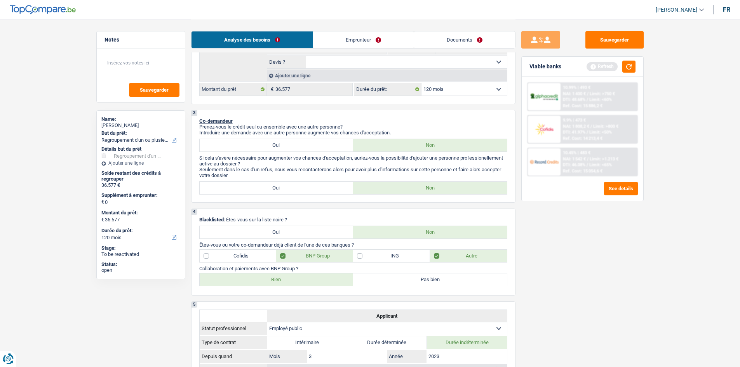
scroll to position [194, 0]
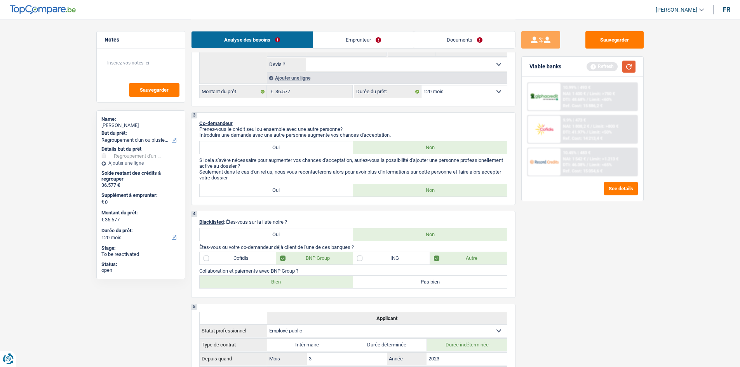
click at [629, 62] on button "button" at bounding box center [628, 67] width 13 height 12
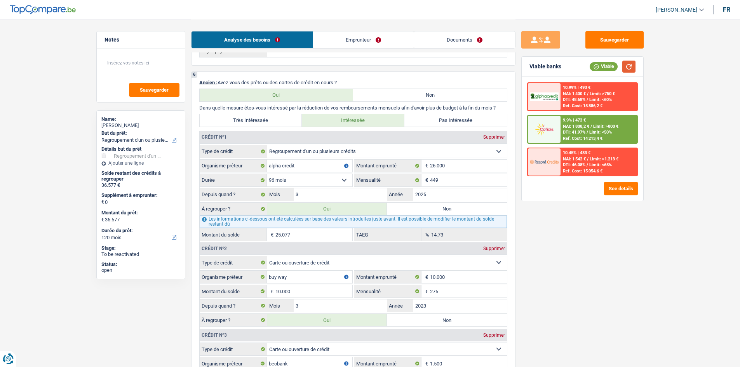
scroll to position [738, 0]
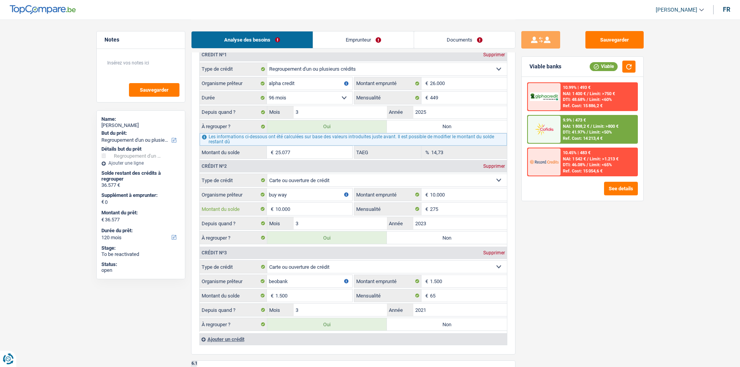
drag, startPoint x: 316, startPoint y: 211, endPoint x: 360, endPoint y: 231, distance: 48.0
click at [318, 208] on input "10.000" at bounding box center [313, 209] width 77 height 12
click at [476, 285] on input "1.500" at bounding box center [468, 281] width 77 height 12
click at [457, 200] on input "10.000" at bounding box center [468, 194] width 77 height 12
click at [322, 153] on input "25.077" at bounding box center [313, 152] width 77 height 12
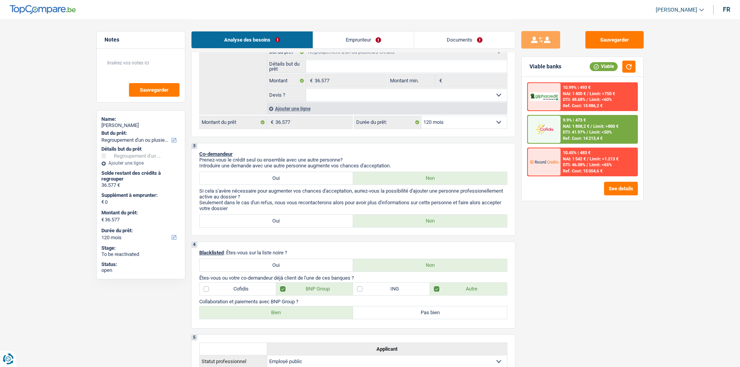
scroll to position [155, 0]
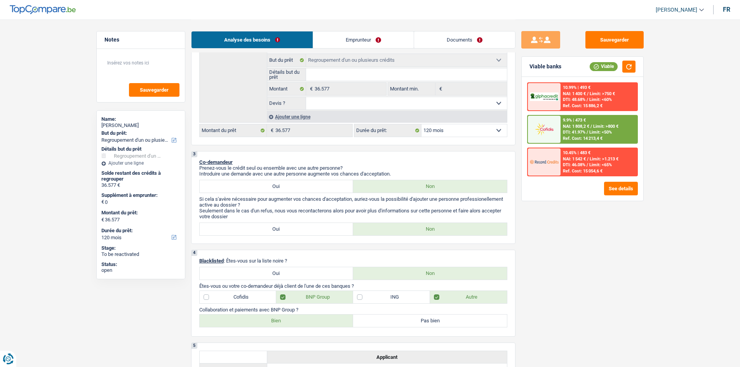
click at [601, 132] on span "Limit: <50%" at bounding box center [600, 132] width 23 height 5
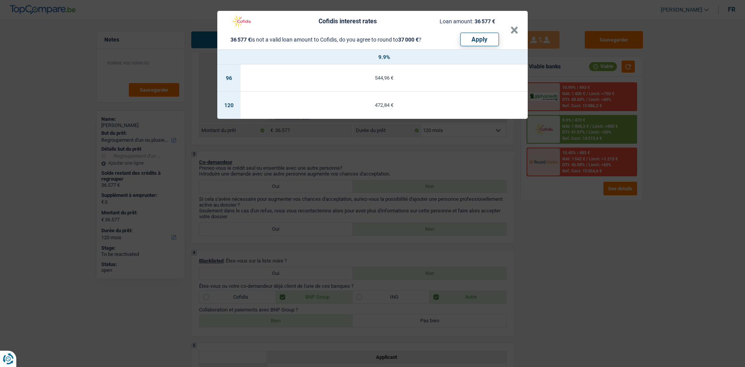
drag, startPoint x: 619, startPoint y: 303, endPoint x: 652, endPoint y: 295, distance: 34.4
click at [619, 292] on div "Cofidis interest rates Loan amount: 36 577 € 36 577 € is not a valid loan amoun…" at bounding box center [372, 183] width 745 height 367
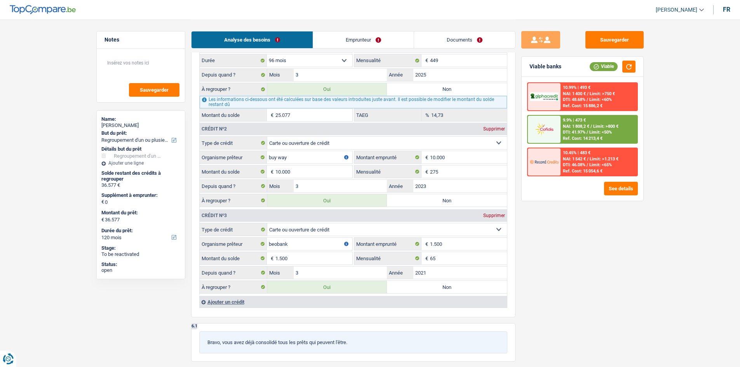
scroll to position [776, 0]
drag, startPoint x: 477, startPoint y: 38, endPoint x: 486, endPoint y: 43, distance: 10.6
click at [477, 38] on link "Documents" at bounding box center [464, 39] width 101 height 17
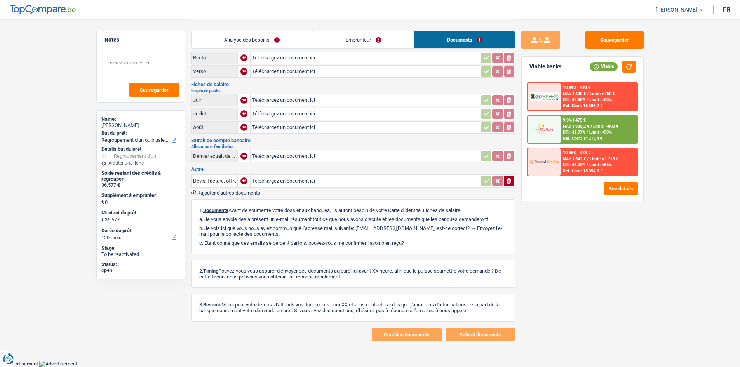
scroll to position [24, 0]
click at [611, 41] on button "Sauvegarder" at bounding box center [614, 39] width 58 height 17
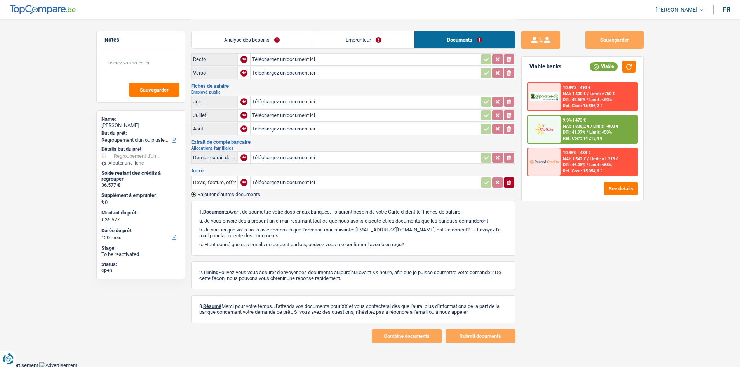
scroll to position [0, 0]
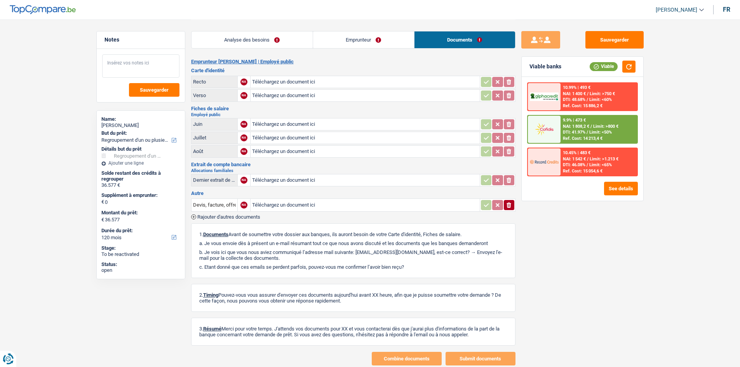
drag, startPoint x: 156, startPoint y: 64, endPoint x: 155, endPoint y: 68, distance: 4.4
click at [156, 64] on textarea at bounding box center [140, 65] width 77 height 23
drag, startPoint x: 272, startPoint y: 42, endPoint x: 598, endPoint y: 196, distance: 360.5
click at [272, 42] on link "Analyse des besoins" at bounding box center [251, 39] width 121 height 17
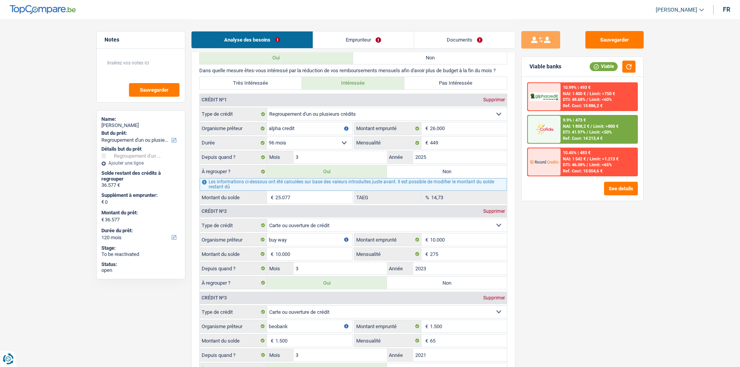
scroll to position [738, 0]
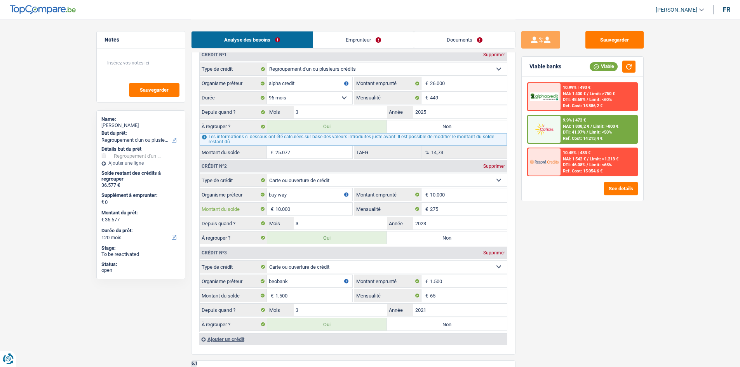
click at [320, 207] on input "10.000" at bounding box center [313, 209] width 77 height 12
click at [695, 262] on main "Notes Sauvegarder Name: [PERSON_NAME] But du prêt: Confort maison: meubles, tex…" at bounding box center [370, 44] width 740 height 1564
click at [451, 36] on link "Documents" at bounding box center [464, 39] width 101 height 17
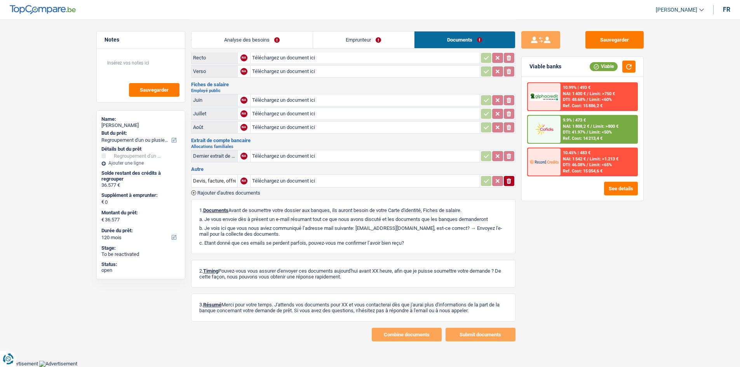
scroll to position [24, 0]
click at [236, 37] on link "Analyse des besoins" at bounding box center [251, 39] width 121 height 17
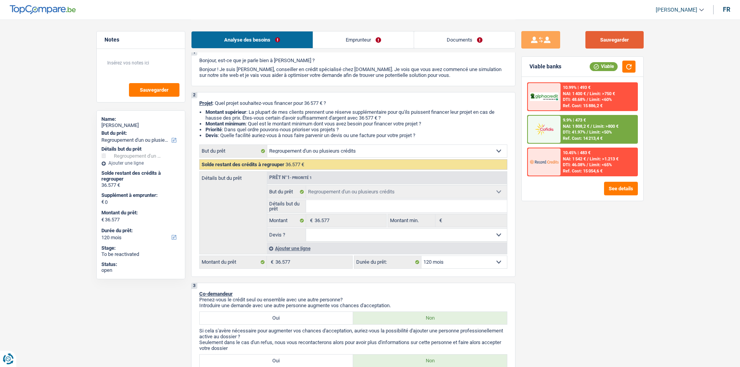
click at [620, 42] on button "Sauvegarder" at bounding box center [614, 39] width 58 height 17
drag, startPoint x: 149, startPoint y: 72, endPoint x: 431, endPoint y: 191, distance: 305.7
click at [150, 72] on textarea at bounding box center [140, 65] width 77 height 23
click at [346, 46] on link "Emprunteur" at bounding box center [363, 39] width 101 height 17
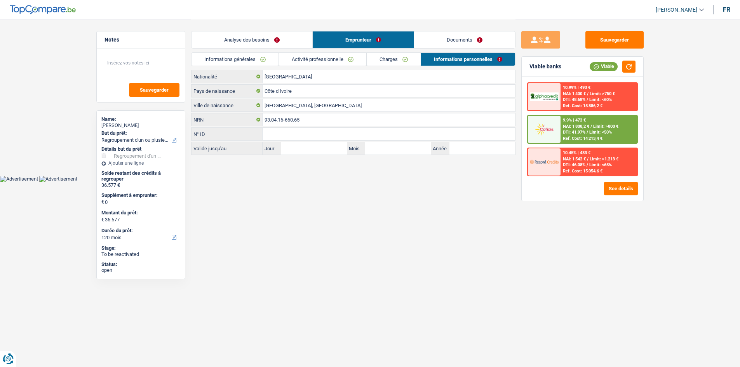
scroll to position [0, 0]
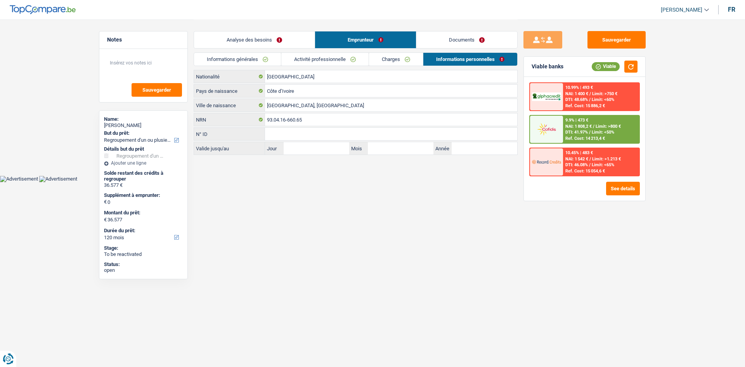
click at [261, 61] on link "Informations générales" at bounding box center [237, 59] width 87 height 13
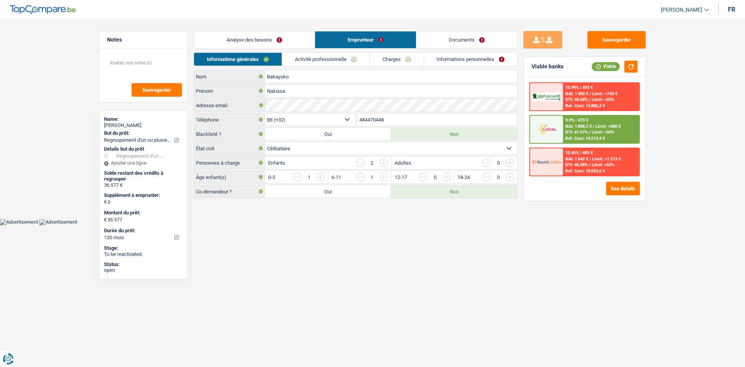
drag, startPoint x: 341, startPoint y: 63, endPoint x: 353, endPoint y: 61, distance: 12.1
click at [341, 63] on link "Activité professionnelle" at bounding box center [325, 59] width 87 height 13
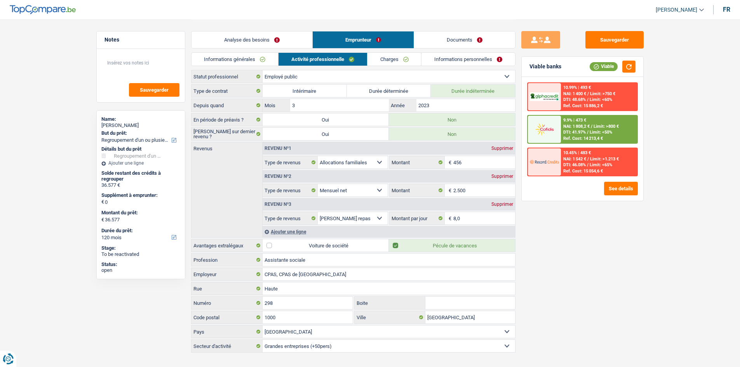
click at [412, 59] on link "Charges" at bounding box center [394, 59] width 54 height 13
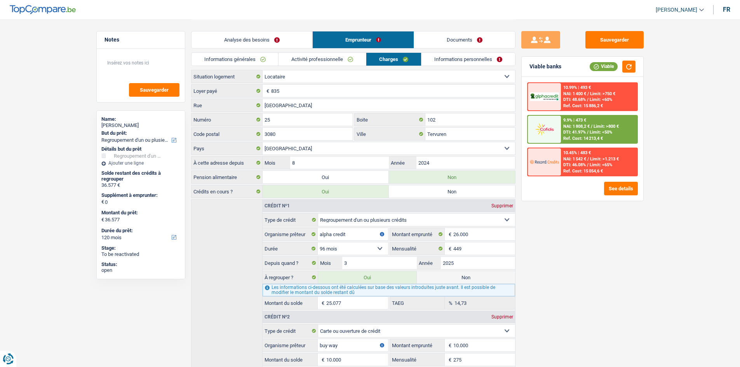
click at [454, 58] on link "Informations personnelles" at bounding box center [468, 59] width 94 height 13
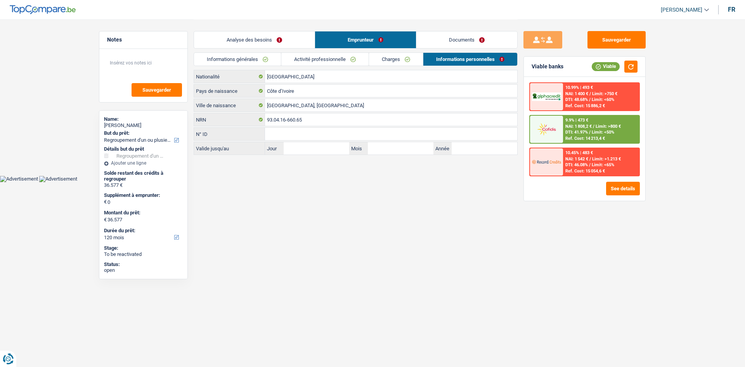
click at [316, 37] on link "Emprunteur" at bounding box center [365, 39] width 101 height 17
click at [302, 39] on link "Analyse des besoins" at bounding box center [254, 39] width 121 height 17
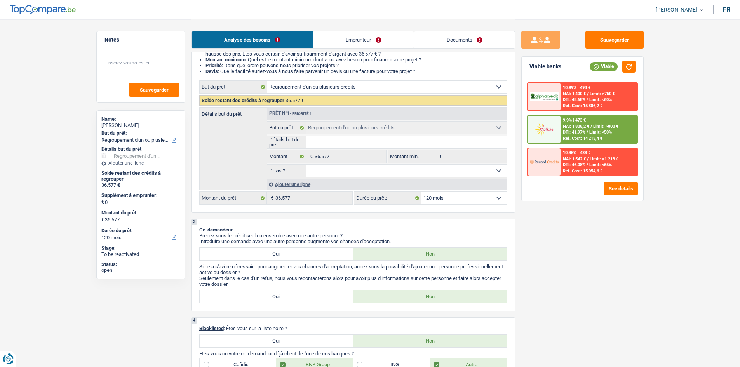
scroll to position [78, 0]
